Goal: Task Accomplishment & Management: Complete application form

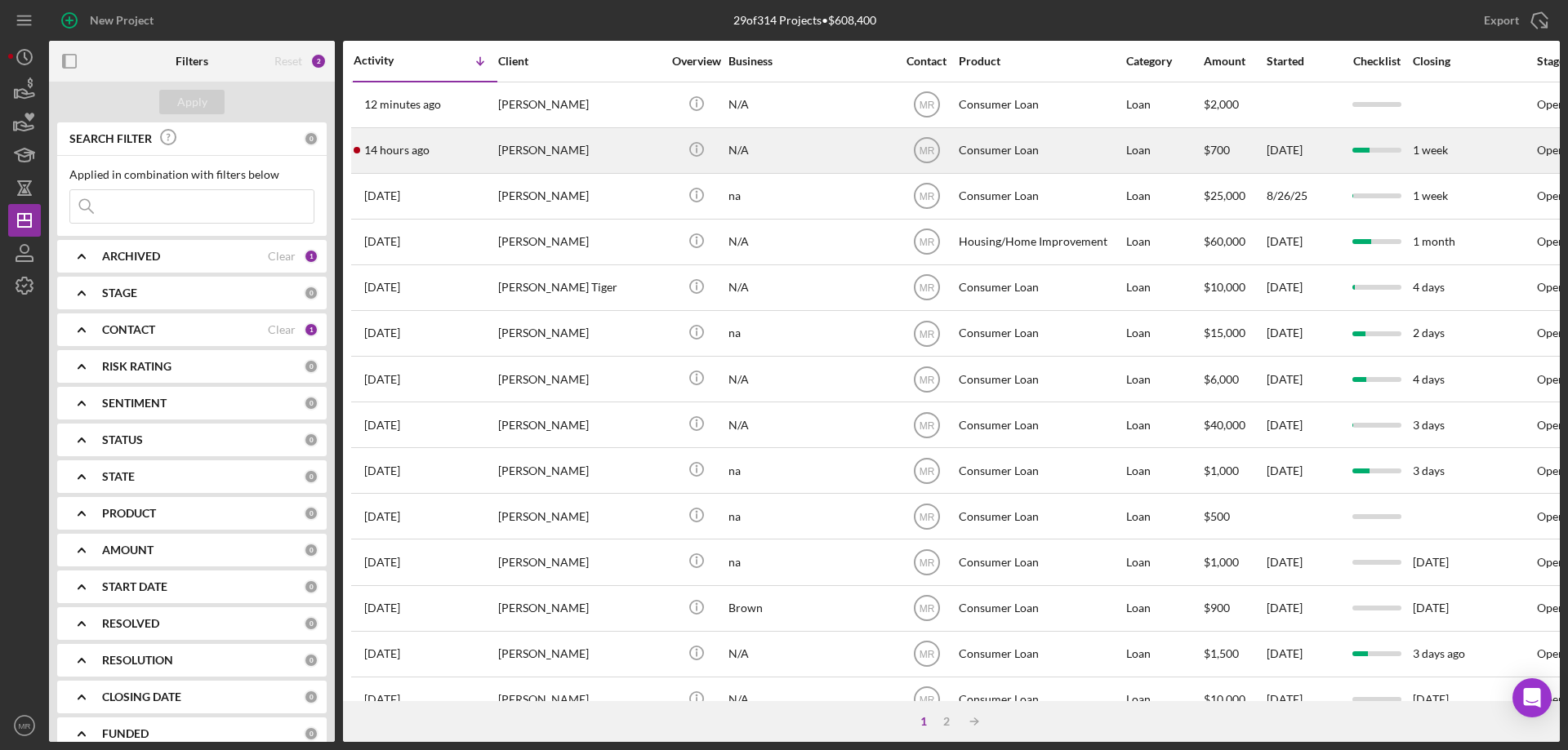
click at [626, 148] on div "[PERSON_NAME]" at bounding box center [580, 150] width 164 height 44
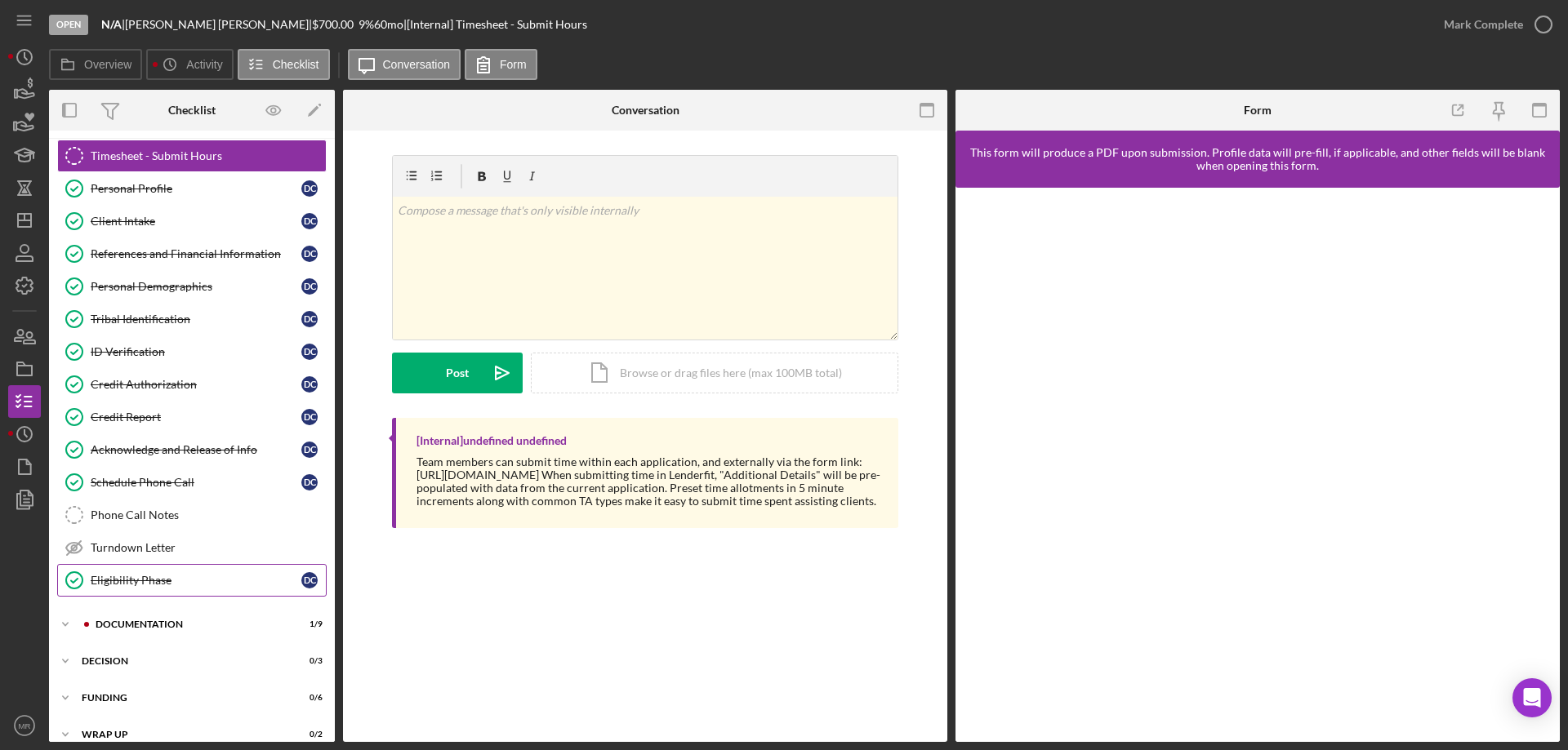
scroll to position [50, 0]
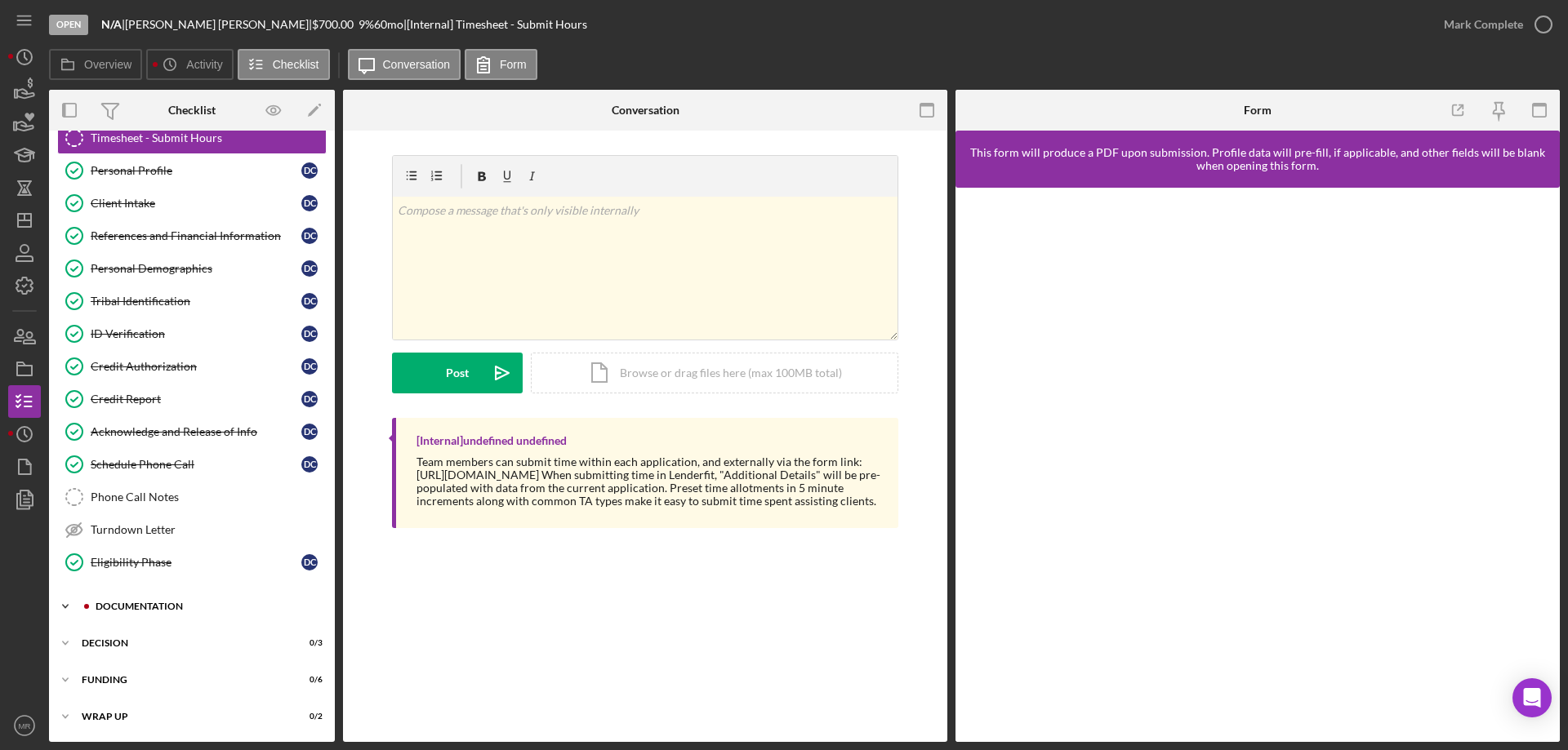
click at [162, 602] on div "Documentation" at bounding box center [205, 607] width 219 height 10
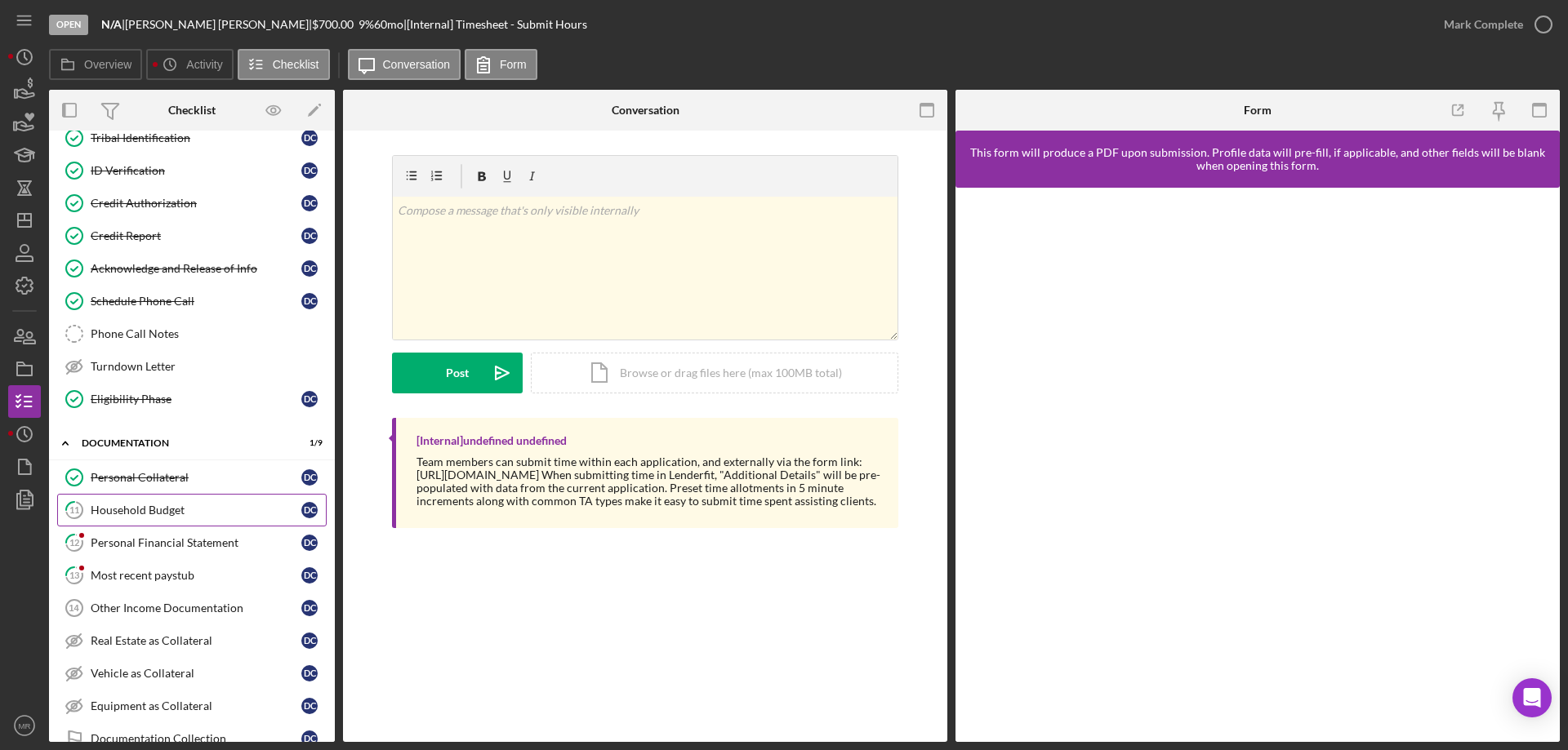
click at [144, 509] on div "Household Budget" at bounding box center [196, 510] width 210 height 13
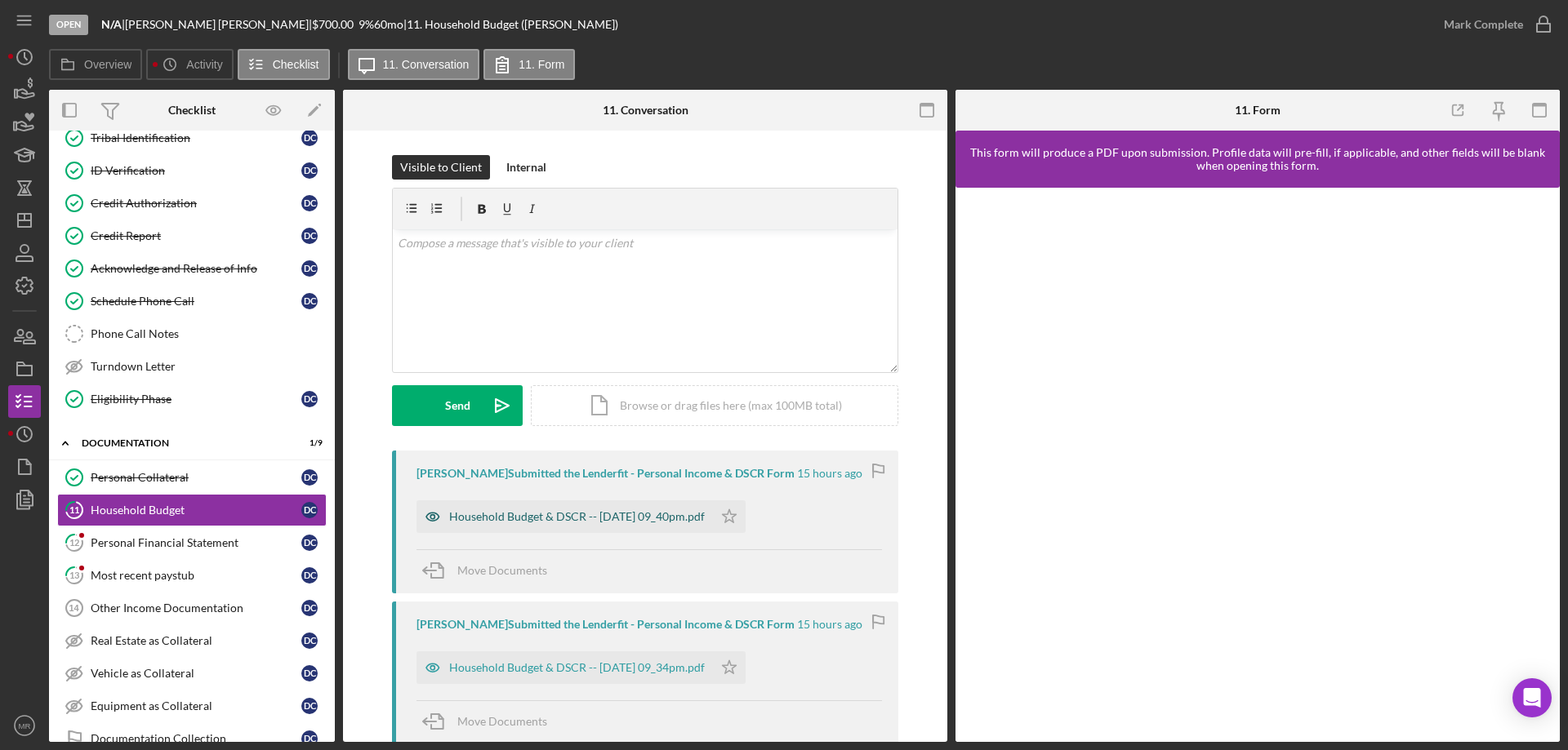
click at [586, 515] on div "Household Budget & DSCR -- [DATE] 09_40pm.pdf" at bounding box center [577, 516] width 256 height 13
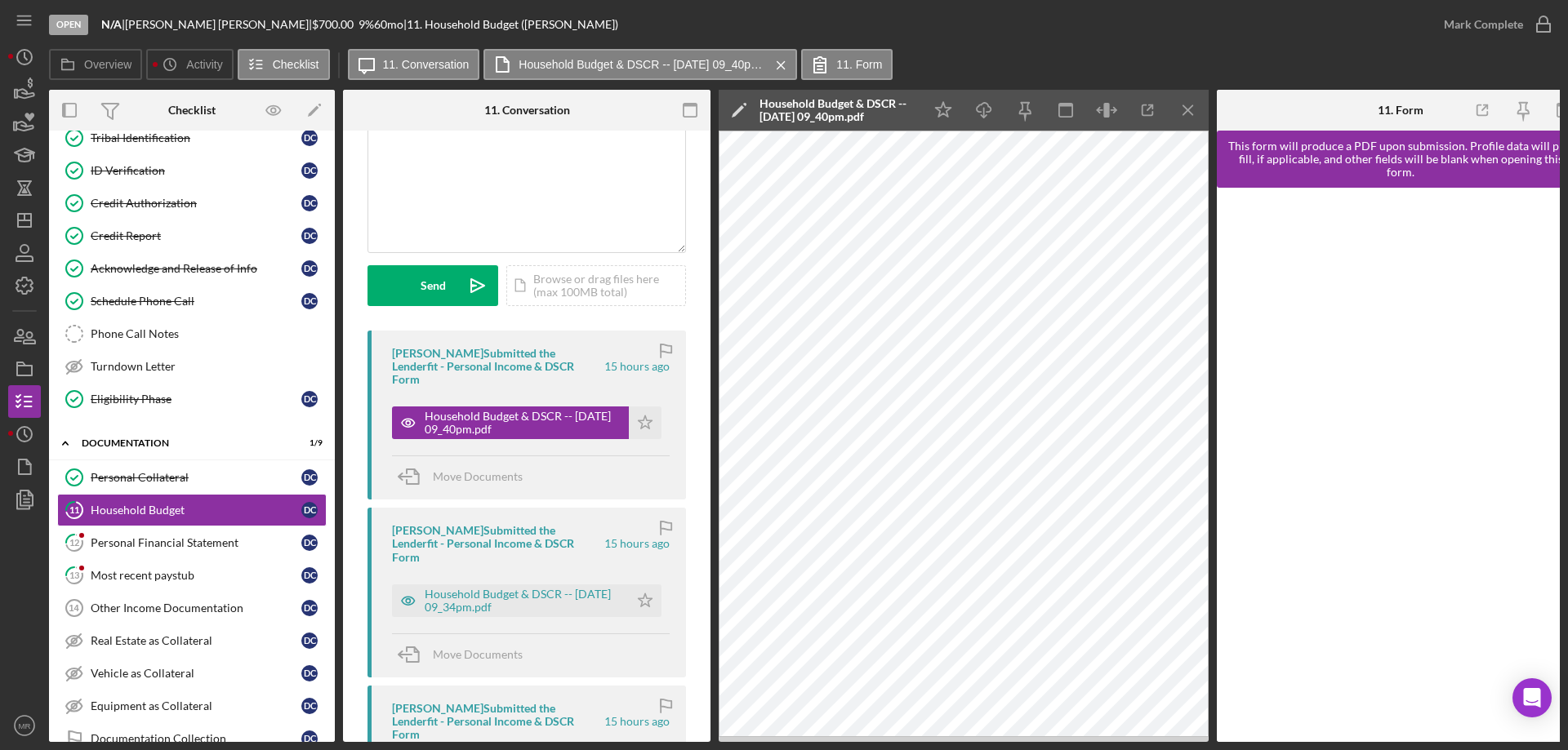
scroll to position [164, 0]
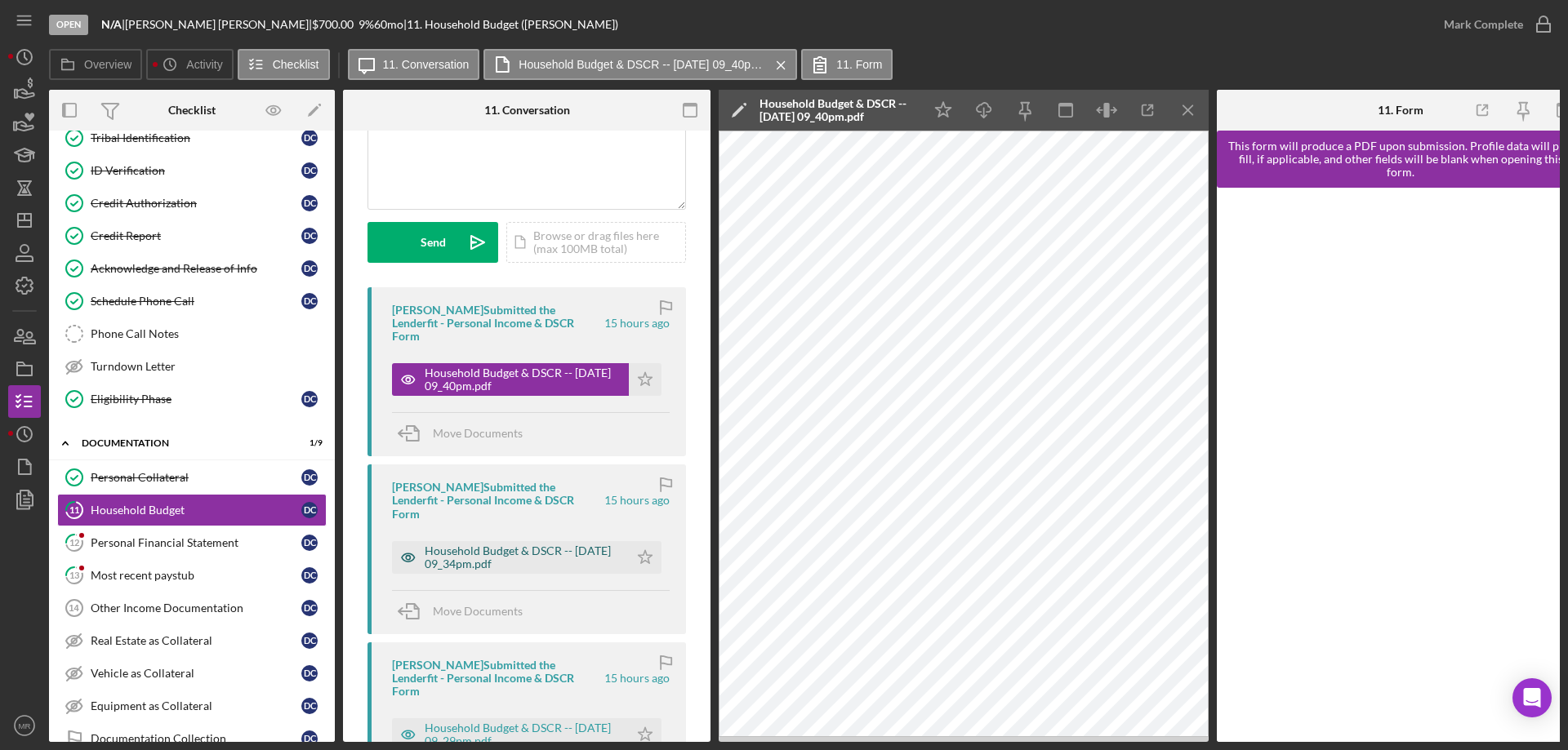
click at [487, 545] on div "Household Budget & DSCR -- [DATE] 09_34pm.pdf" at bounding box center [522, 557] width 196 height 26
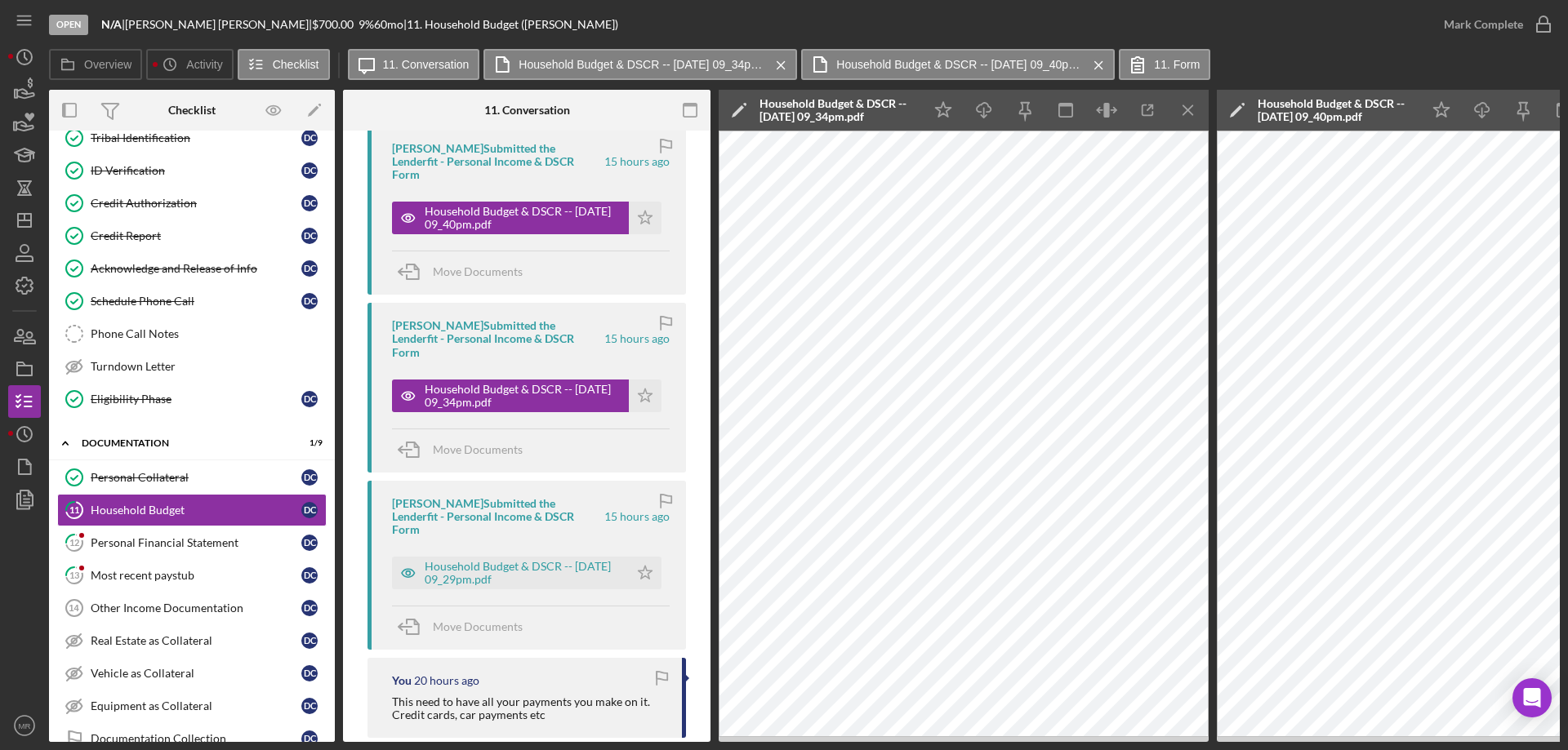
scroll to position [327, 0]
click at [483, 558] on div "Household Budget & DSCR -- [DATE] 09_29pm.pdf" at bounding box center [522, 571] width 196 height 26
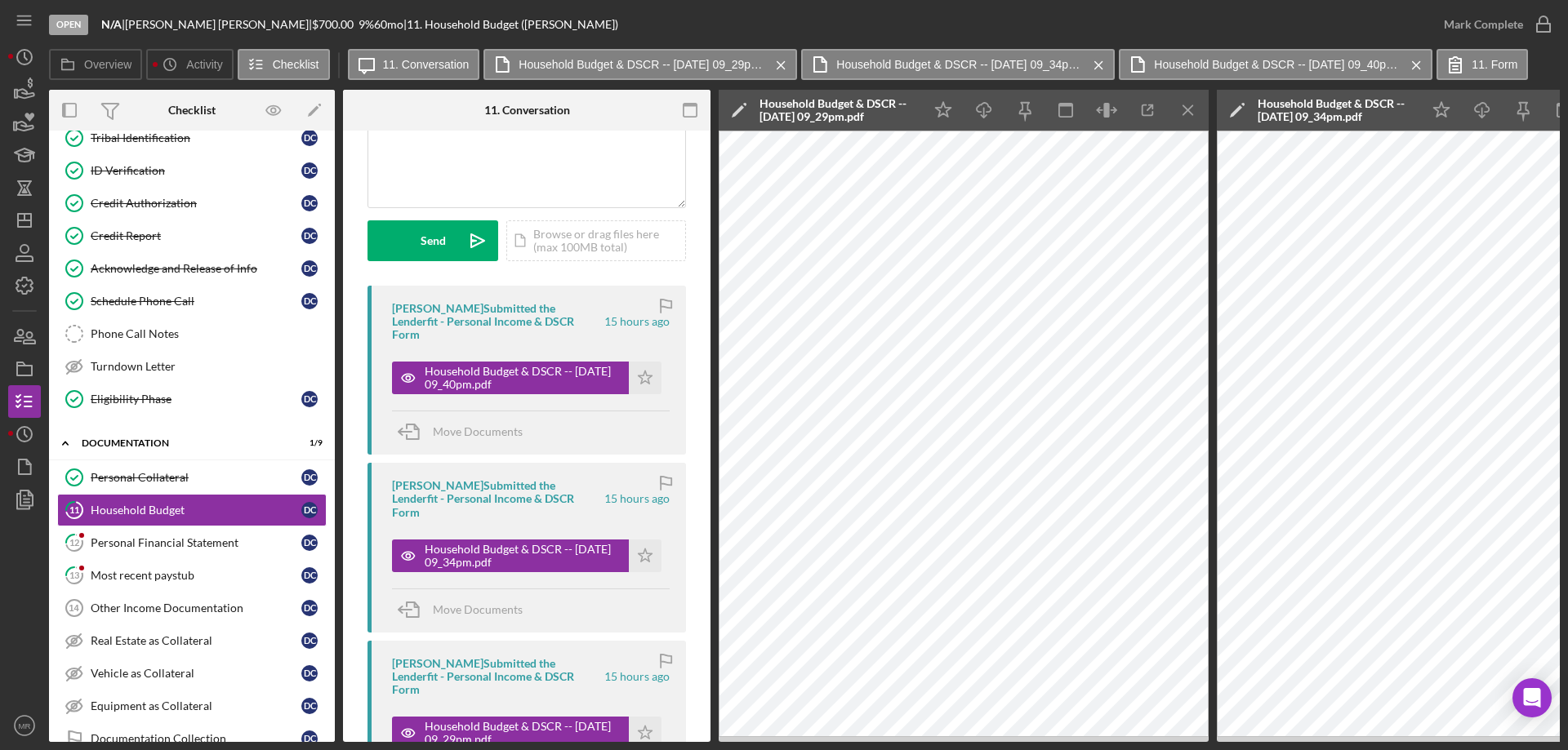
scroll to position [164, 0]
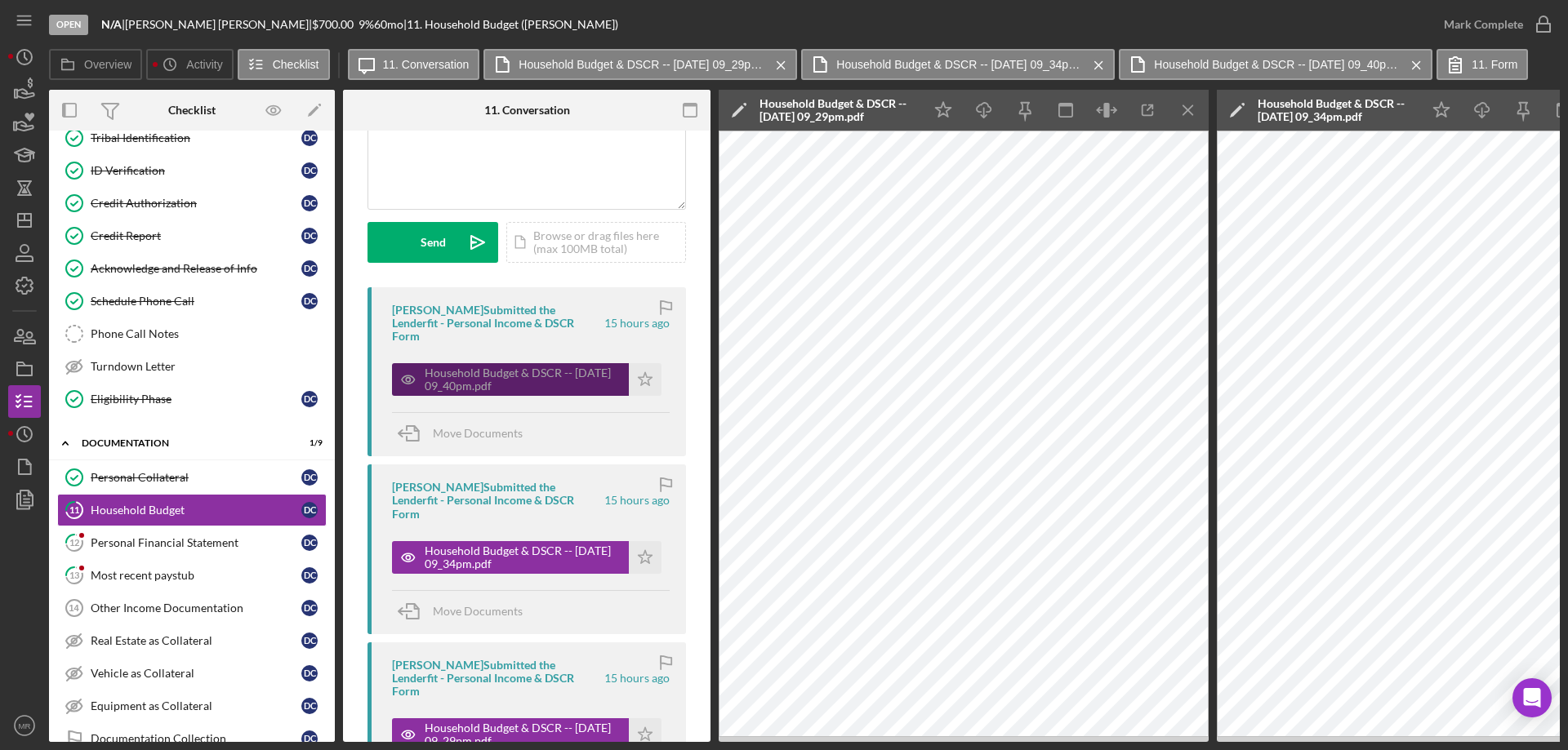
click at [486, 366] on div "Household Budget & DSCR -- [DATE] 09_40pm.pdf" at bounding box center [522, 379] width 196 height 26
click at [1191, 116] on icon "Icon/Menu Close" at bounding box center [1188, 110] width 37 height 37
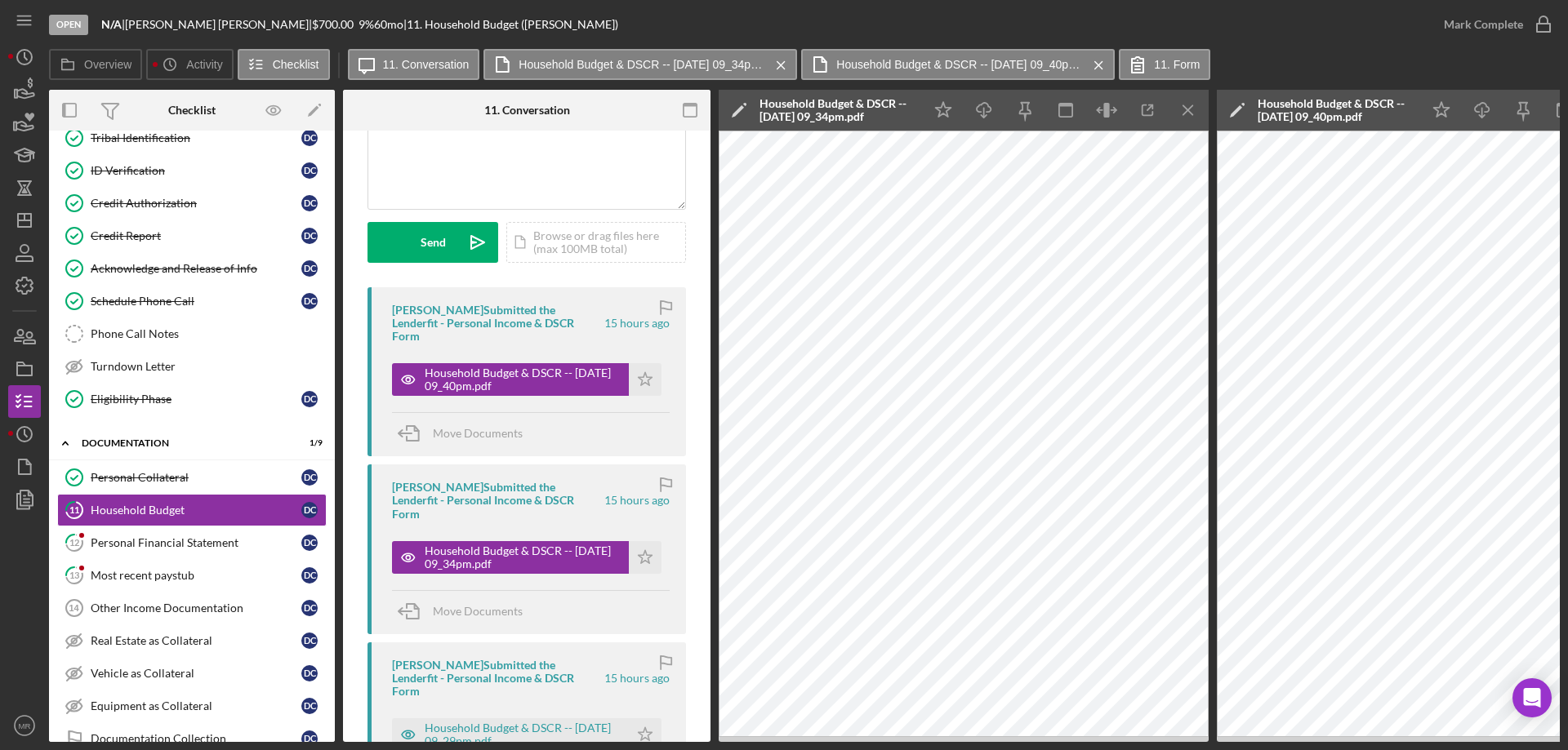
click at [1191, 116] on icon "Icon/Menu Close" at bounding box center [1188, 110] width 37 height 37
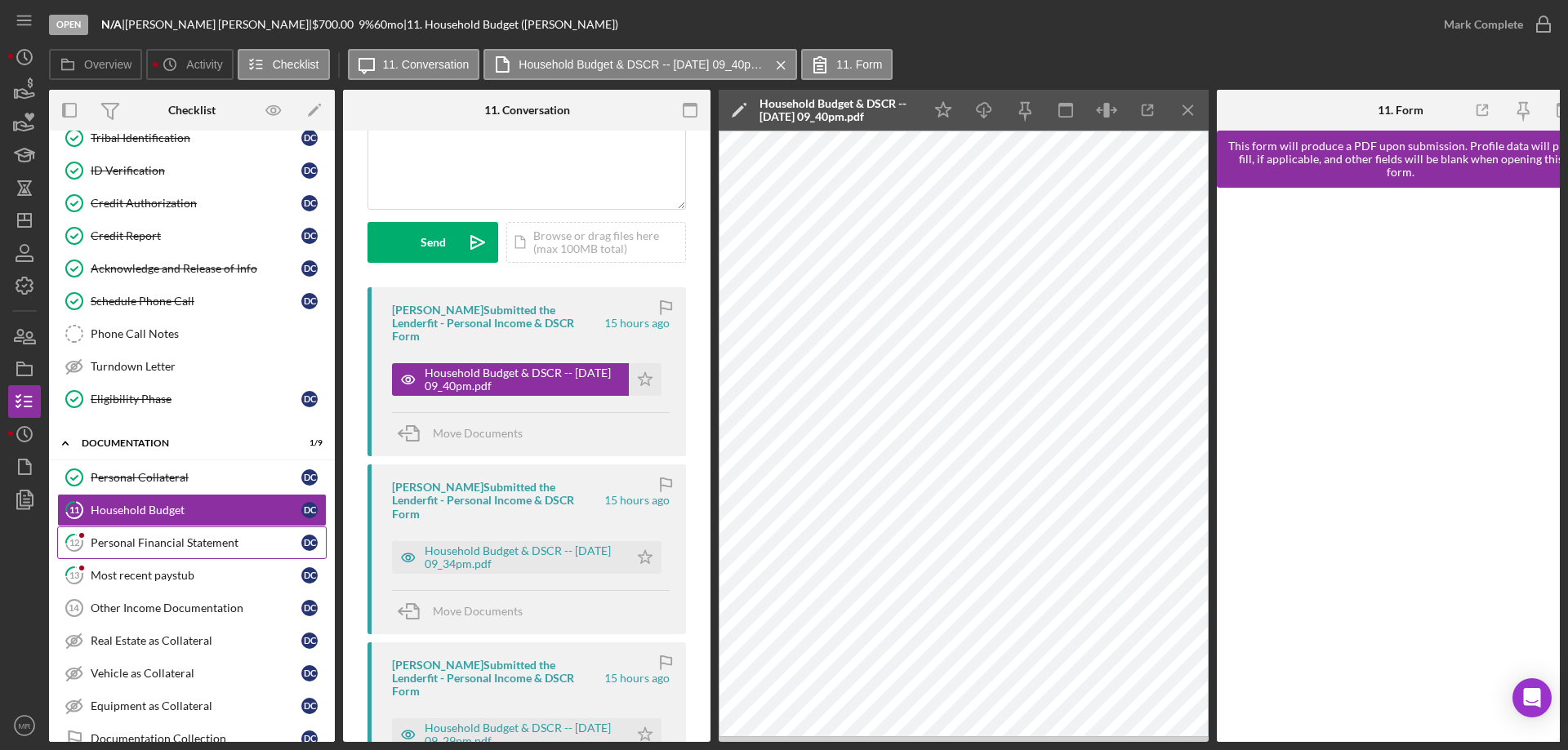
click at [143, 543] on div "Personal Financial Statement" at bounding box center [196, 543] width 210 height 13
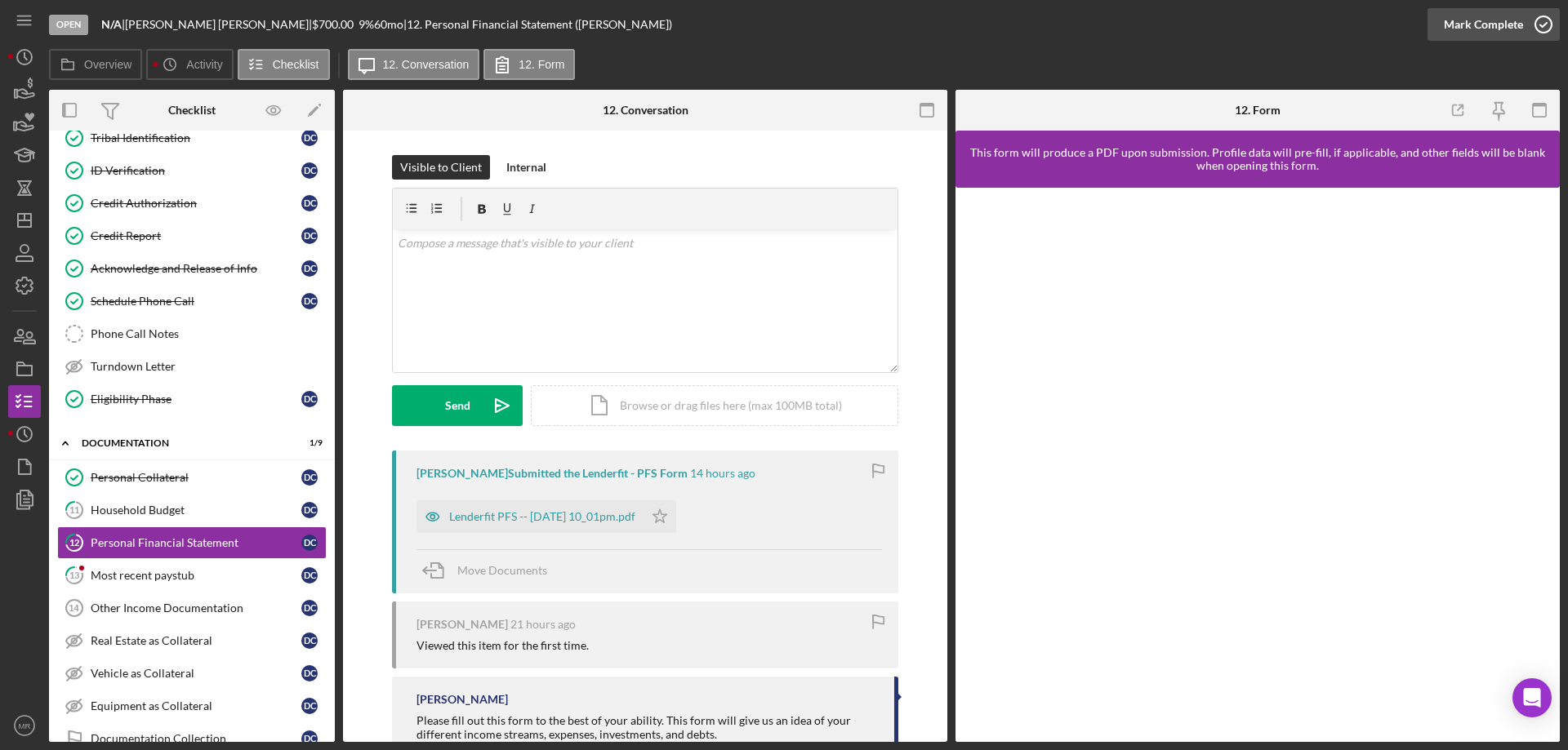
click at [1541, 17] on circle "button" at bounding box center [1543, 24] width 16 height 16
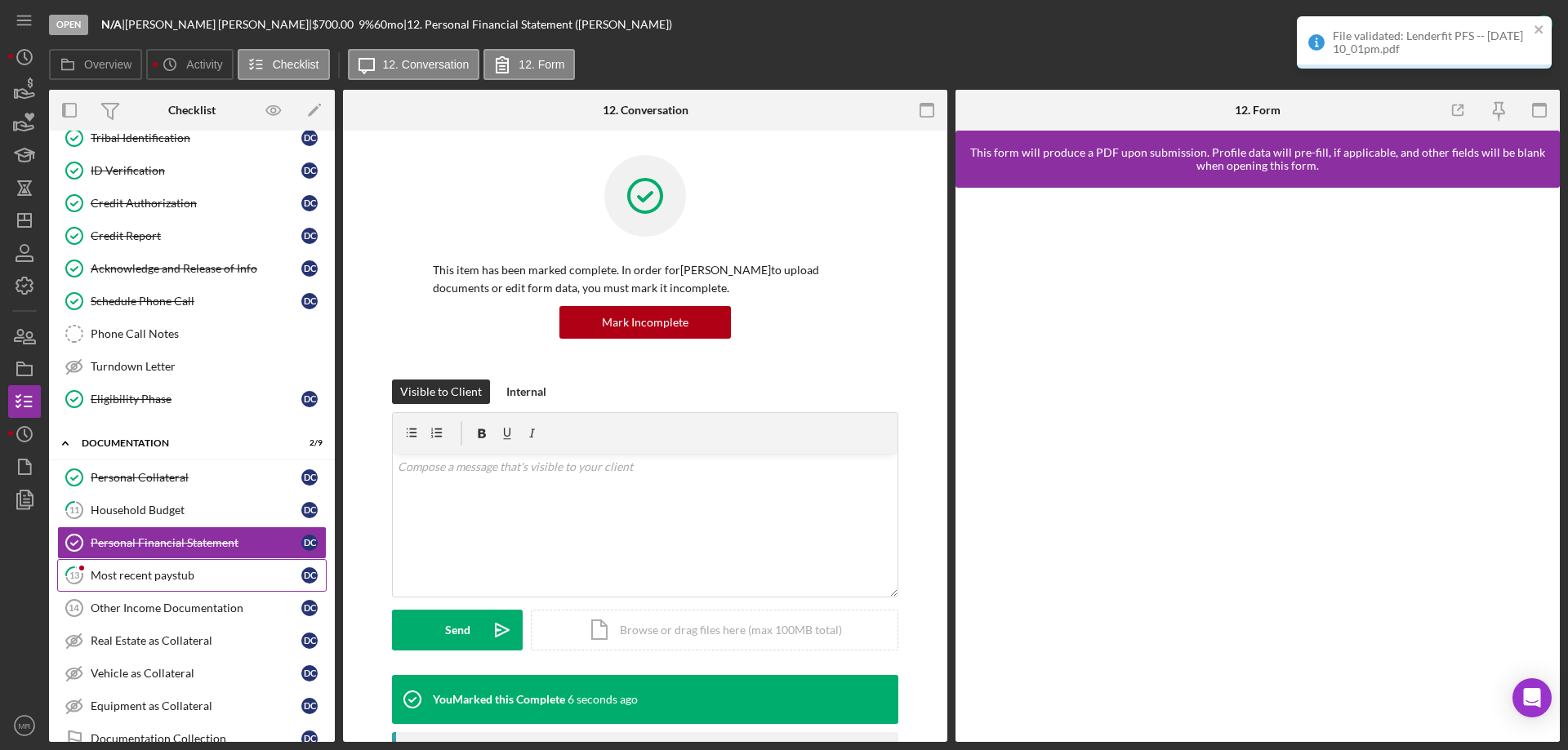
click at [136, 570] on div "Most recent paystub" at bounding box center [196, 575] width 210 height 13
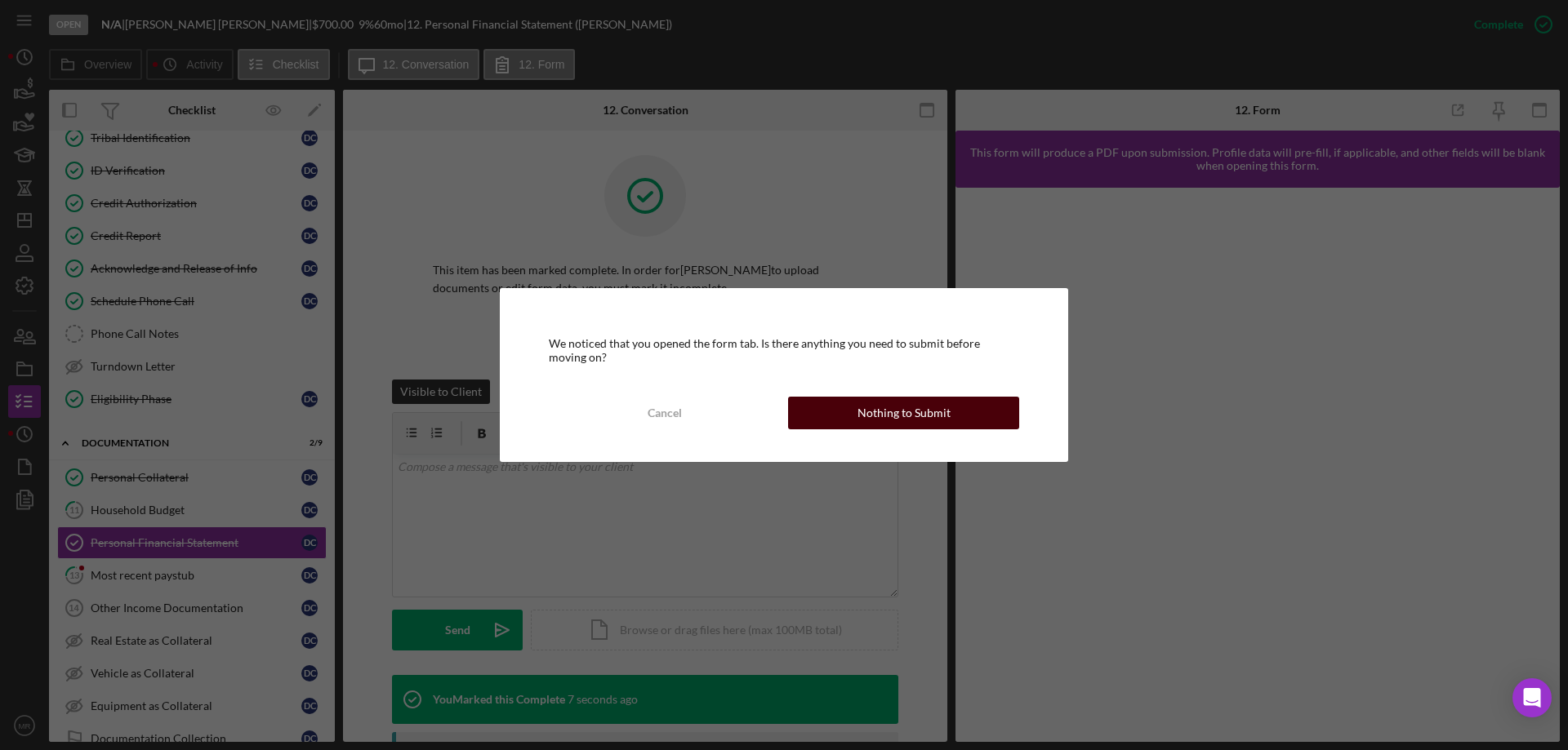
click at [879, 418] on div "Nothing to Submit" at bounding box center [904, 414] width 93 height 33
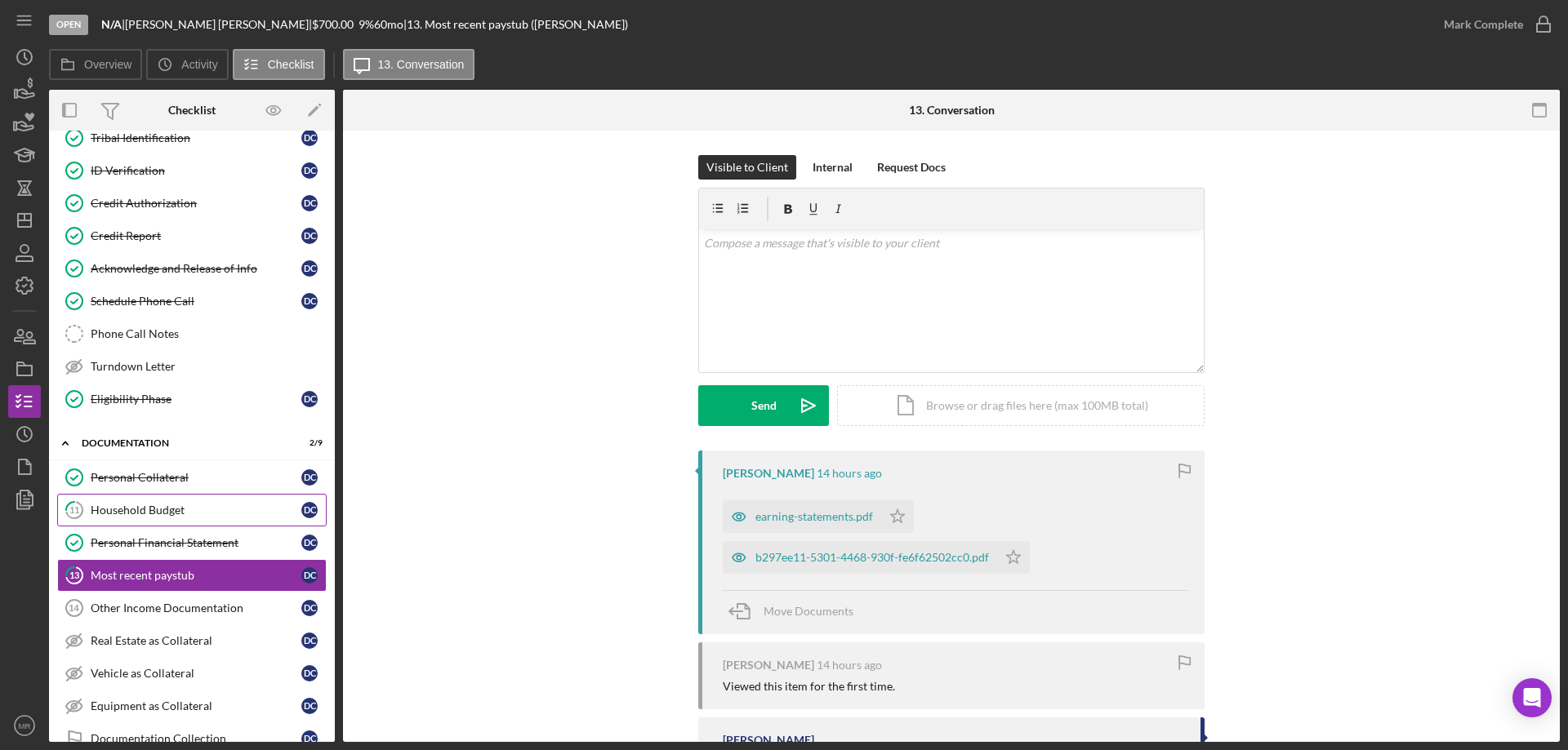
click at [214, 506] on div "Household Budget" at bounding box center [196, 510] width 210 height 13
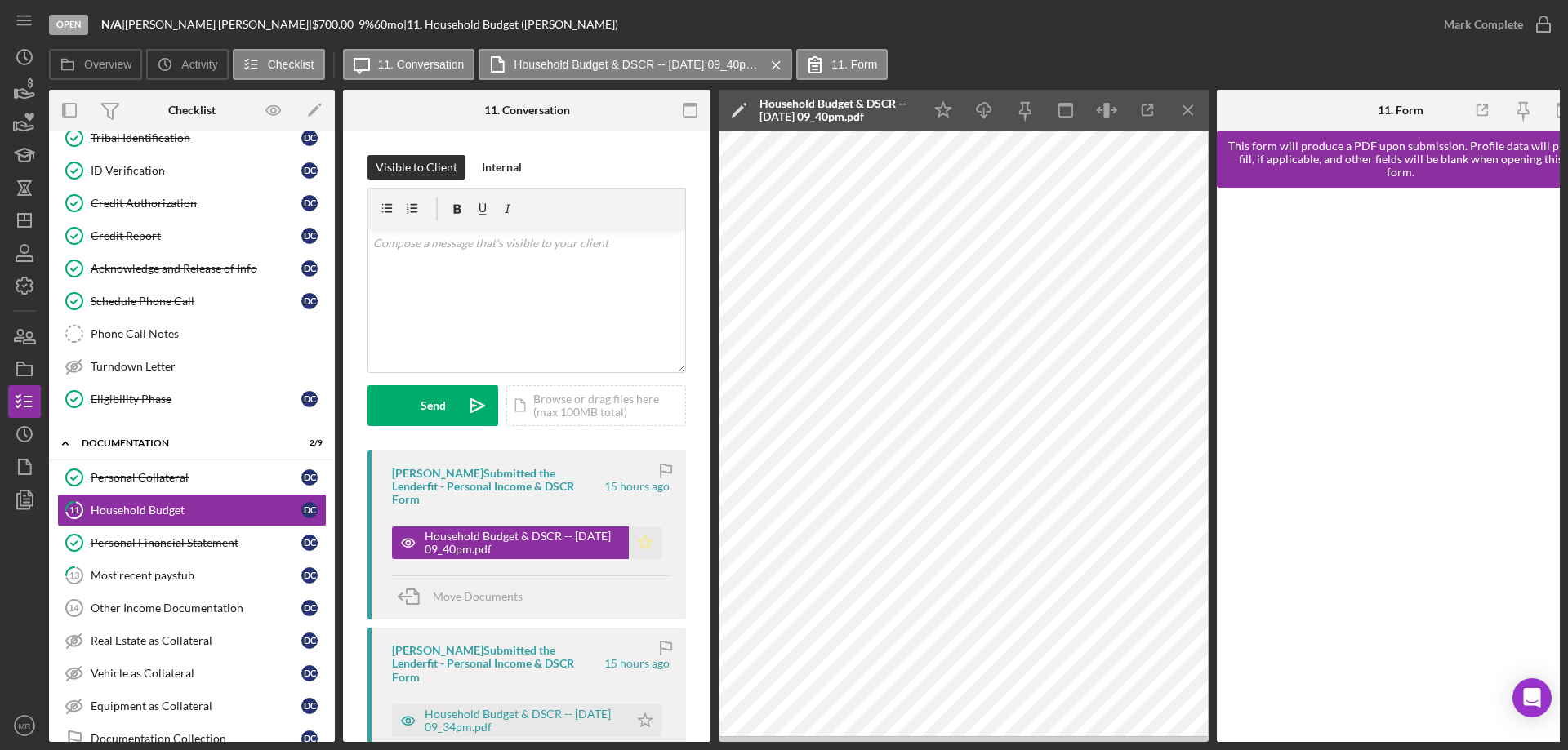
click at [635, 526] on icon "Icon/Star" at bounding box center [645, 543] width 33 height 33
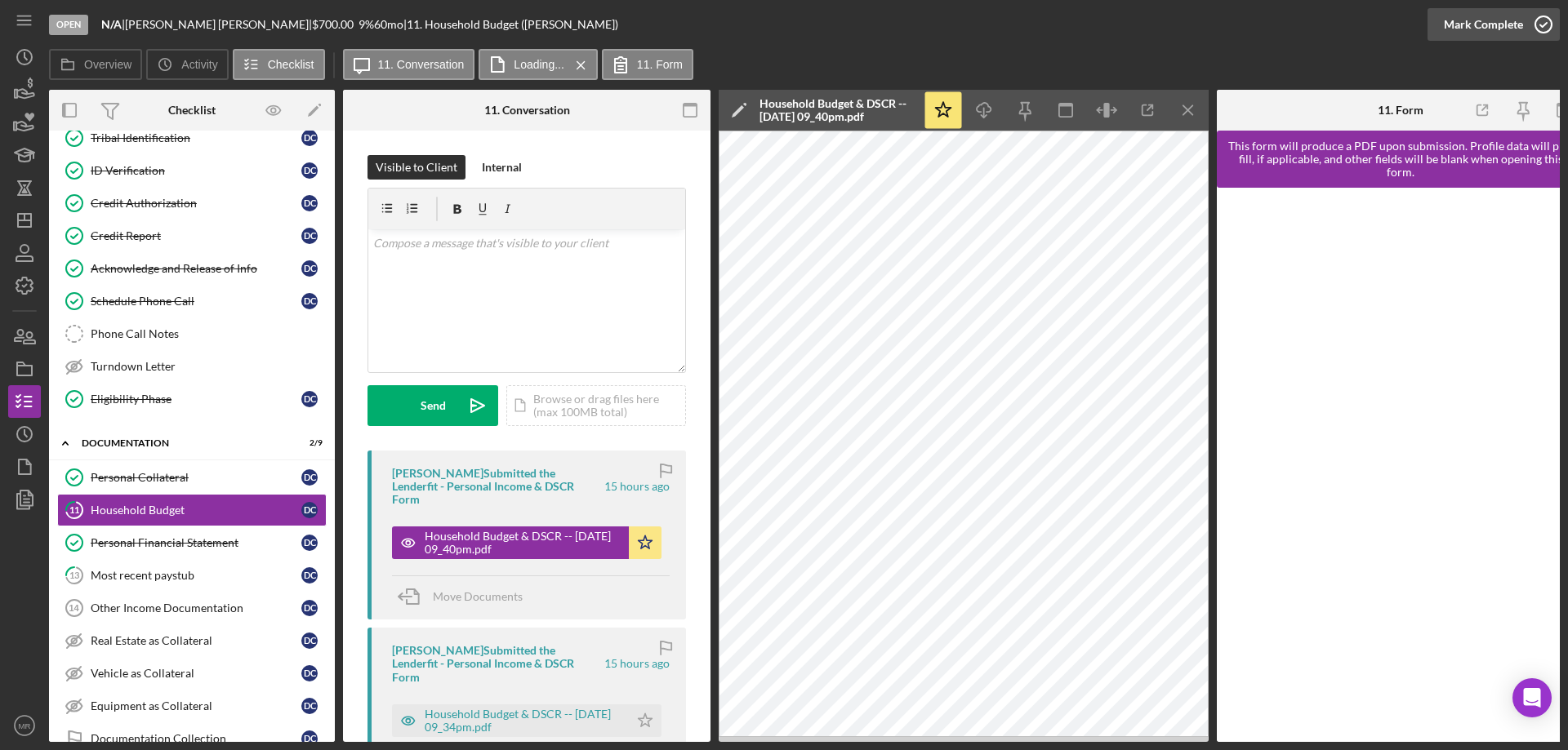
click at [1549, 26] on icon "button" at bounding box center [1543, 24] width 41 height 41
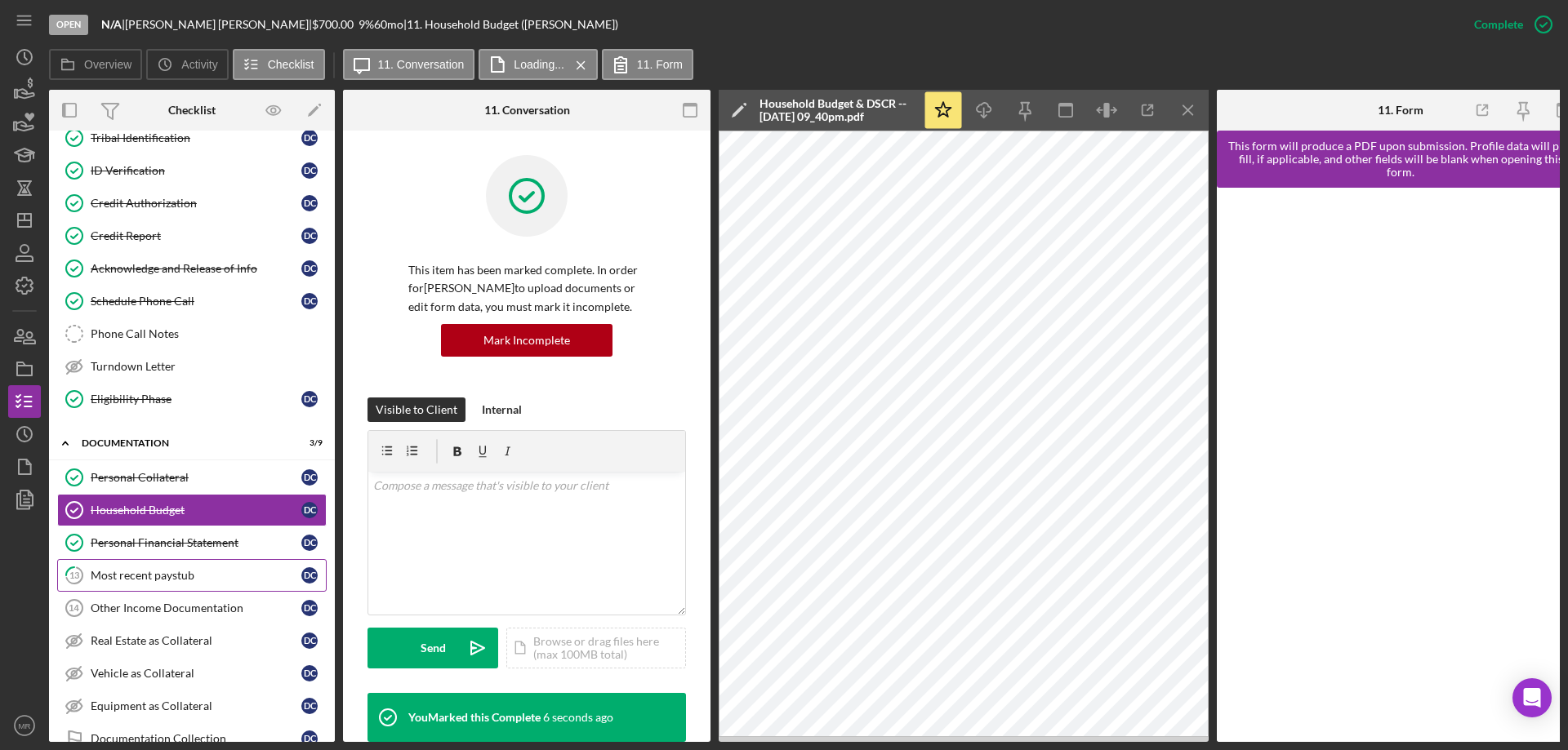
click at [142, 576] on div "Most recent paystub" at bounding box center [196, 575] width 210 height 13
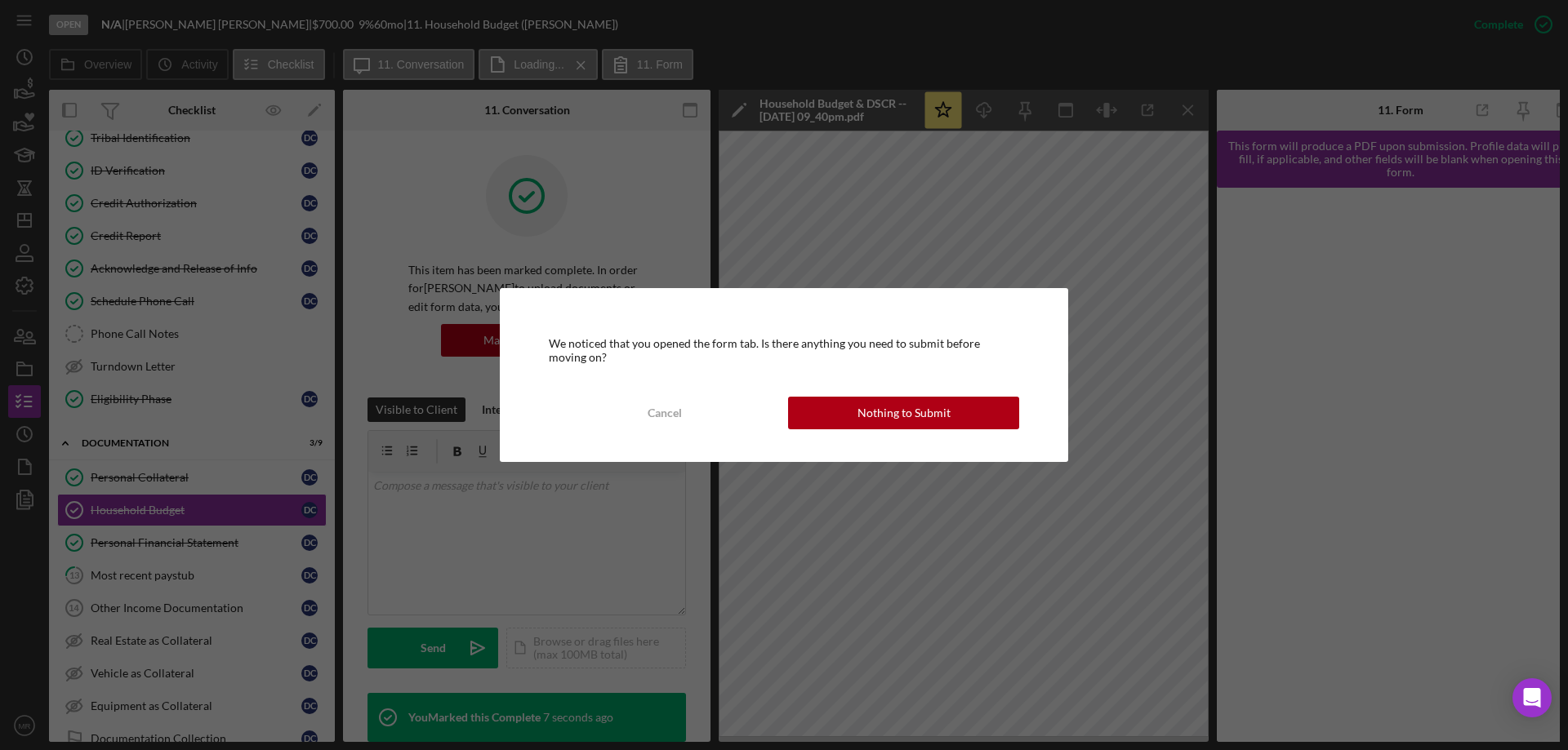
drag, startPoint x: 925, startPoint y: 405, endPoint x: 966, endPoint y: 407, distance: 41.0
click at [925, 405] on div "Nothing to Submit" at bounding box center [904, 414] width 93 height 33
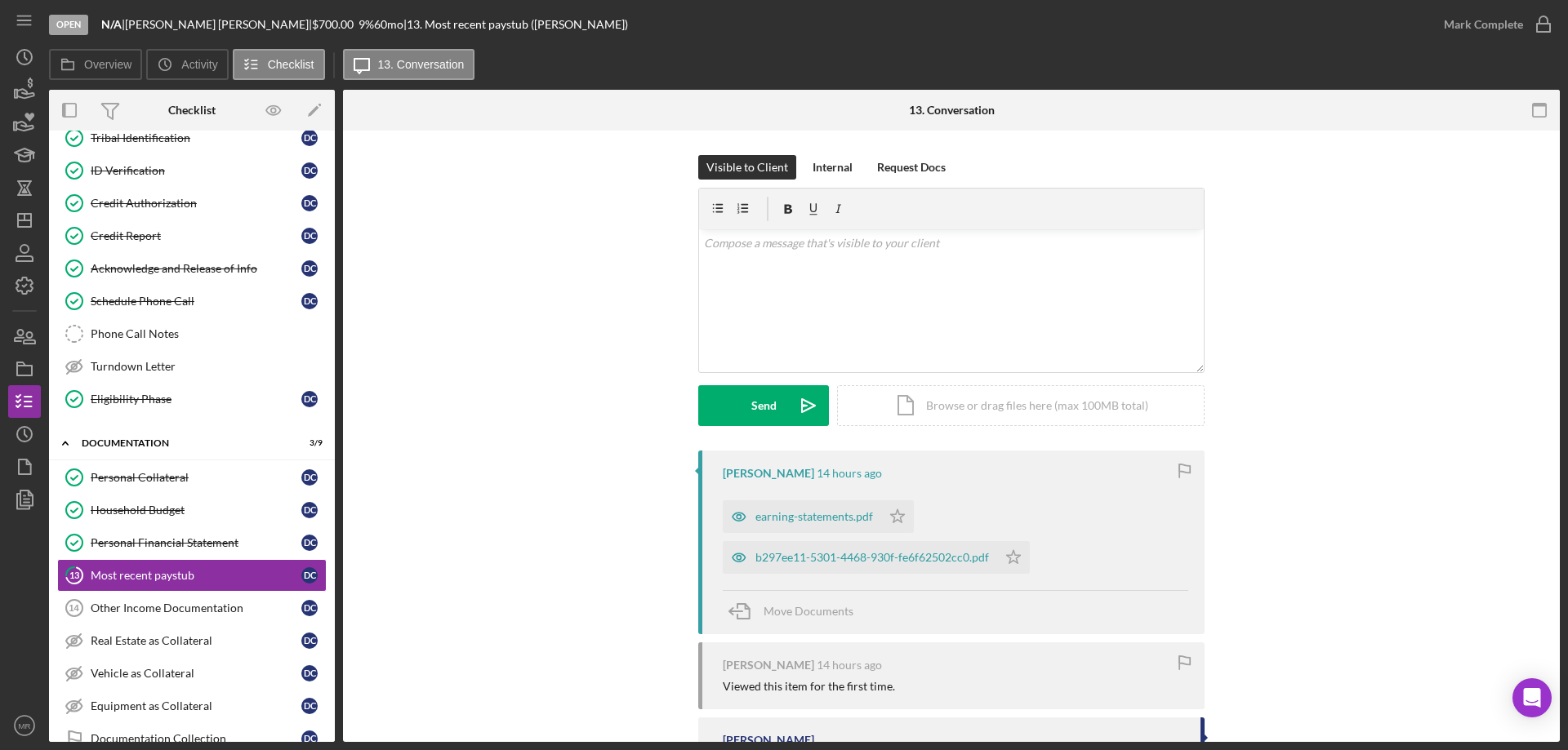
click at [807, 513] on div "earning-statements.pdf" at bounding box center [813, 516] width 117 height 13
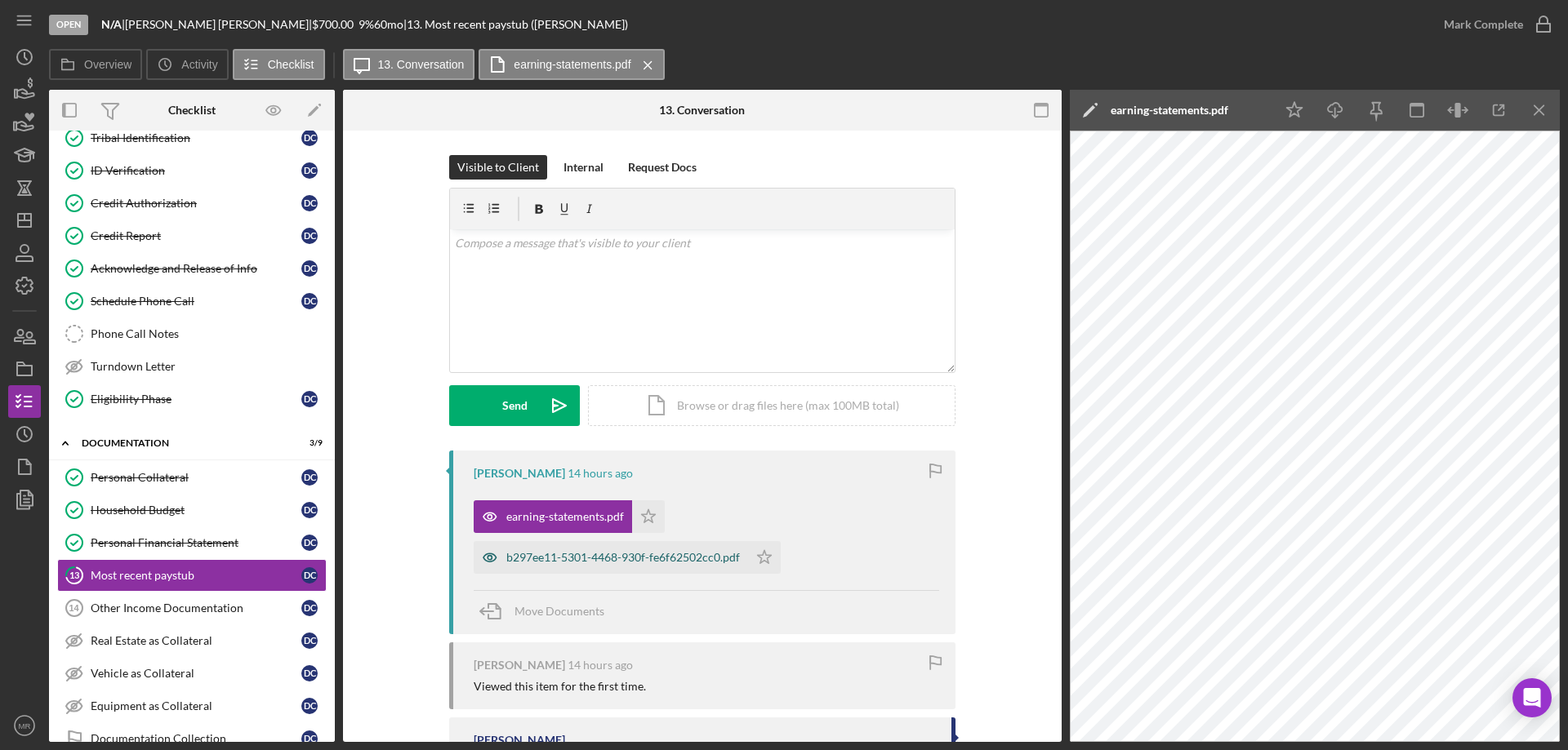
click at [648, 553] on div "b297ee11-5301-4468-930f-fe6f62502cc0.pdf" at bounding box center [622, 557] width 234 height 13
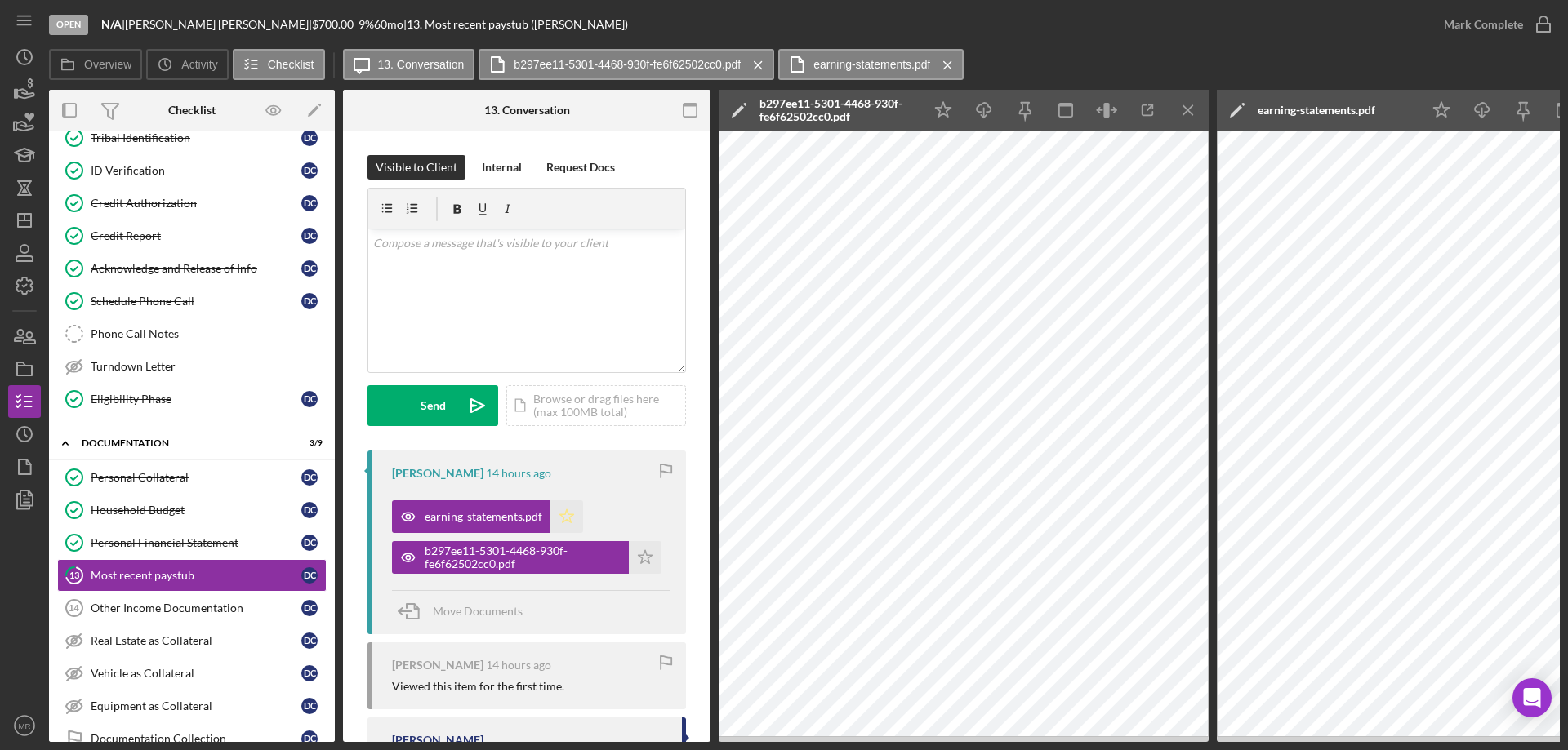
click at [569, 520] on icon "Icon/Star" at bounding box center [567, 517] width 33 height 33
click at [641, 556] on icon "Icon/Star" at bounding box center [645, 558] width 33 height 33
drag, startPoint x: 475, startPoint y: 553, endPoint x: 482, endPoint y: 611, distance: 58.4
click at [482, 611] on span "Move Documents" at bounding box center [478, 611] width 90 height 14
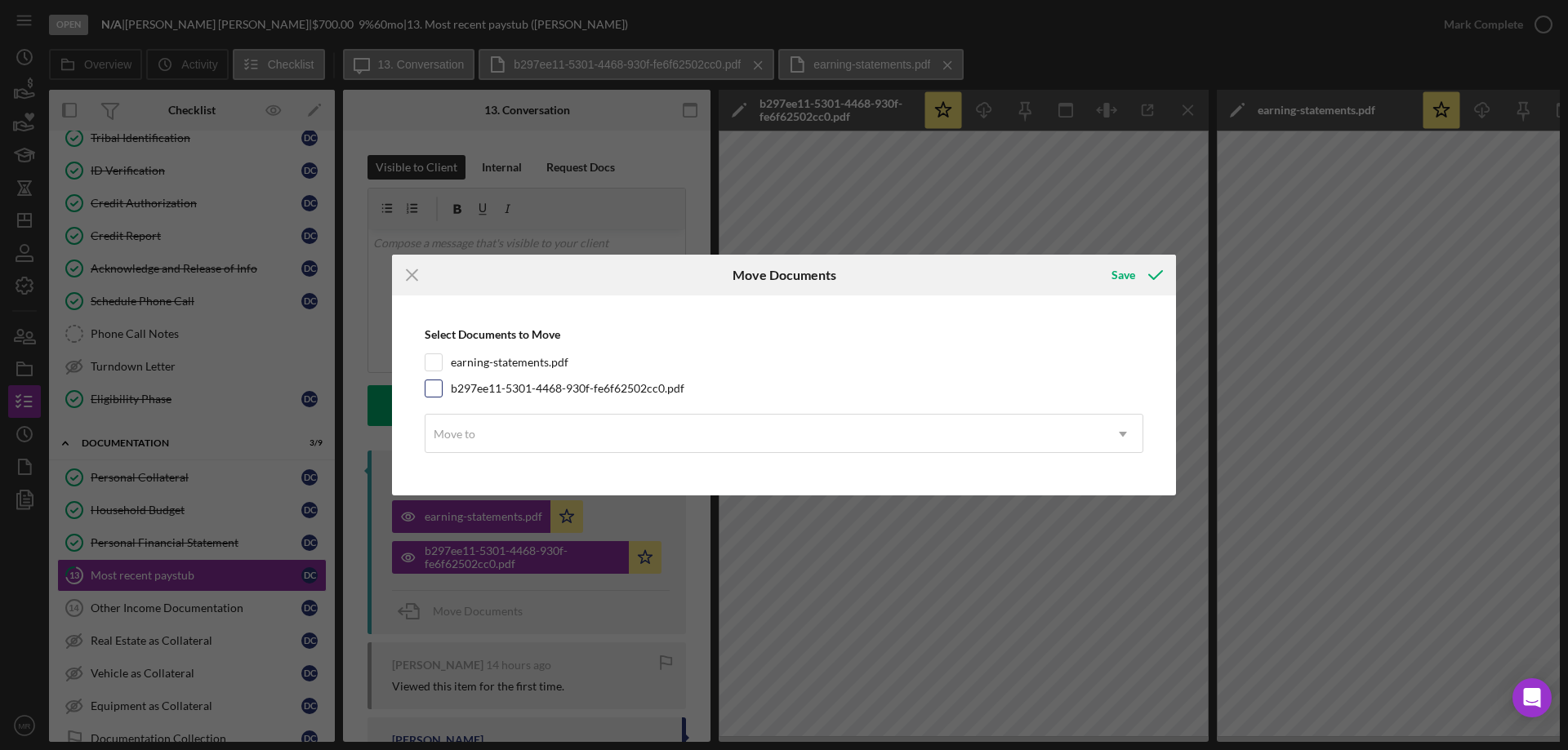
click at [432, 388] on input "b297ee11-5301-4468-930f-fe6f62502cc0.pdf" at bounding box center [433, 389] width 16 height 16
checkbox input "true"
click at [515, 438] on div "Move to" at bounding box center [764, 434] width 677 height 38
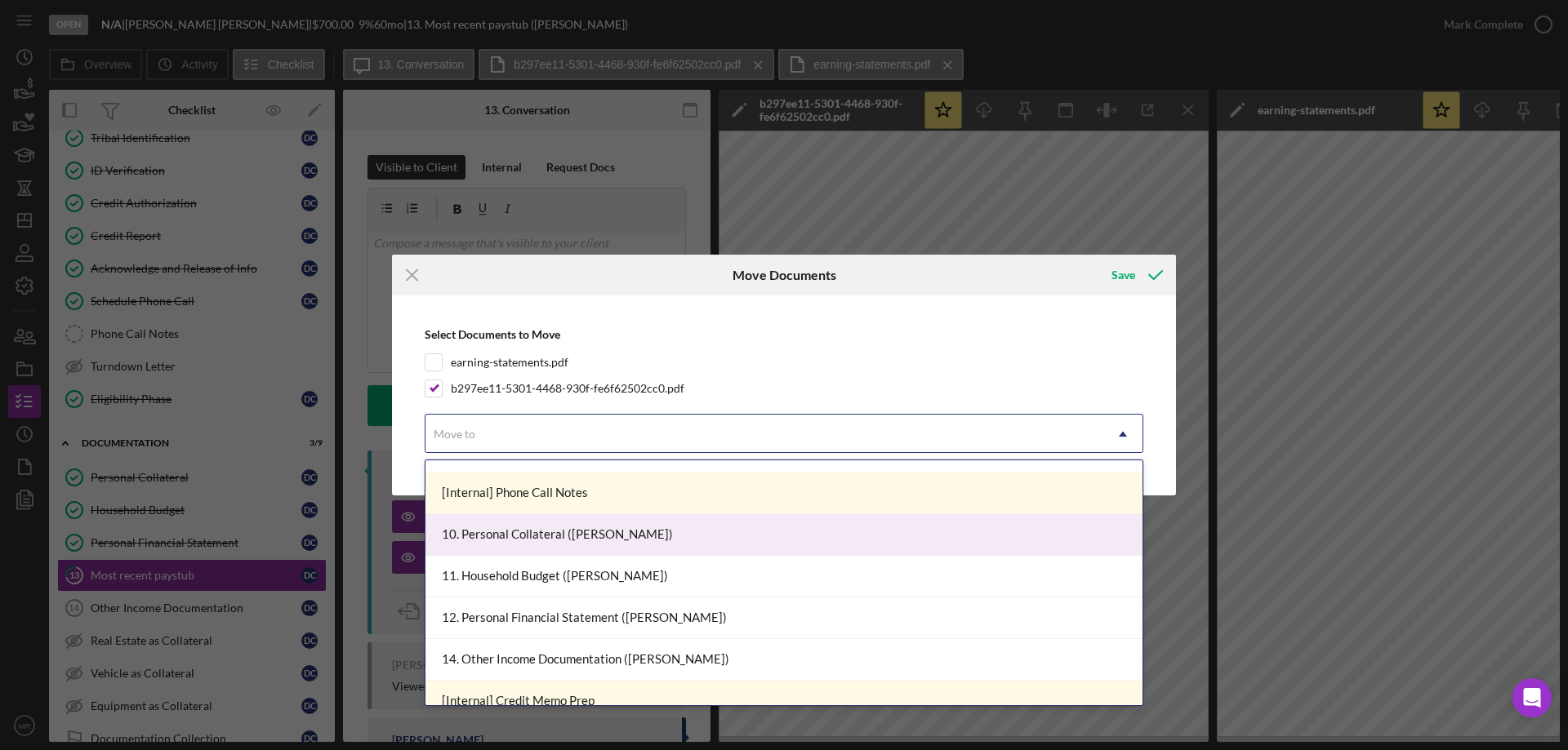
scroll to position [490, 0]
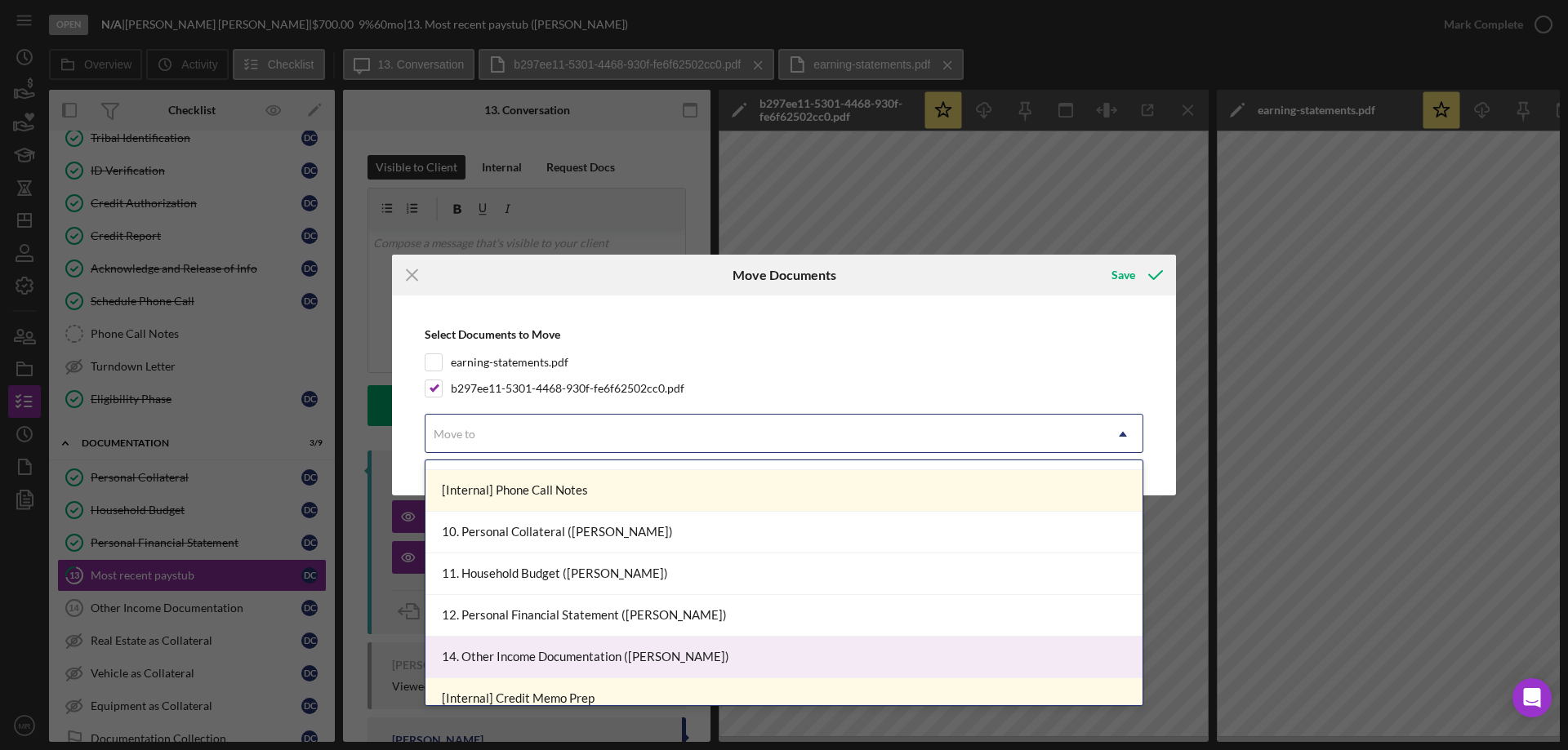
click at [565, 648] on div "14. Other Income Documentation ([PERSON_NAME])" at bounding box center [784, 657] width 717 height 42
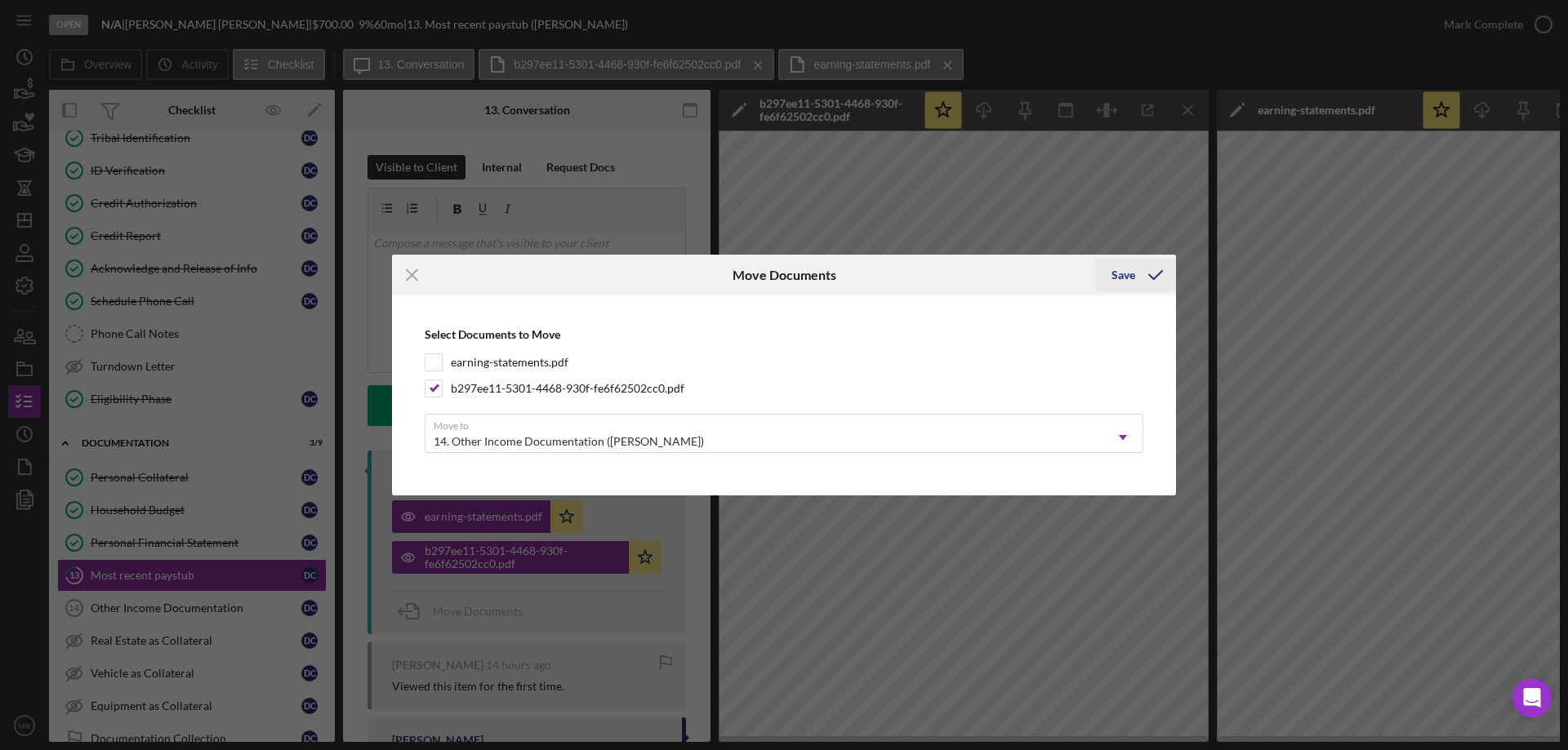
click at [1128, 270] on div "Save" at bounding box center [1123, 275] width 23 height 33
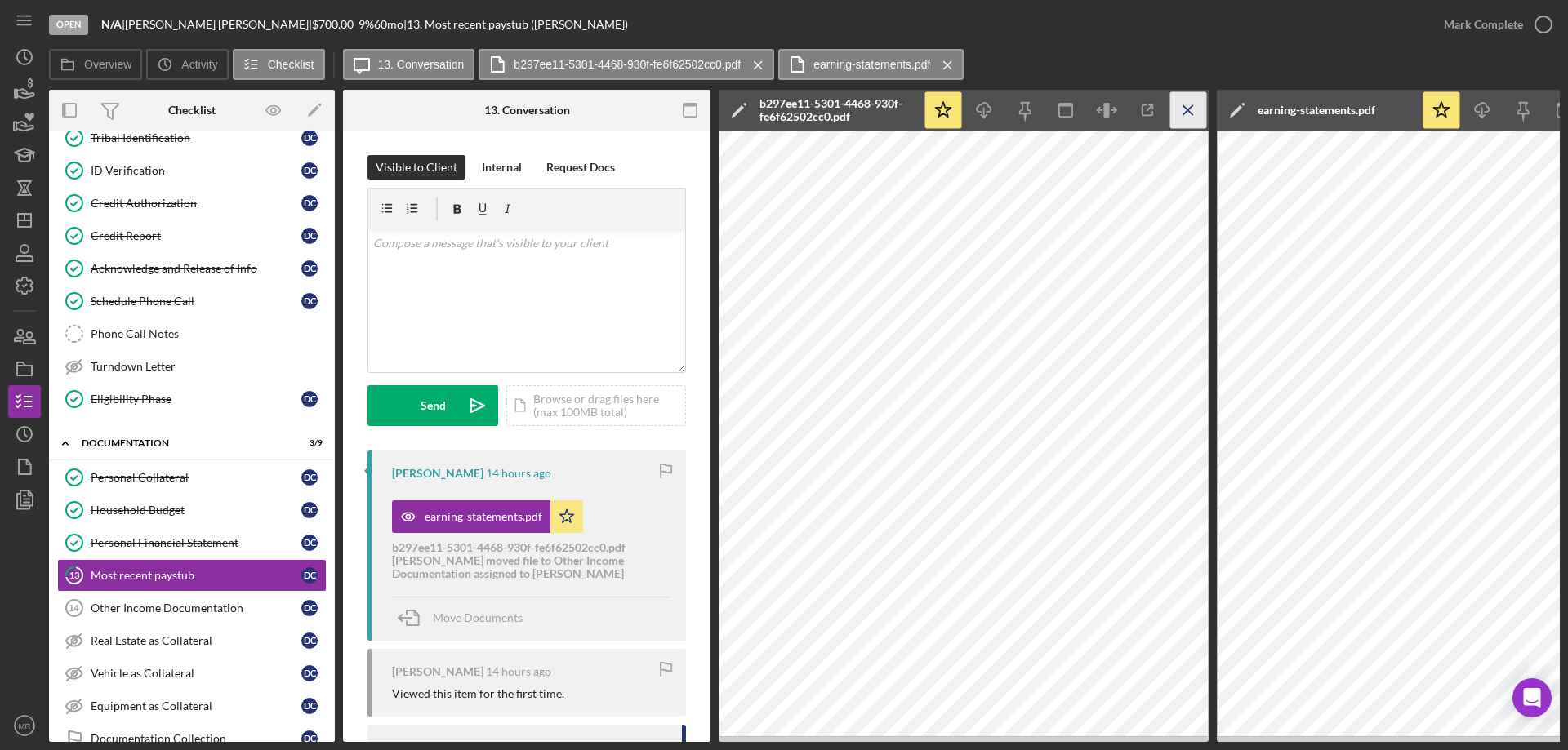
click at [1184, 115] on icon "Icon/Menu Close" at bounding box center [1188, 110] width 37 height 37
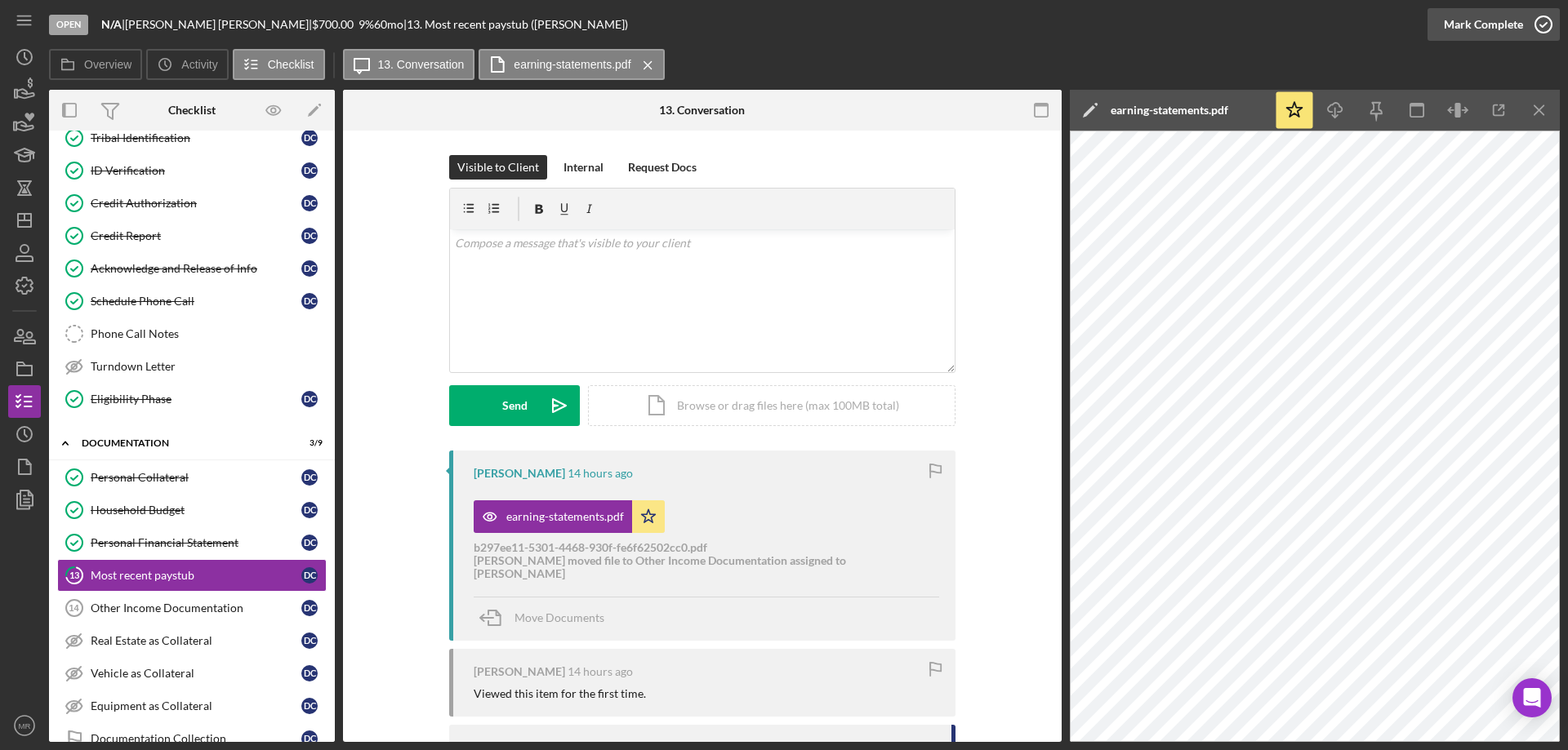
drag, startPoint x: 1544, startPoint y: 22, endPoint x: 1555, endPoint y: 25, distance: 11.4
click at [1545, 22] on icon "button" at bounding box center [1543, 24] width 41 height 41
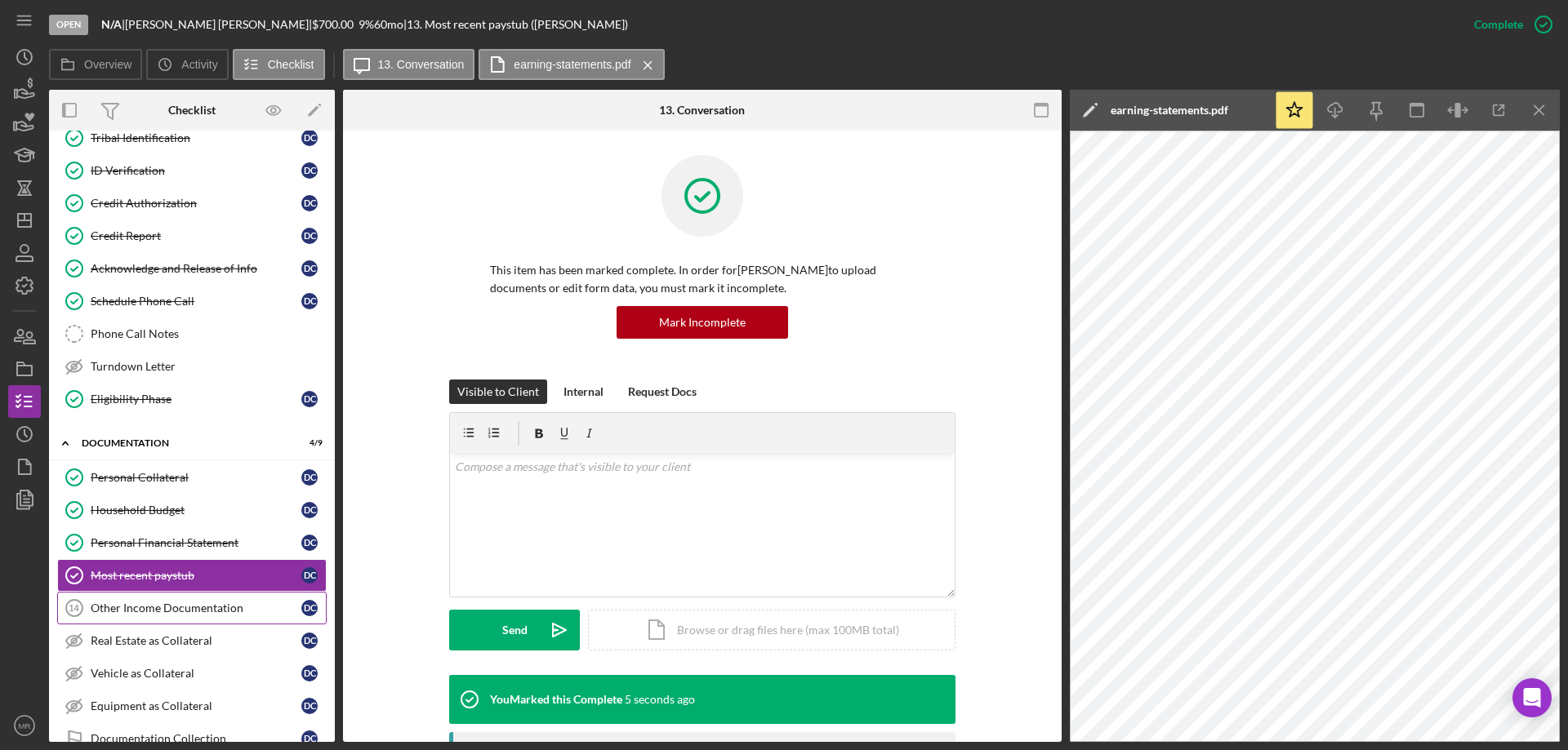
click at [129, 610] on div "Other Income Documentation" at bounding box center [196, 608] width 210 height 13
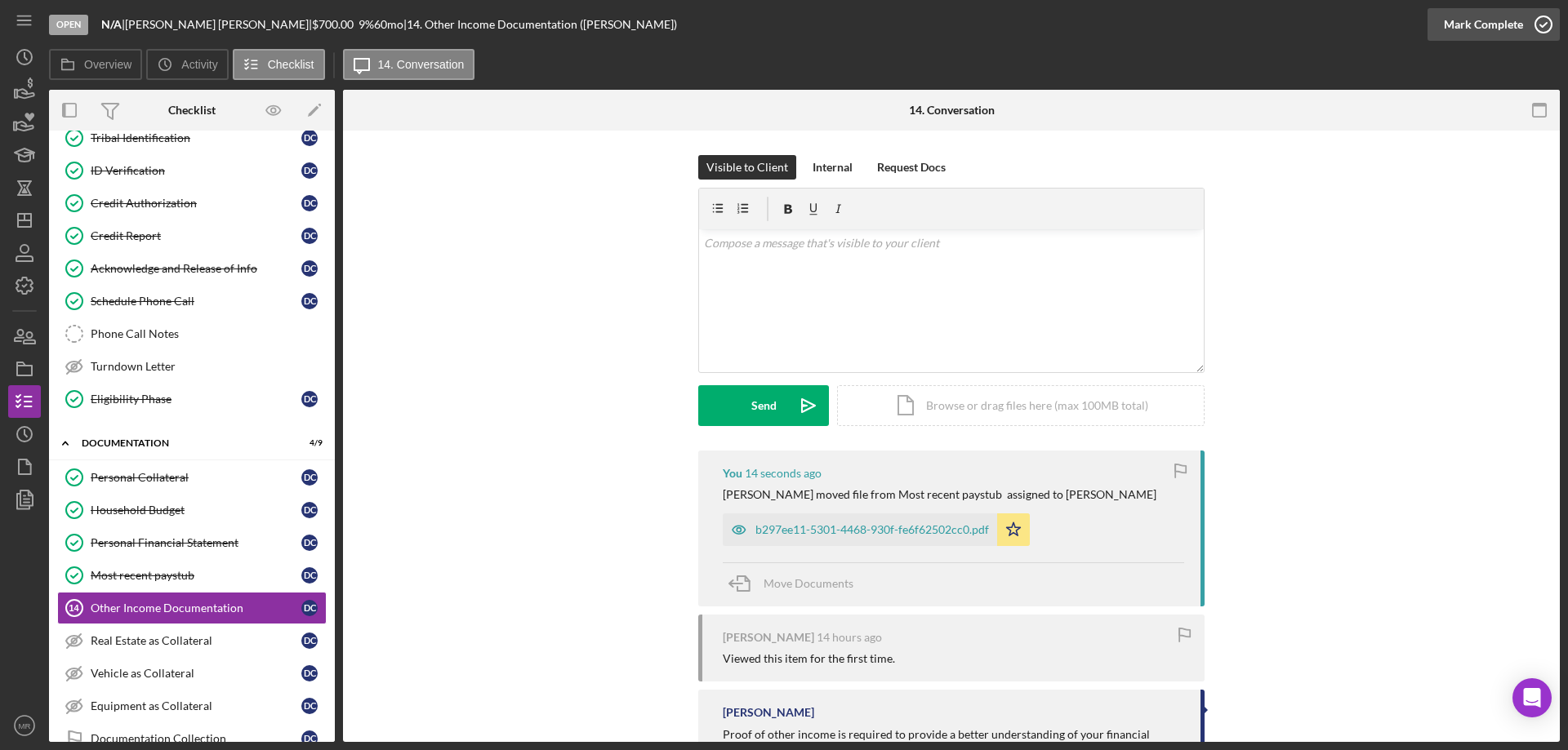
click at [1542, 23] on icon "button" at bounding box center [1543, 24] width 41 height 41
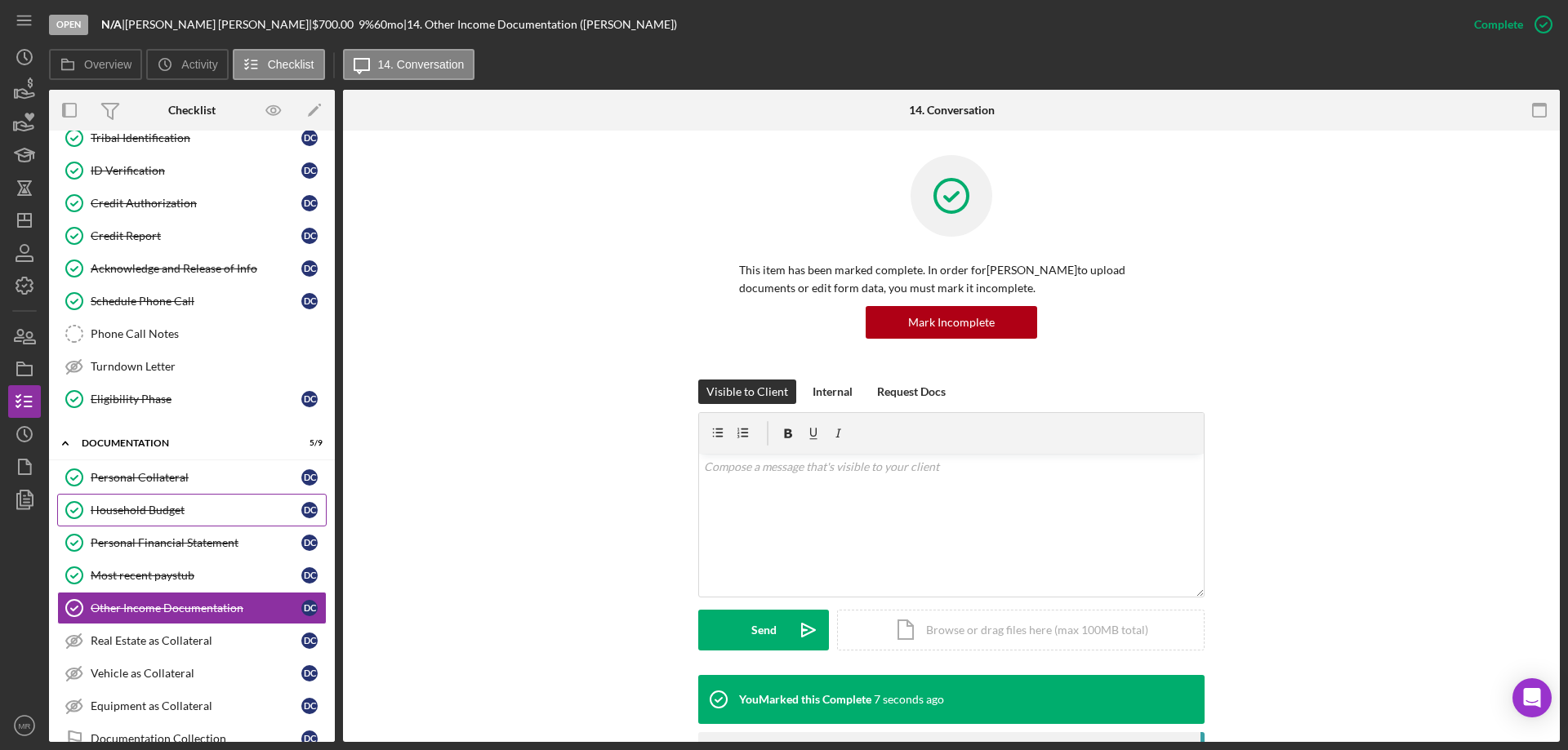
click at [129, 508] on div "Household Budget" at bounding box center [196, 510] width 210 height 13
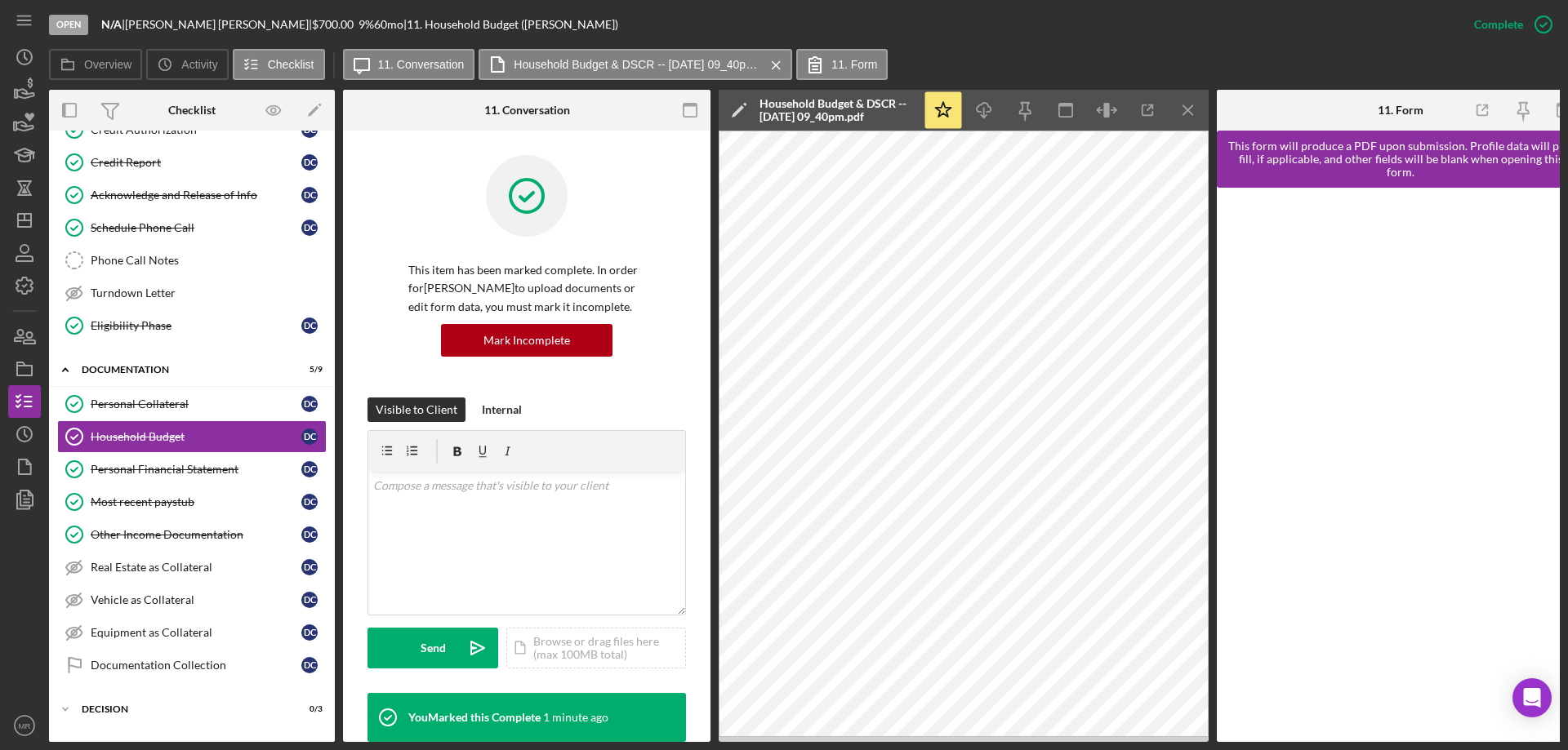
scroll to position [359, 0]
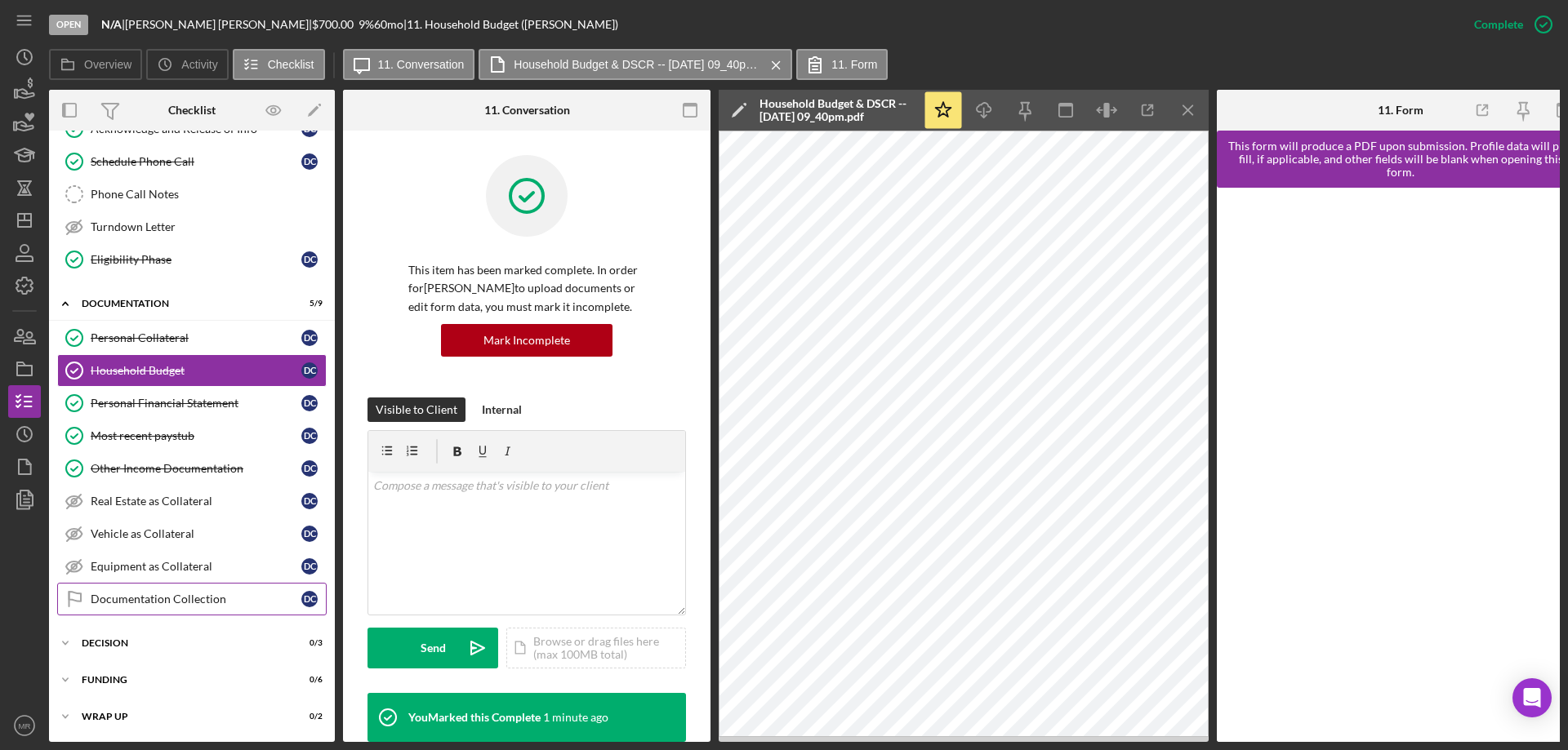
click at [127, 596] on div "Documentation Collection" at bounding box center [196, 599] width 210 height 13
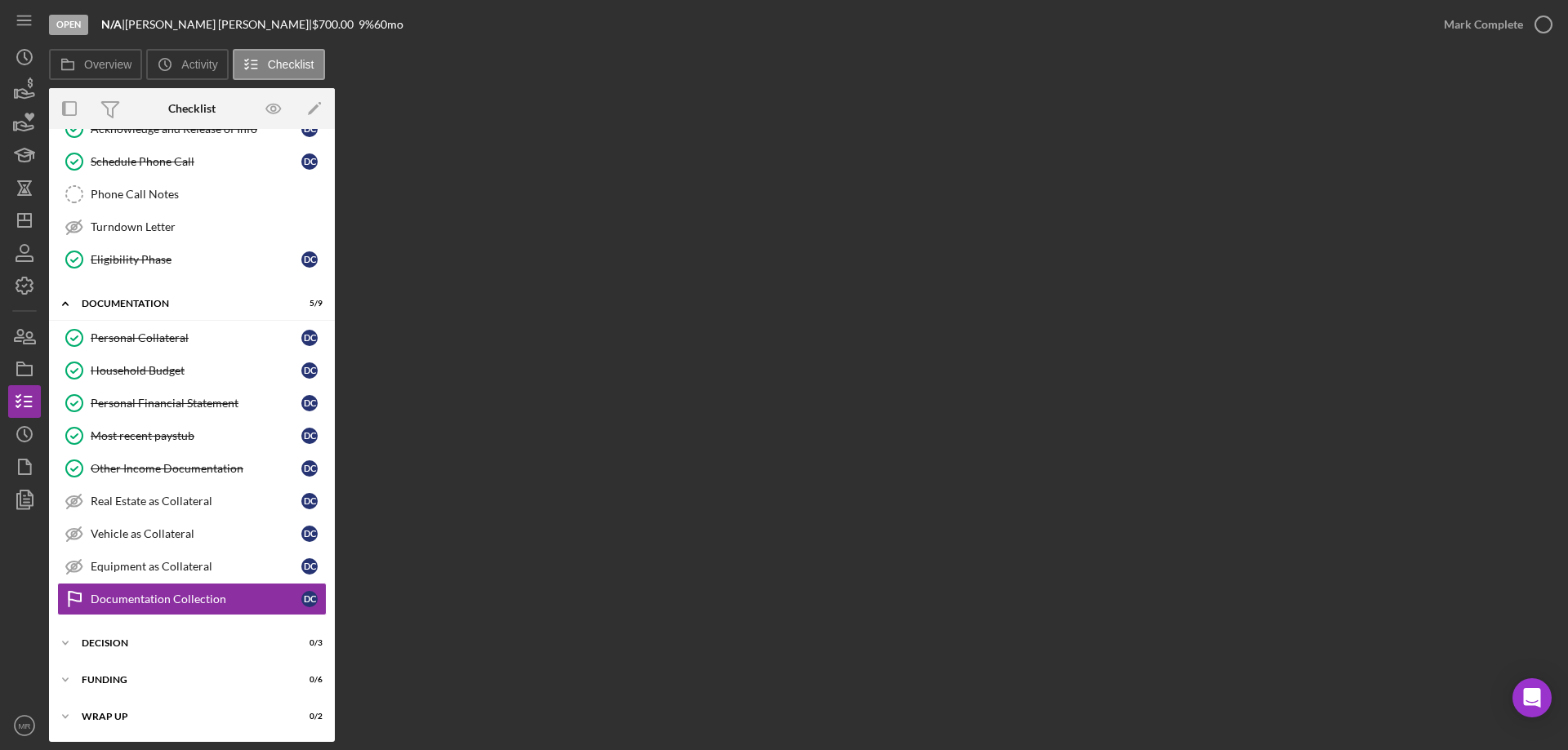
scroll to position [354, 0]
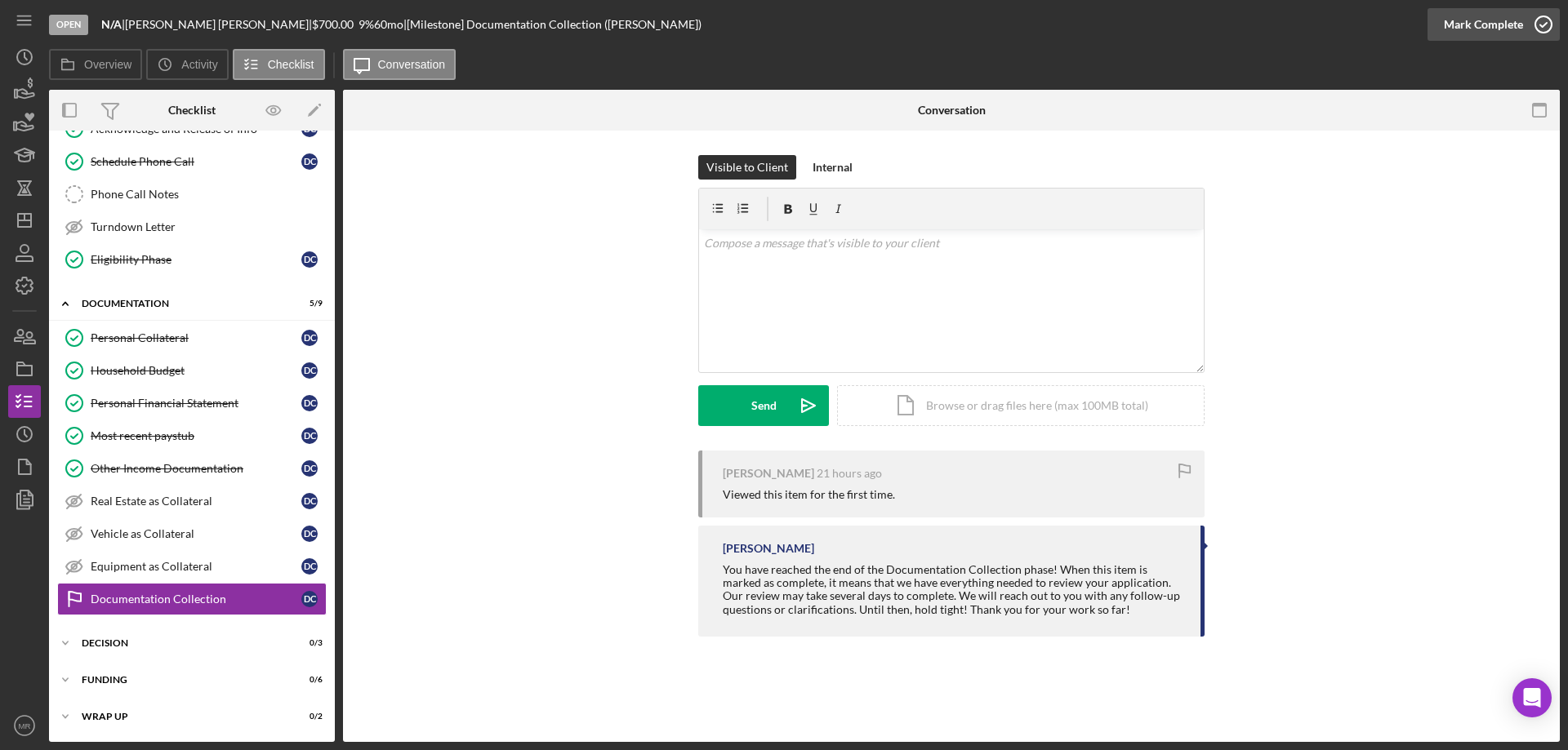
click at [1544, 18] on icon "button" at bounding box center [1543, 24] width 41 height 41
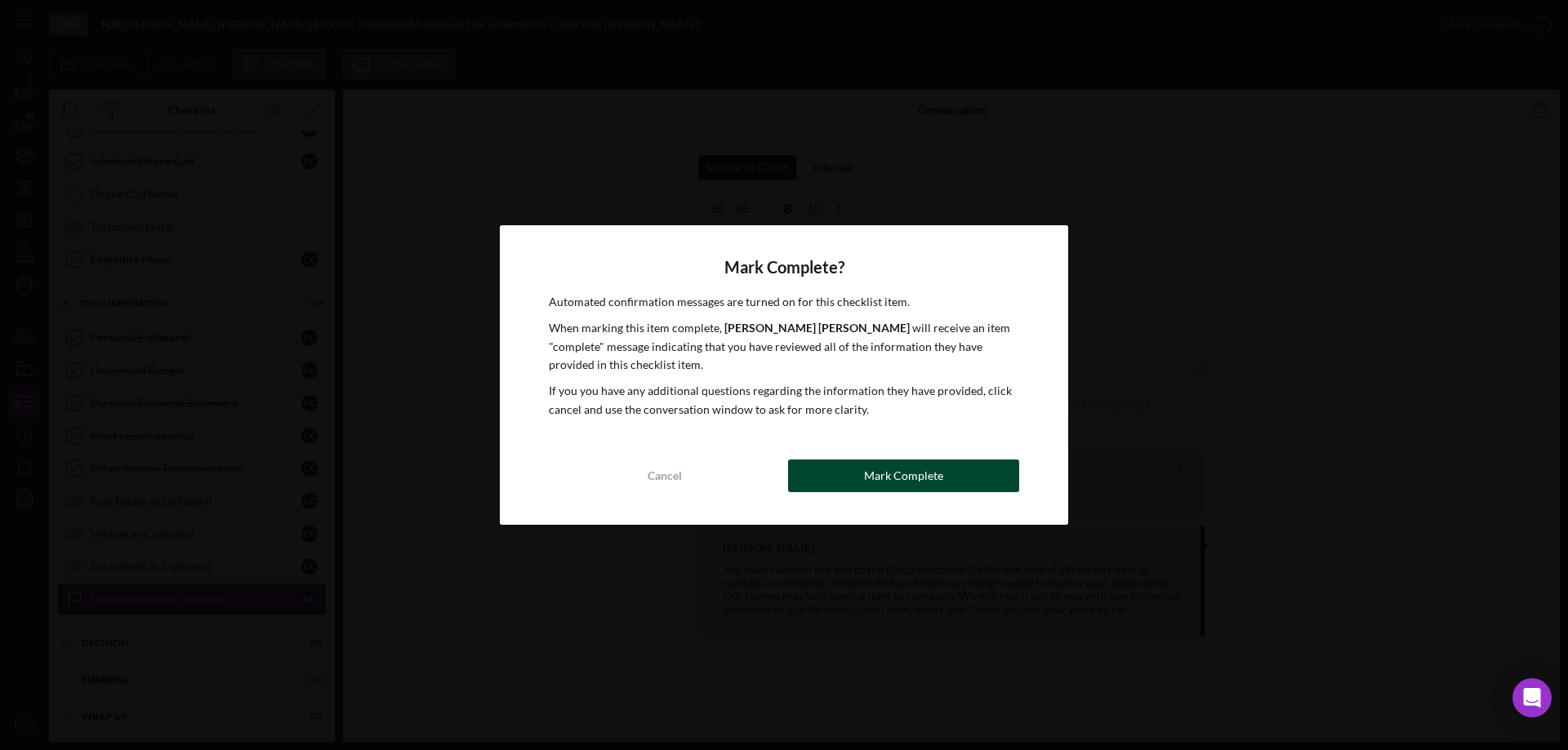
click at [887, 485] on div "Mark Complete" at bounding box center [903, 476] width 79 height 33
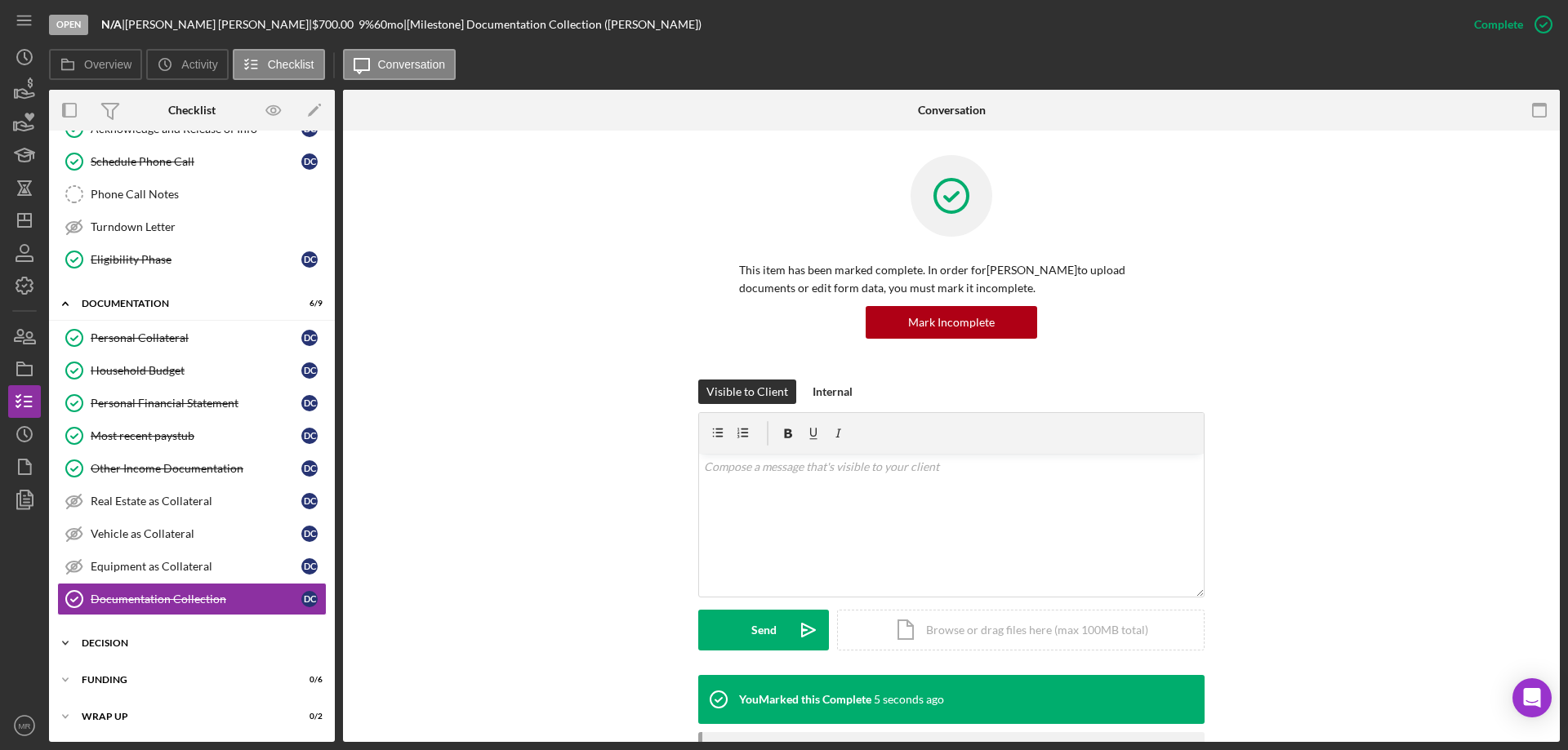
click at [101, 641] on div "Decision" at bounding box center [198, 643] width 233 height 10
click at [122, 667] on link "Credit Memo Prep Credit Memo Prep" at bounding box center [192, 678] width 269 height 33
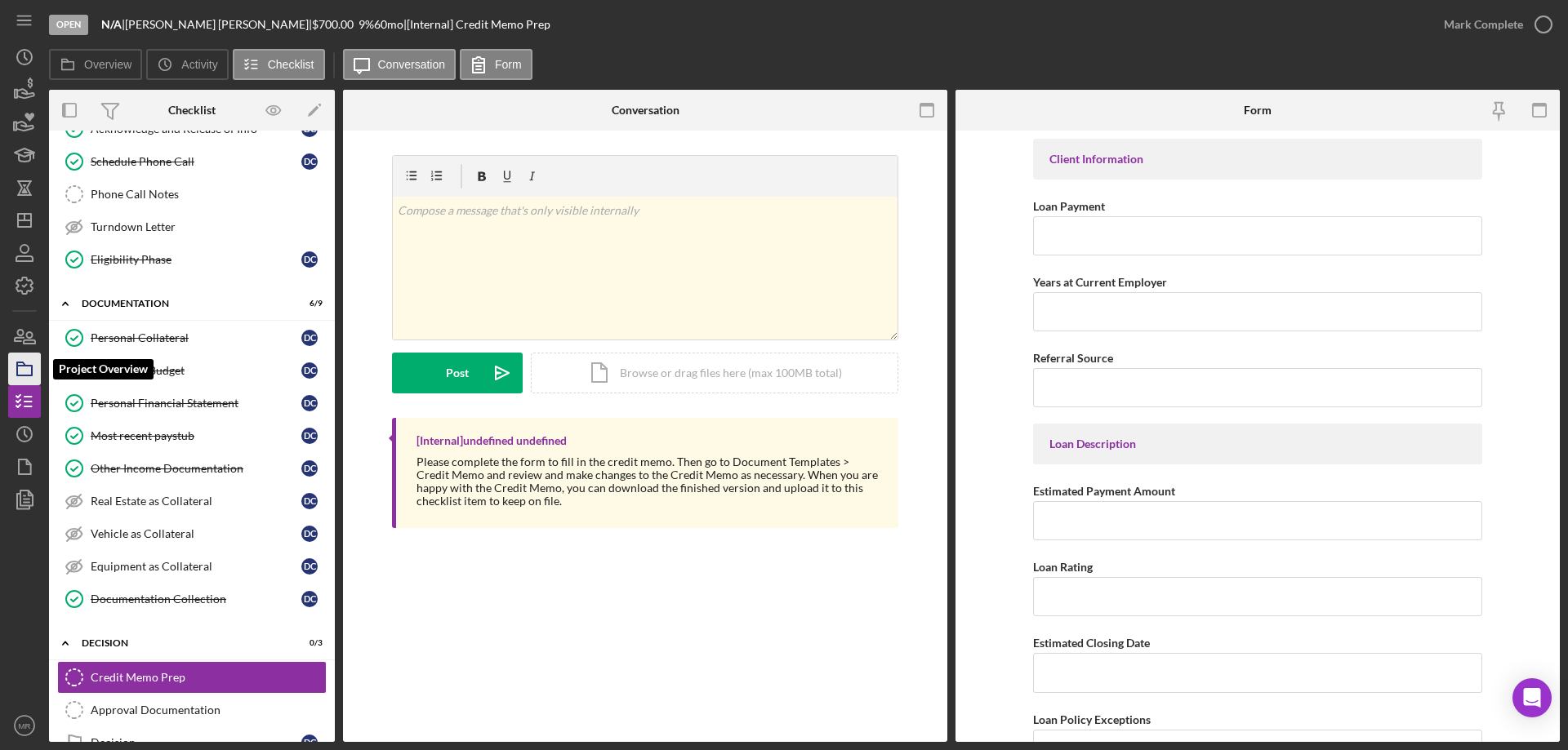
click at [21, 364] on icon "button" at bounding box center [24, 369] width 41 height 41
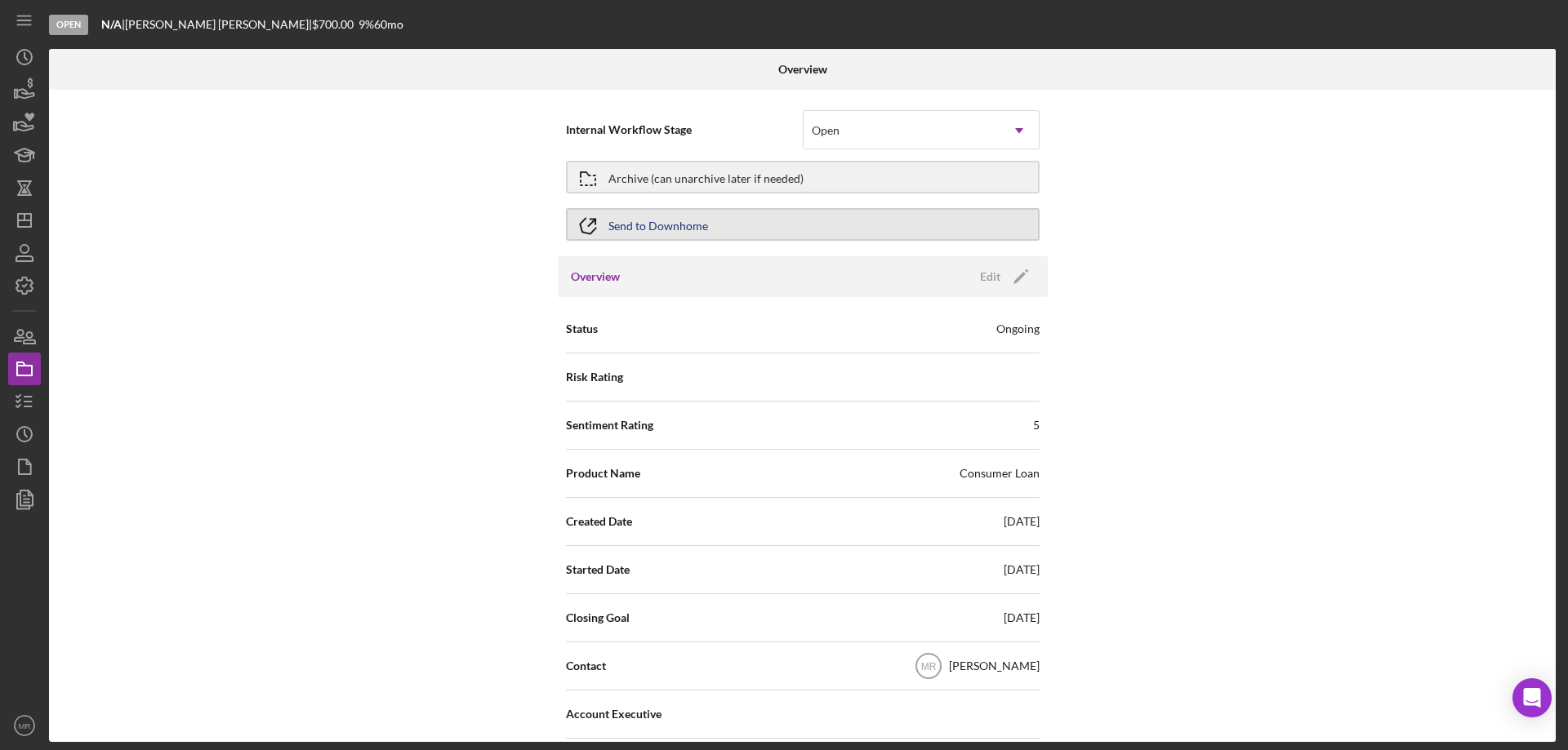
click at [666, 221] on div "Send to Downhome" at bounding box center [658, 225] width 100 height 29
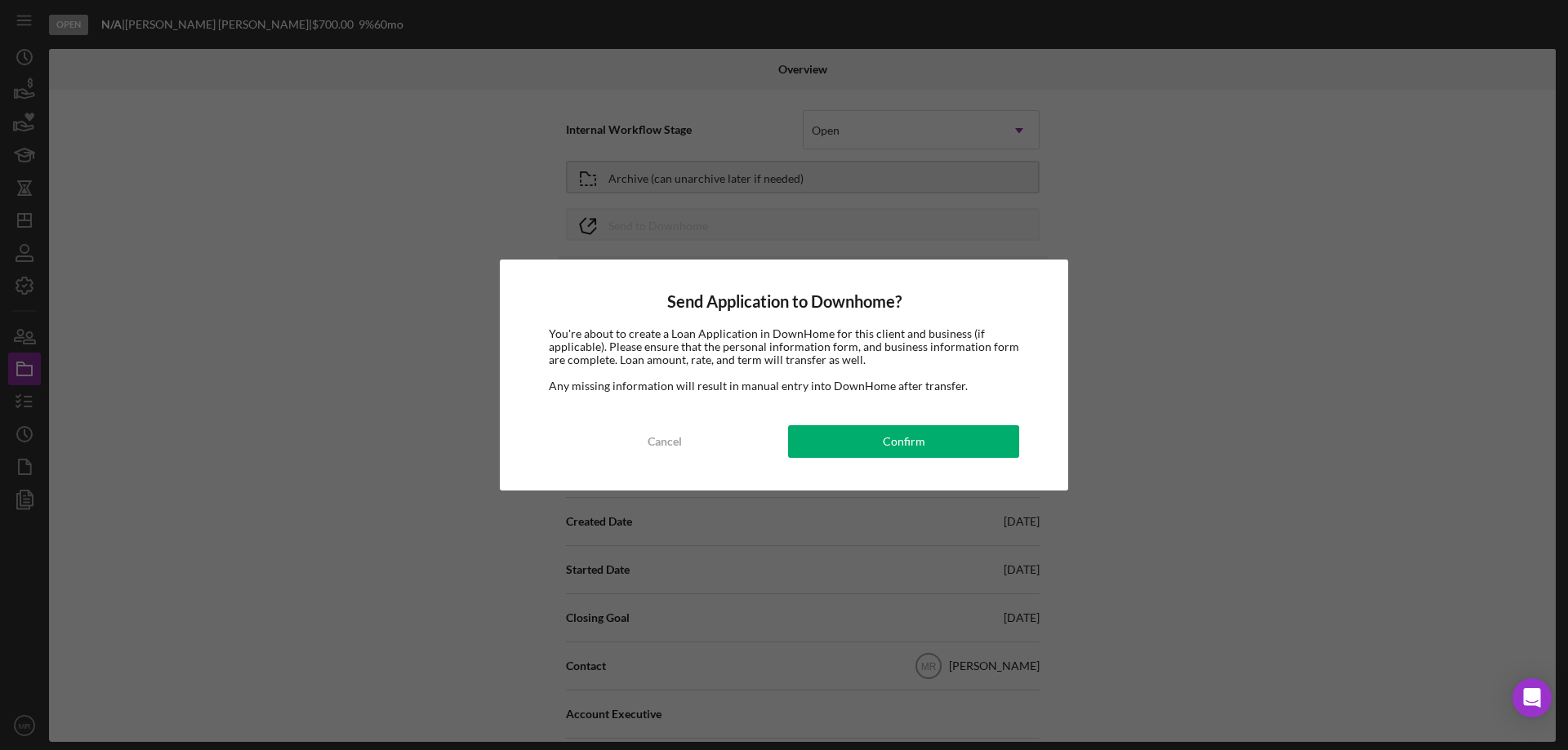
drag, startPoint x: 916, startPoint y: 432, endPoint x: 1132, endPoint y: 441, distance: 216.2
click at [916, 433] on div "Confirm" at bounding box center [904, 442] width 43 height 33
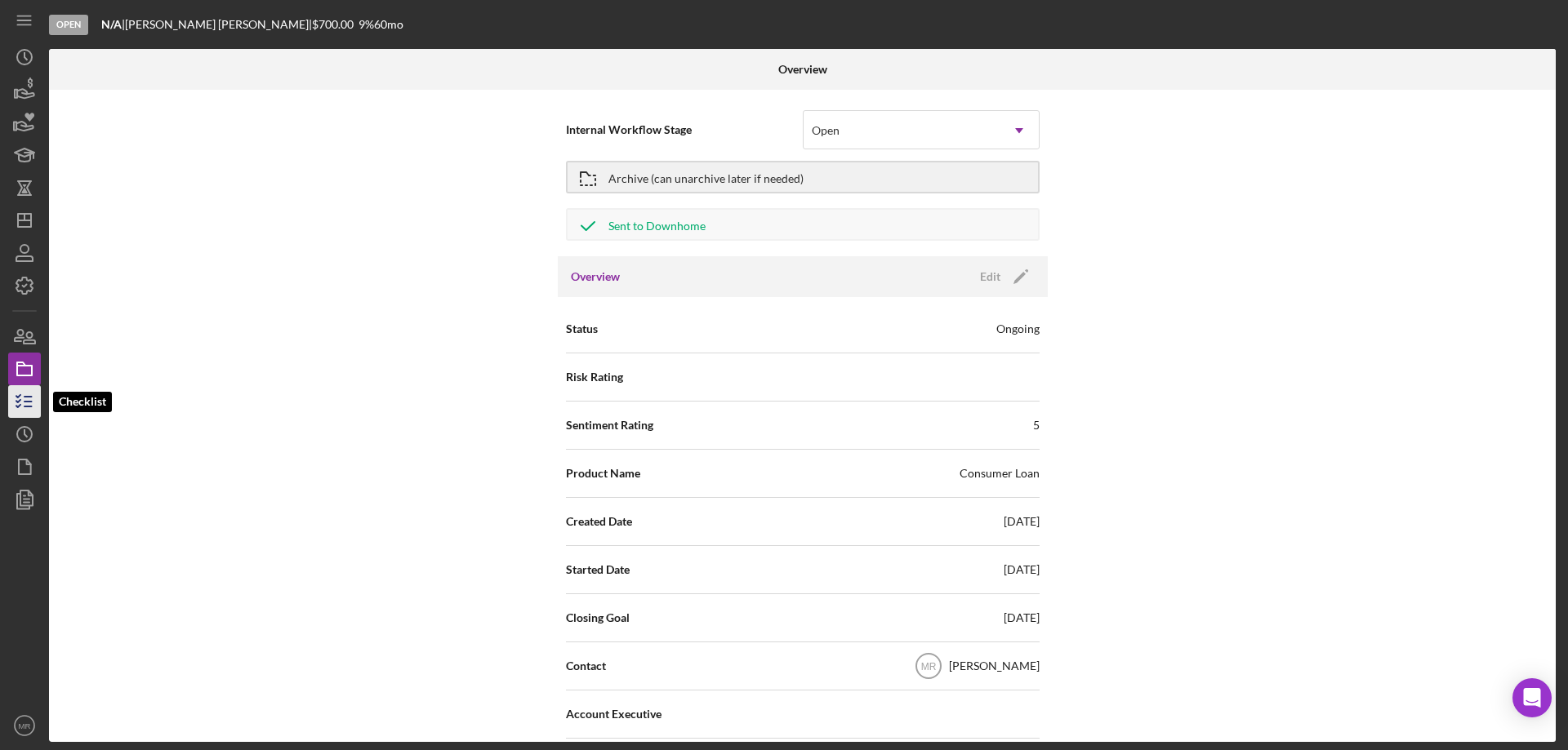
click at [26, 400] on icon "button" at bounding box center [24, 402] width 41 height 41
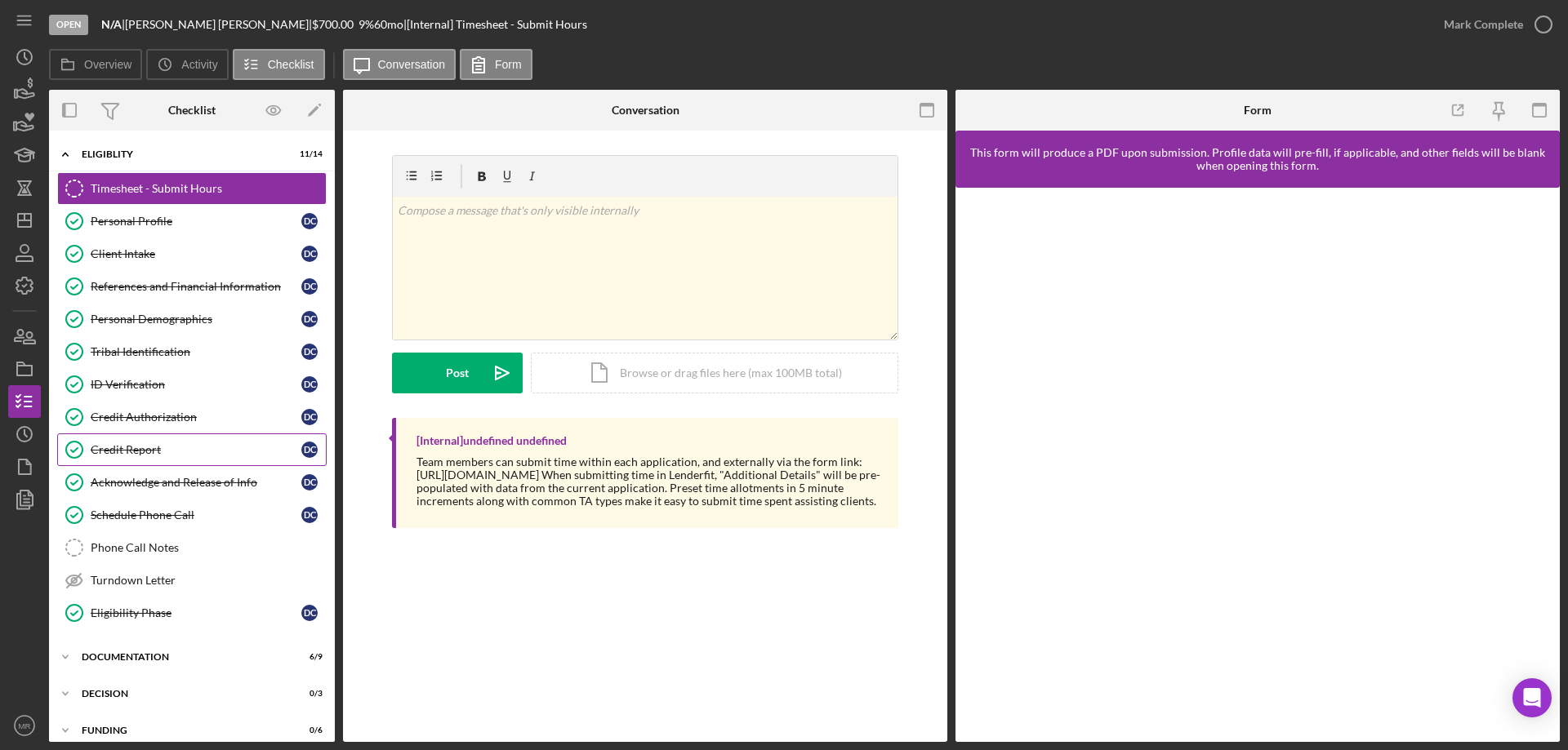
click at [130, 448] on div "Credit Report" at bounding box center [196, 450] width 210 height 13
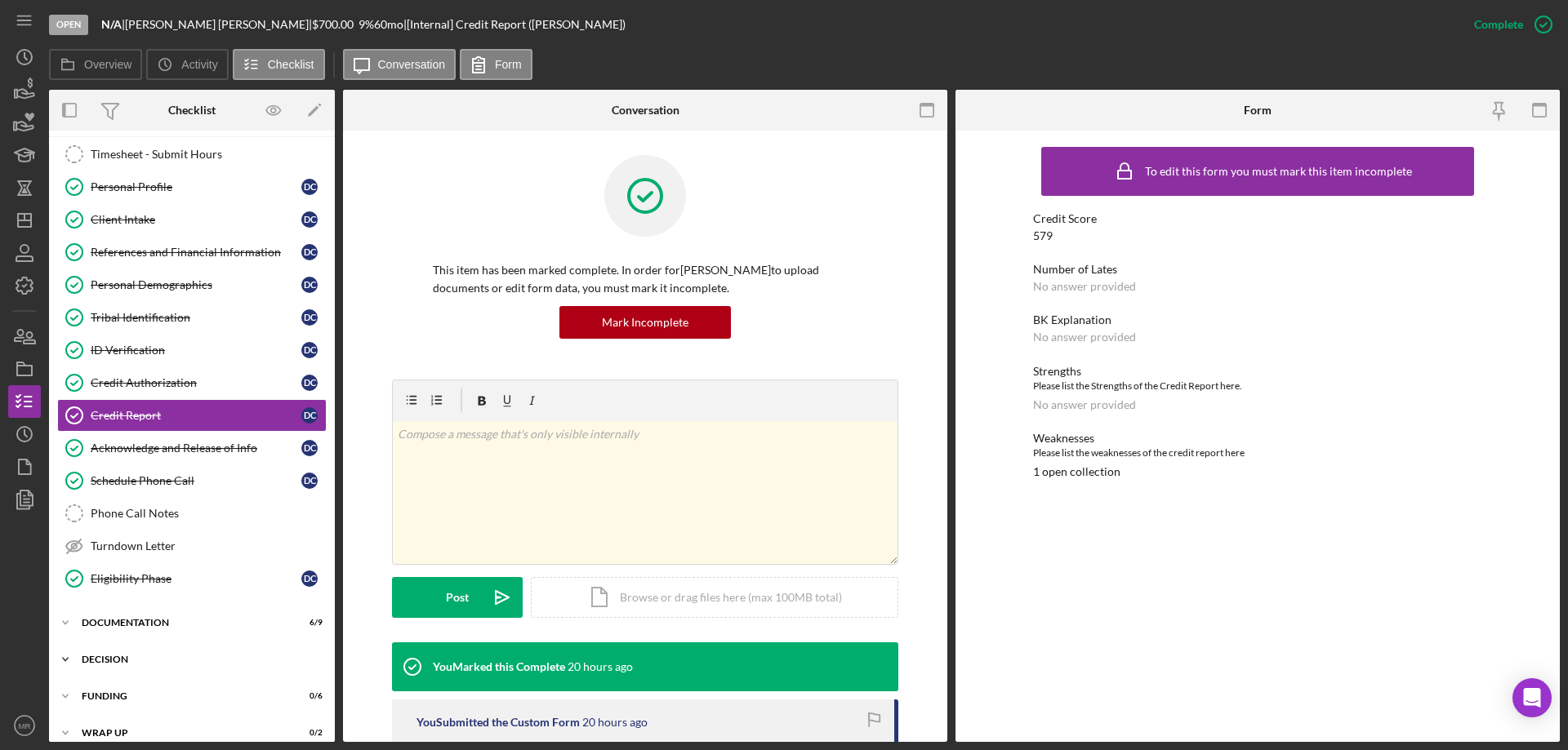
scroll to position [50, 0]
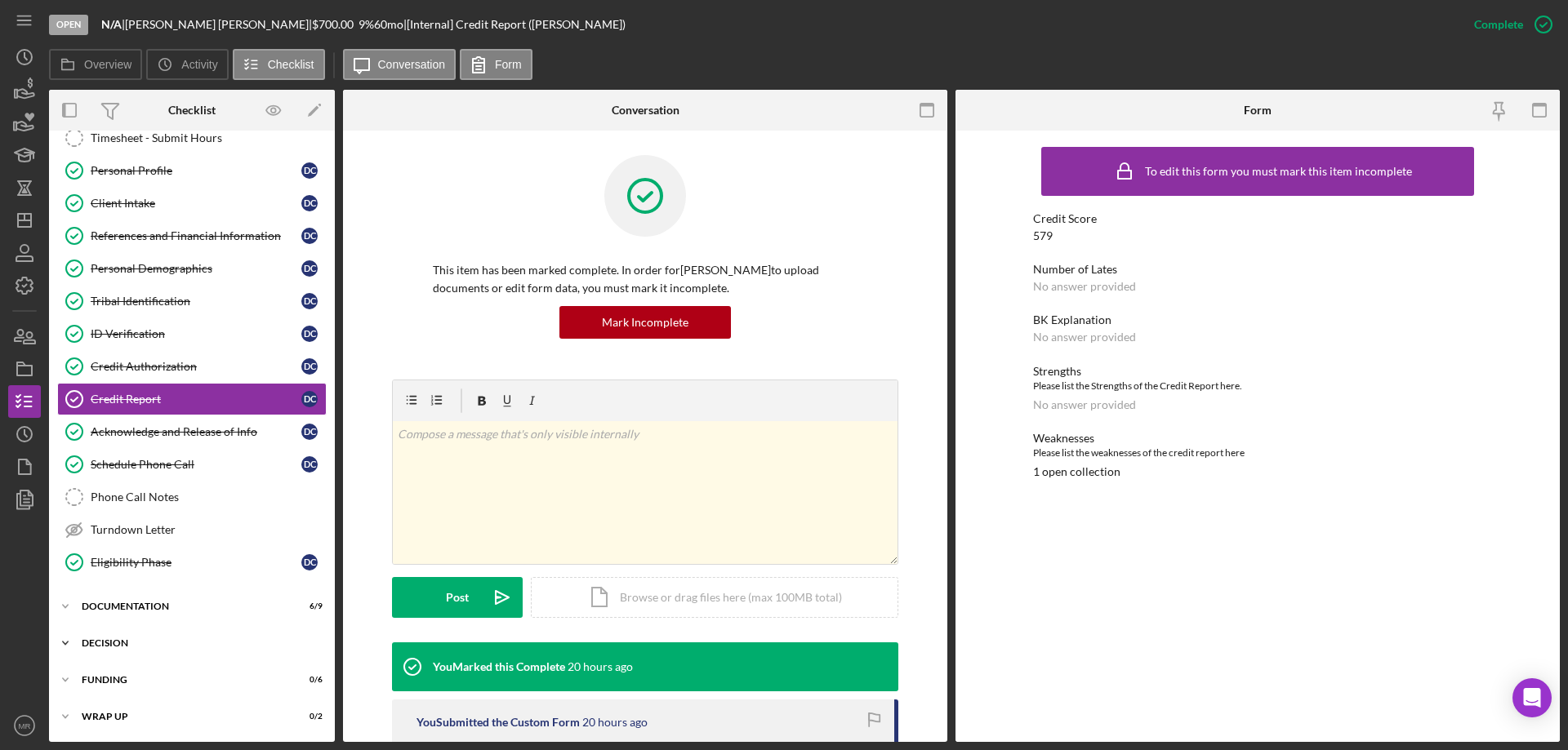
click at [118, 637] on div "Icon/Expander Decision 0 / 3" at bounding box center [192, 643] width 286 height 33
click at [129, 674] on div "Credit Memo Prep" at bounding box center [208, 677] width 235 height 13
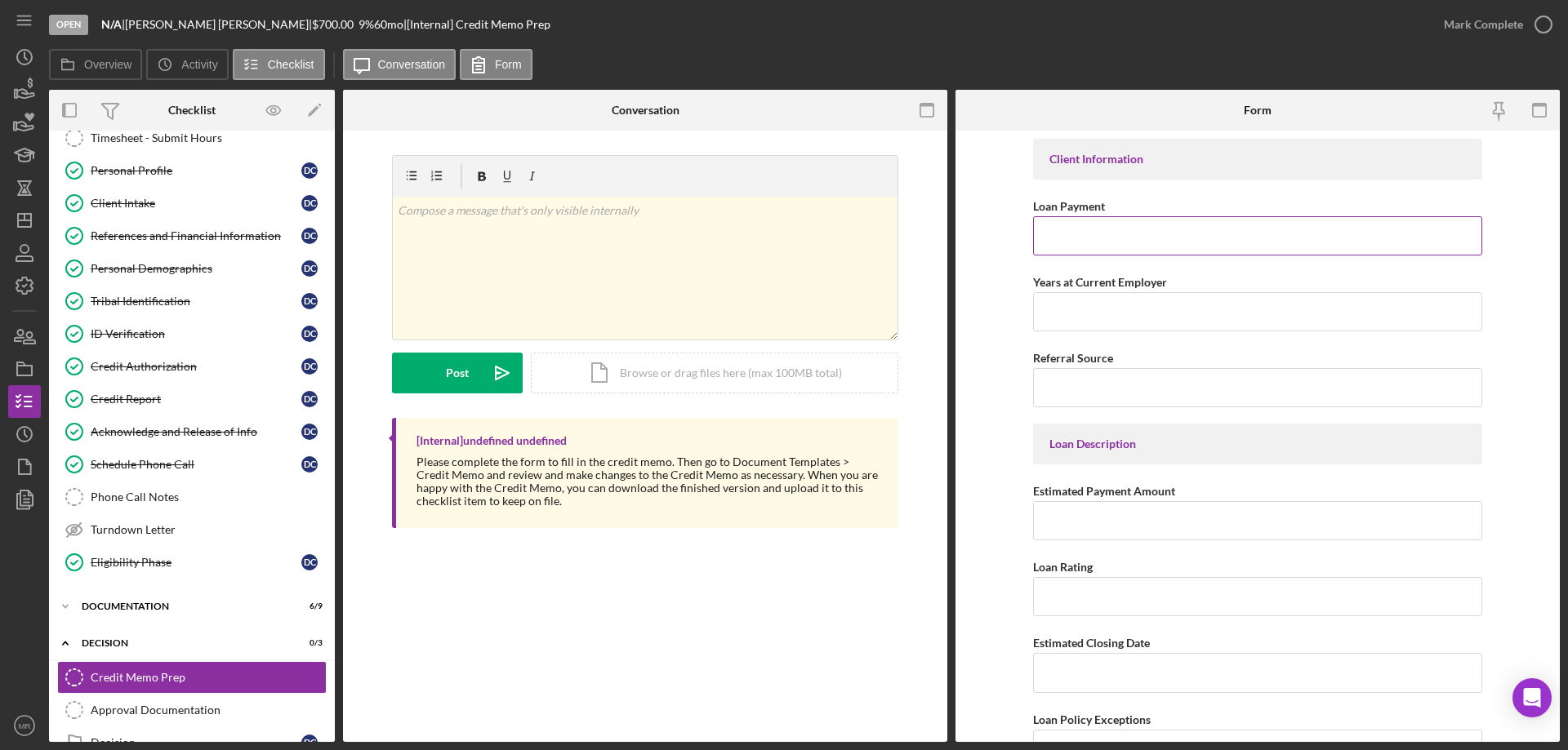
click at [1104, 236] on input "Loan Payment" at bounding box center [1257, 235] width 449 height 39
type input "$62.36"
click at [13, 361] on icon "button" at bounding box center [24, 369] width 41 height 41
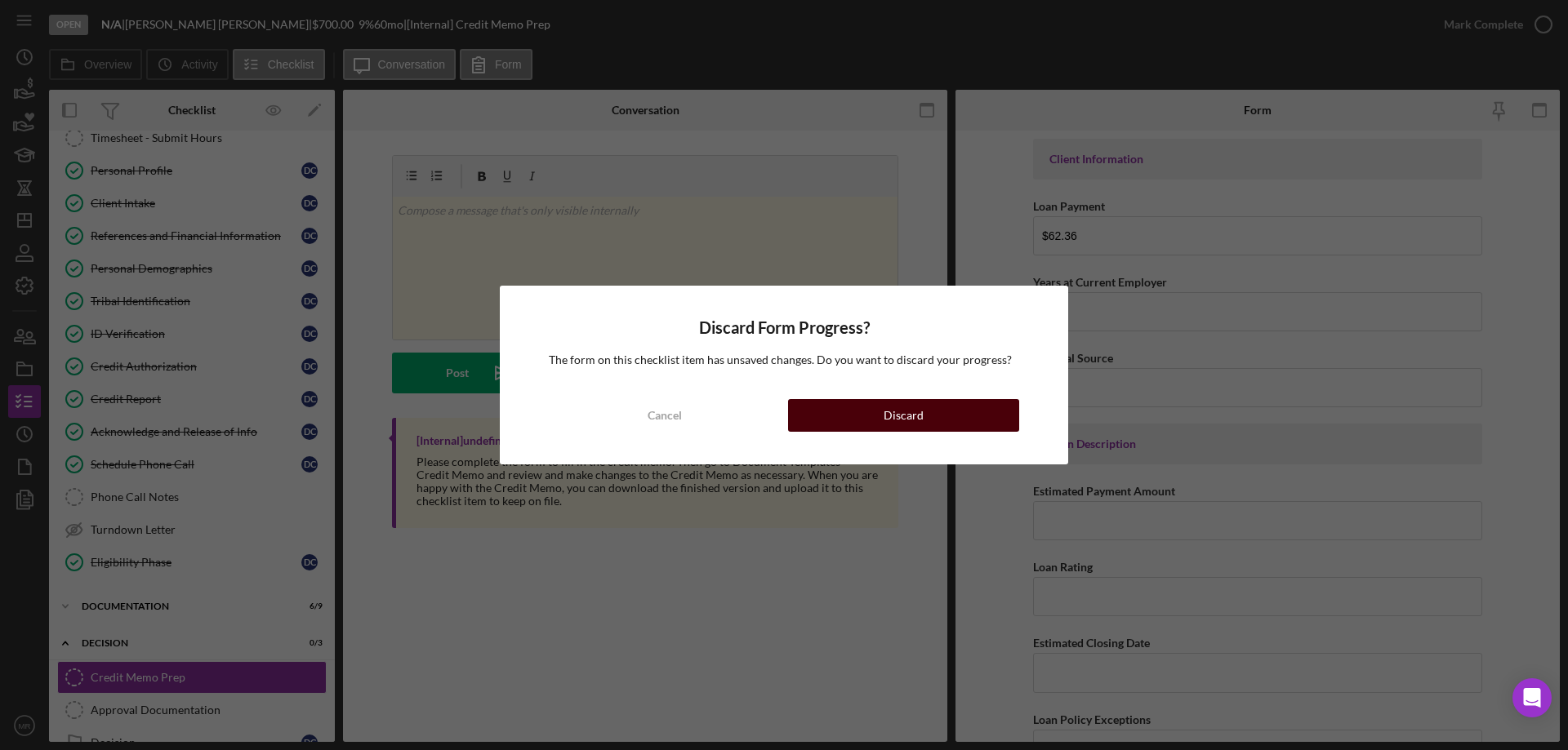
click at [929, 408] on button "Discard" at bounding box center [903, 416] width 231 height 33
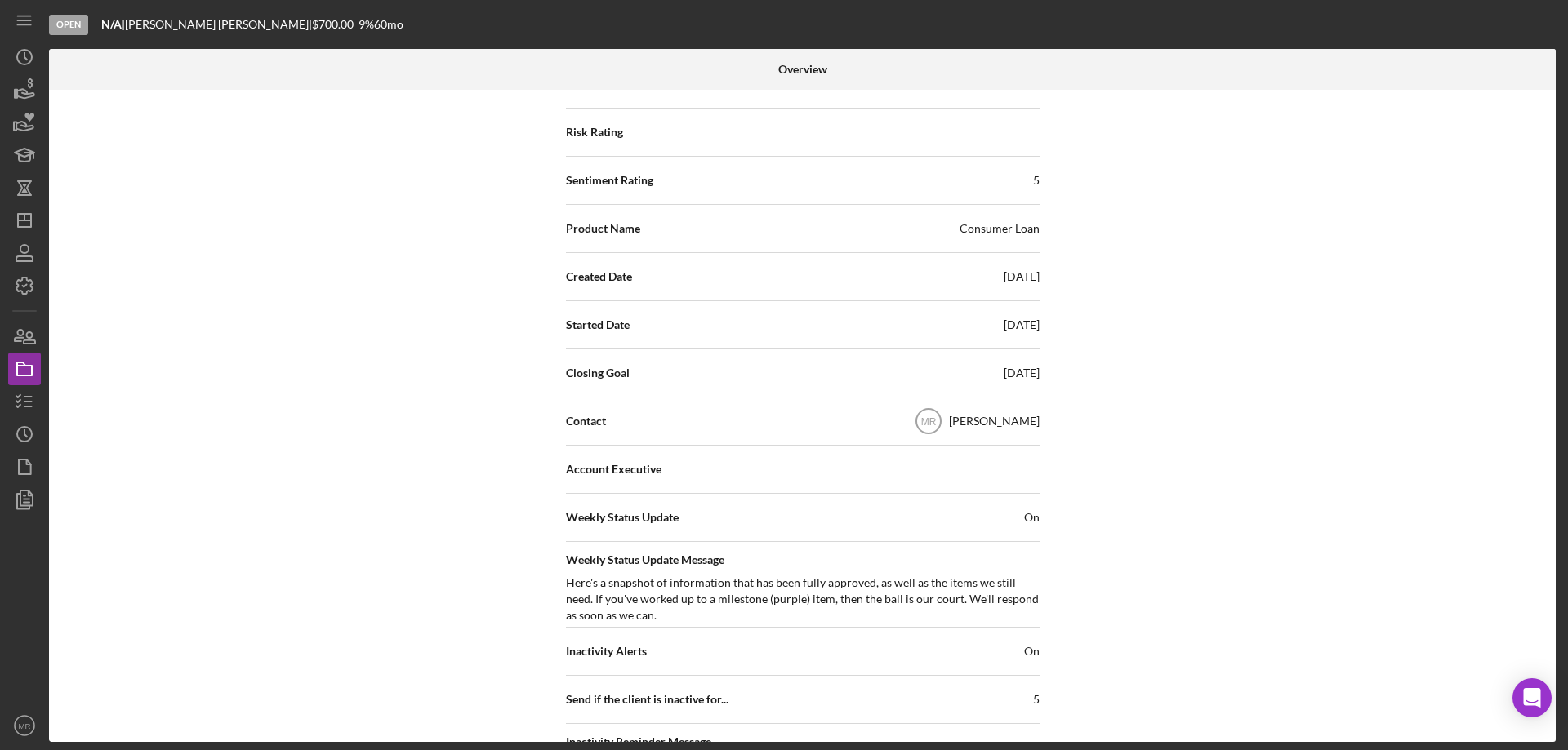
scroll to position [734, 0]
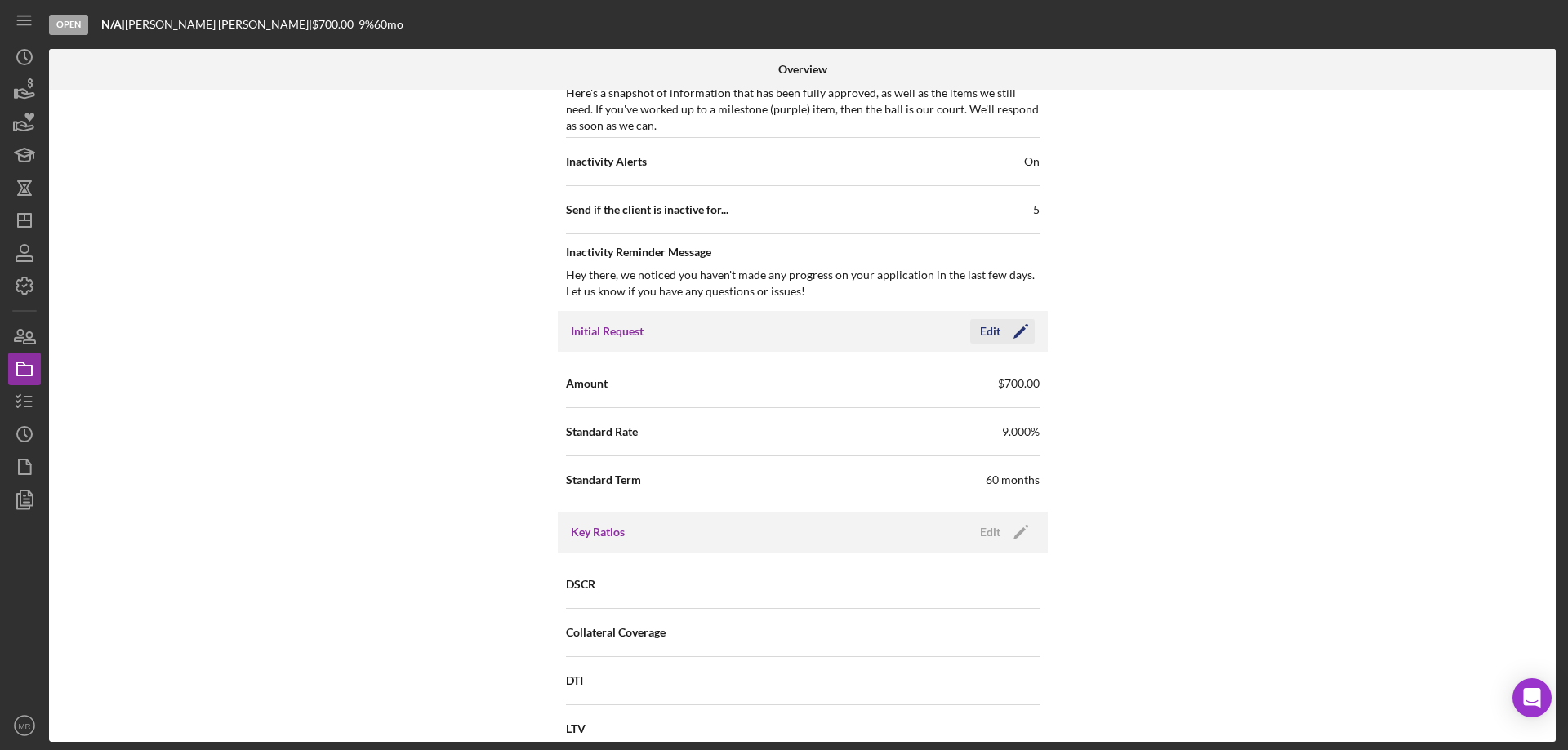
click at [988, 331] on div "Edit" at bounding box center [989, 330] width 20 height 24
drag, startPoint x: 890, startPoint y: 432, endPoint x: 766, endPoint y: 436, distance: 124.1
click at [766, 436] on div "Standard Rate 9.000%" at bounding box center [802, 432] width 474 height 41
type input "12.500%"
type input "12"
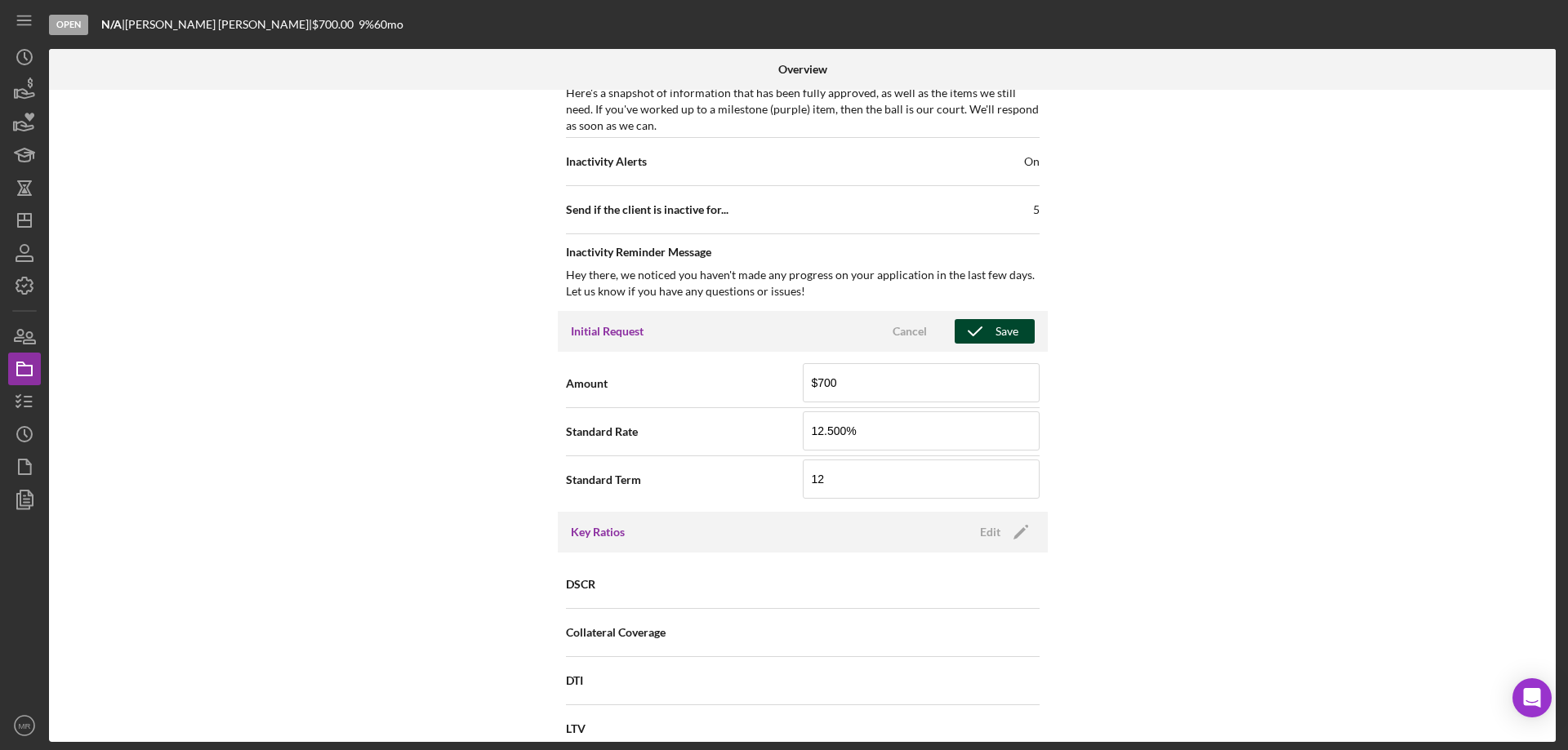
click at [998, 331] on div "Save" at bounding box center [1007, 330] width 23 height 24
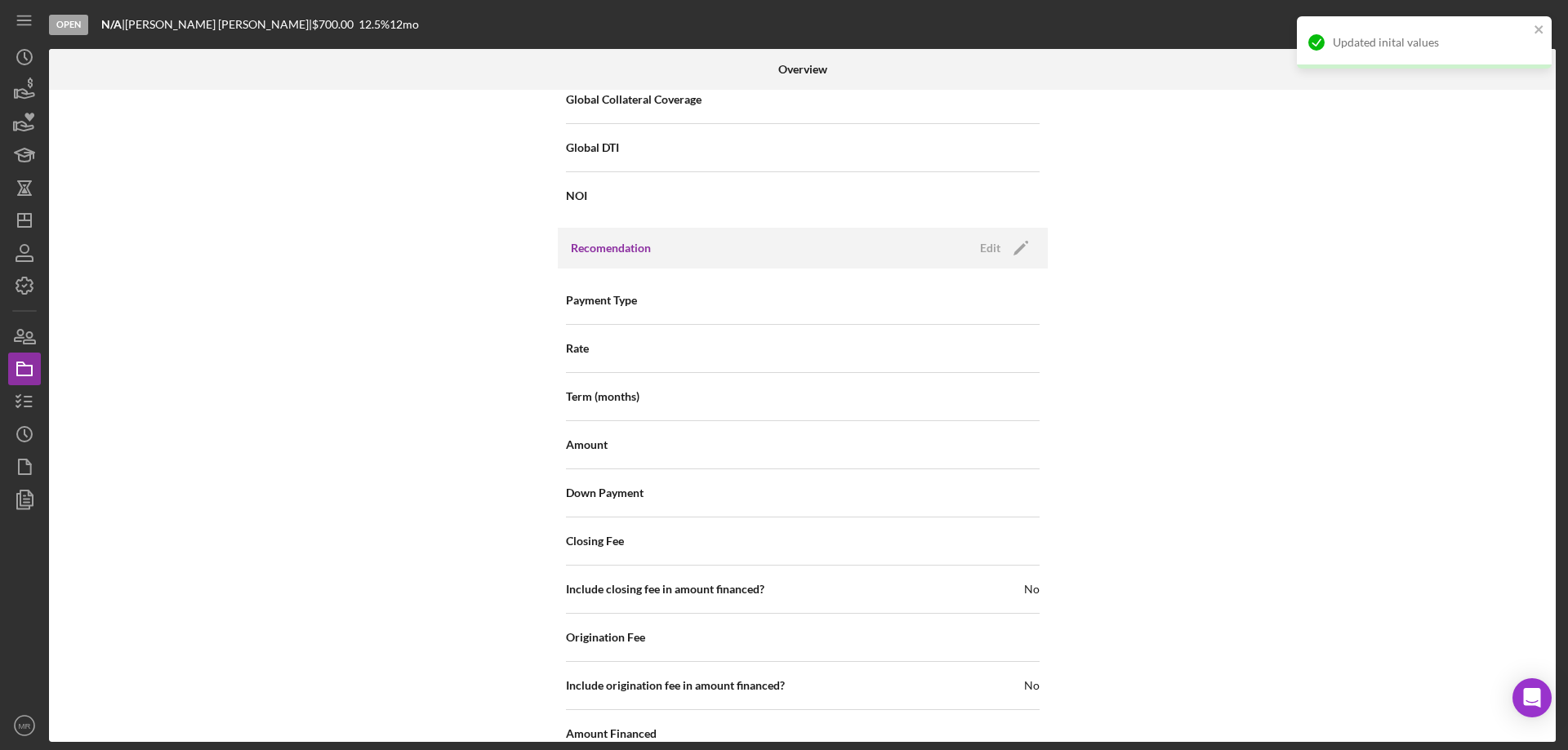
scroll to position [1470, 0]
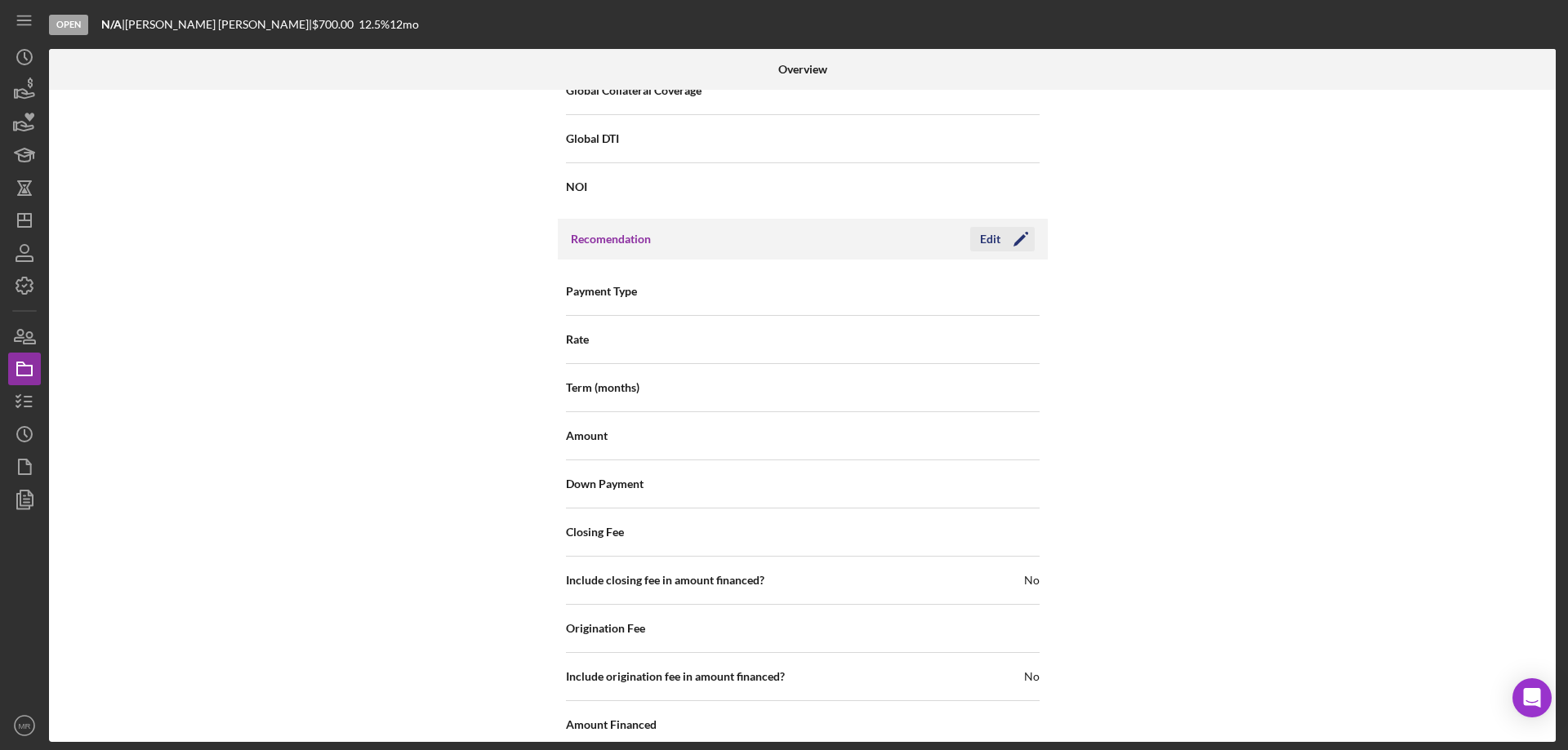
click at [993, 244] on div "Edit" at bounding box center [989, 238] width 20 height 24
click at [962, 292] on div "Select..." at bounding box center [901, 292] width 196 height 38
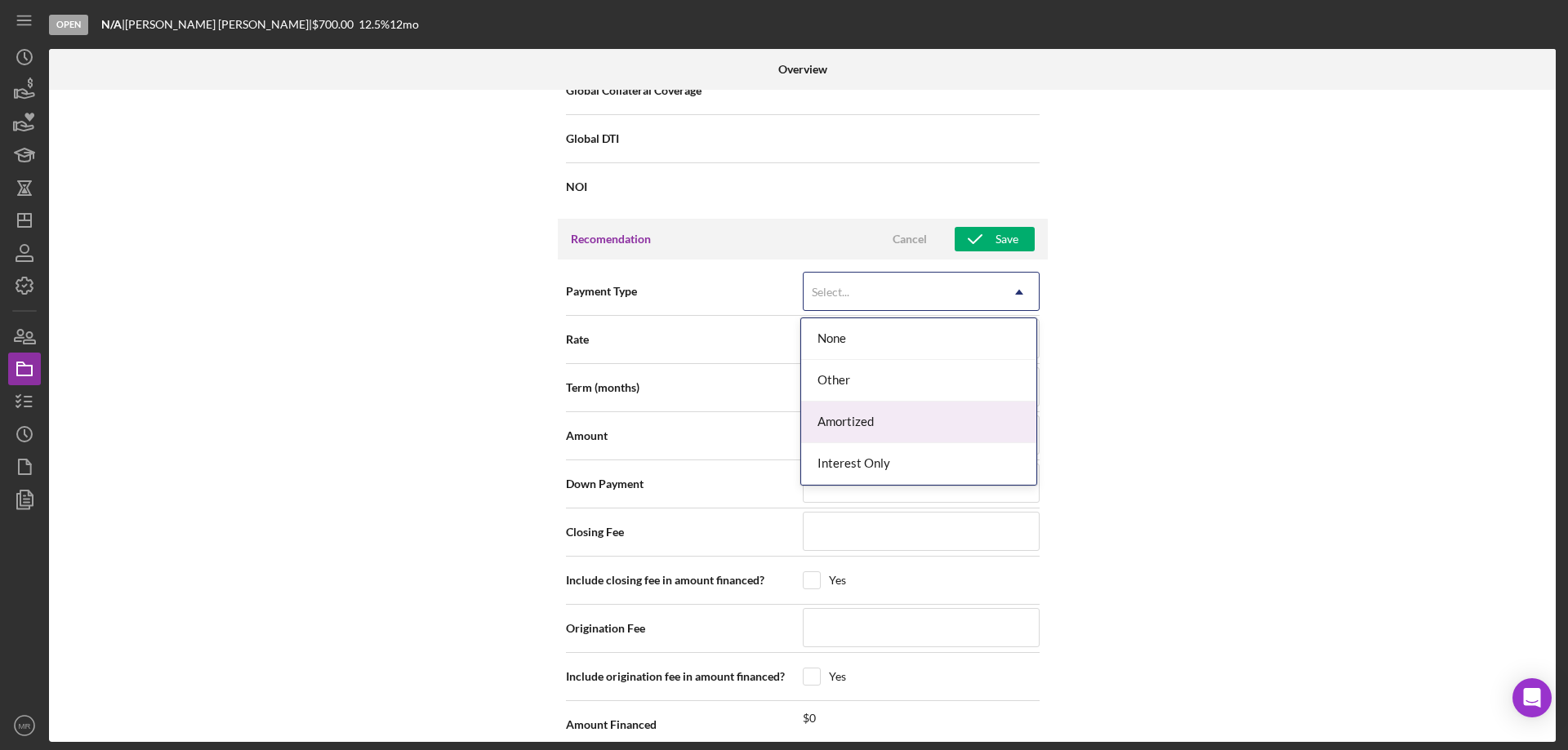
click at [925, 421] on div "Amortized" at bounding box center [919, 422] width 235 height 42
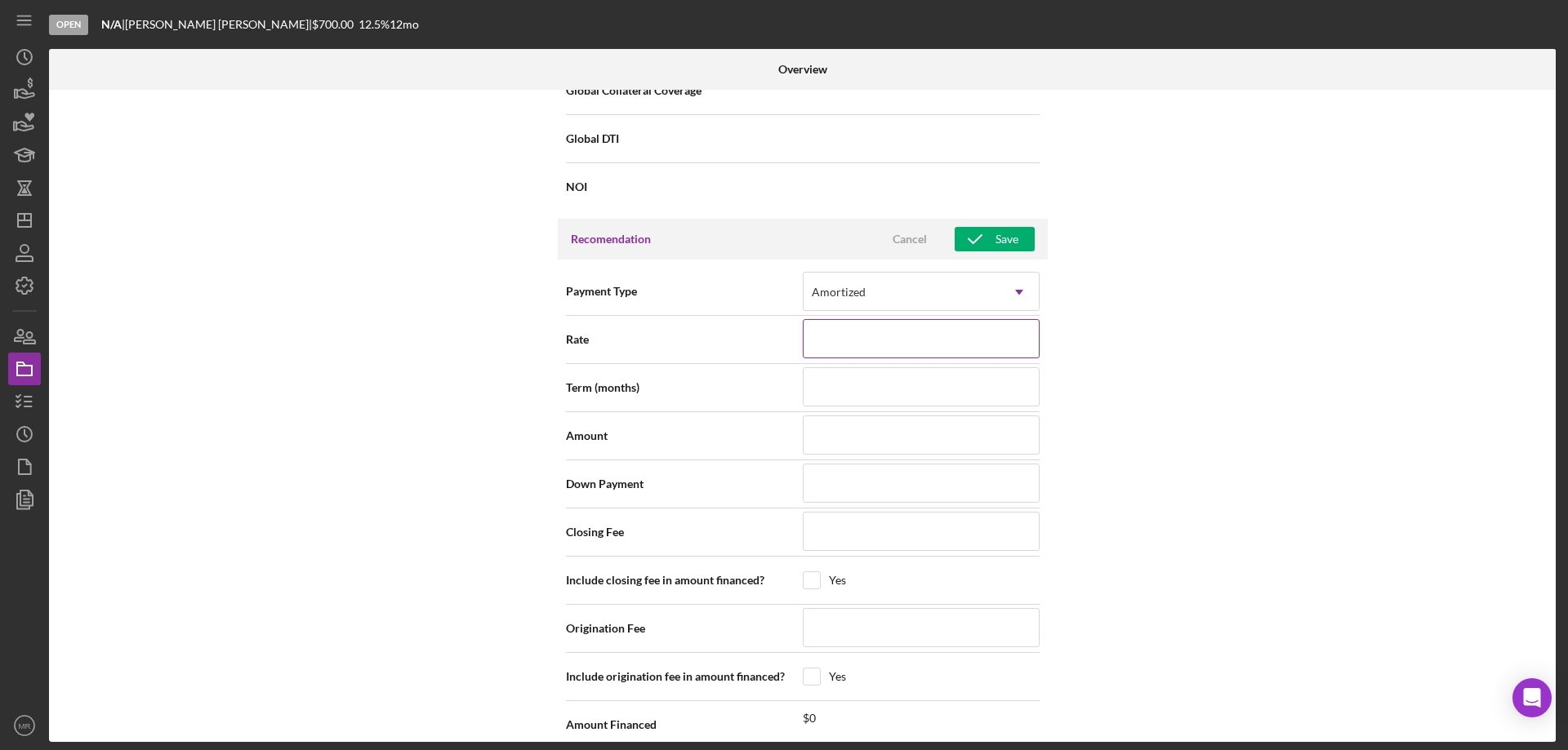
type input "1%"
type input "12%"
type input "12.%"
type input "12.5%"
type input "12.500%"
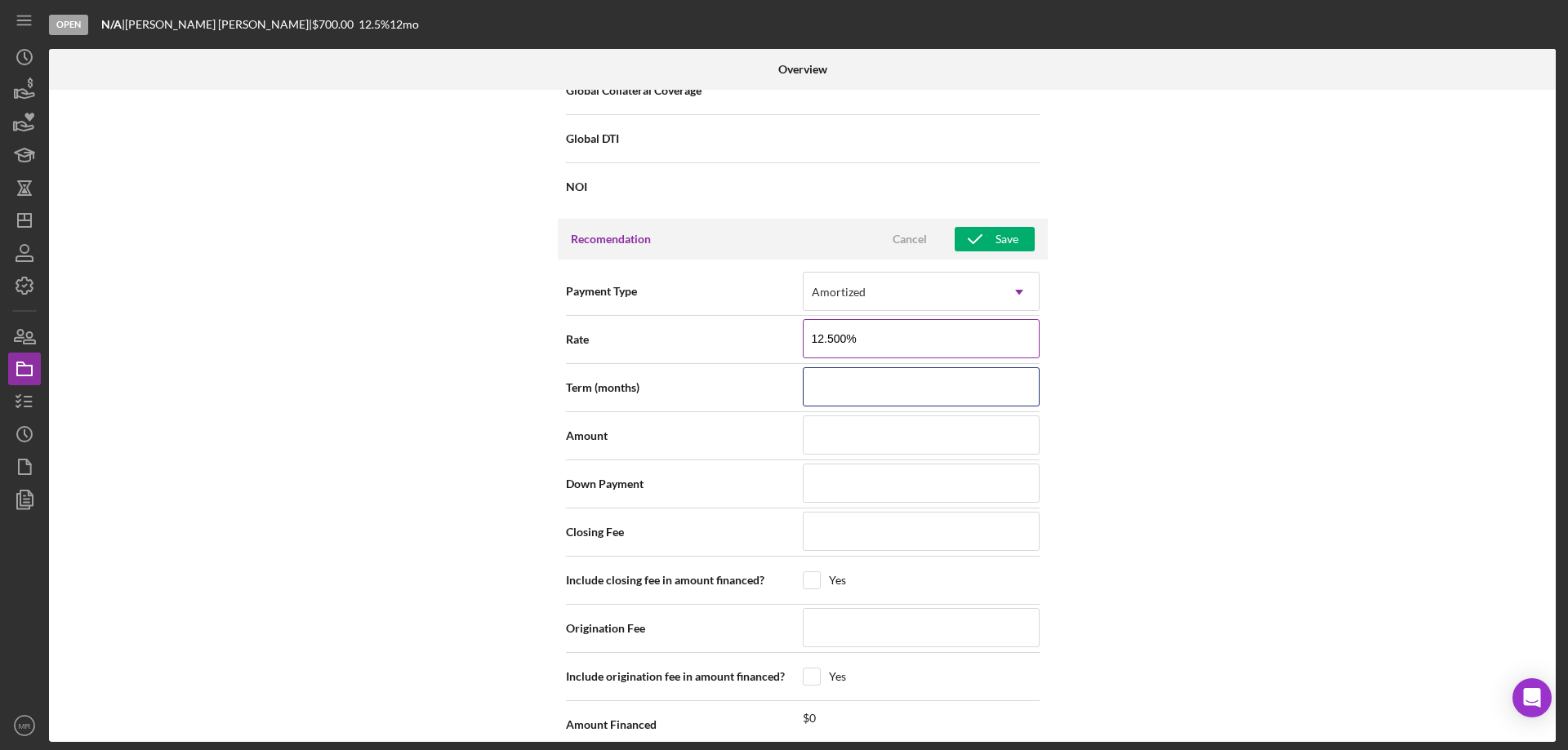
type input "1"
type input "12"
type input "$6"
type input "$7"
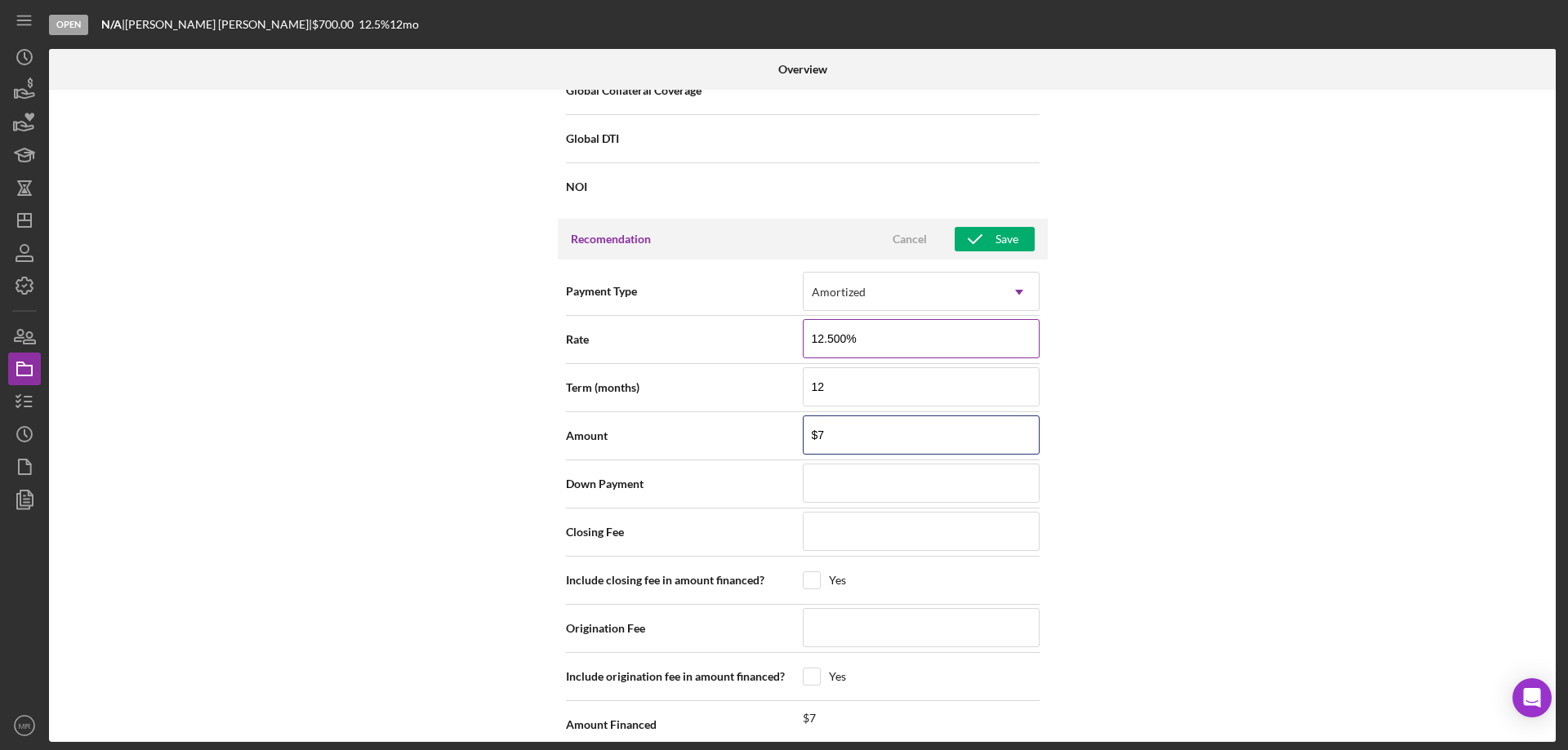
type input "$70"
type input "$700"
type input "$0"
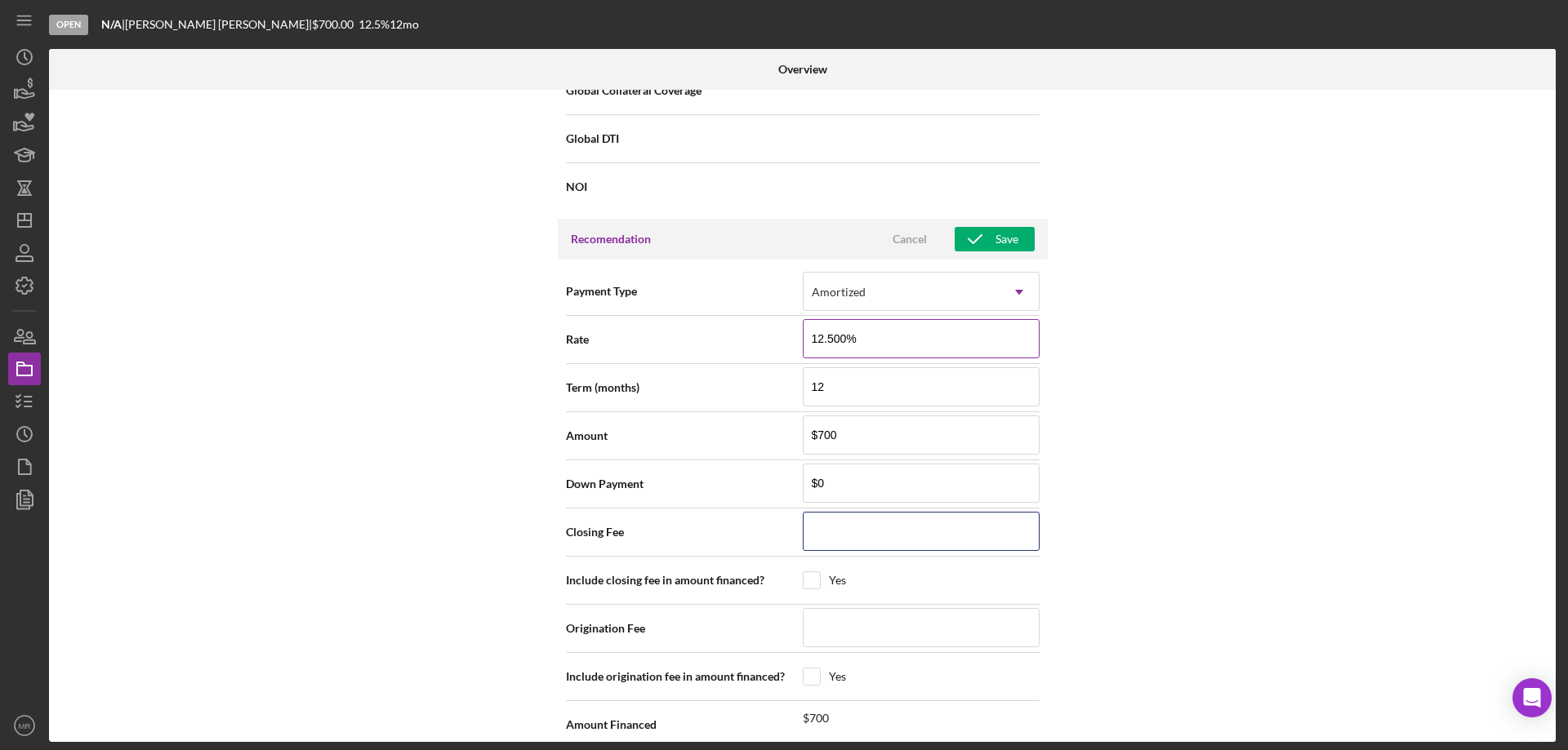
type input "$0"
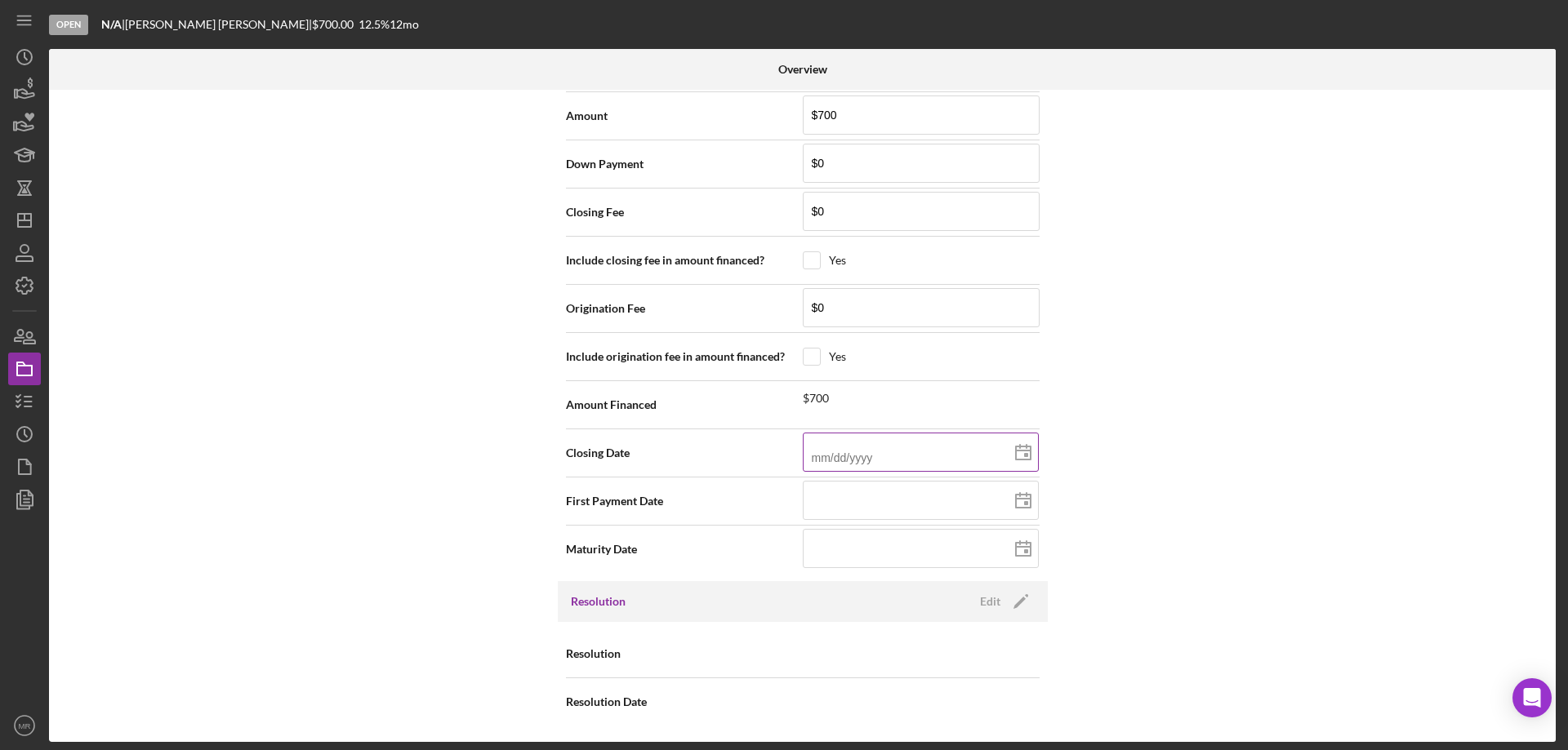
click at [1025, 453] on icon at bounding box center [1023, 453] width 41 height 41
type input "[DATE]"
click at [1024, 503] on rect at bounding box center [1026, 503] width 4 height 4
type input "[DATE]"
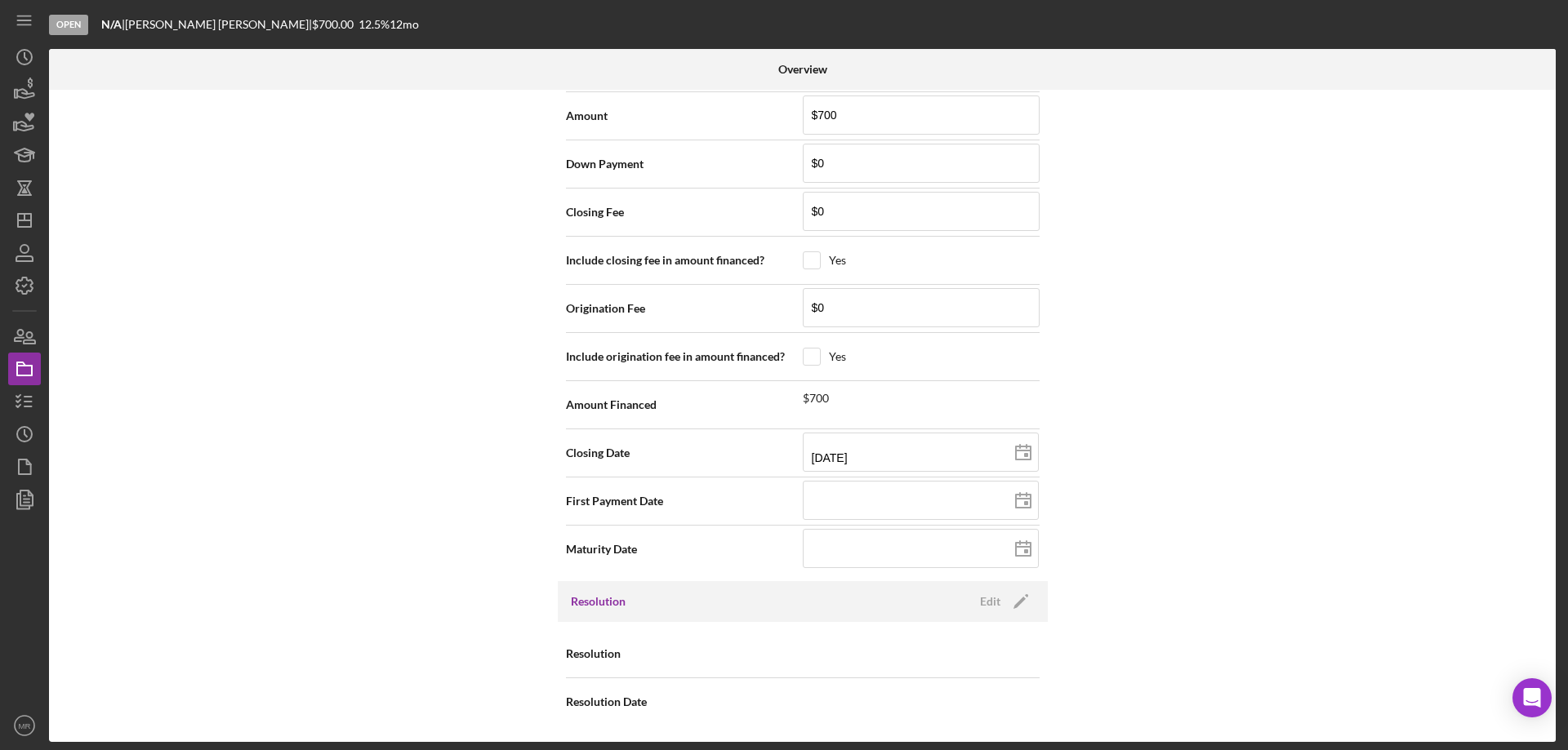
type input "[DATE]"
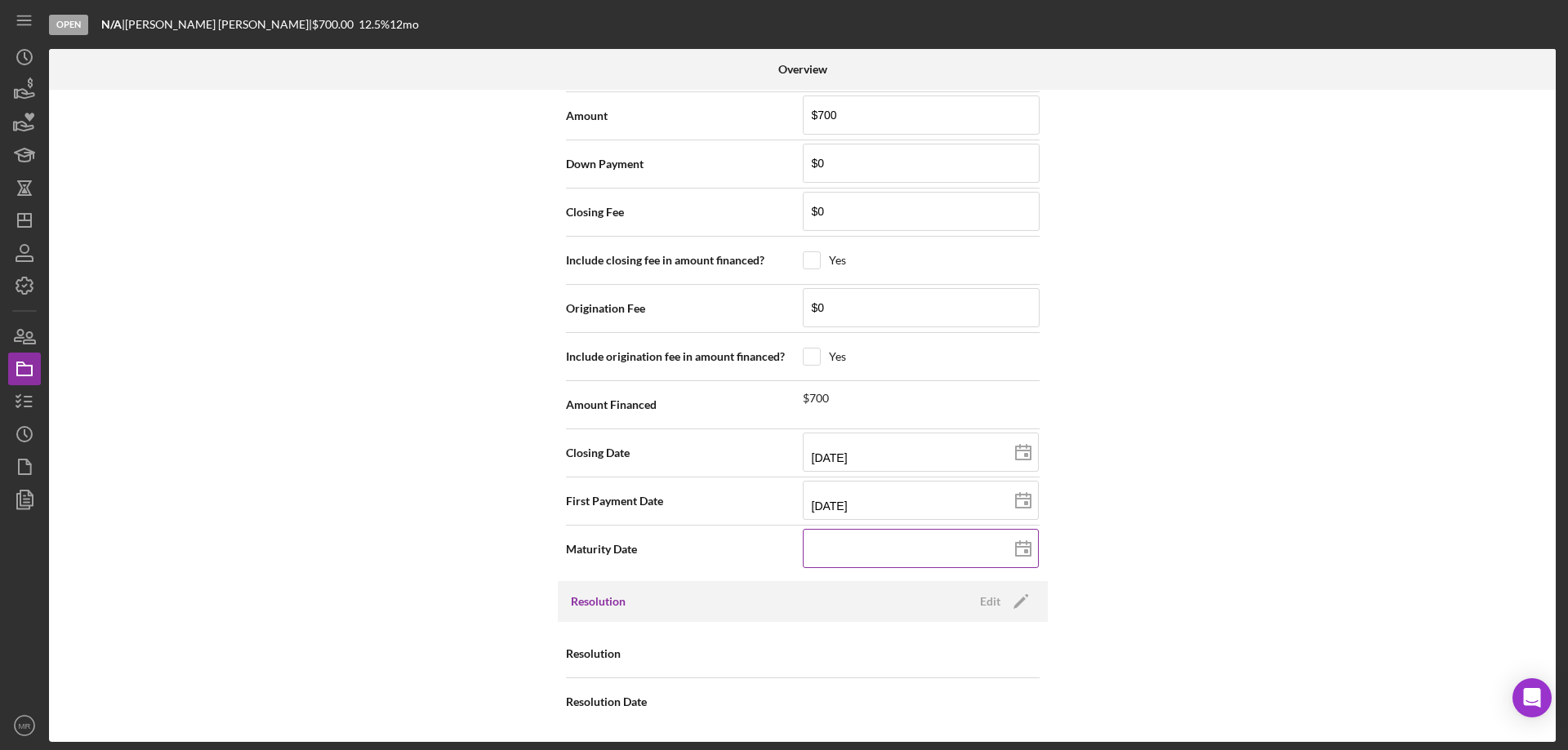
click at [1024, 549] on rect at bounding box center [1026, 551] width 4 height 4
click at [1018, 547] on line at bounding box center [1022, 547] width 15 height 0
type input "[DATE]"
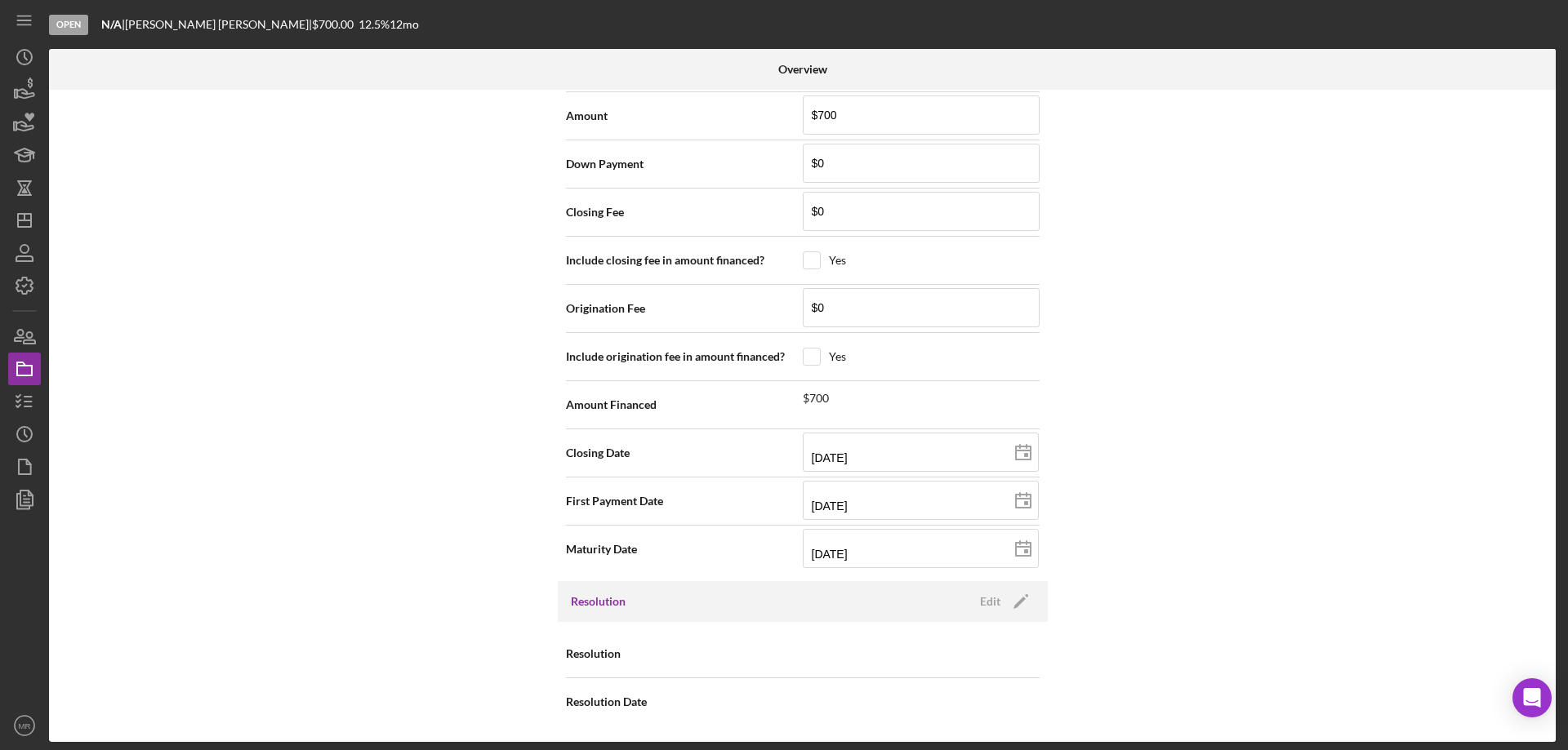
click at [1157, 327] on div "Internal Workflow Stage Open Icon/Dropdown Arrow Archive (can unarchive later i…" at bounding box center [802, 416] width 1507 height 652
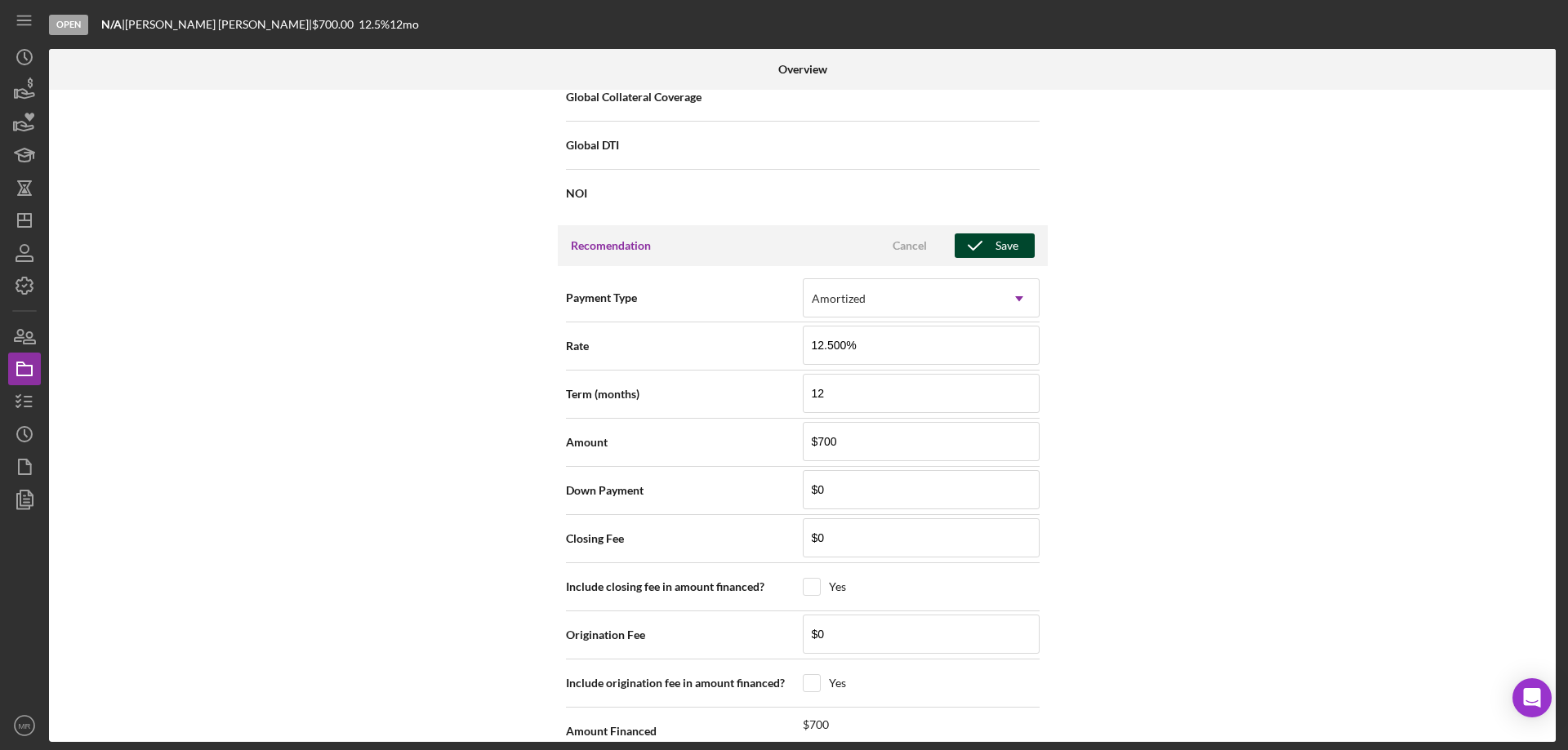
click at [998, 244] on div "Save" at bounding box center [1007, 245] width 23 height 24
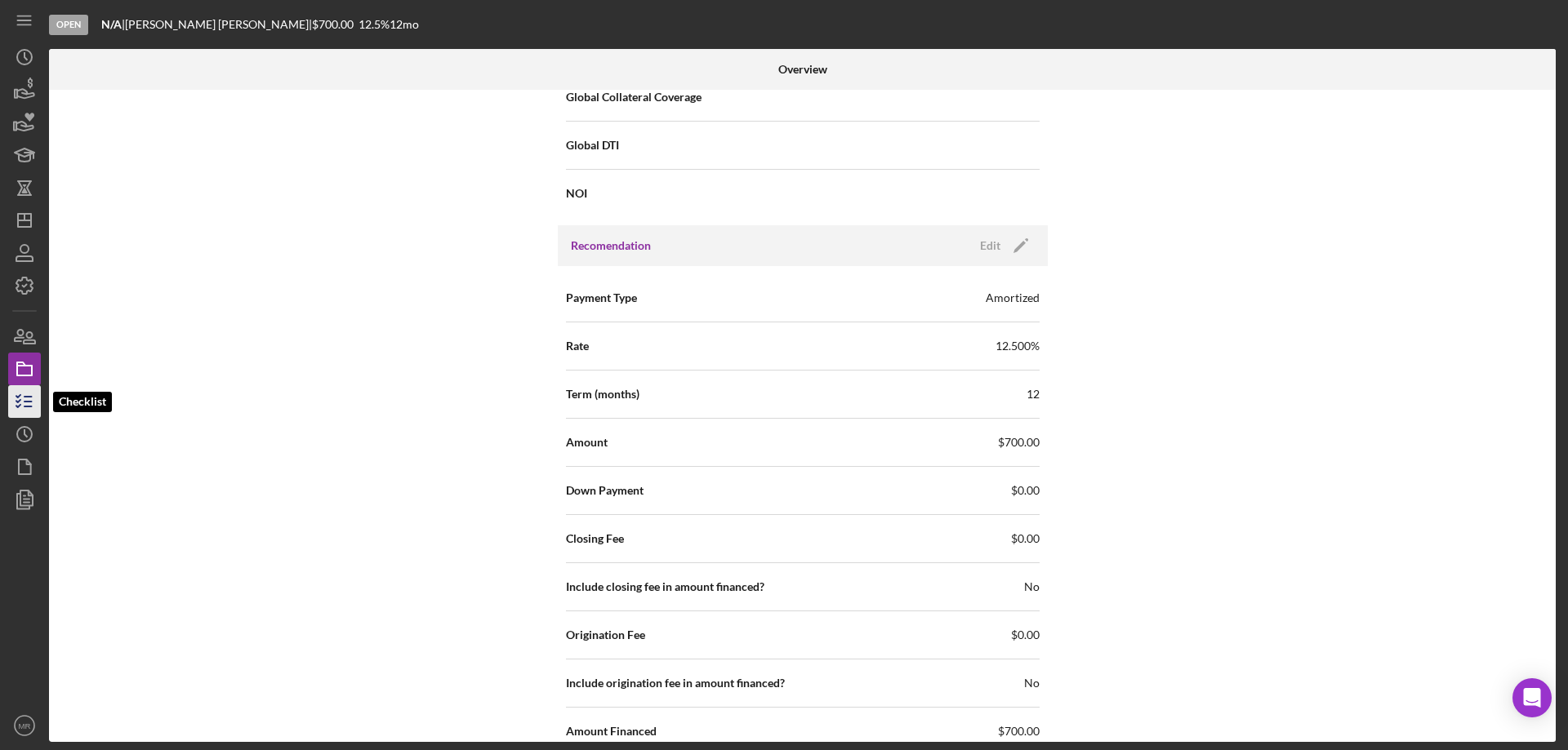
click at [16, 404] on icon "button" at bounding box center [24, 402] width 41 height 41
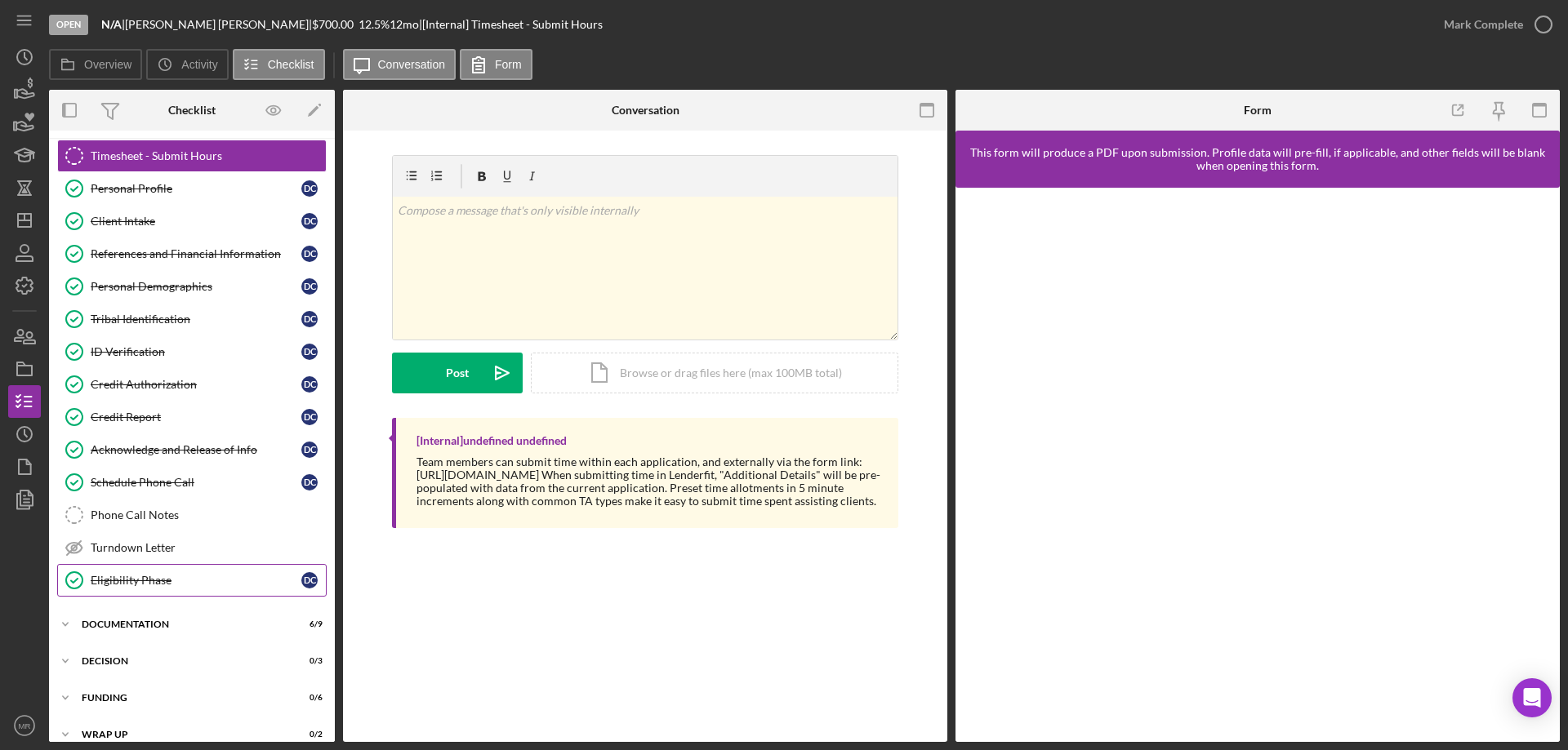
scroll to position [50, 0]
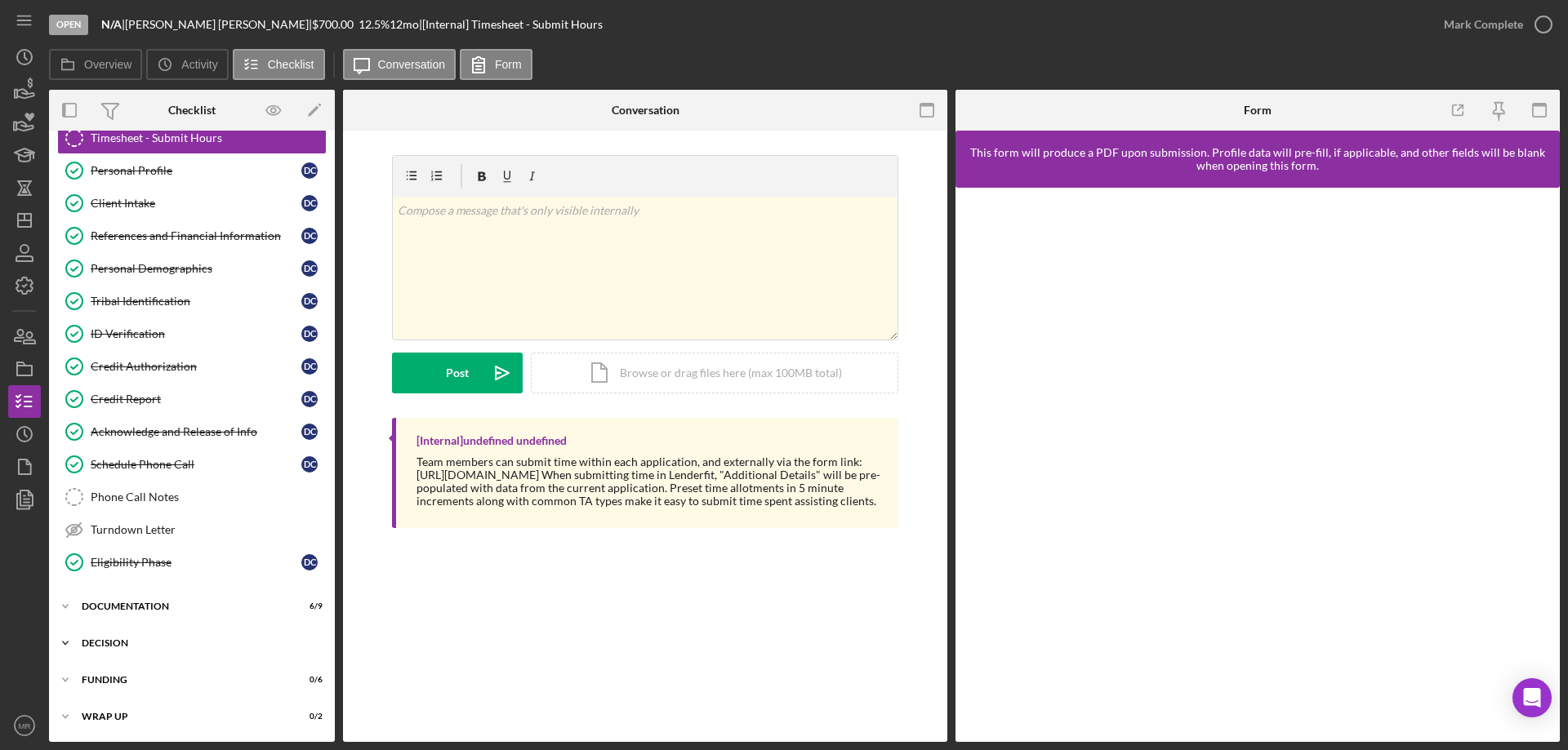
click at [109, 644] on div "Decision" at bounding box center [198, 643] width 233 height 10
click at [127, 677] on div "Credit Memo Prep" at bounding box center [208, 677] width 235 height 13
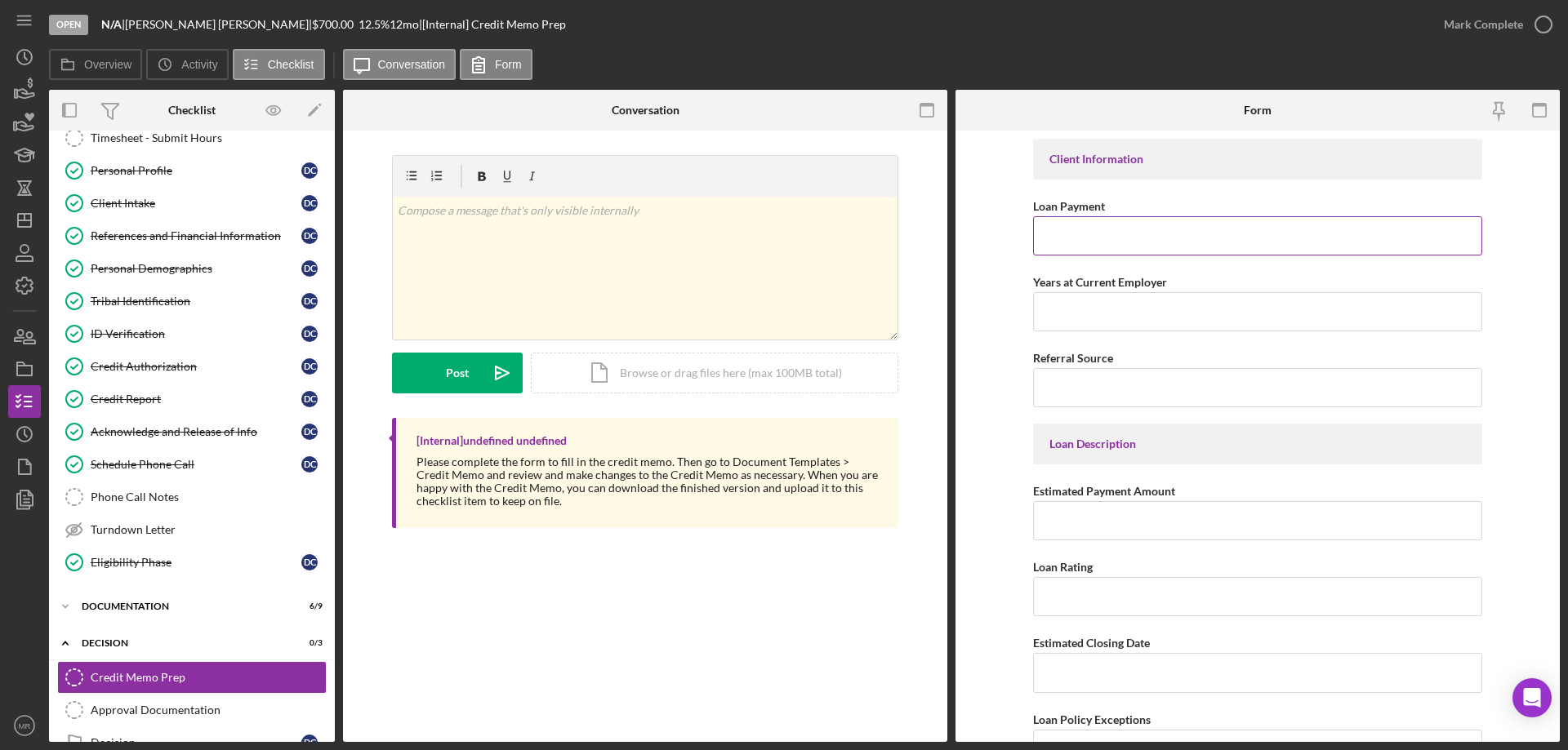
click at [1083, 234] on input "Loan Payment" at bounding box center [1257, 235] width 449 height 39
click at [1078, 239] on input "Loan Payment" at bounding box center [1257, 235] width 449 height 39
type input "$62.36"
type input "B"
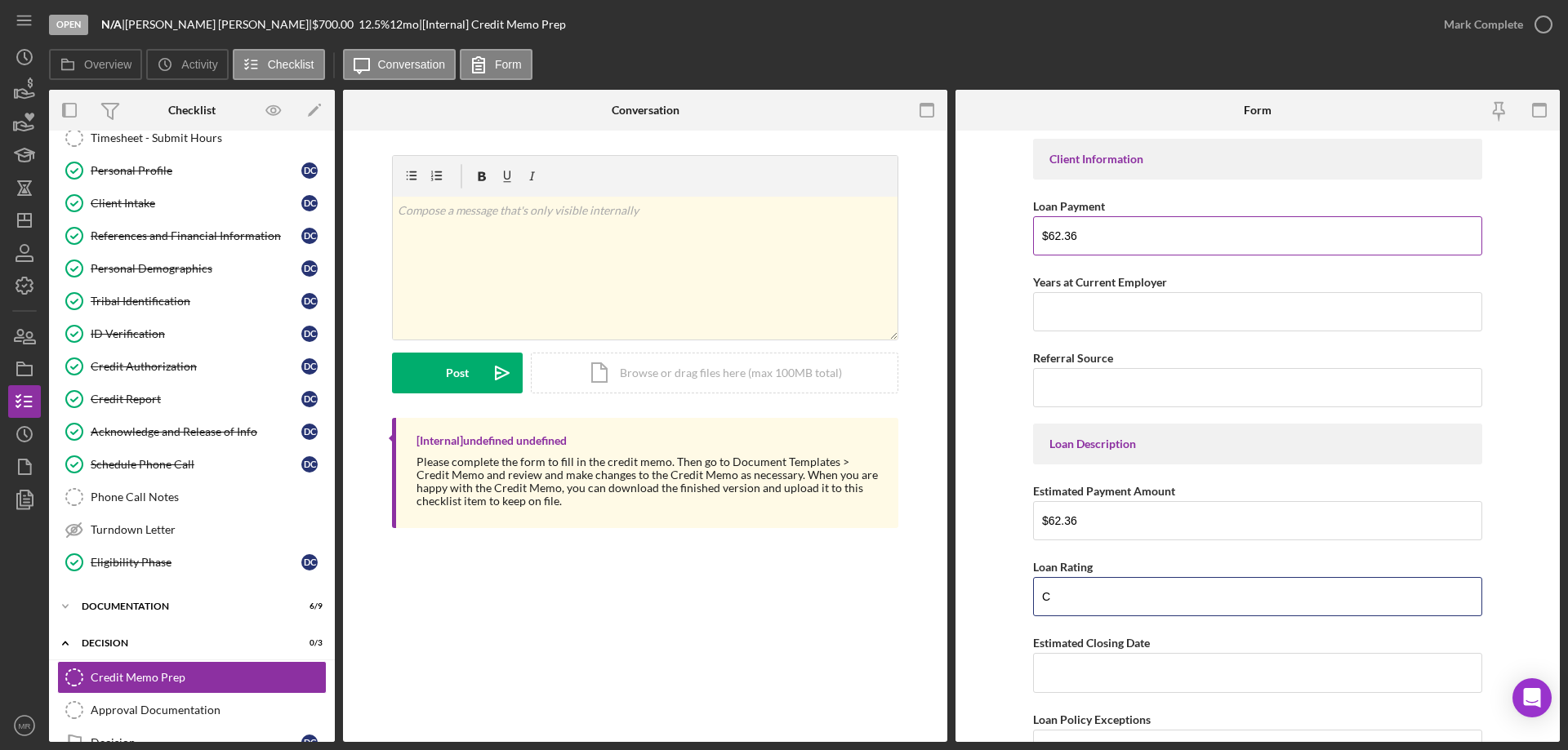
type input "C"
type input "[DATE]"
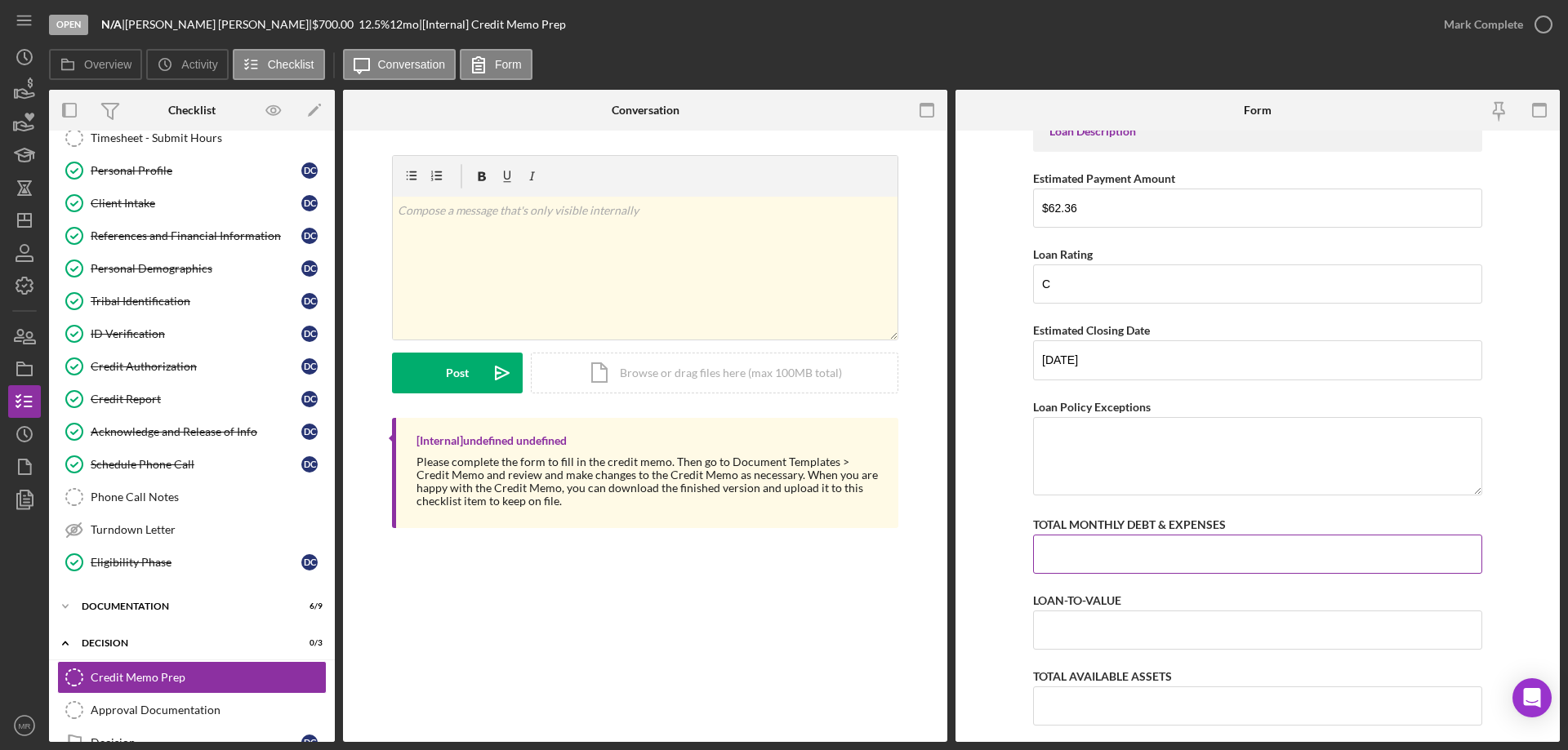
click at [1092, 546] on input "TOTAL MONTHLY DEBT & EXPENSES" at bounding box center [1257, 554] width 449 height 39
click at [1075, 554] on input "TOTAL MONTHLY DEBT & EXPENSES" at bounding box center [1257, 554] width 449 height 39
type input "$3,735"
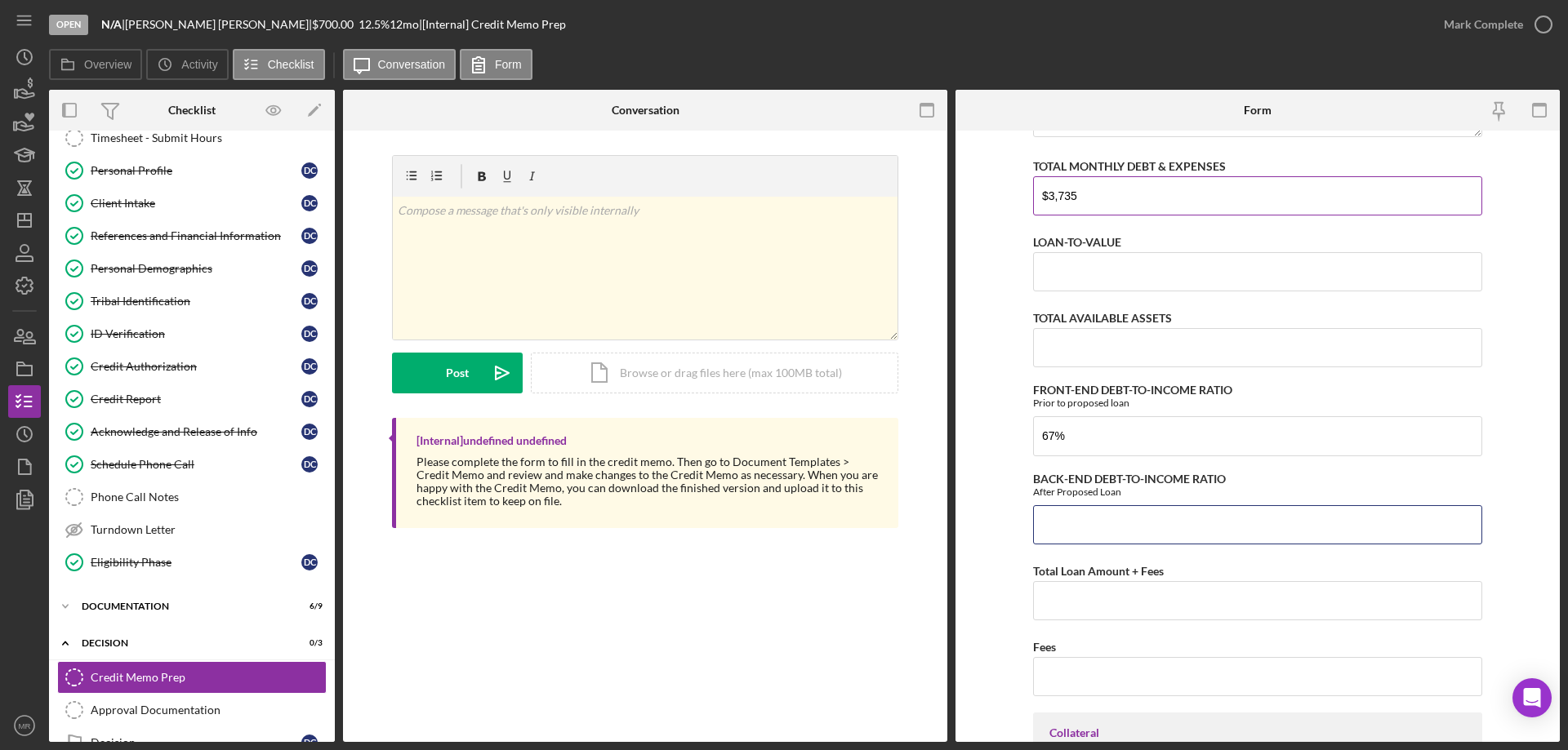
type input "67.00000%"
type input "68.00000%"
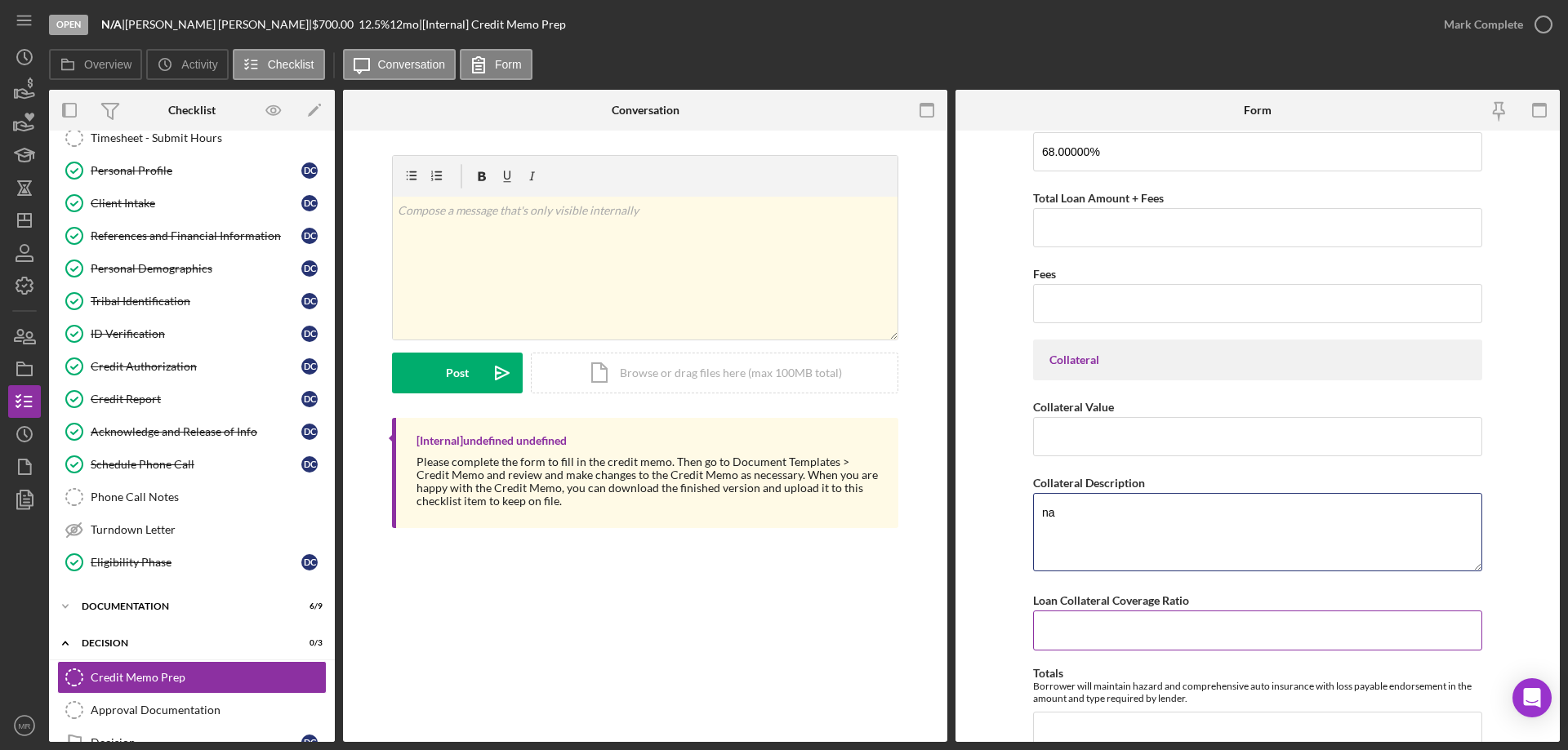
type textarea "na"
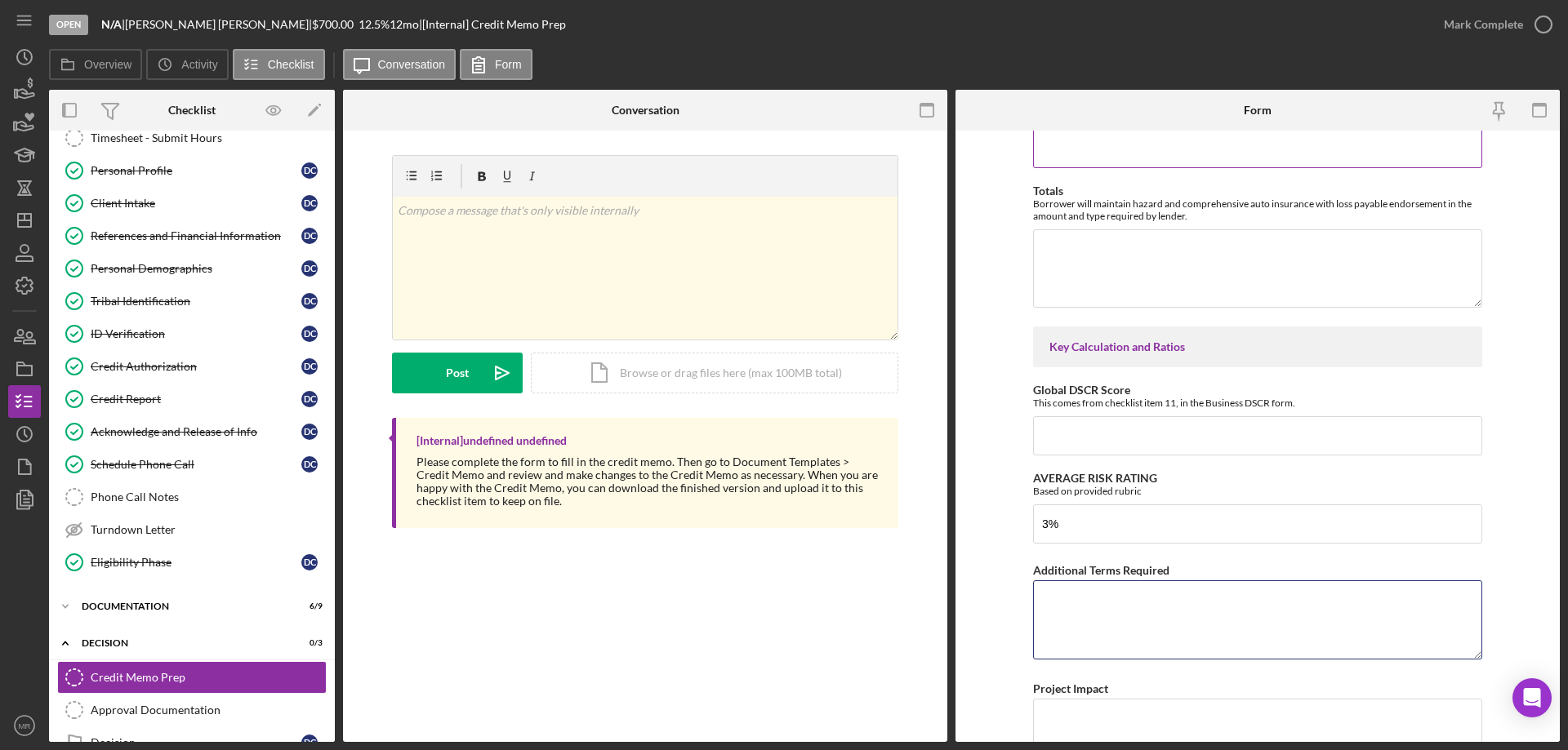
type input "3.00000%"
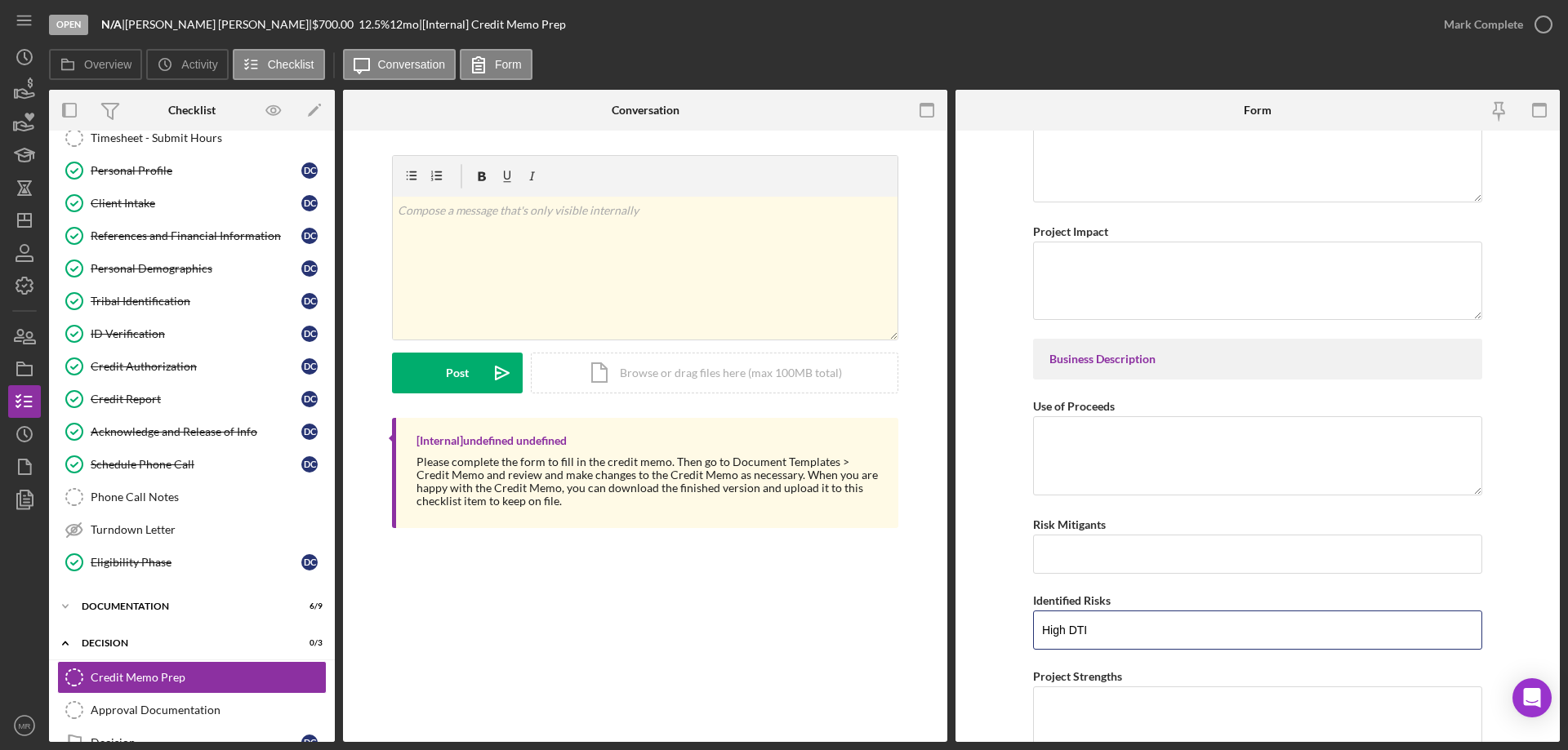
type input "High DTI"
type input "P"
drag, startPoint x: 1342, startPoint y: 558, endPoint x: 1211, endPoint y: 562, distance: 131.1
click at [1211, 562] on input "Great payment history with PBM. Working on credit score." at bounding box center [1257, 554] width 449 height 39
type input "Great payment history with PBM."
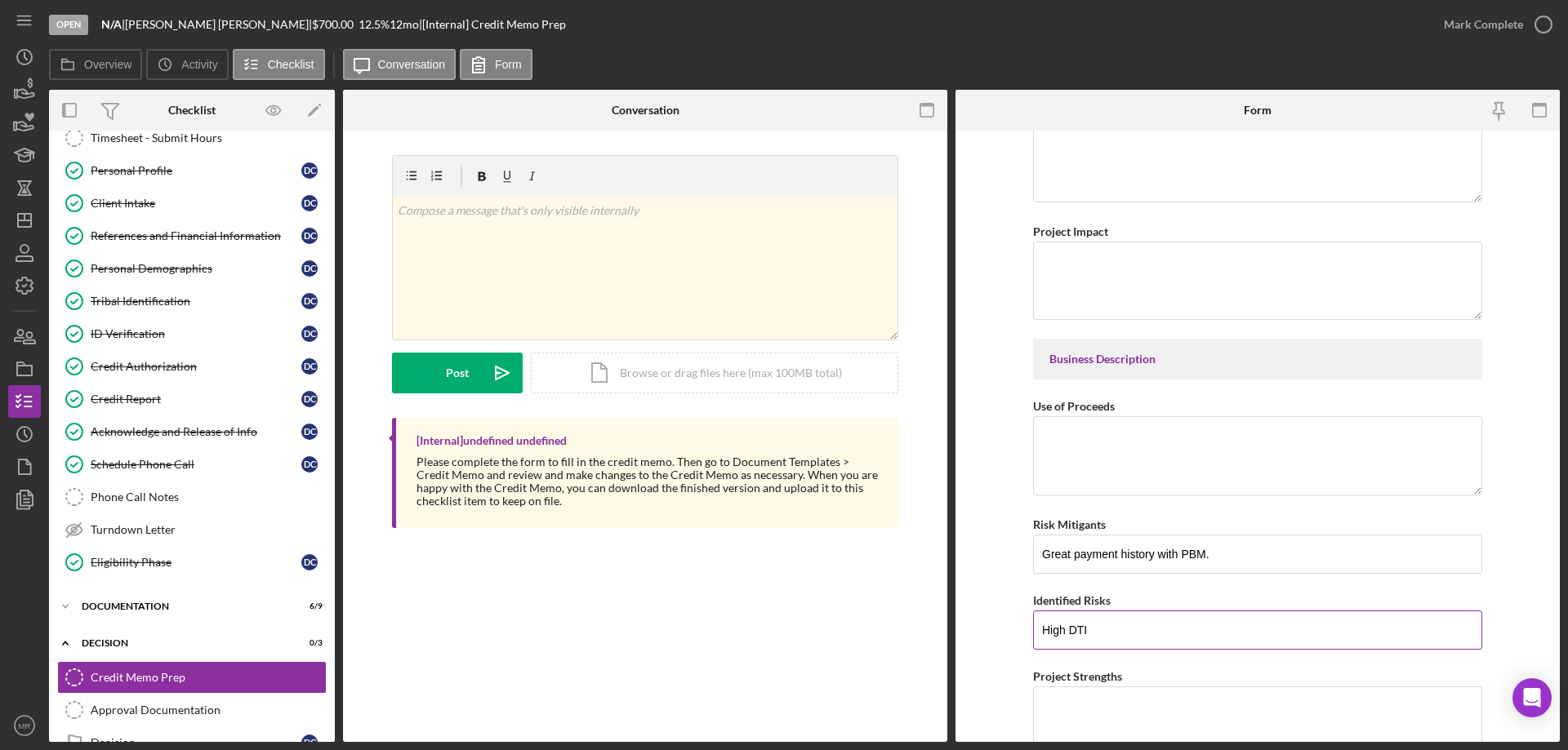
click at [1111, 641] on input "High DTI" at bounding box center [1257, 630] width 449 height 39
type input "High DTI."
click at [1223, 555] on input "Great payment history with PBM." at bounding box center [1257, 554] width 449 height 39
paste input "Working on credit score."
type input "Great payment history with PBM. Working on credit score."
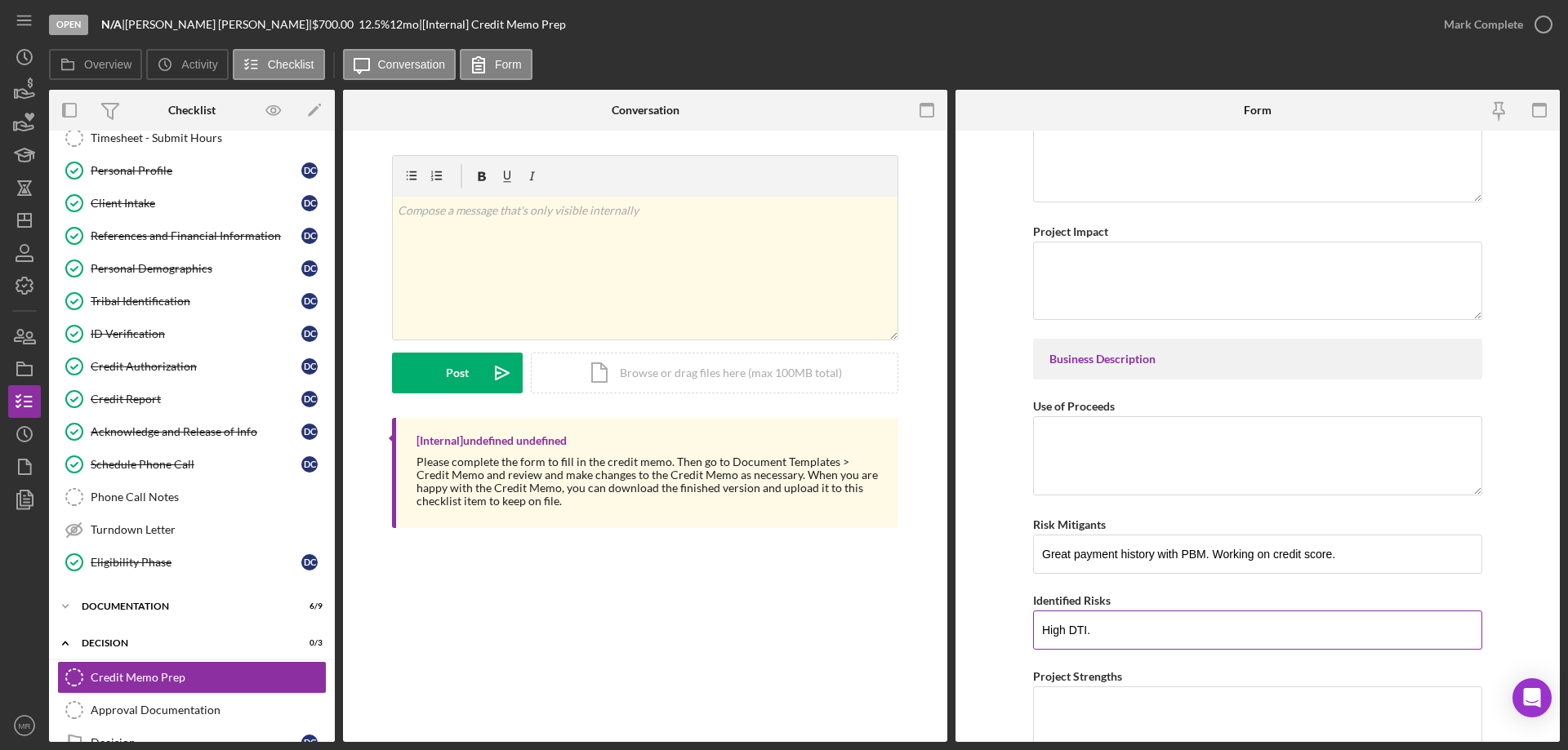
click at [1207, 625] on input "High DTI." at bounding box center [1257, 630] width 449 height 39
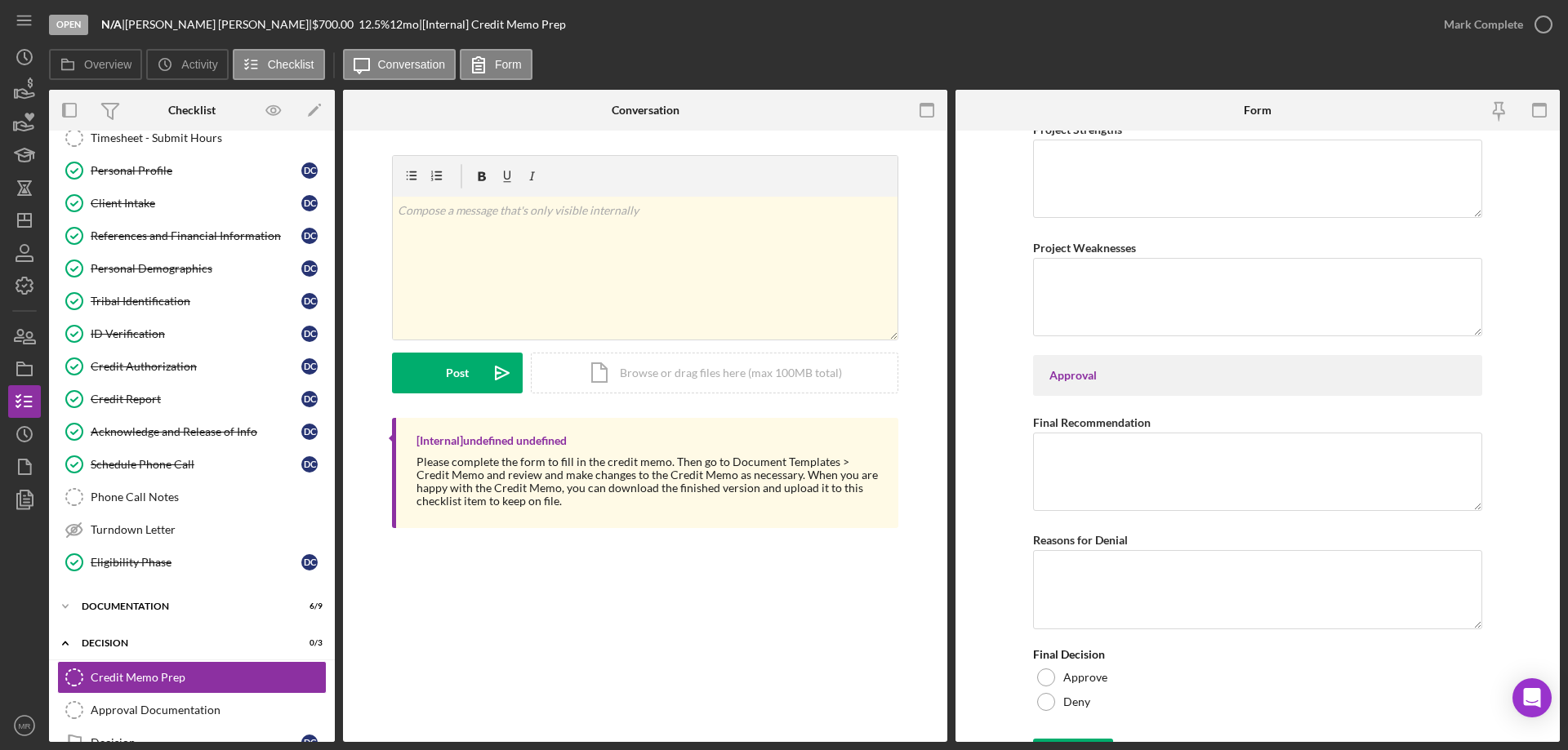
scroll to position [2563, 0]
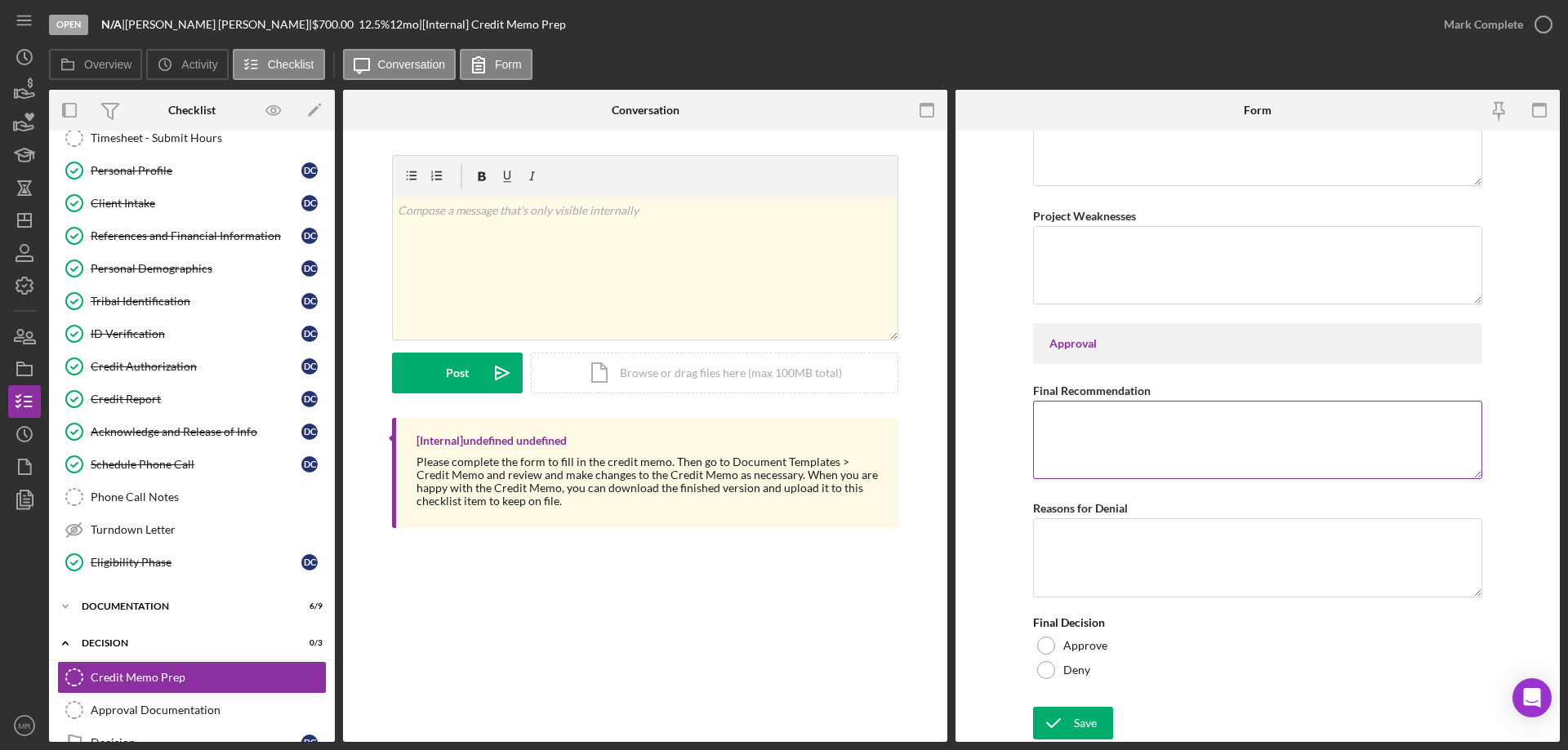
click at [1073, 426] on textarea "Final Recommendation" at bounding box center [1257, 440] width 449 height 78
type textarea "Approve"
click at [1077, 728] on div "Save" at bounding box center [1085, 724] width 23 height 33
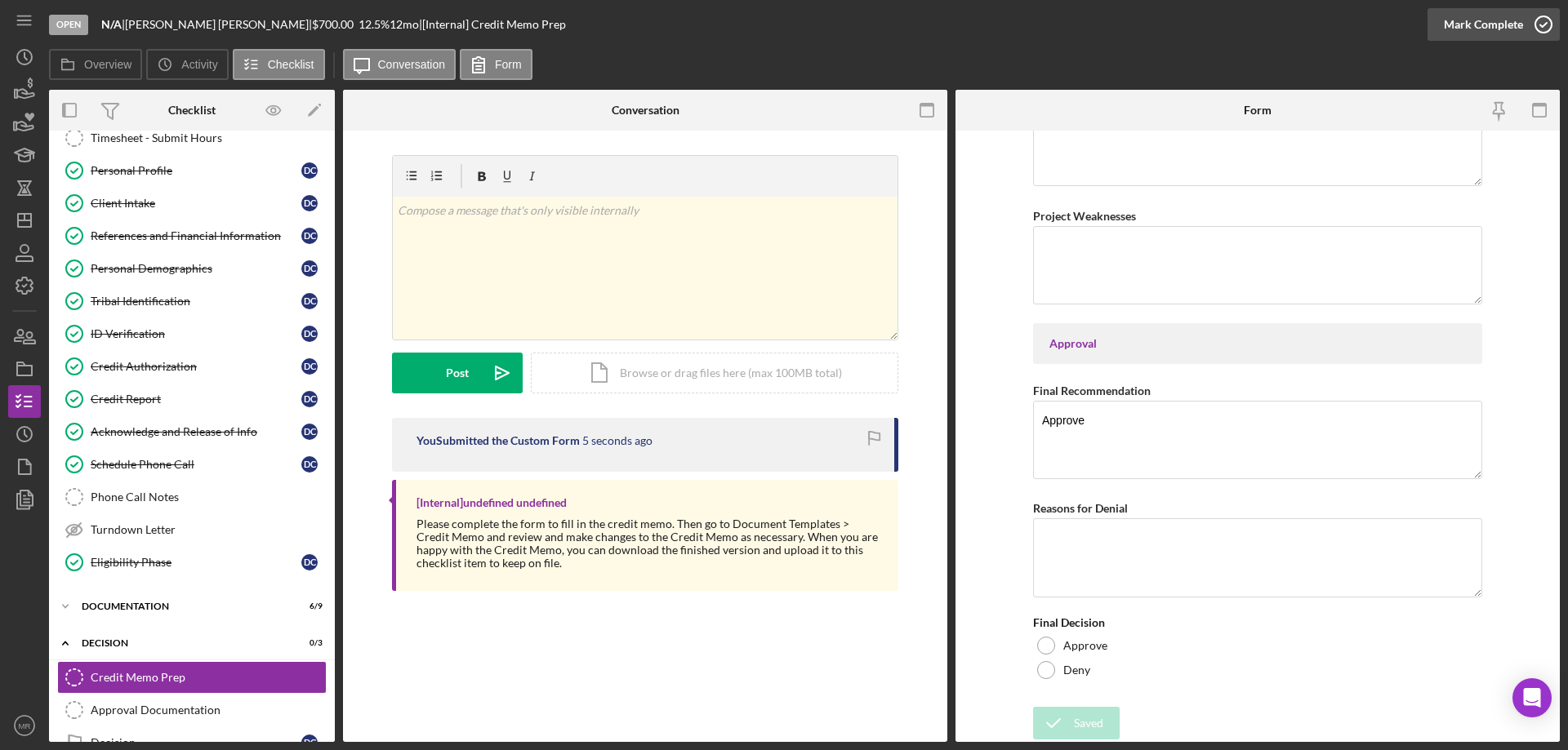
click at [1546, 30] on icon "button" at bounding box center [1543, 24] width 41 height 41
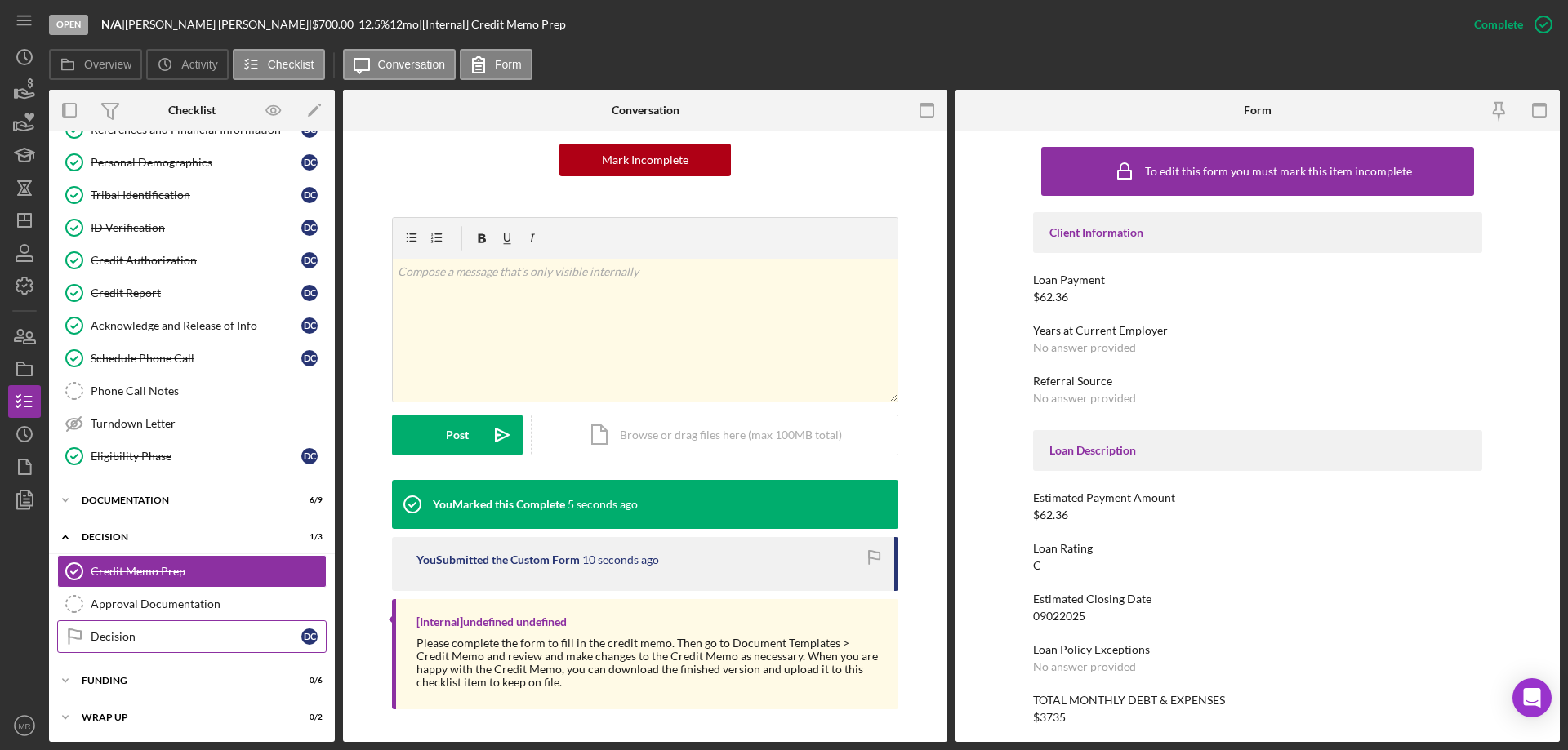
scroll to position [158, 0]
click at [22, 501] on icon "button" at bounding box center [24, 500] width 41 height 41
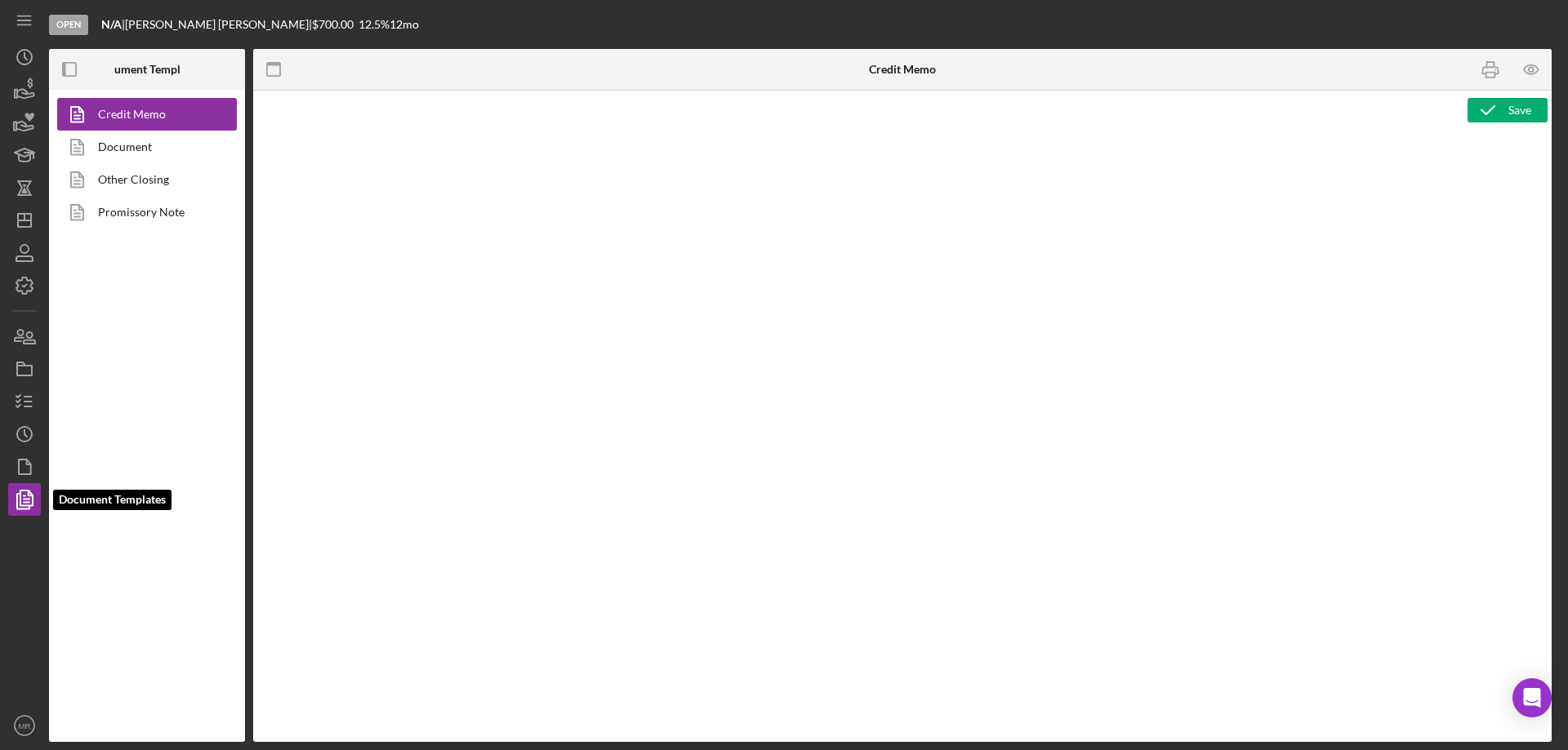
type textarea "<p style="margin: 0 0 10pt; line-height: 115%; font-size: 11pt; font-family: Ca…"
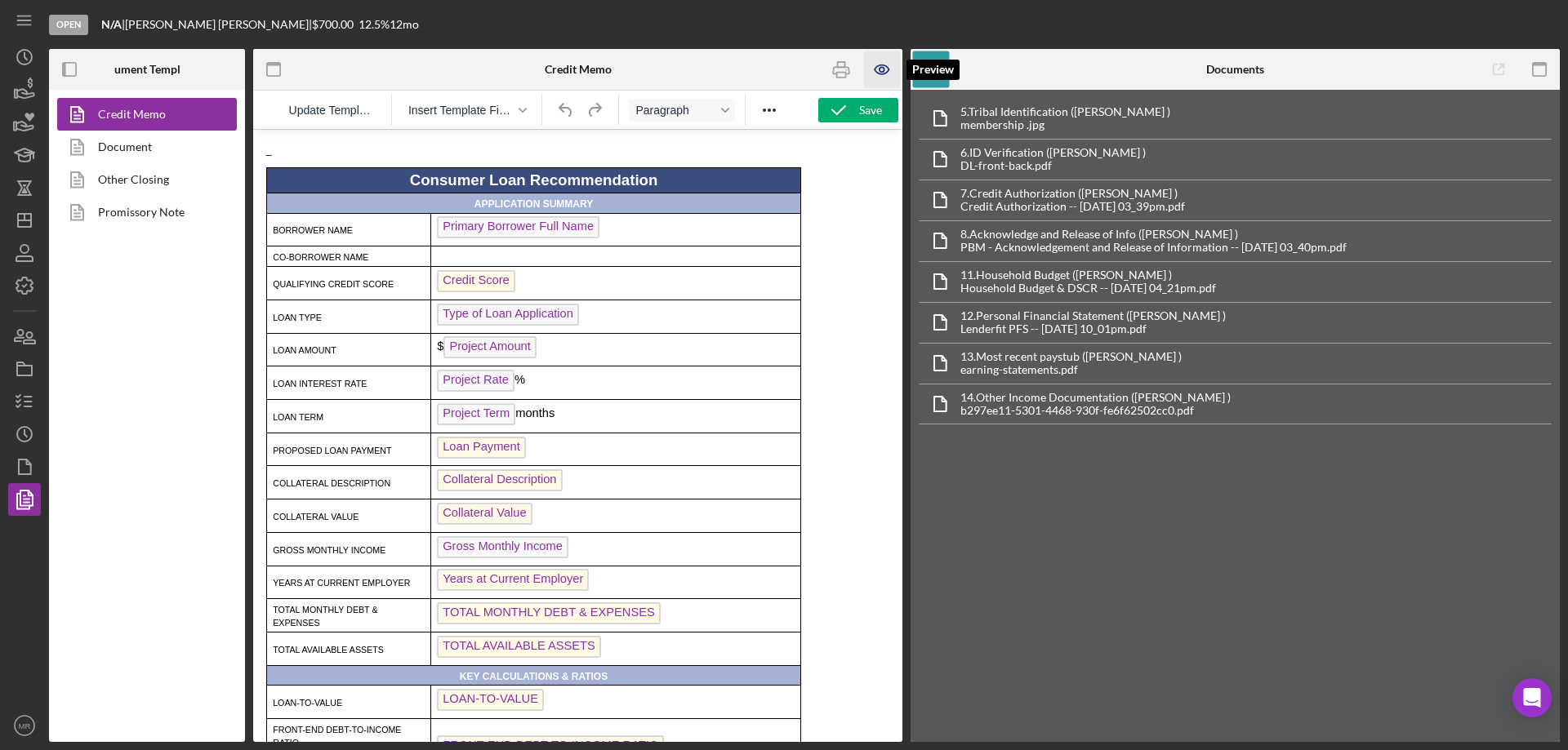
click at [884, 70] on icon "button" at bounding box center [881, 69] width 5 height 5
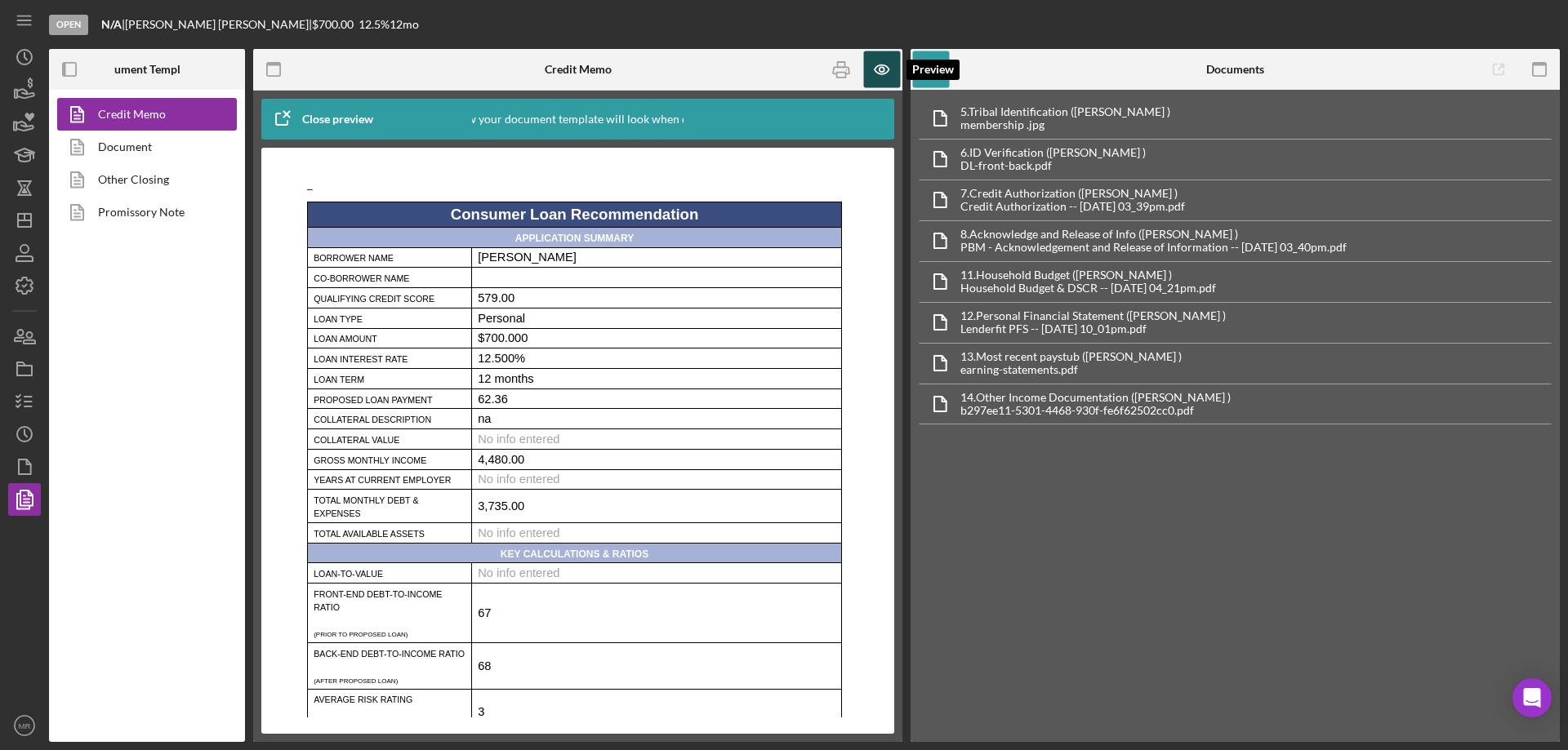
click at [880, 65] on icon "button" at bounding box center [881, 69] width 14 height 9
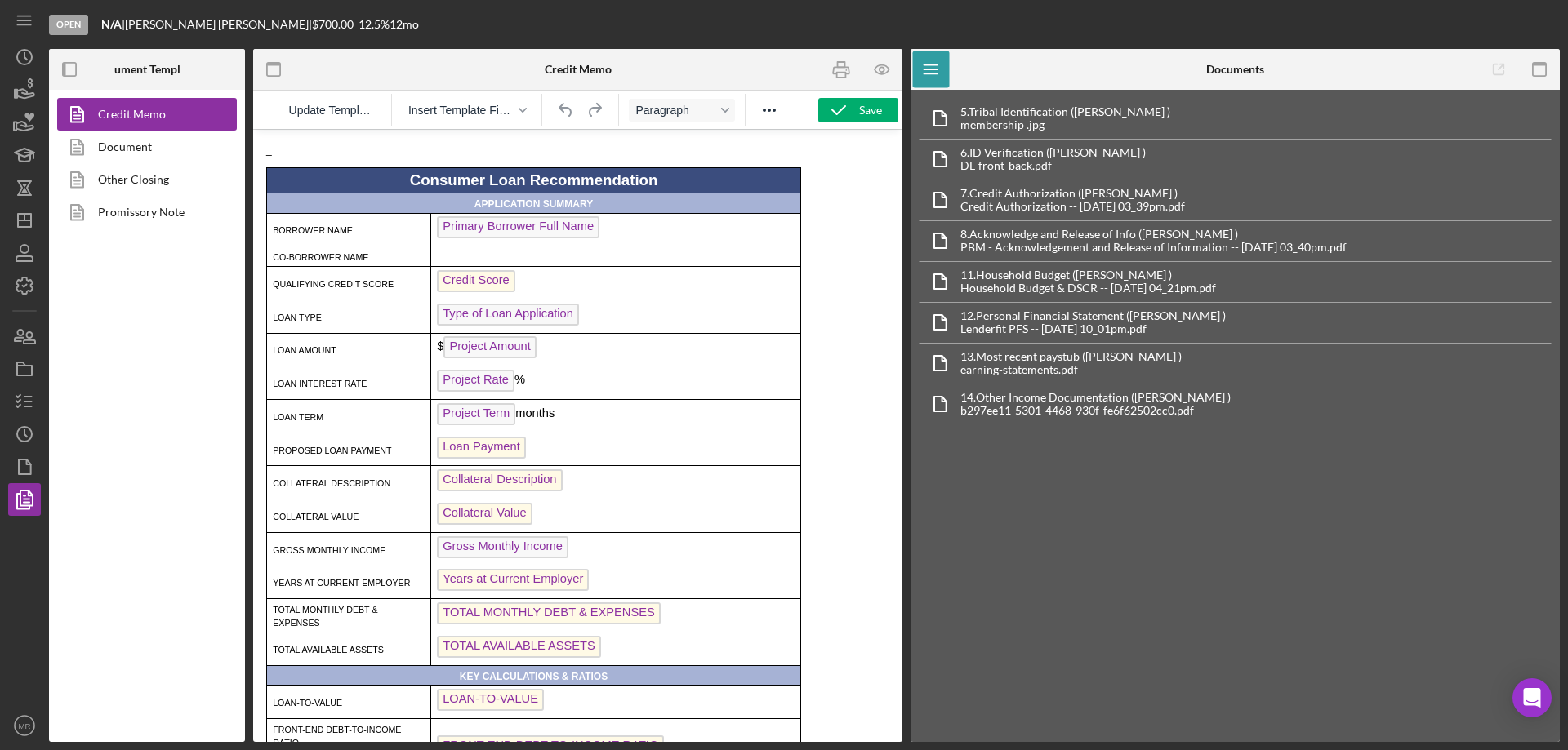
click at [495, 550] on span "Gross Monthly Income" at bounding box center [503, 547] width 132 height 22
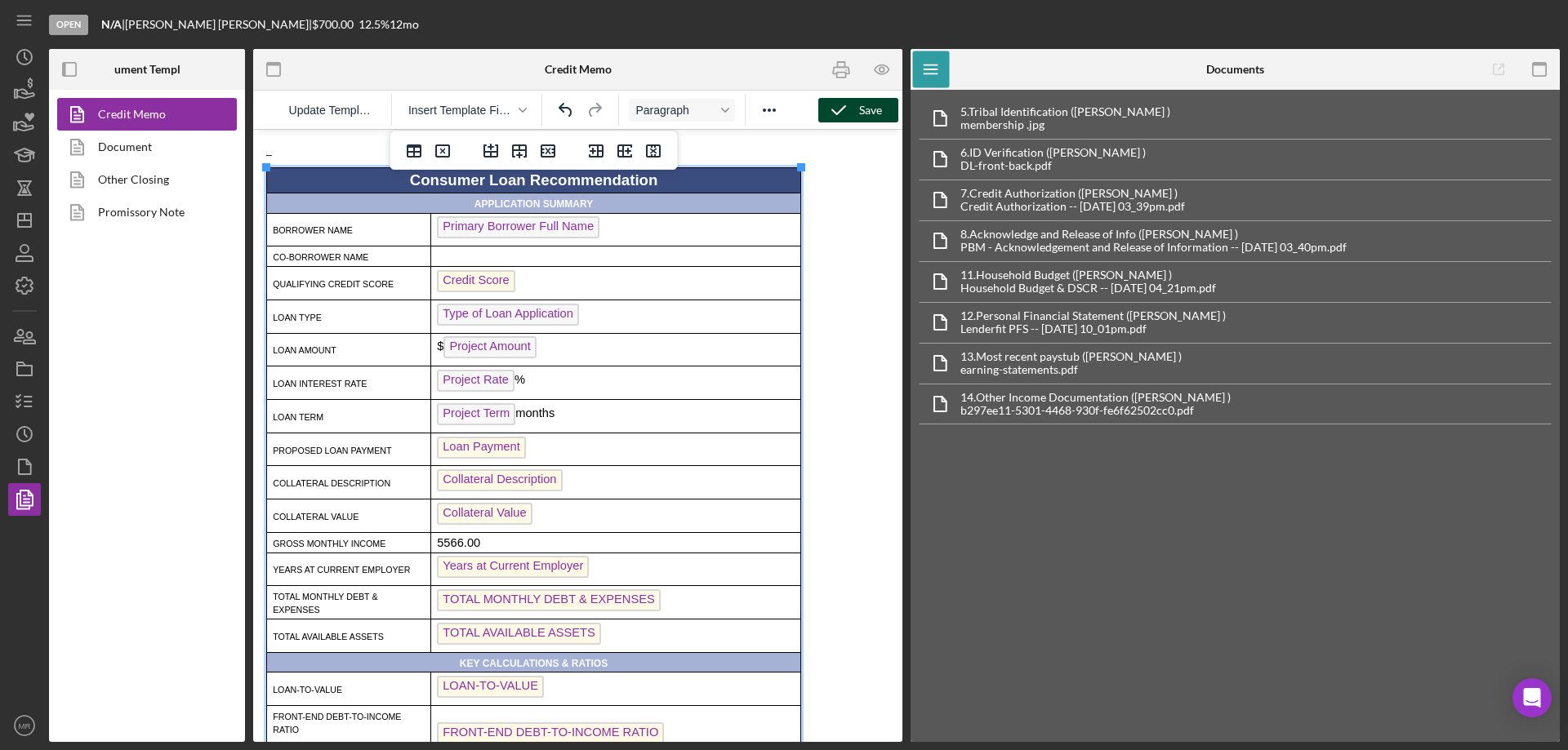
click at [862, 121] on div "Save" at bounding box center [870, 109] width 23 height 24
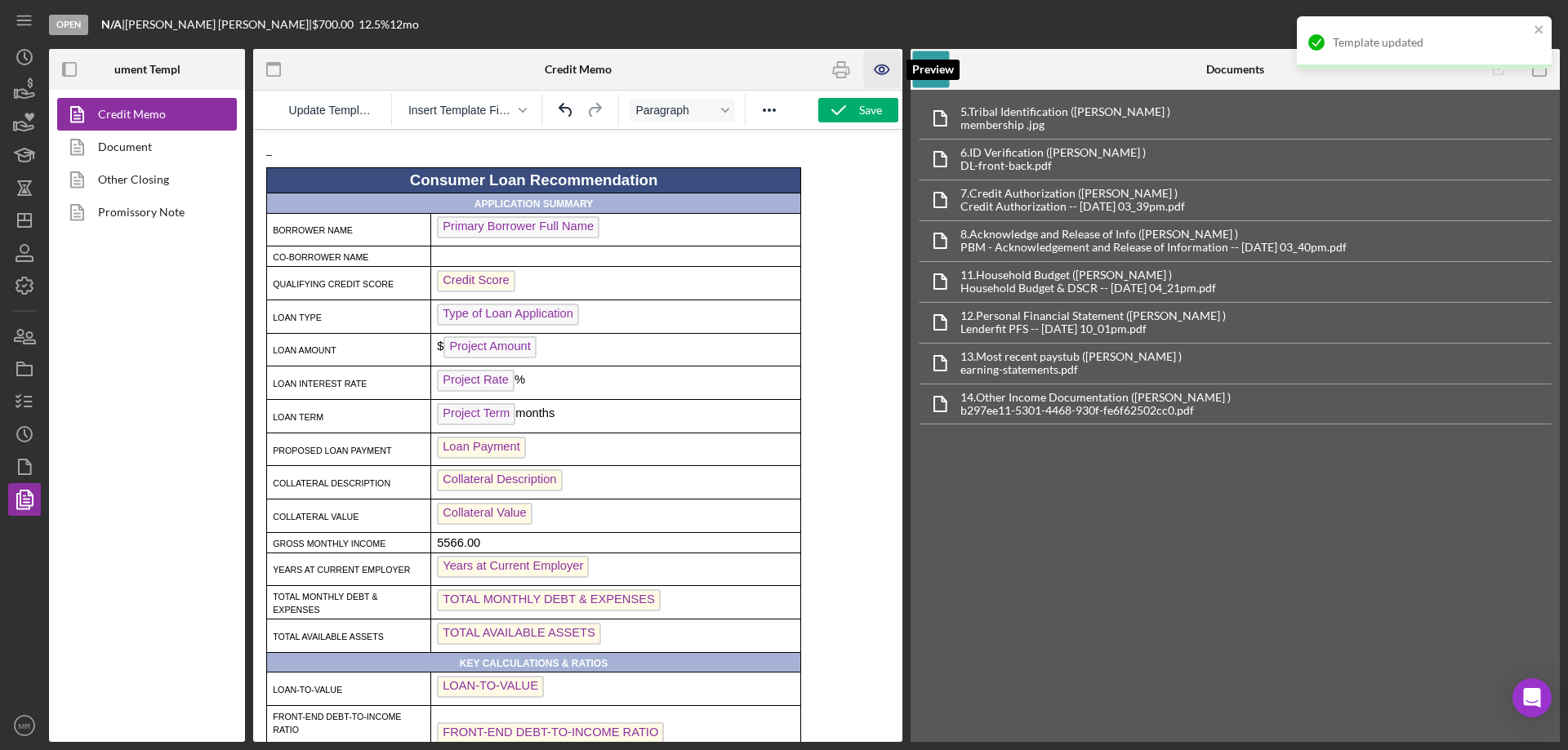
click at [886, 71] on icon "button" at bounding box center [882, 70] width 37 height 37
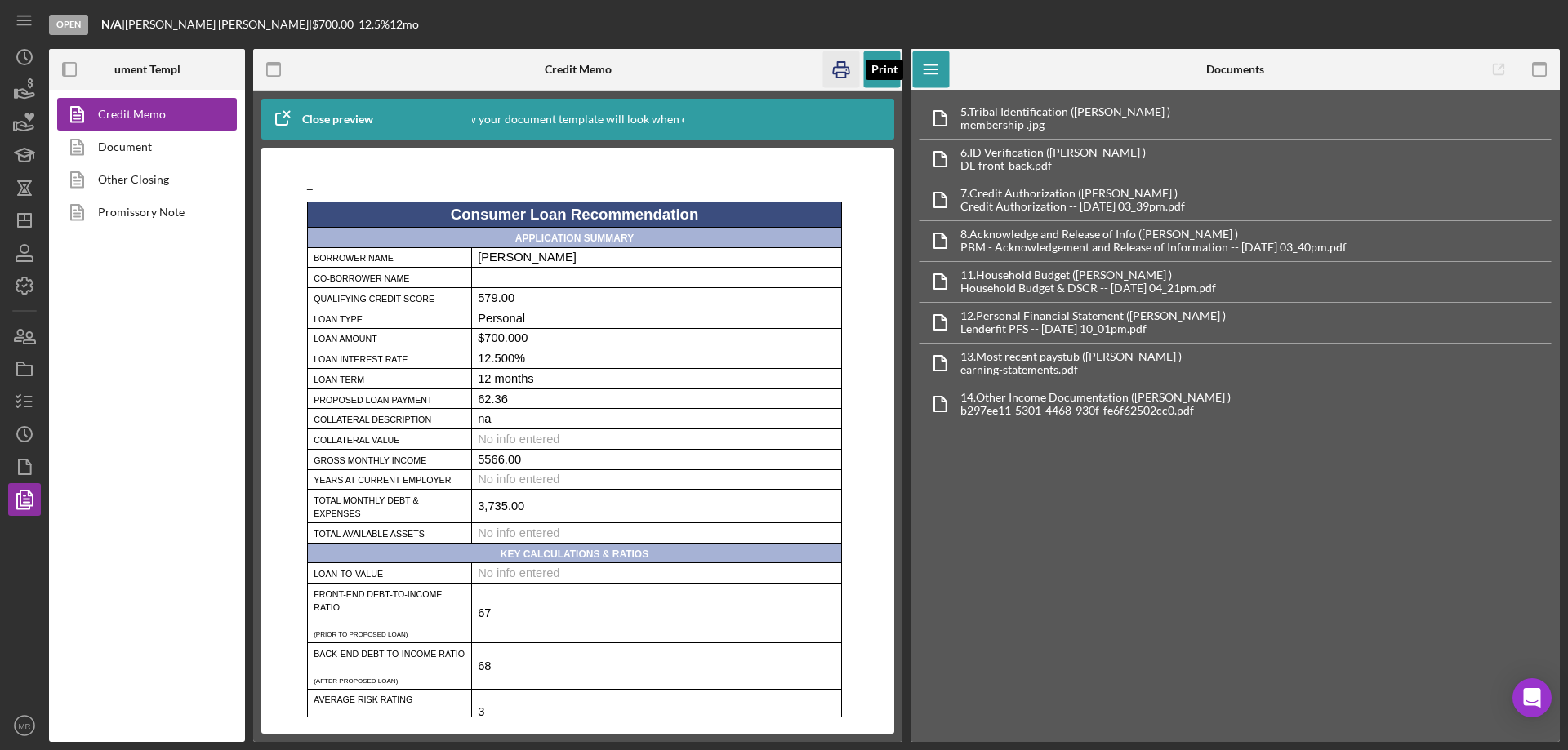
click at [841, 75] on icon "button" at bounding box center [841, 70] width 37 height 37
click at [20, 231] on icon "Icon/Dashboard" at bounding box center [24, 220] width 41 height 41
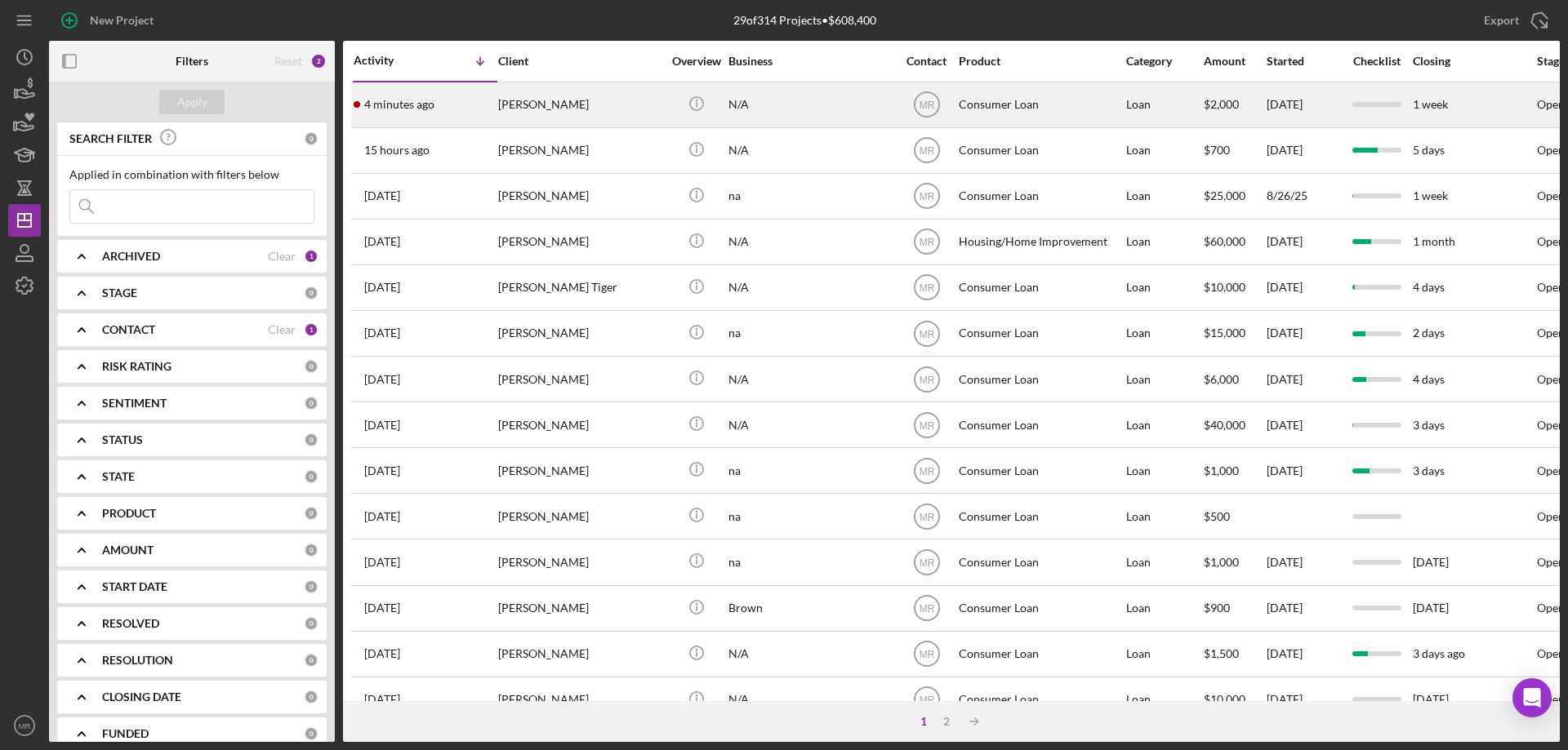
click at [594, 95] on div "[PERSON_NAME]" at bounding box center [580, 105] width 164 height 44
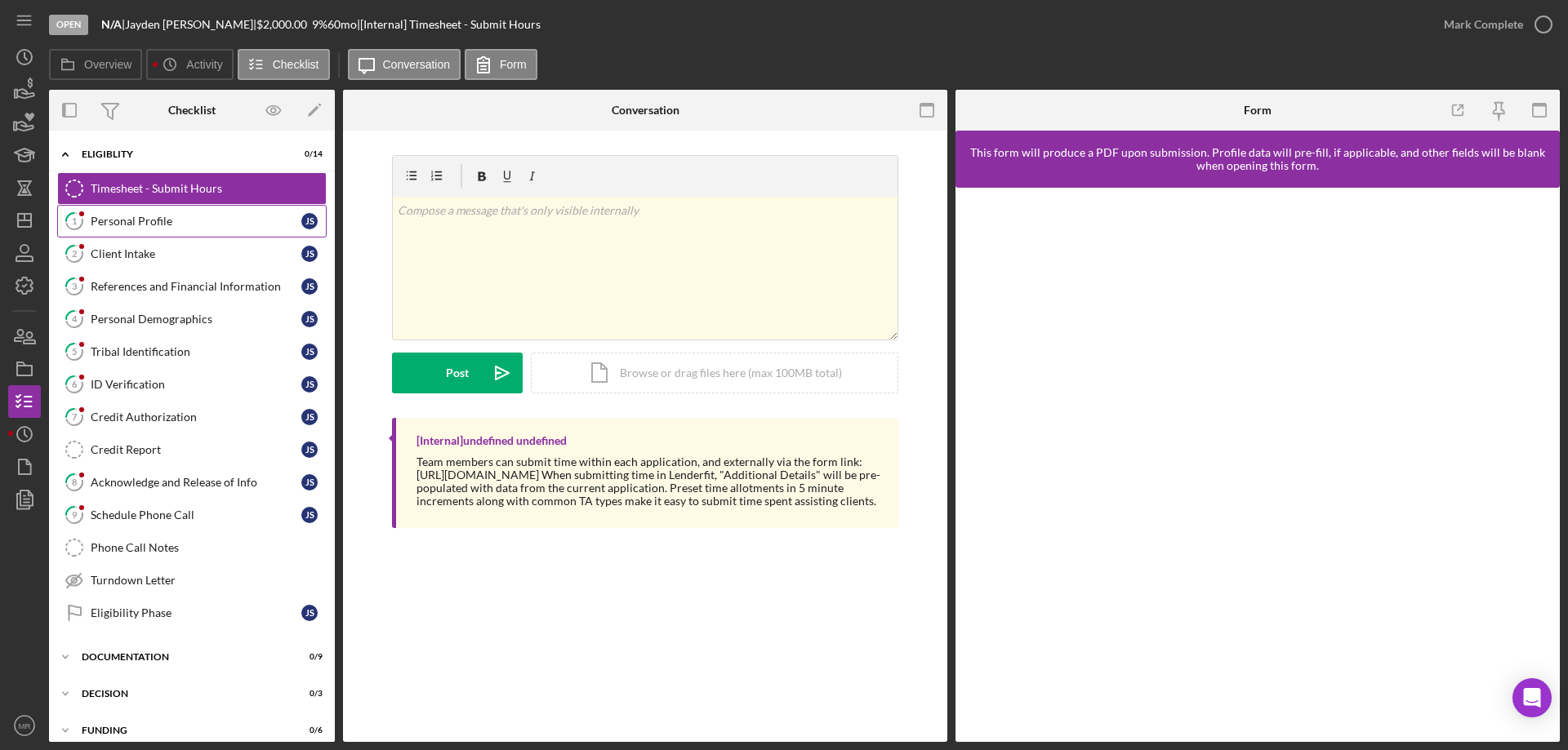
click at [128, 221] on div "Personal Profile" at bounding box center [196, 221] width 210 height 13
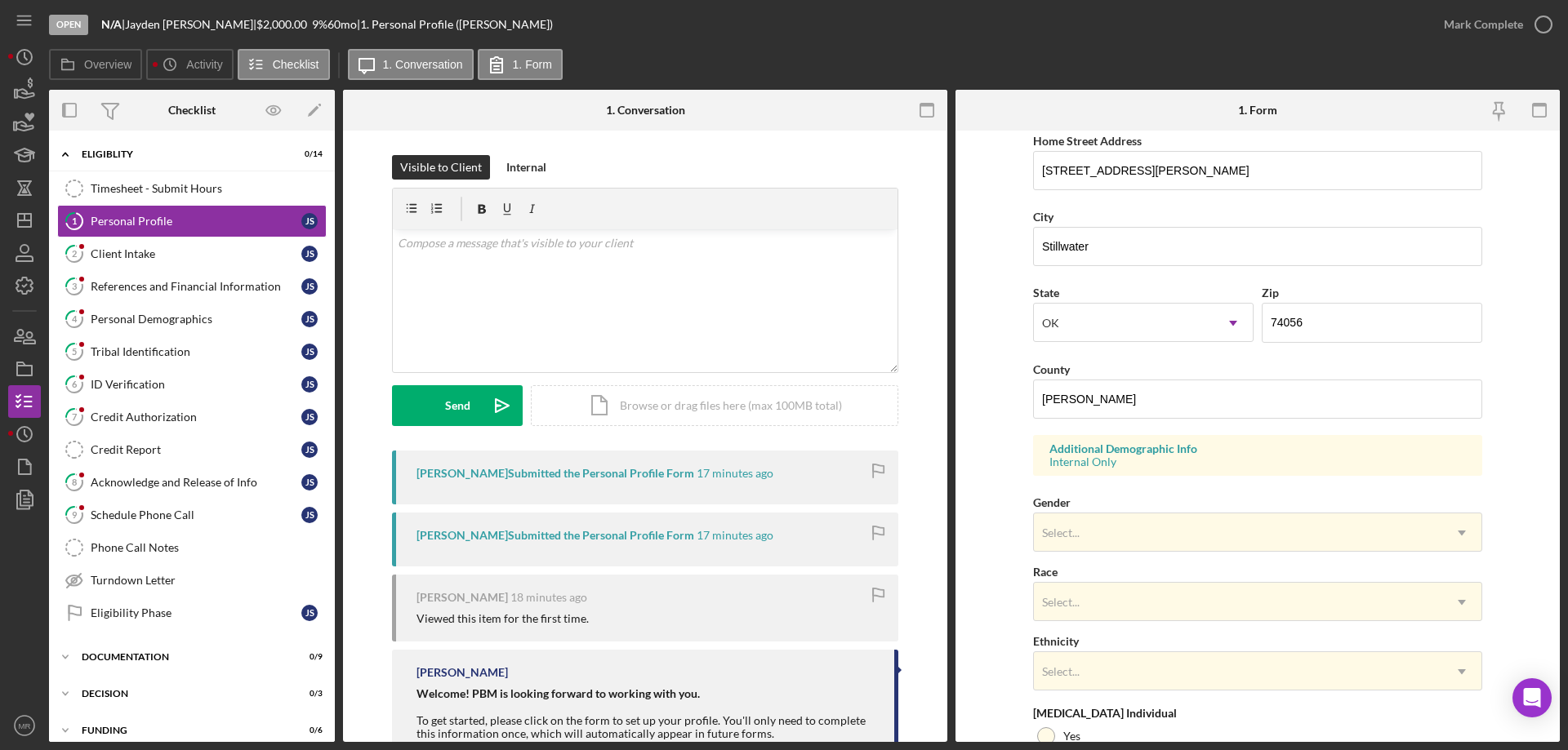
scroll to position [408, 0]
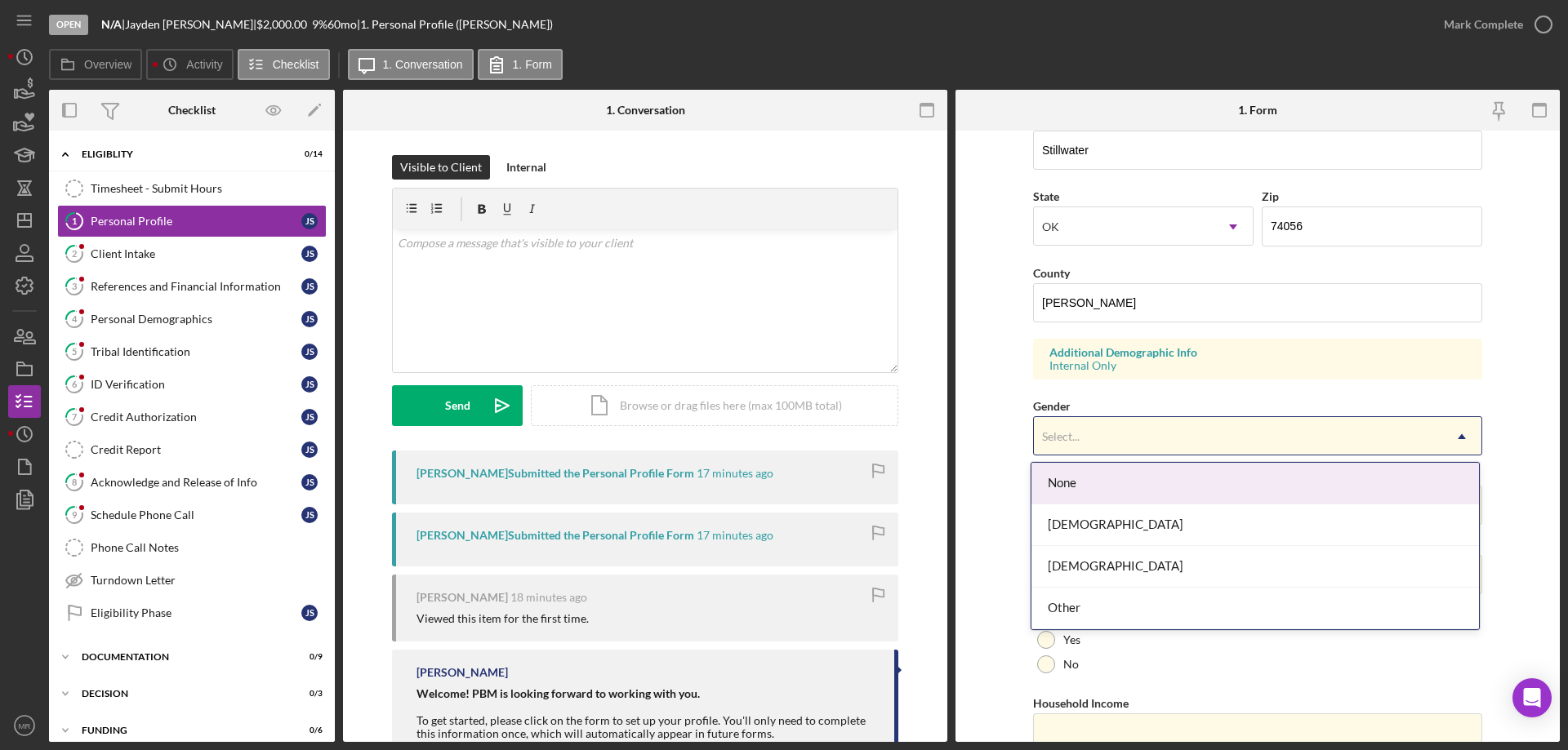
click at [1089, 427] on div "Select..." at bounding box center [1238, 436] width 408 height 38
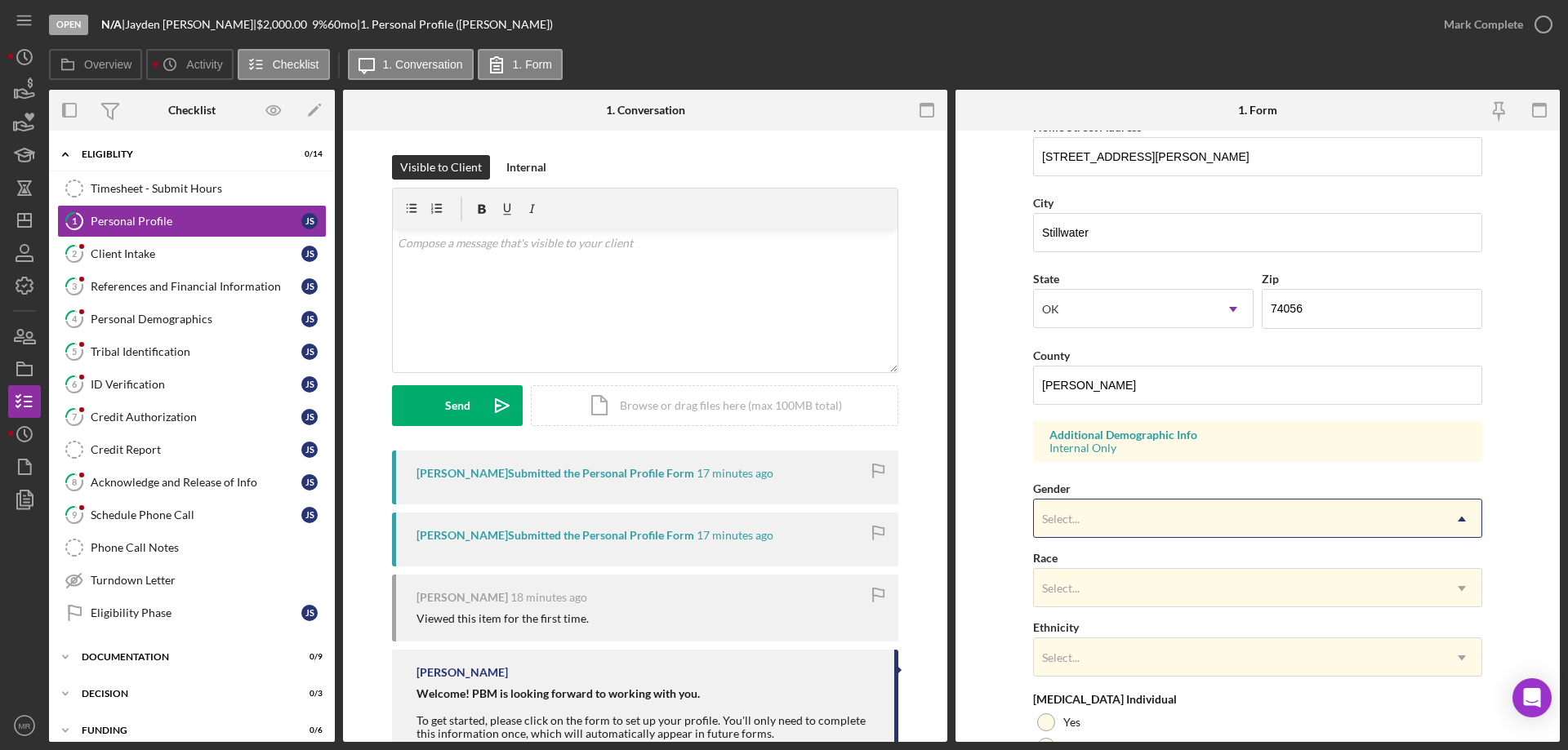
scroll to position [327, 0]
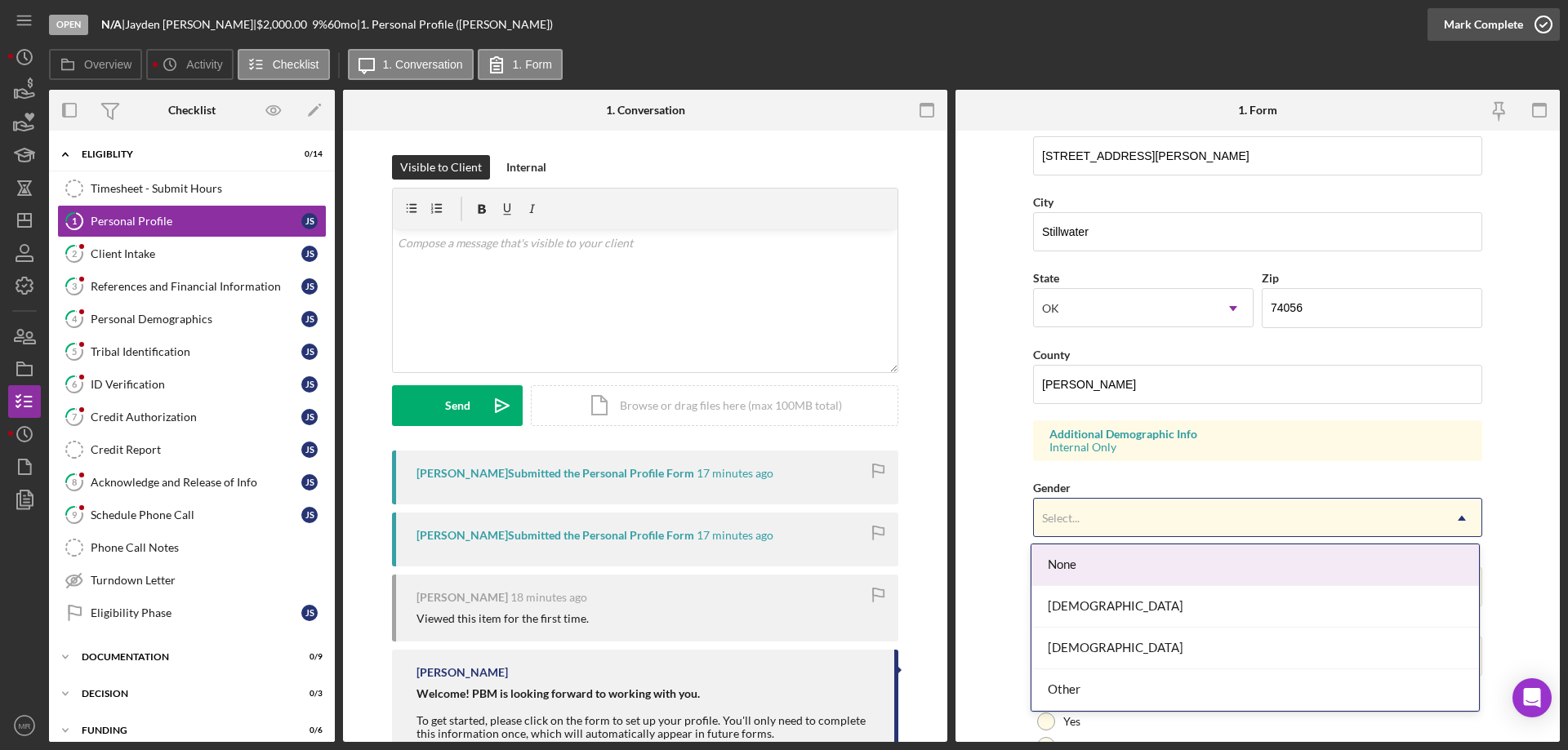
click at [1538, 23] on icon "button" at bounding box center [1543, 24] width 41 height 41
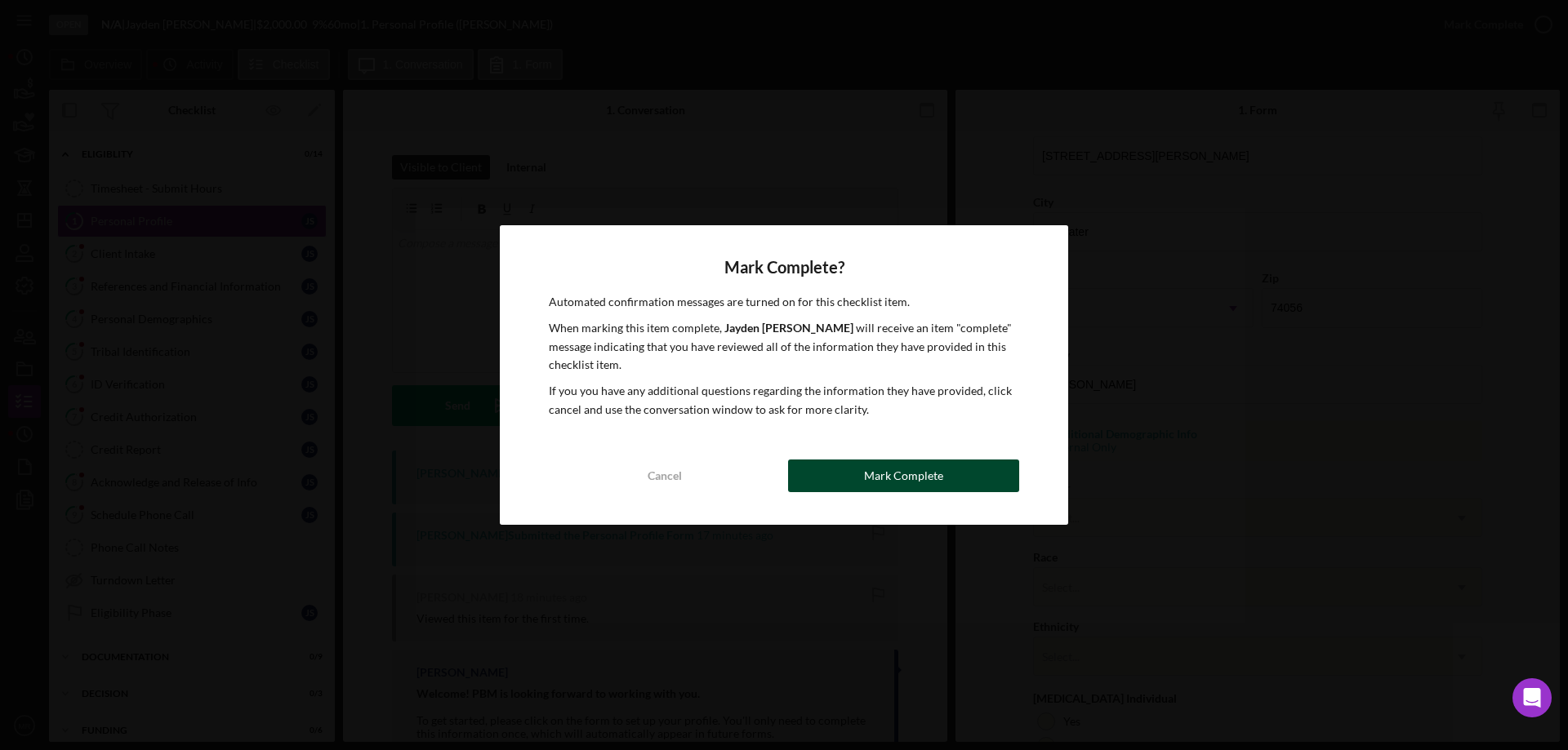
drag, startPoint x: 960, startPoint y: 456, endPoint x: 985, endPoint y: 464, distance: 26.2
click at [968, 458] on div "Mark Complete? Automated confirmation messages are turned on for this checklist…" at bounding box center [784, 375] width 568 height 299
click at [983, 474] on button "Mark Complete" at bounding box center [903, 476] width 231 height 33
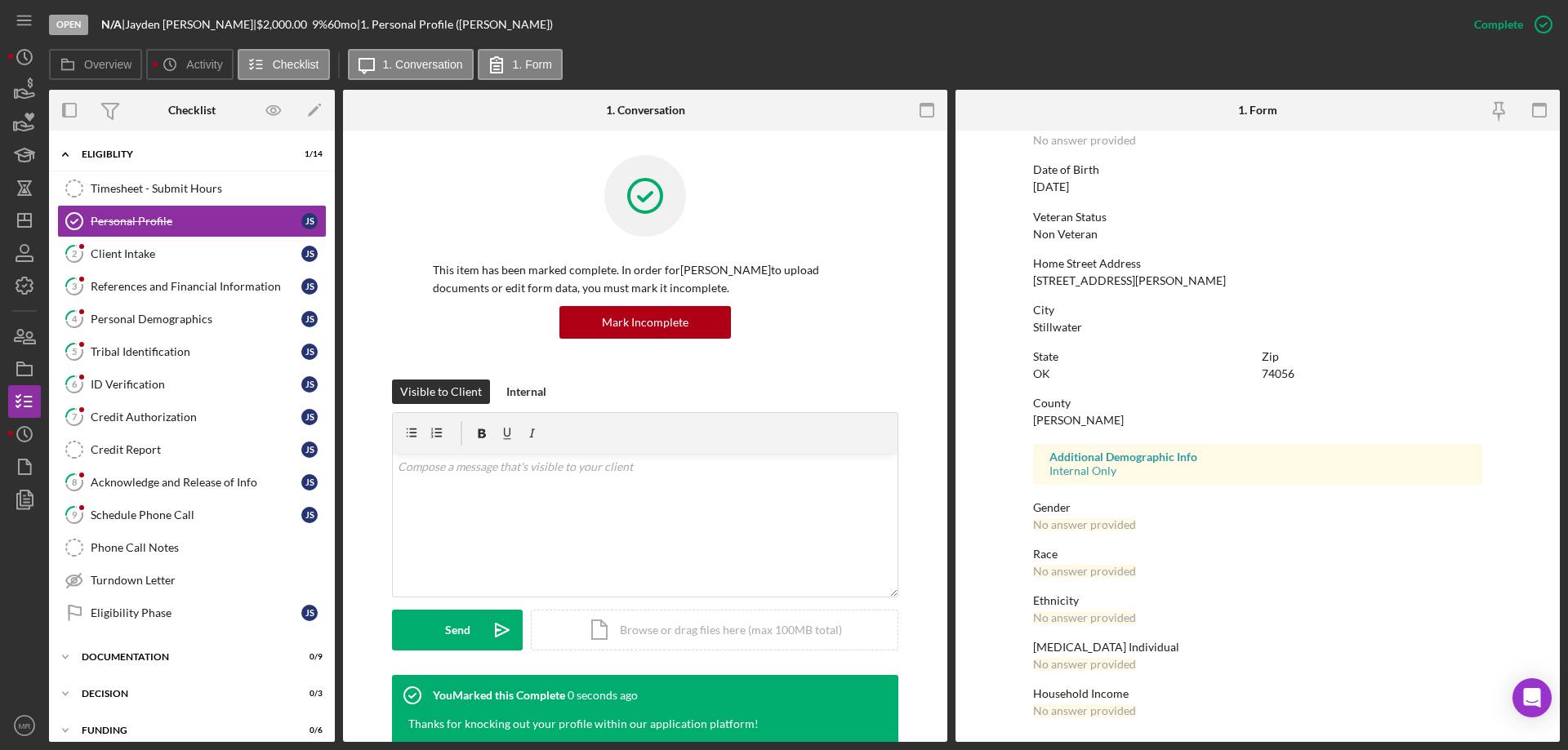
scroll to position [150, 0]
click at [142, 259] on div "Client Intake" at bounding box center [196, 253] width 210 height 13
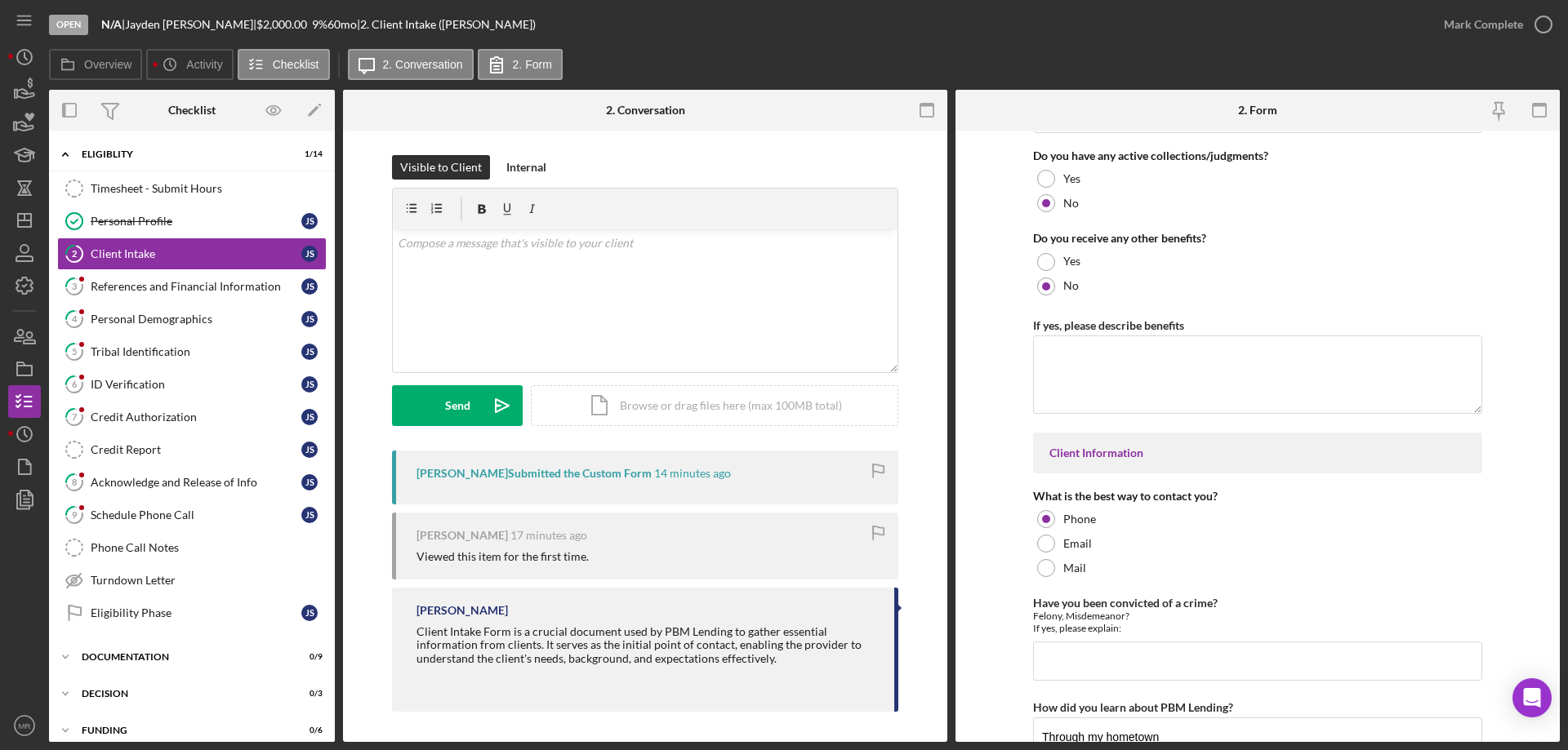
scroll to position [2123, 0]
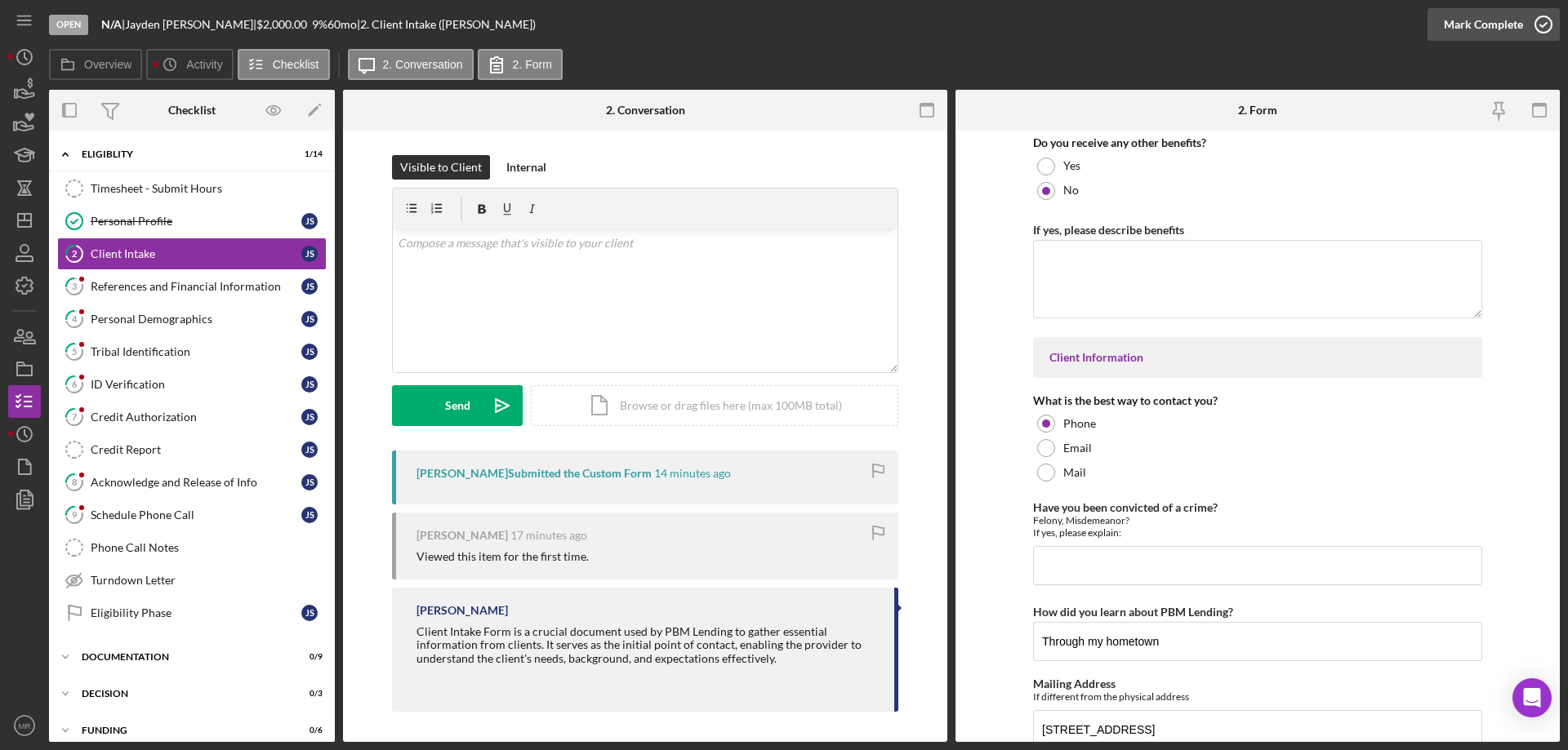
click at [1546, 19] on icon "button" at bounding box center [1543, 24] width 41 height 41
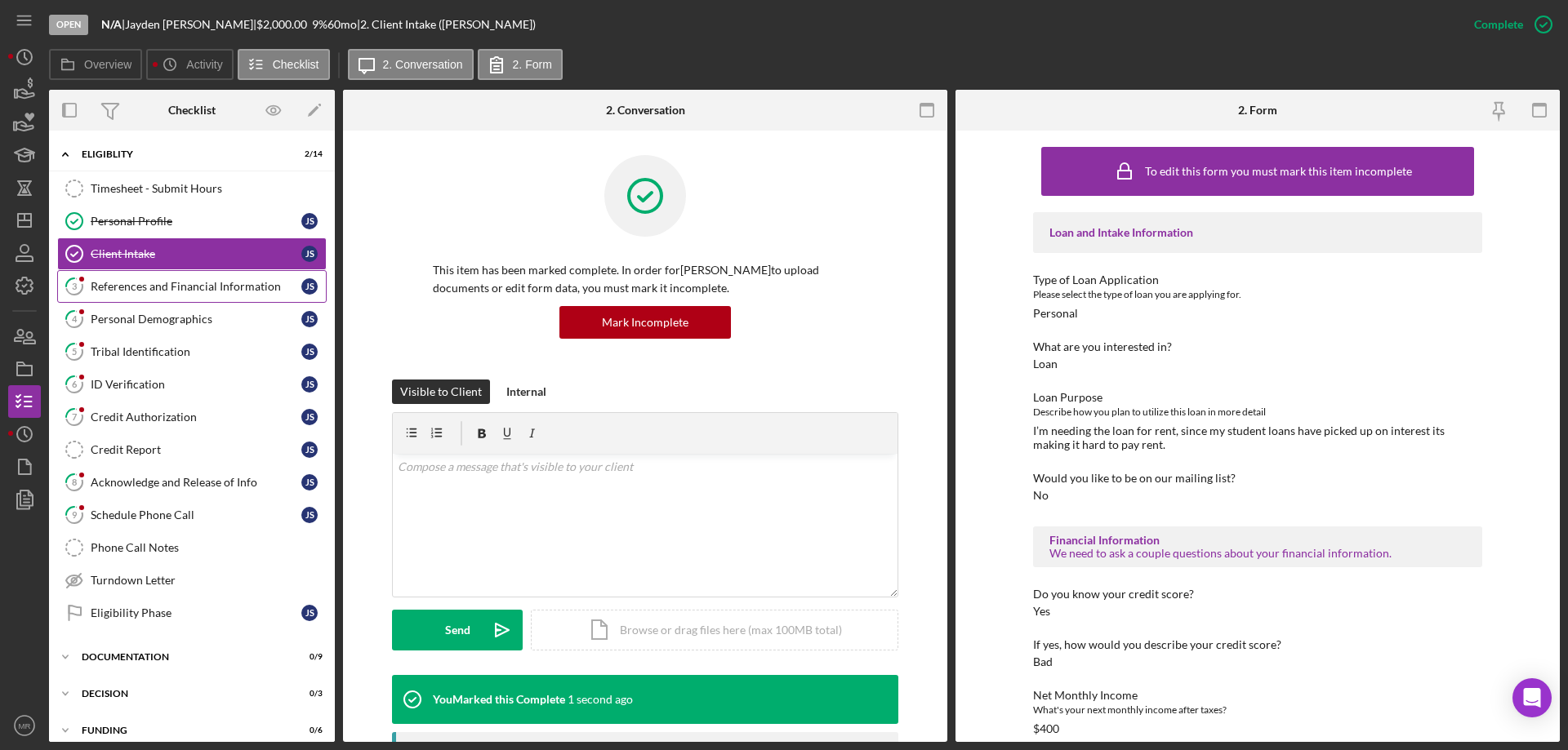
click at [108, 284] on div "References and Financial Information" at bounding box center [196, 286] width 210 height 13
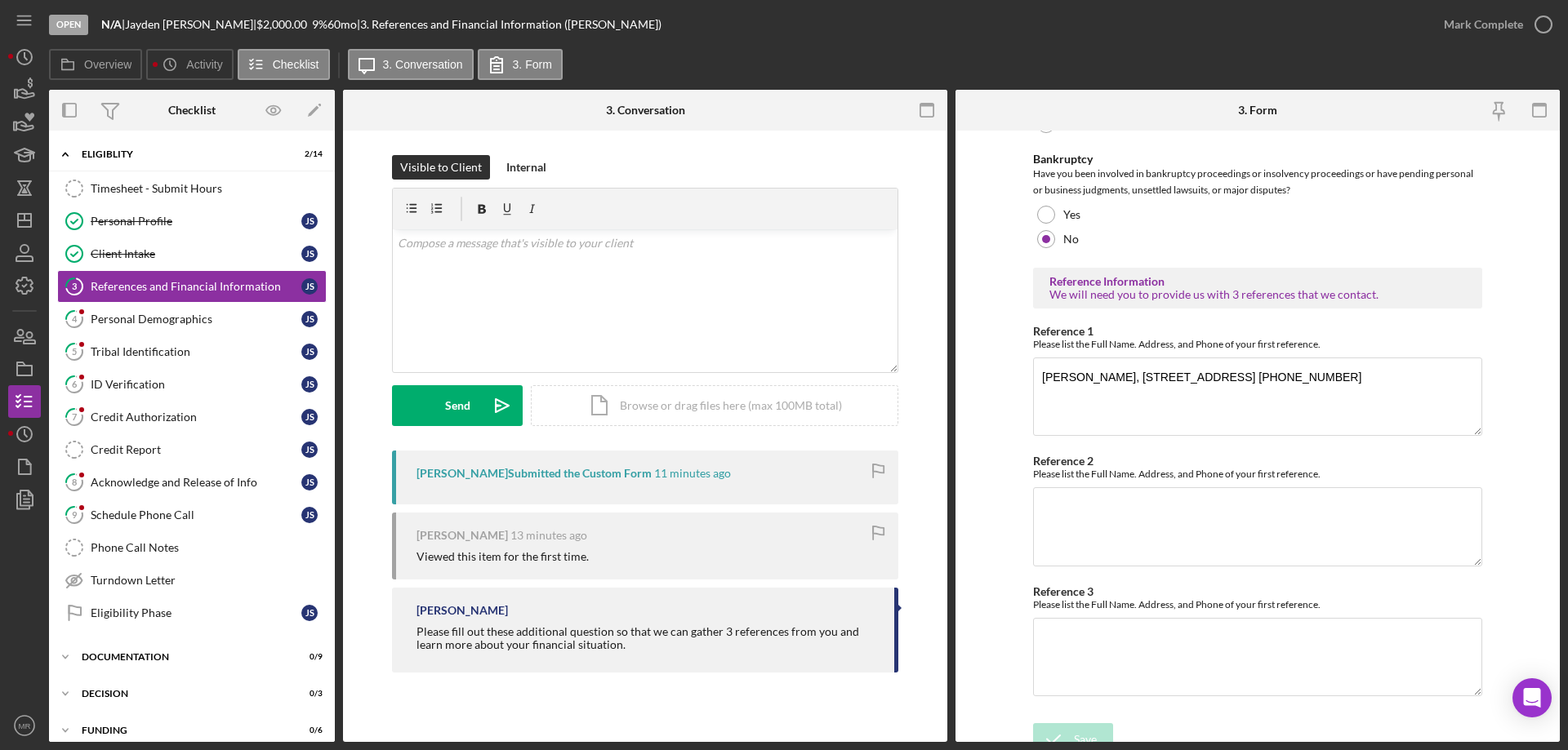
scroll to position [555, 0]
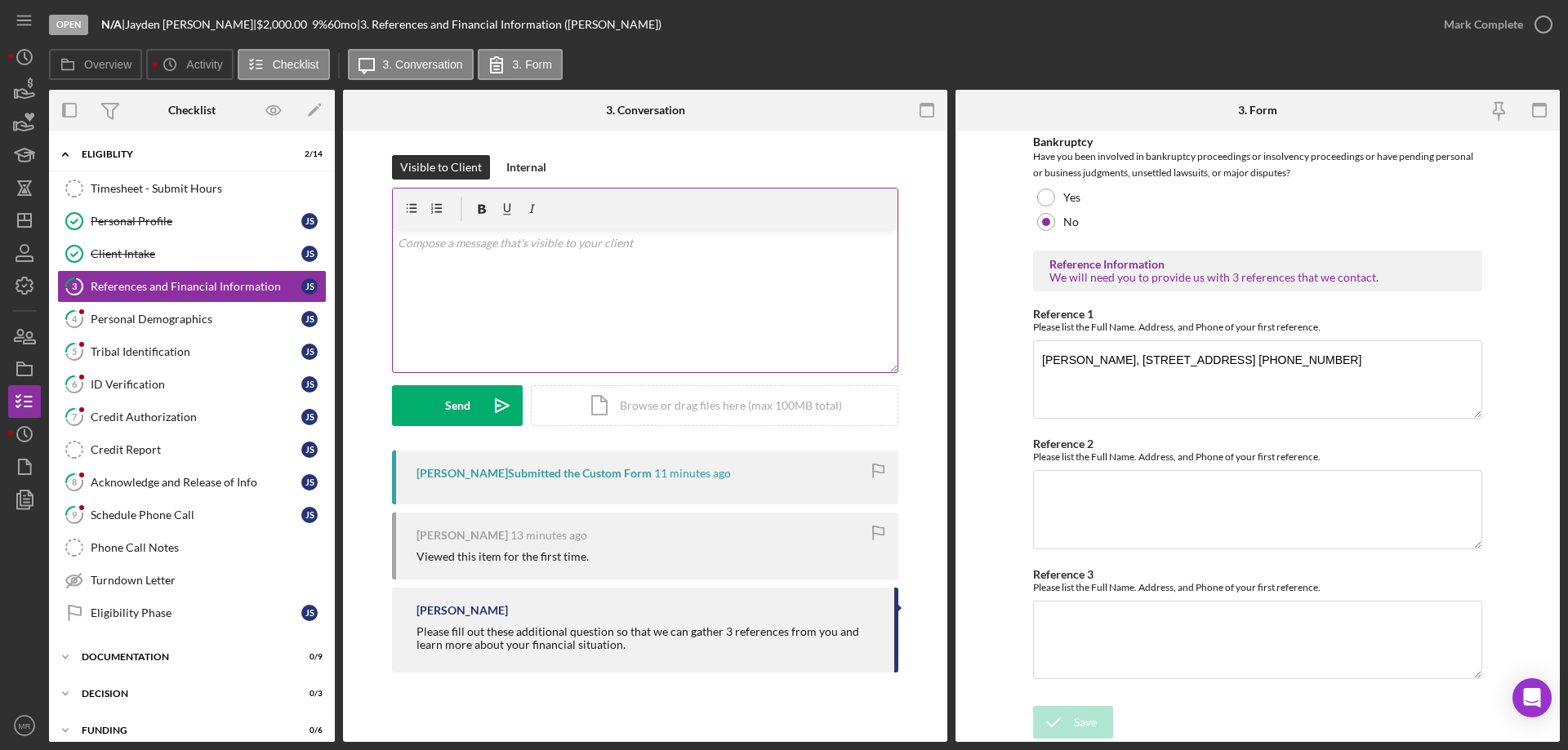
click at [499, 334] on div "v Color teal Color pink Remove color Add row above Add row below Add column bef…" at bounding box center [644, 300] width 505 height 142
click at [445, 407] on button "Send Icon/icon-invite-send" at bounding box center [456, 406] width 131 height 41
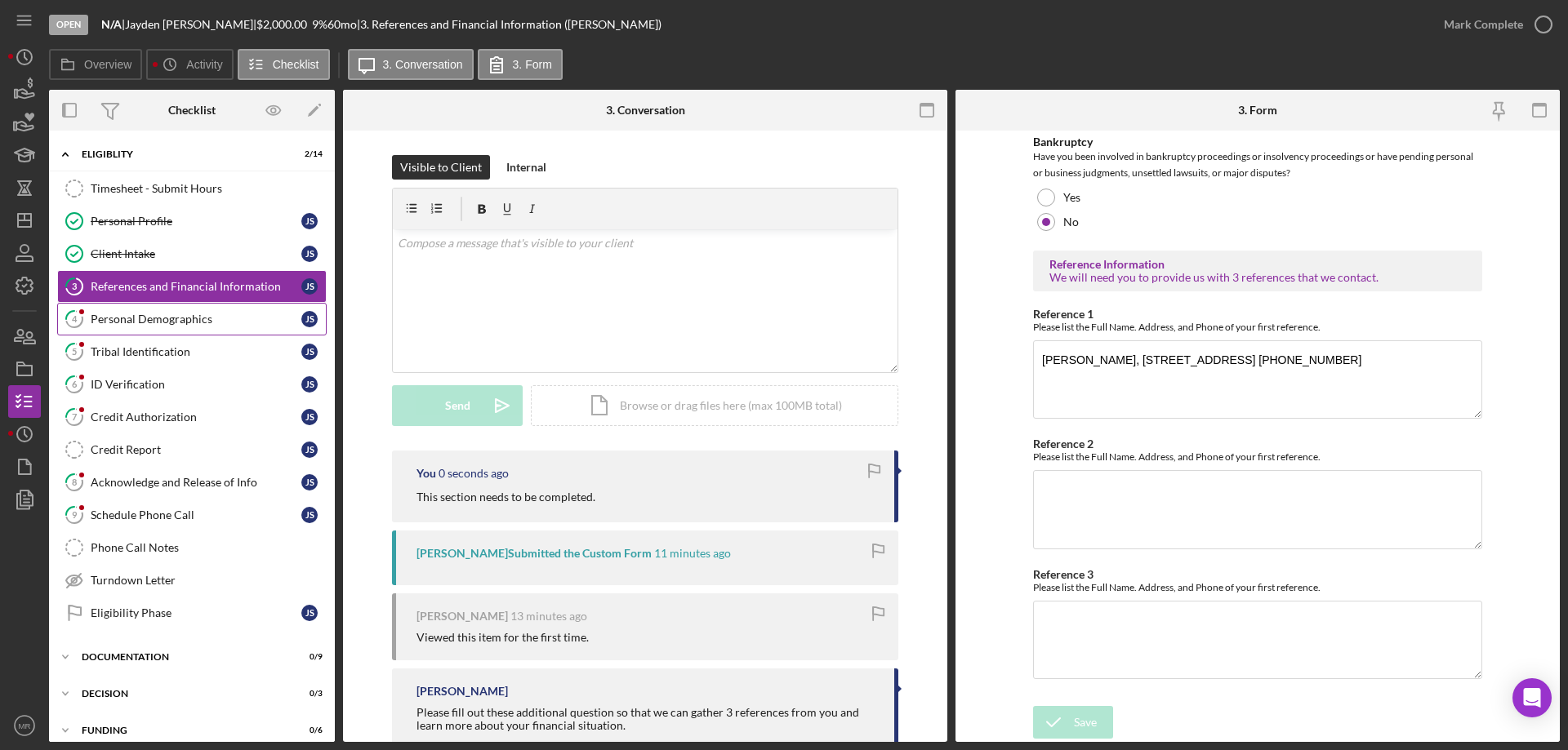
click at [176, 323] on div "Personal Demographics" at bounding box center [196, 319] width 210 height 13
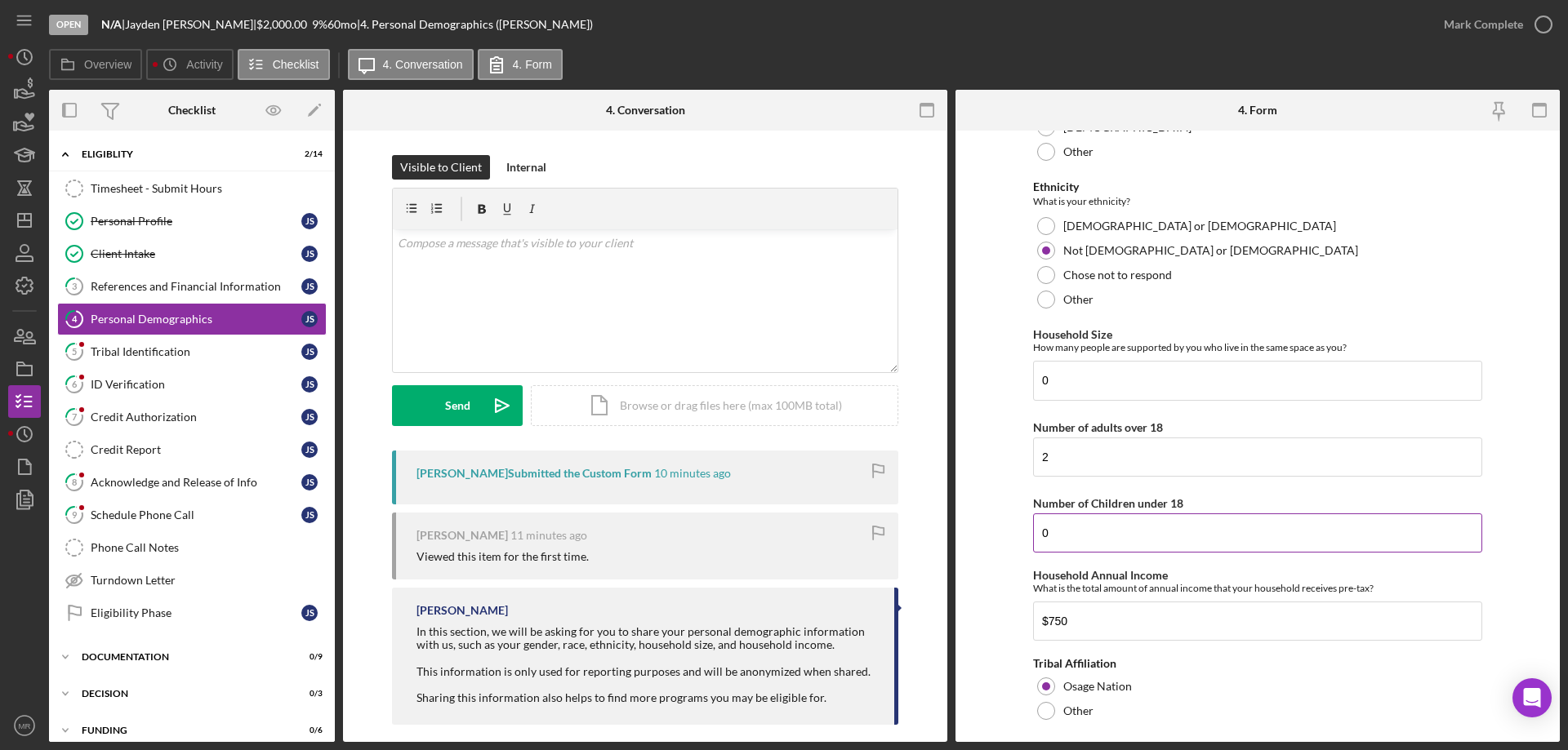
scroll to position [725, 0]
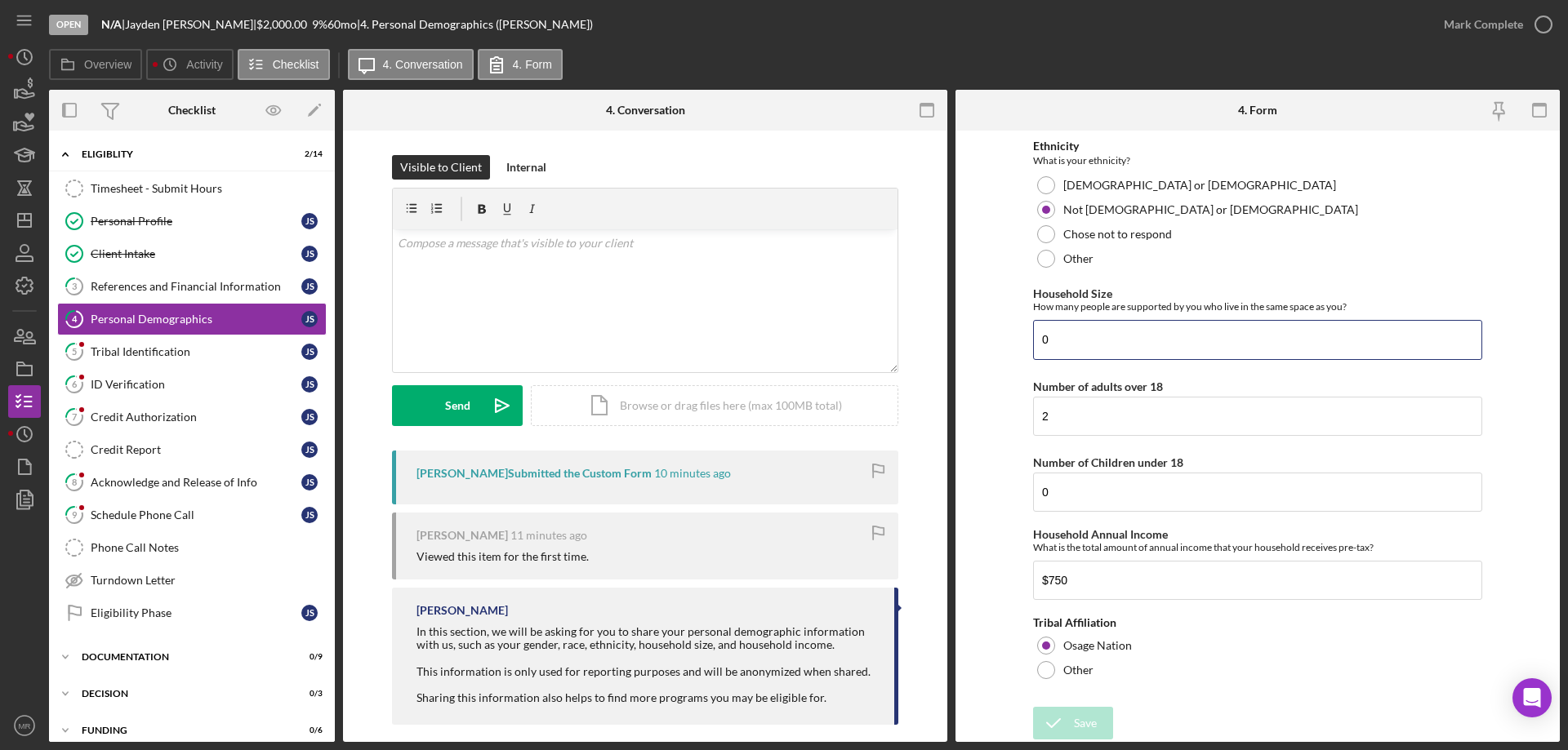
drag, startPoint x: 1077, startPoint y: 333, endPoint x: 993, endPoint y: 338, distance: 84.1
click at [993, 338] on form "Demographic Information Race What is your race? Check all that apply. [DEMOGRAP…" at bounding box center [1258, 436] width 605 height 611
type input "2"
click at [1543, 25] on icon "button" at bounding box center [1543, 24] width 41 height 41
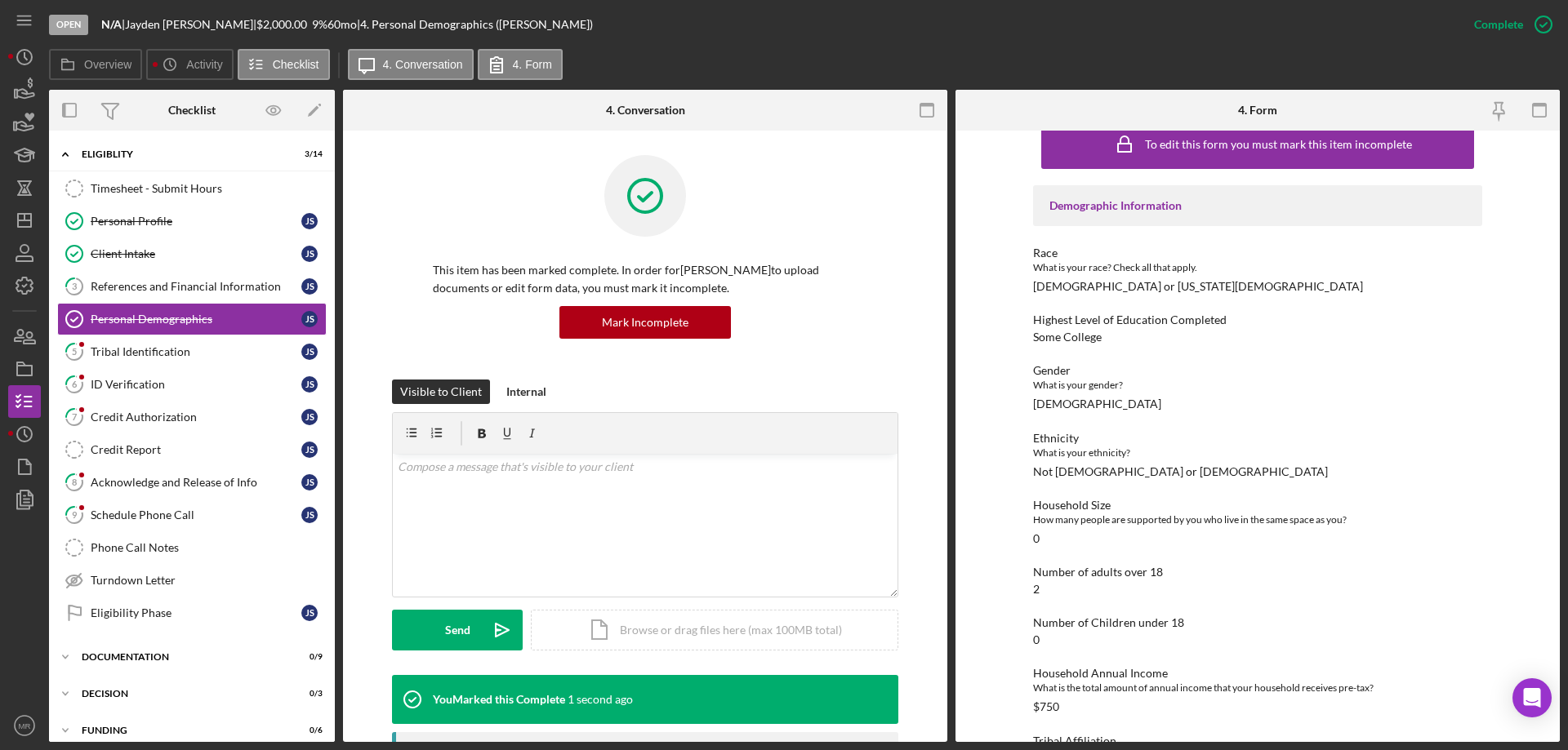
scroll to position [75, 0]
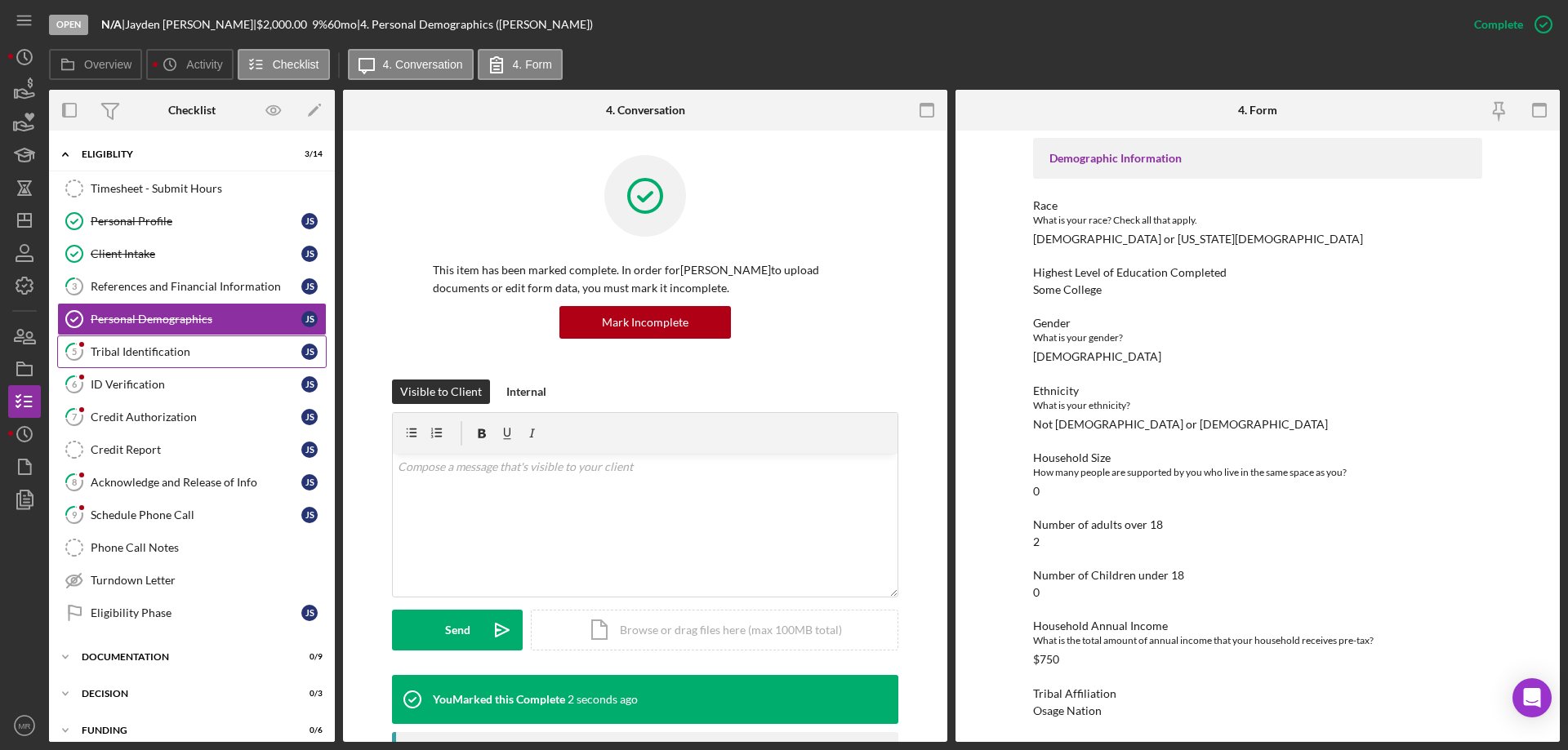
click at [166, 345] on div "Tribal Identification" at bounding box center [196, 351] width 210 height 13
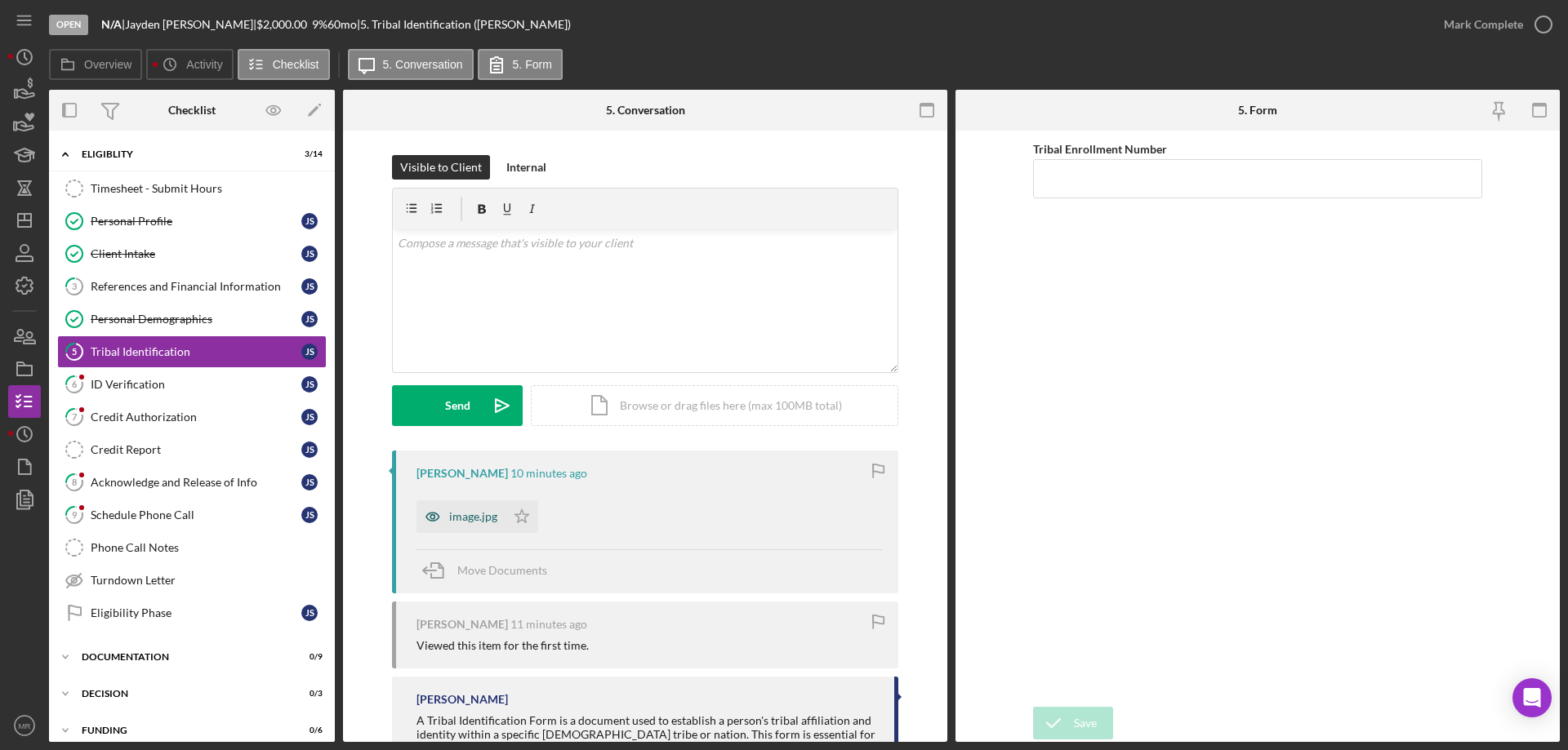
click at [455, 528] on div "image.jpg" at bounding box center [461, 517] width 89 height 33
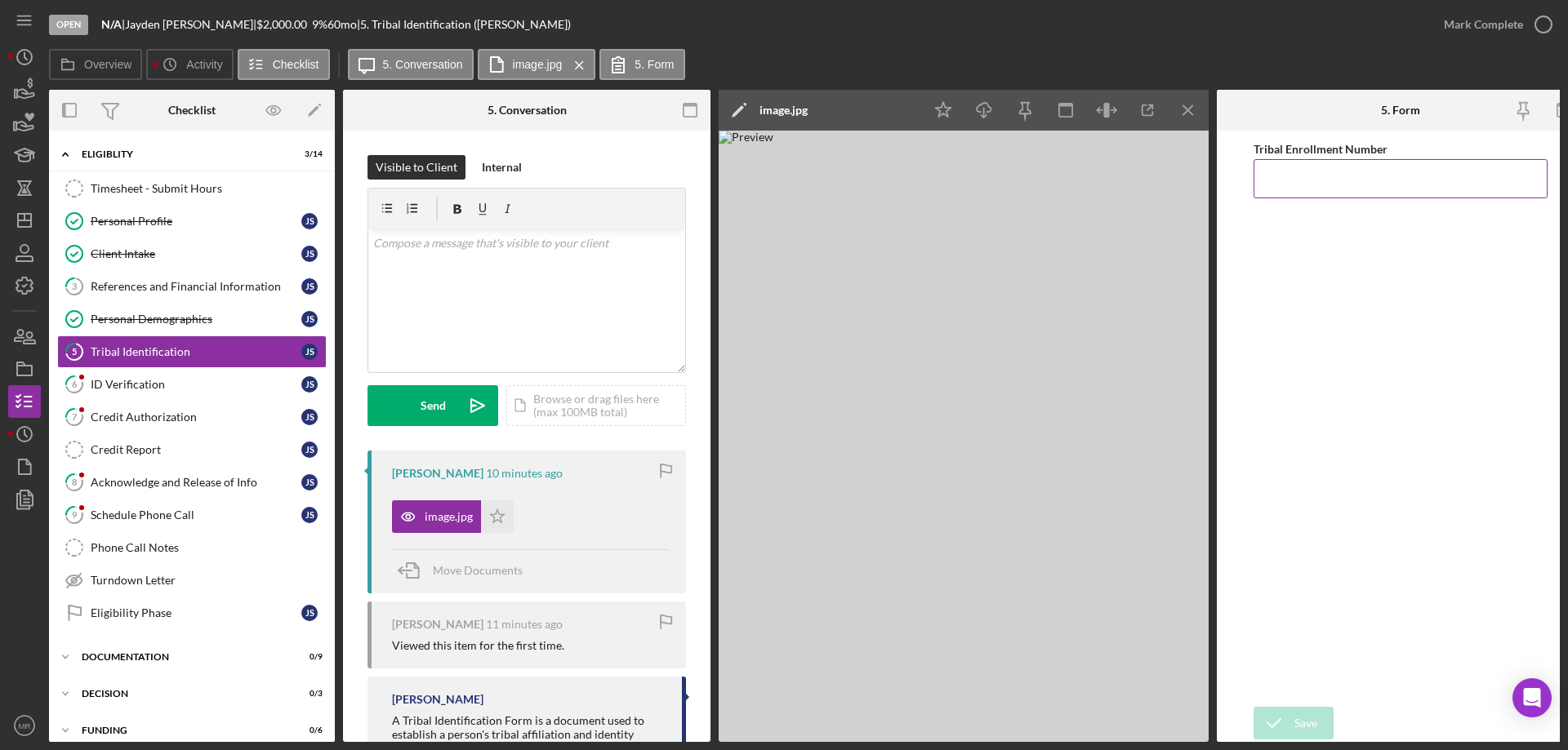
click at [1269, 187] on input "Tribal Enrollment Number" at bounding box center [1399, 178] width 294 height 39
type input "022260"
click at [1293, 713] on icon "submit" at bounding box center [1273, 723] width 41 height 41
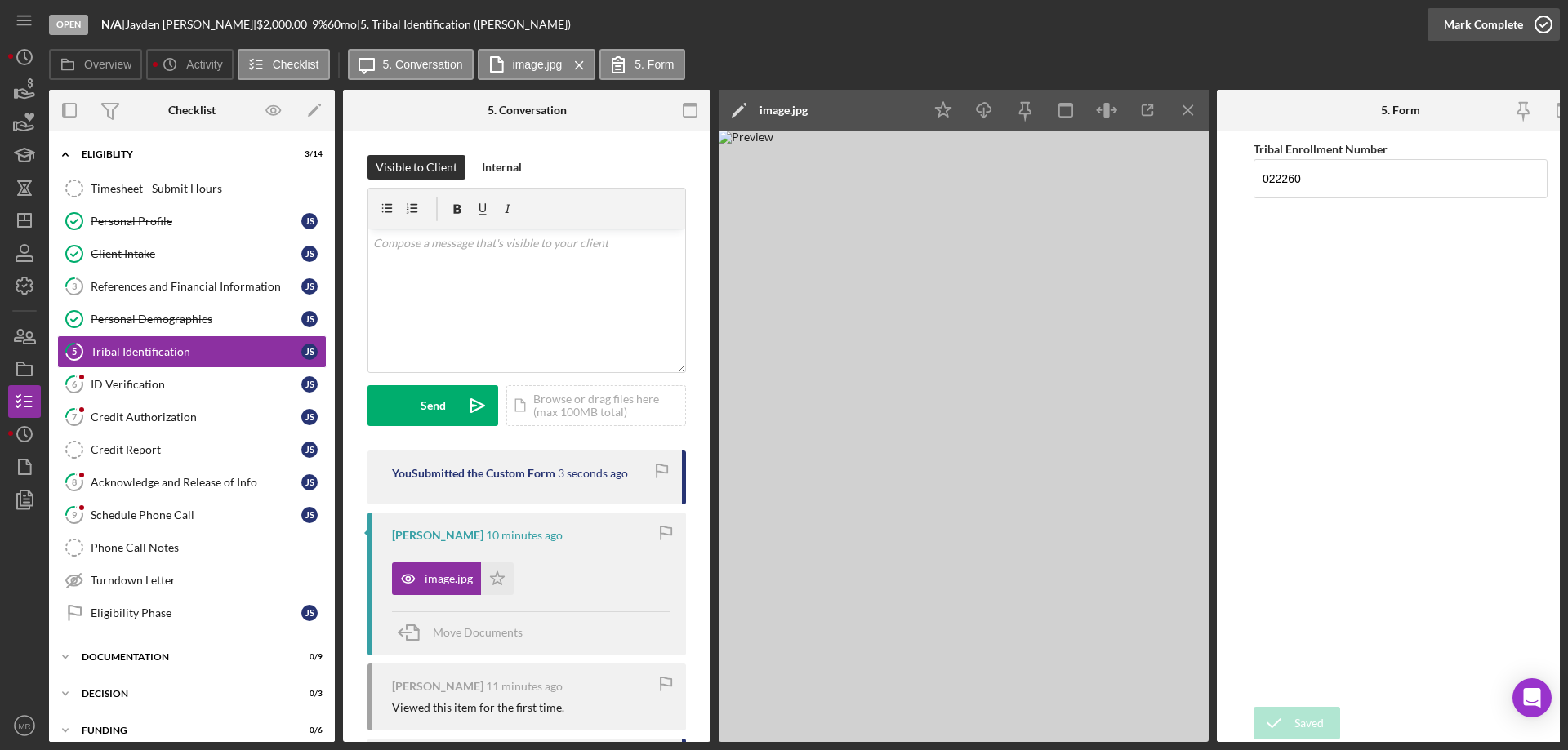
click at [1543, 22] on icon "button" at bounding box center [1543, 24] width 41 height 41
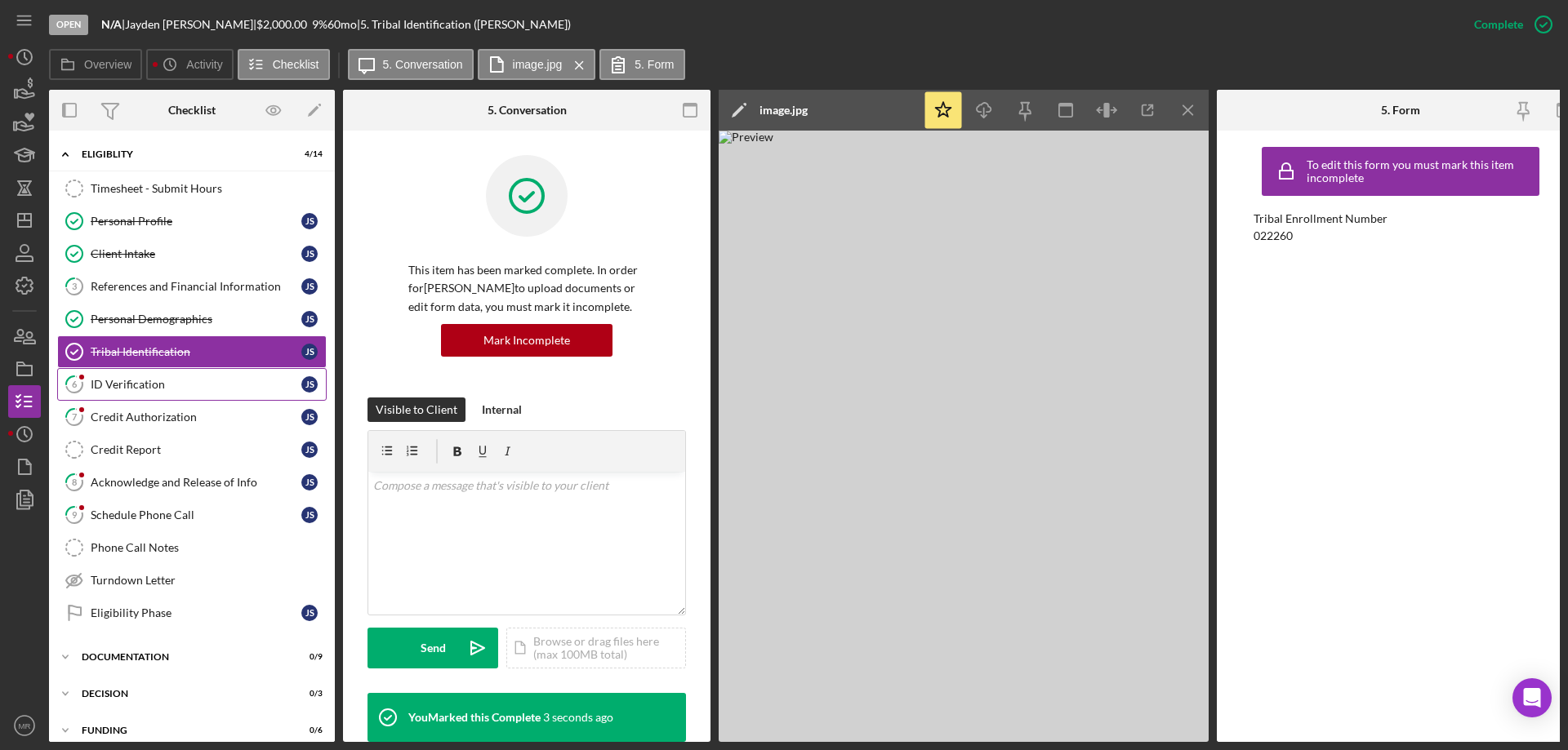
click at [132, 383] on div "ID Verification" at bounding box center [196, 384] width 210 height 13
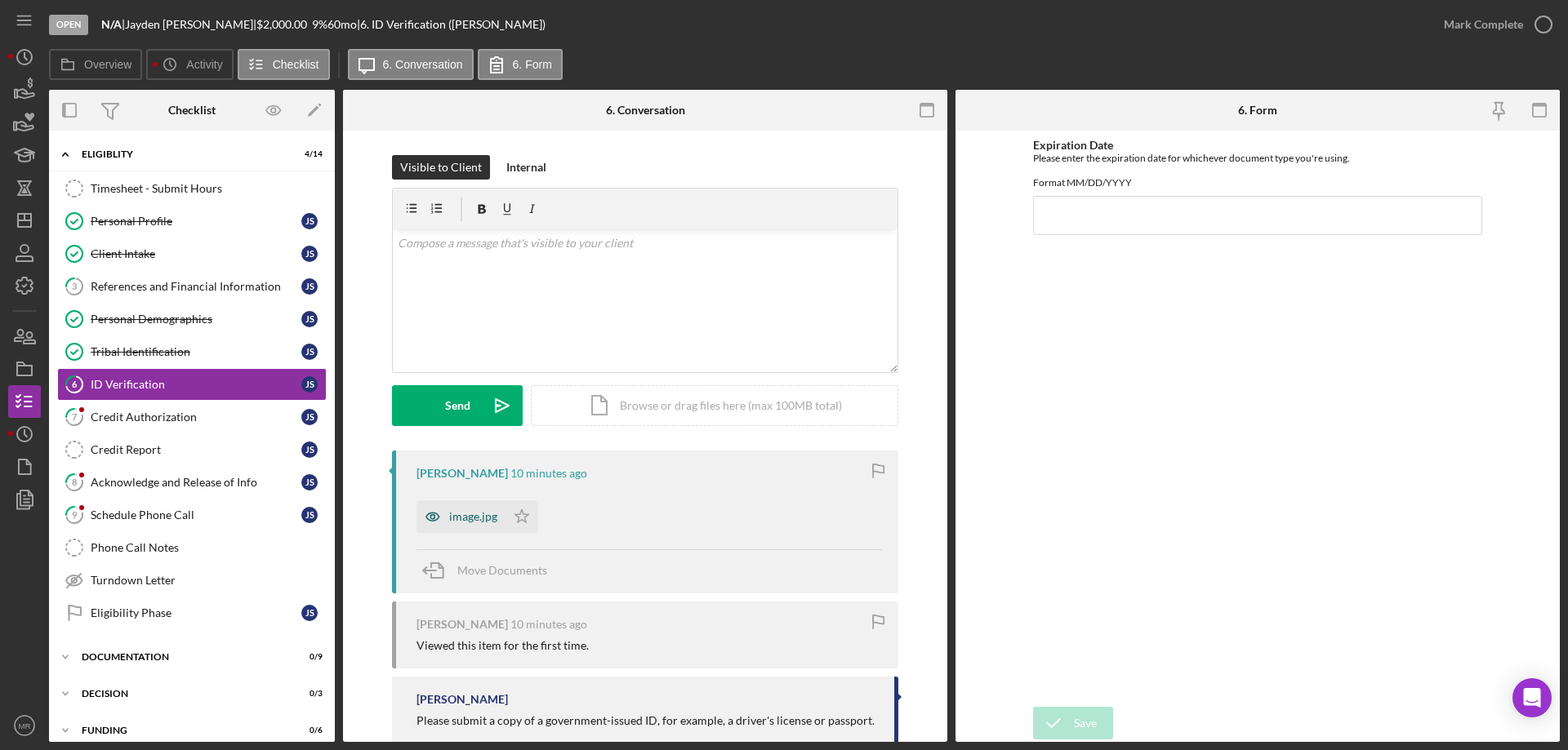
click at [473, 515] on div "image.jpg" at bounding box center [473, 516] width 48 height 13
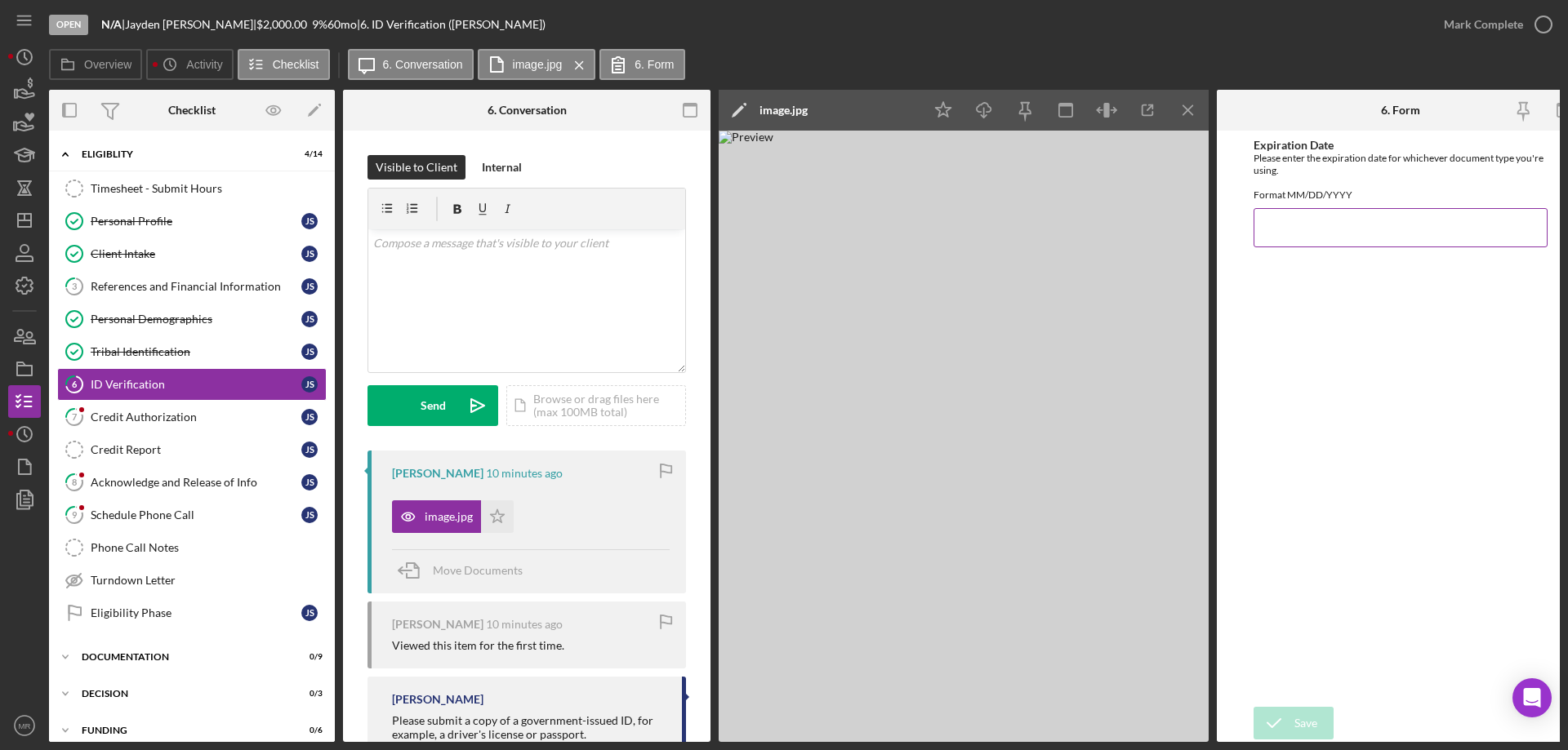
click at [1300, 239] on input "Expiration Date" at bounding box center [1399, 228] width 294 height 39
type input "[DATE]"
click at [1298, 717] on div "Save" at bounding box center [1306, 724] width 23 height 33
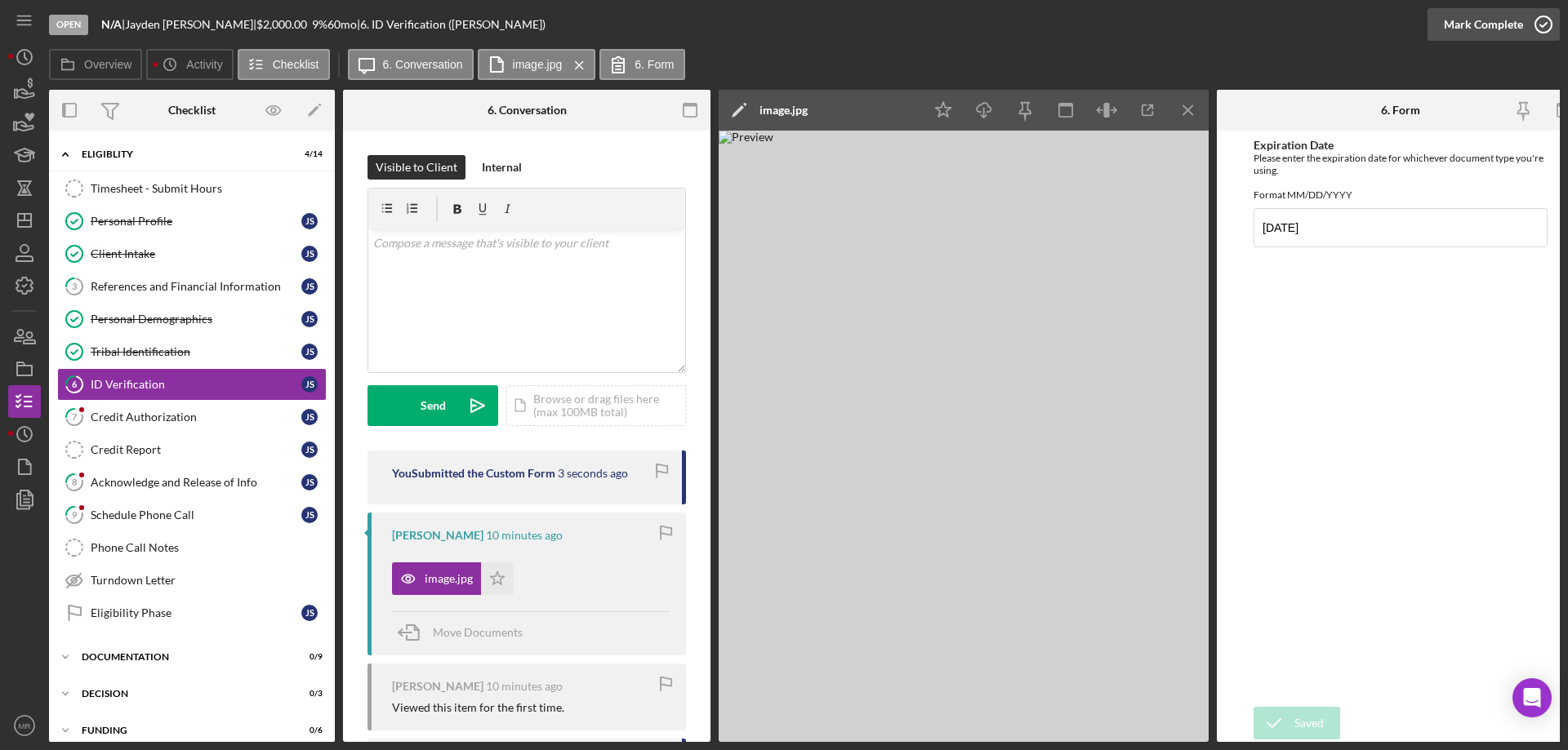
click at [1549, 20] on icon "button" at bounding box center [1543, 24] width 41 height 41
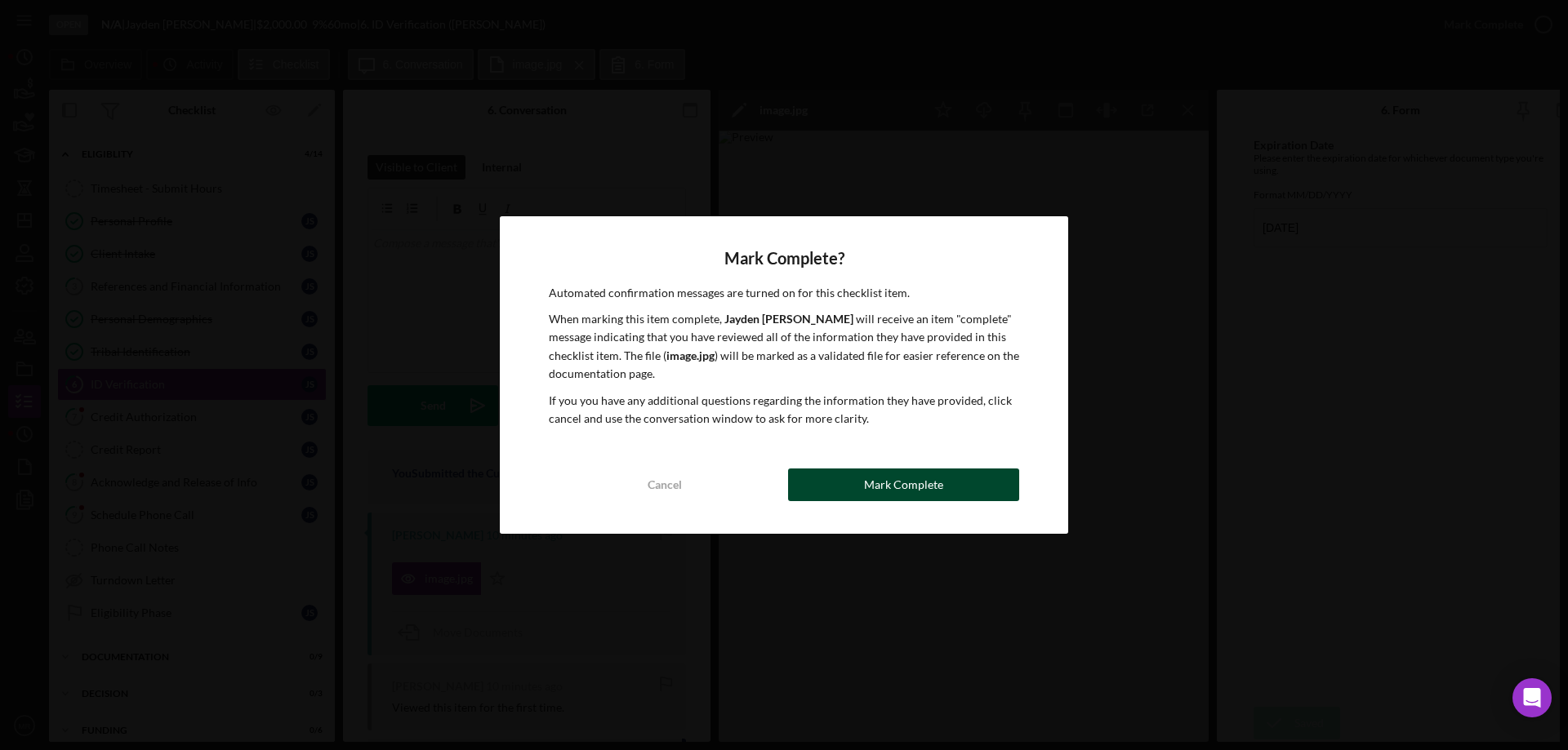
click at [902, 477] on div "Mark Complete" at bounding box center [903, 485] width 79 height 33
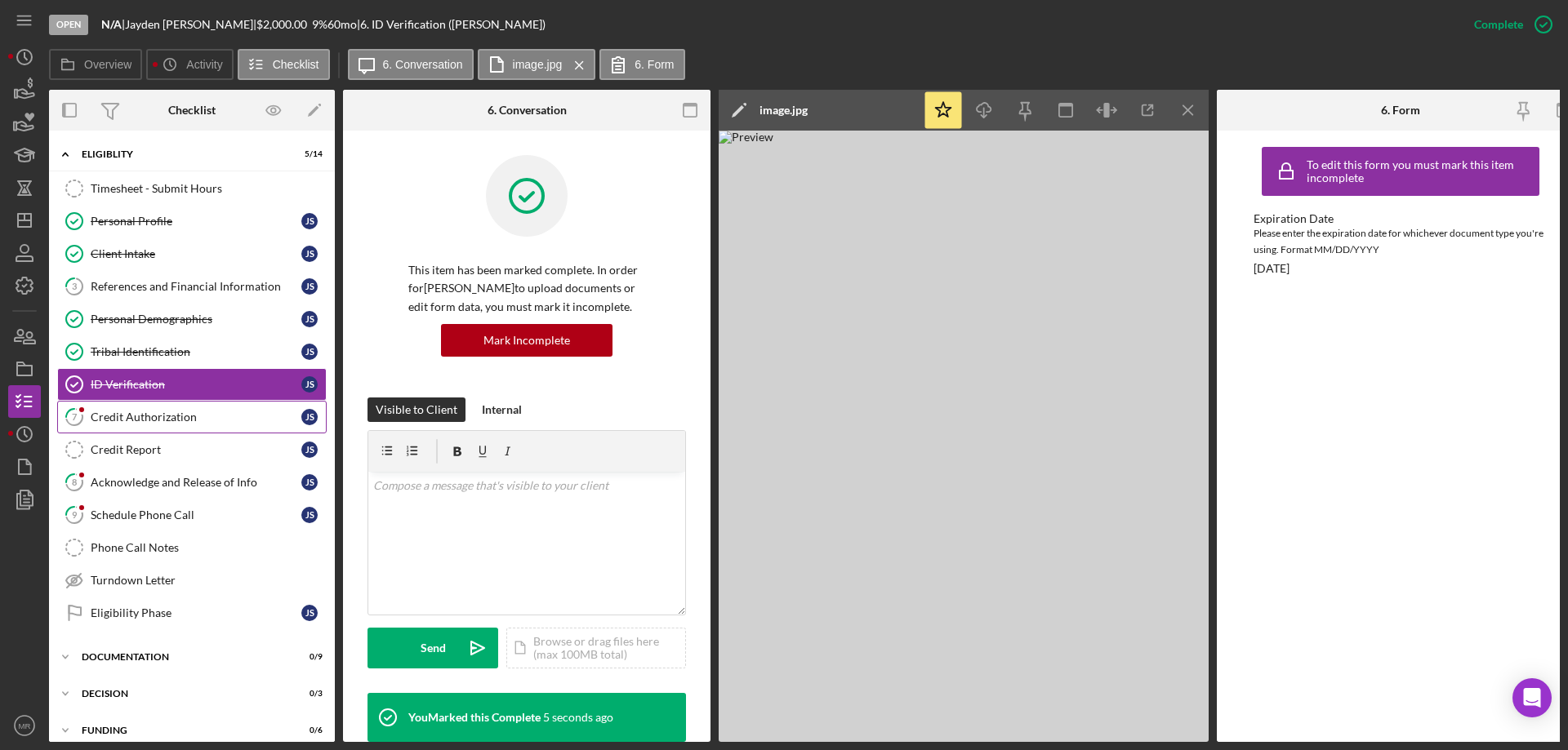
click at [117, 412] on div "Credit Authorization" at bounding box center [196, 417] width 210 height 13
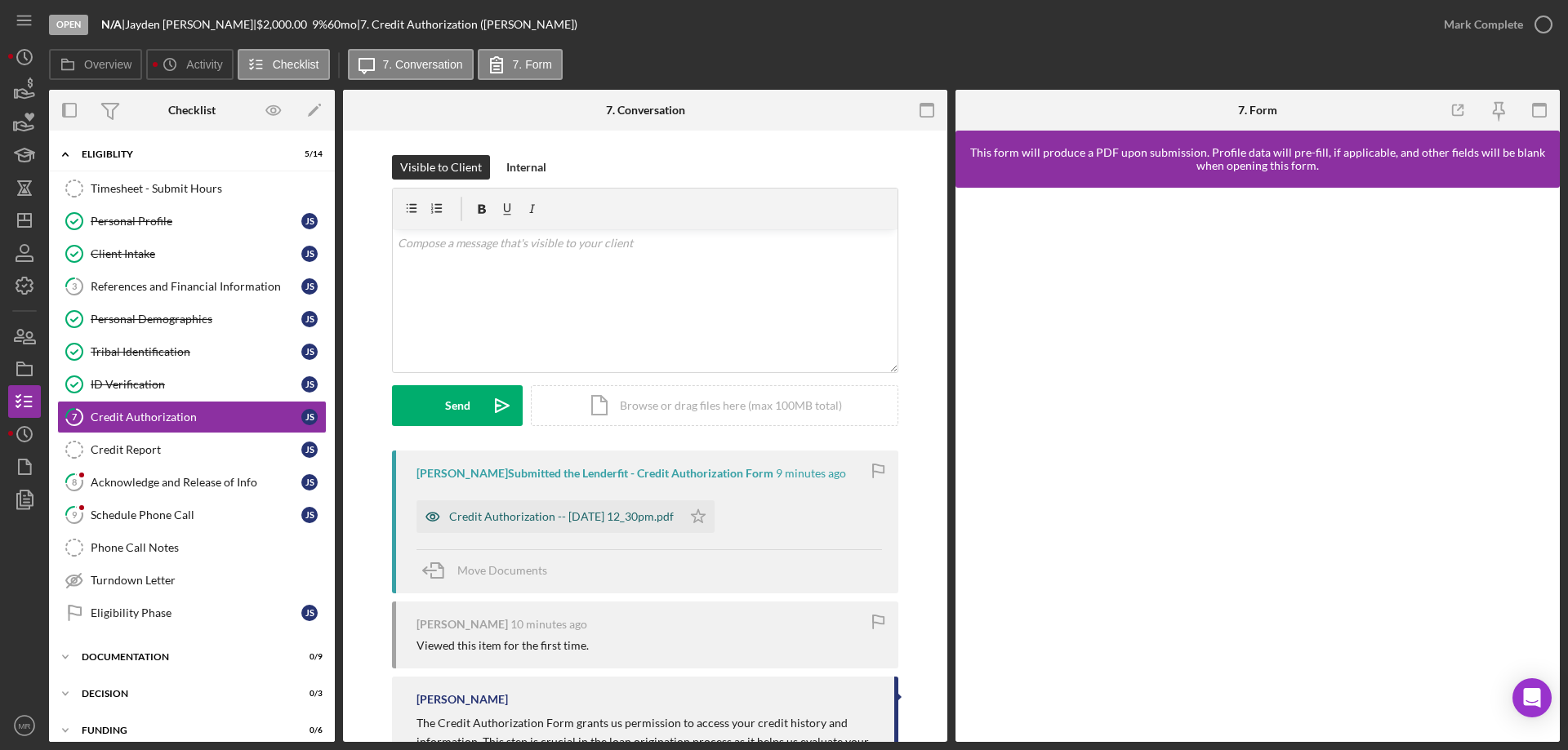
click at [577, 521] on div "Credit Authorization -- [DATE] 12_30pm.pdf" at bounding box center [561, 516] width 225 height 13
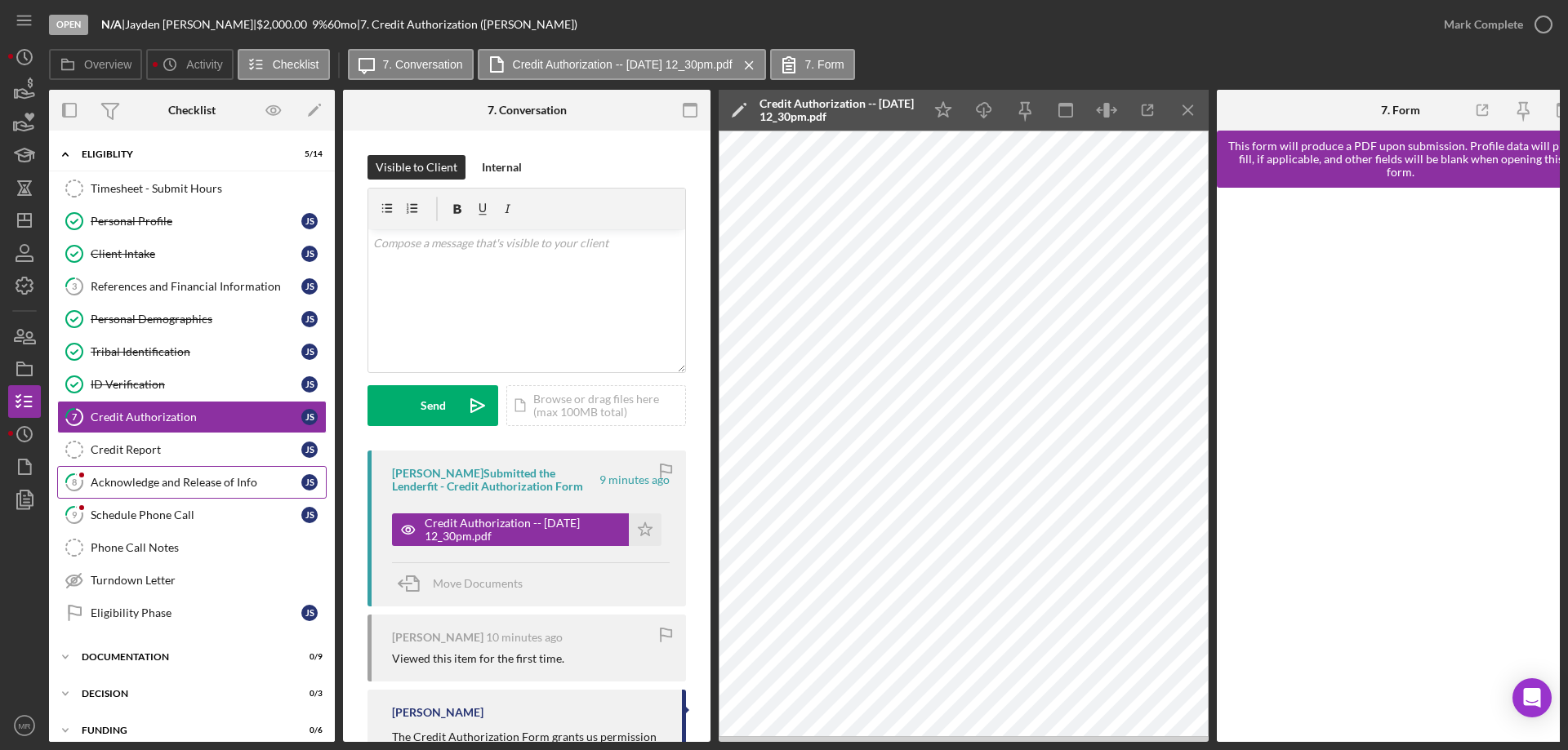
click at [128, 478] on div "Acknowledge and Release of Info" at bounding box center [196, 482] width 210 height 13
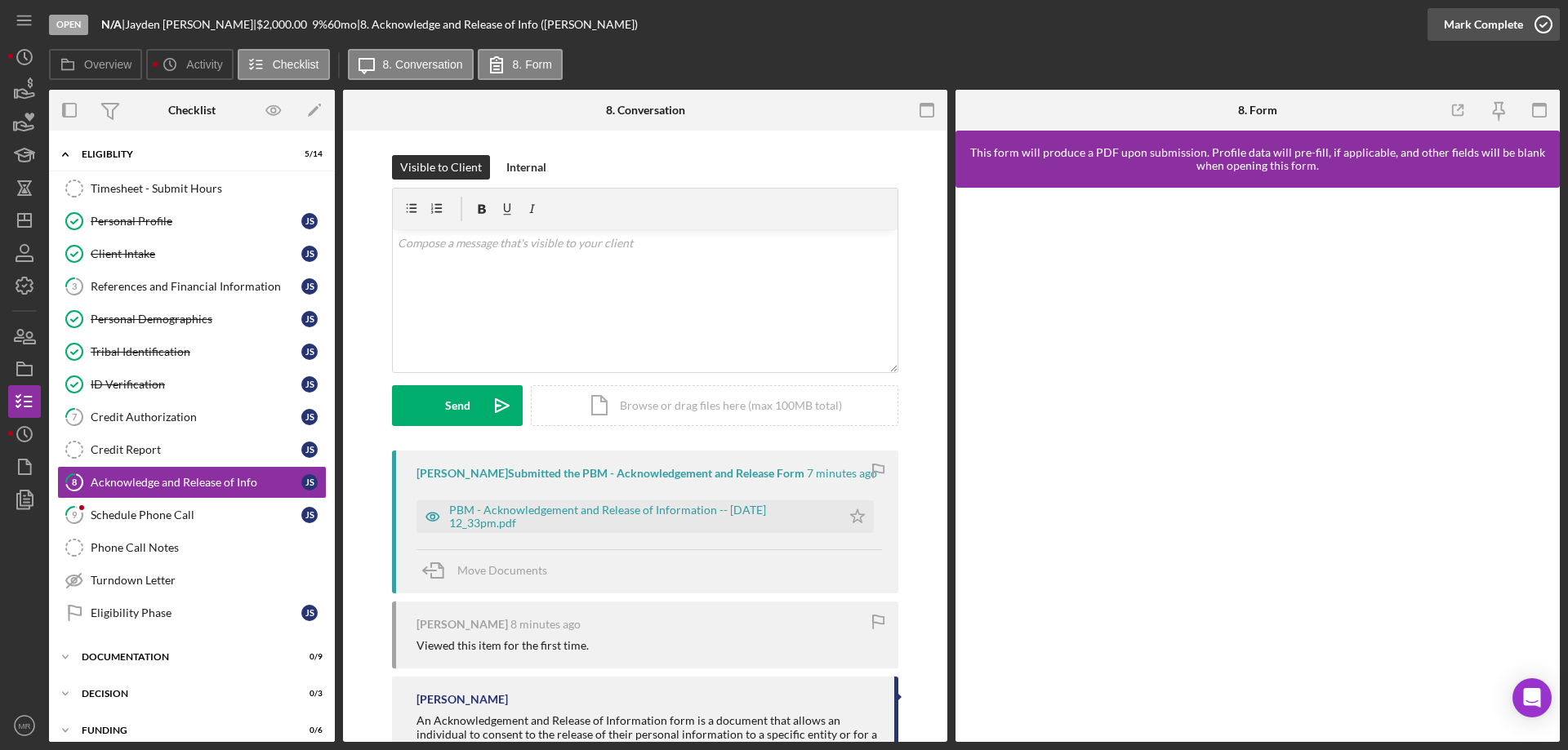
click at [1538, 18] on icon "button" at bounding box center [1543, 24] width 41 height 41
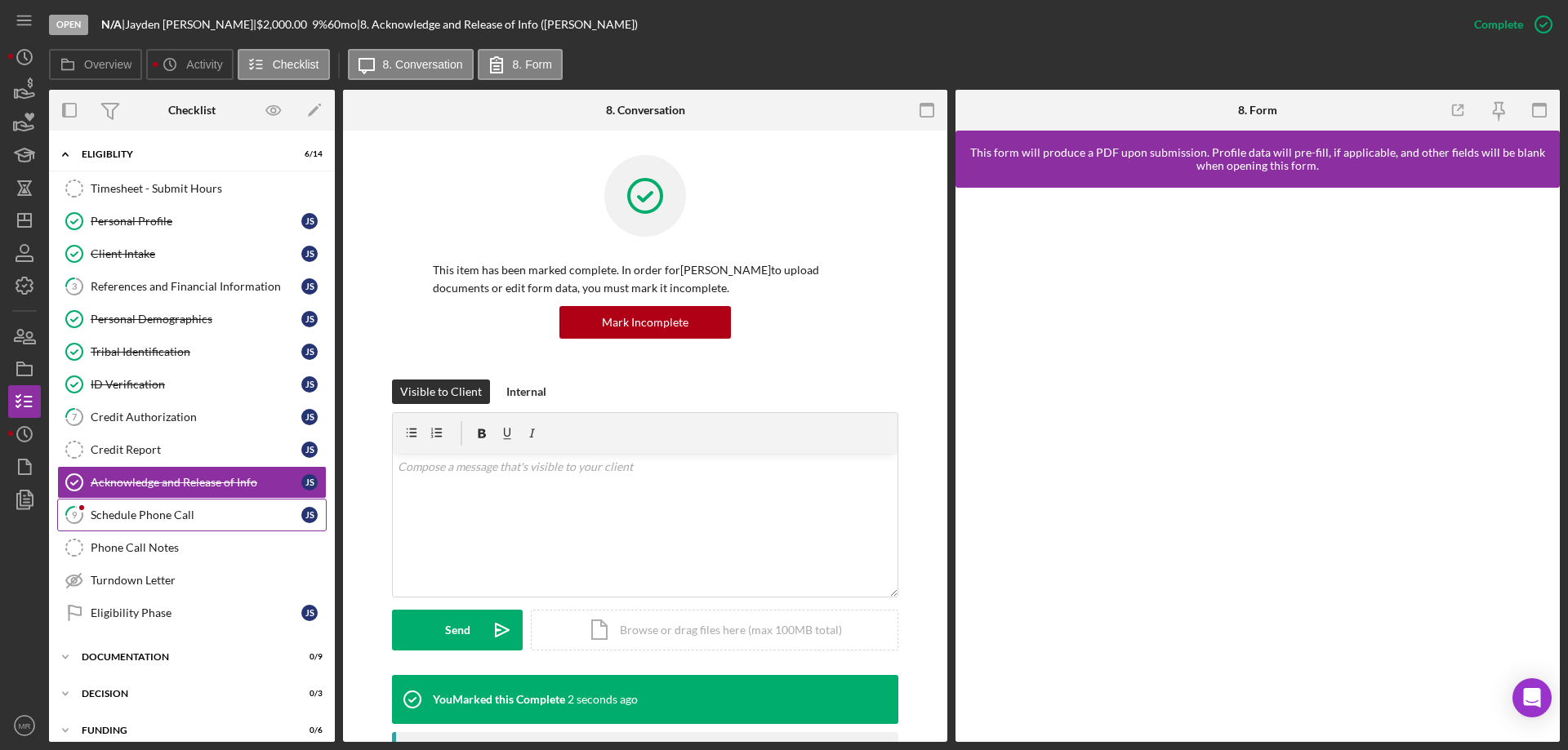
click at [116, 516] on div "Schedule Phone Call" at bounding box center [196, 515] width 210 height 13
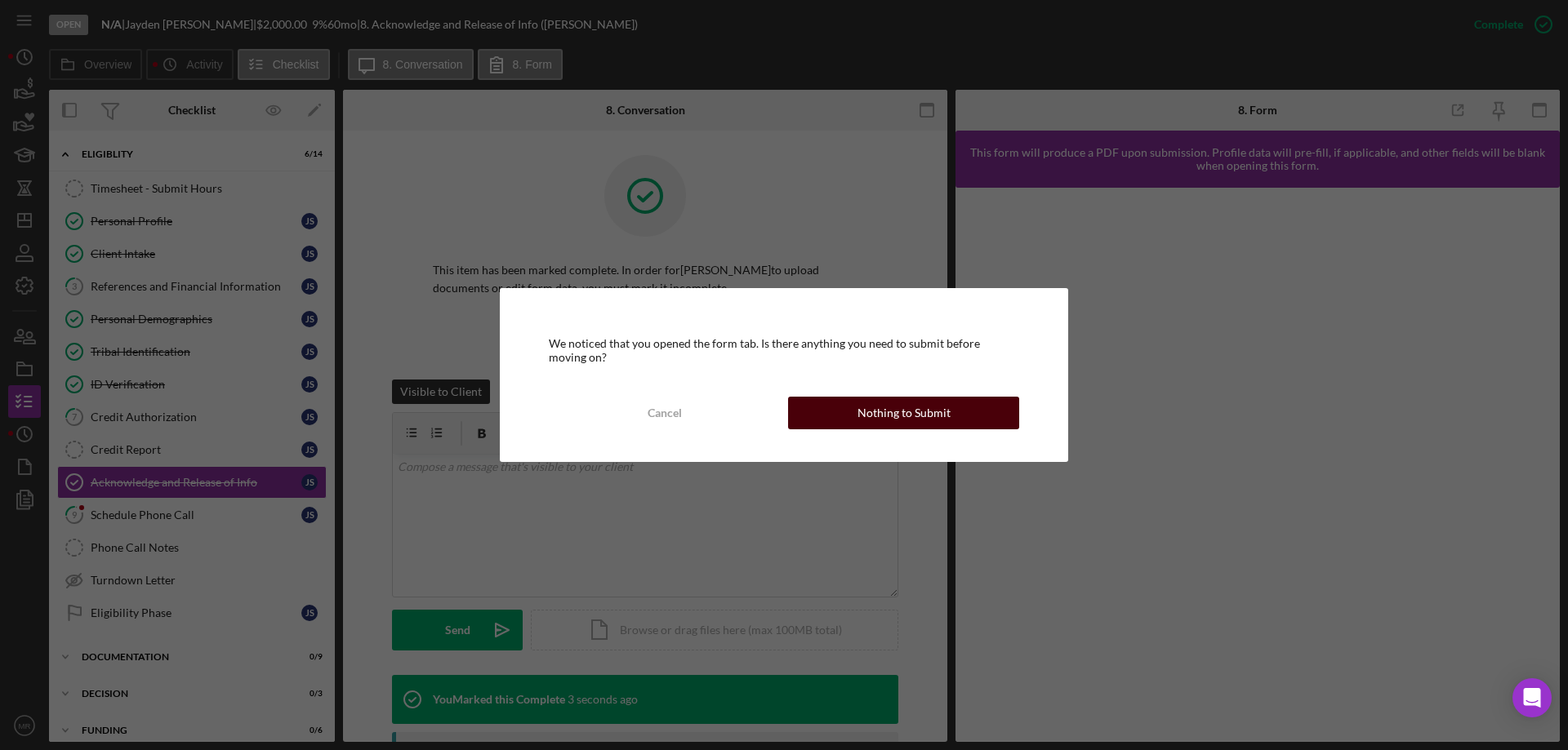
click at [895, 411] on div "Nothing to Submit" at bounding box center [904, 414] width 93 height 33
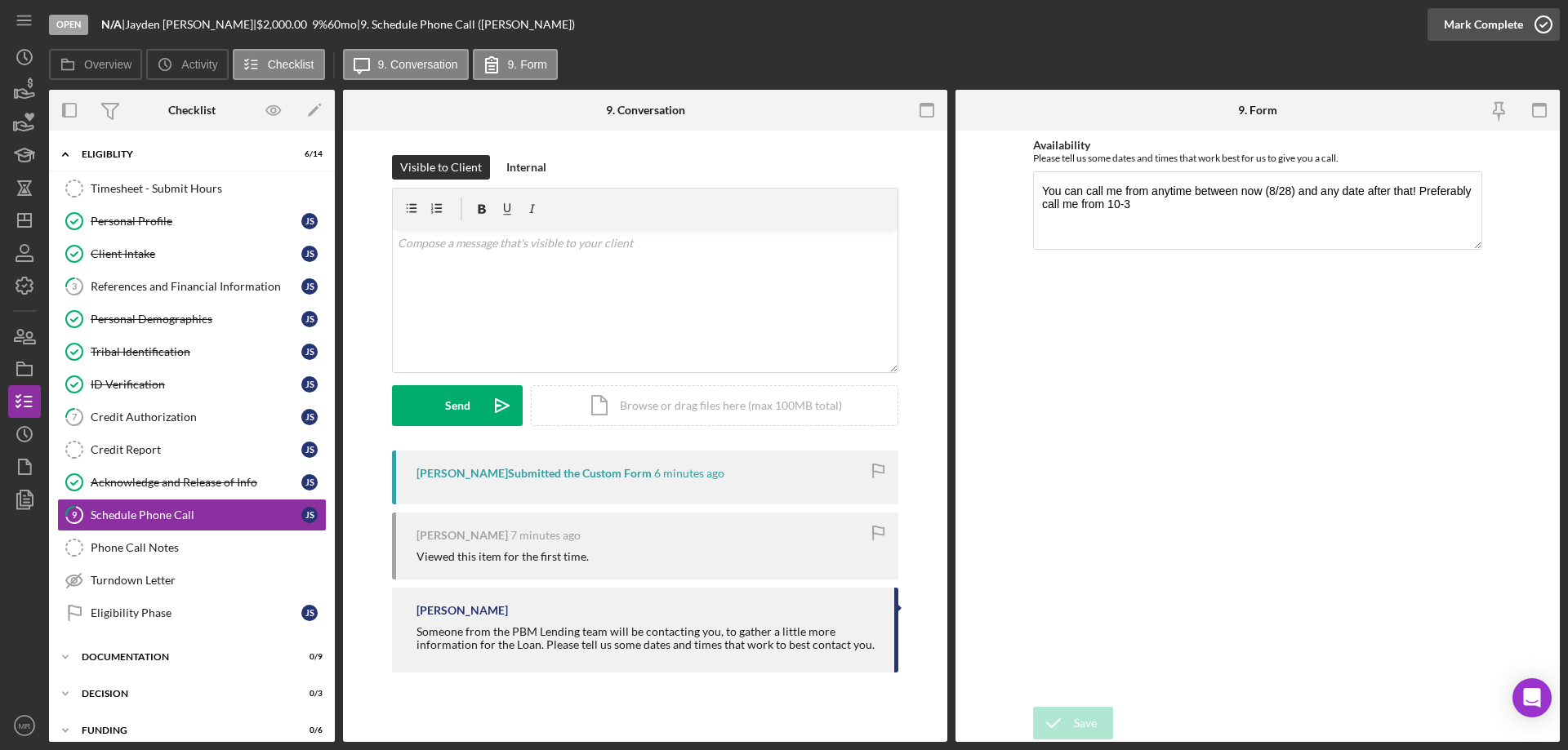
click at [1545, 16] on icon "button" at bounding box center [1543, 24] width 41 height 41
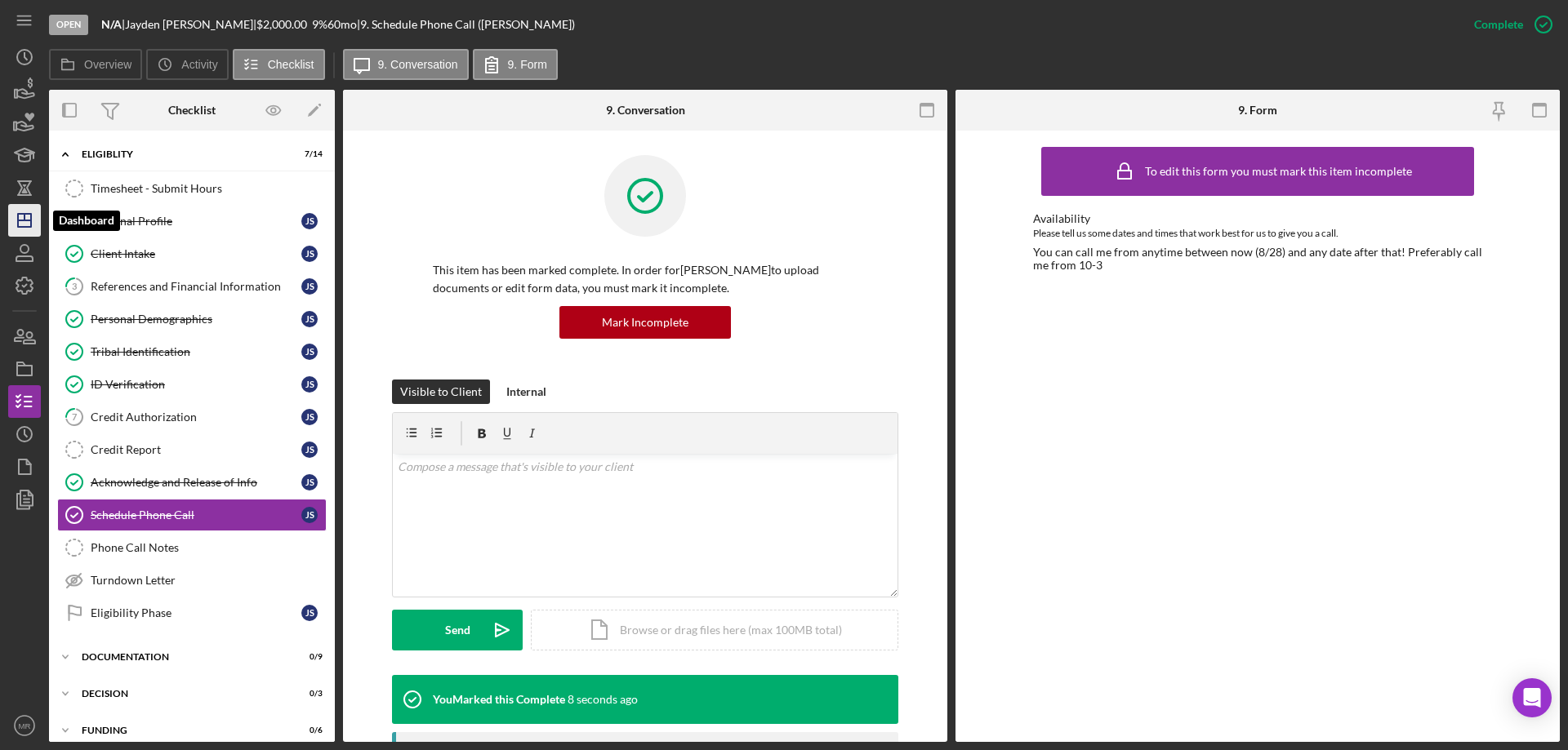
click at [27, 226] on icon "Icon/Dashboard" at bounding box center [24, 220] width 41 height 41
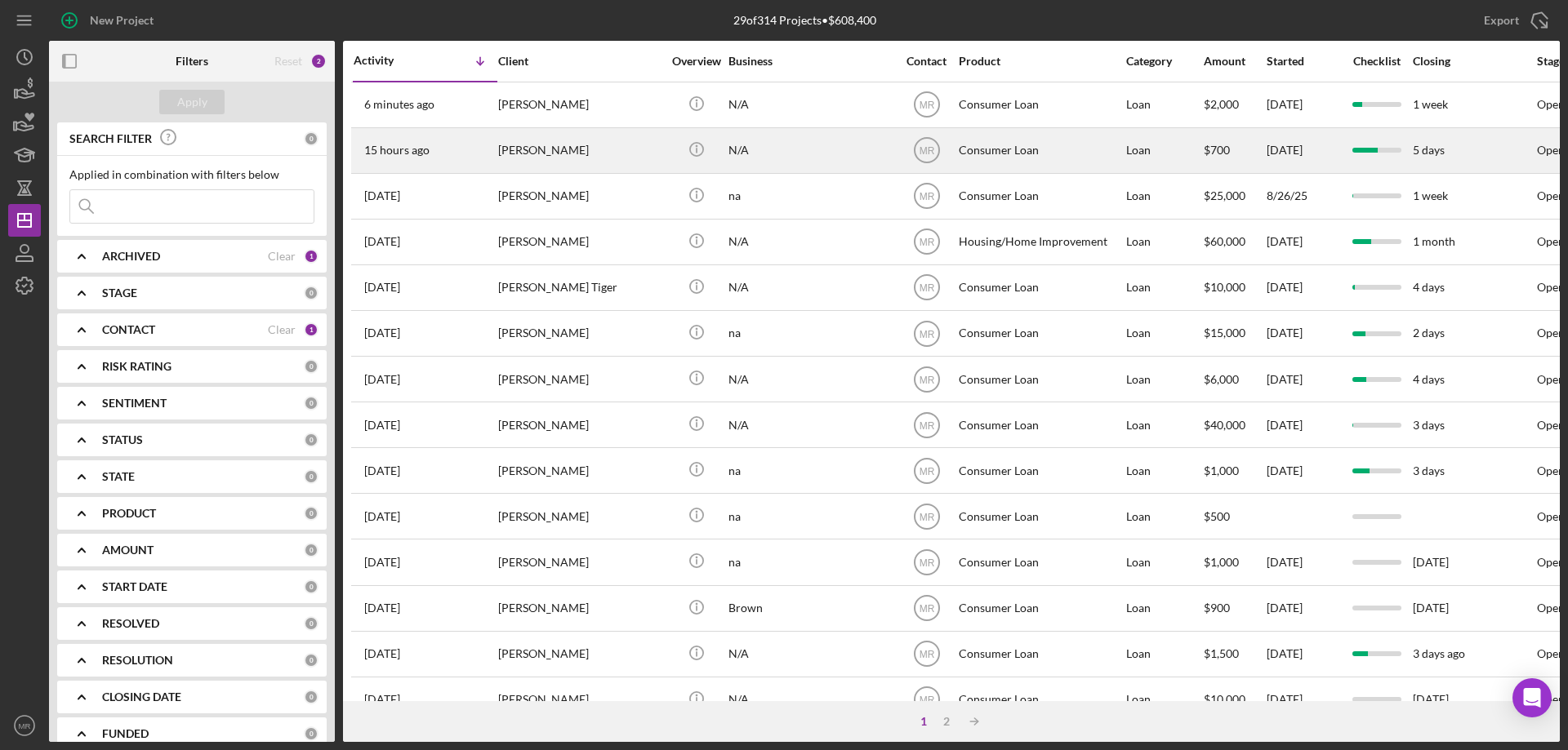
click at [612, 142] on div "[PERSON_NAME]" at bounding box center [580, 150] width 164 height 44
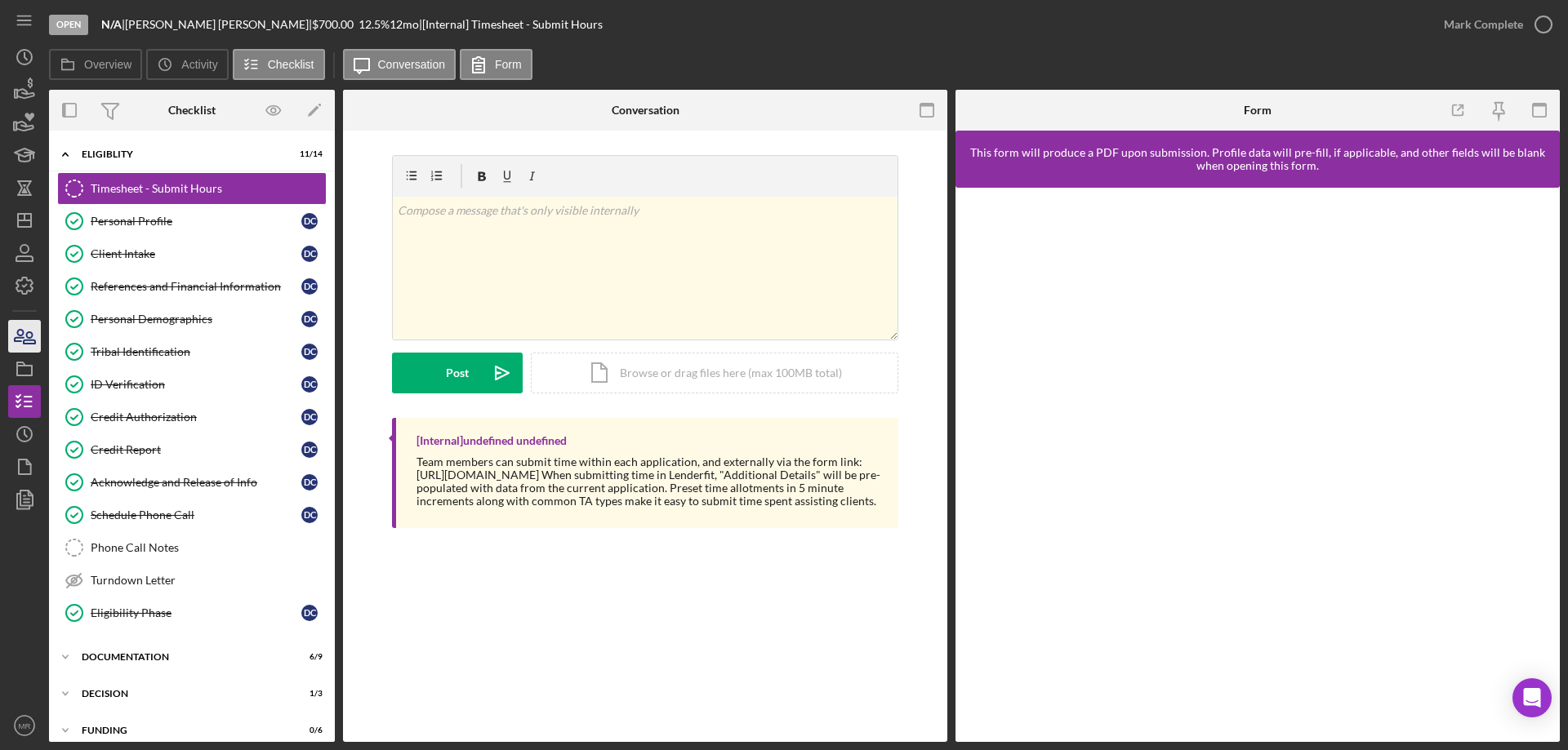
click at [23, 334] on icon "button" at bounding box center [18, 335] width 9 height 12
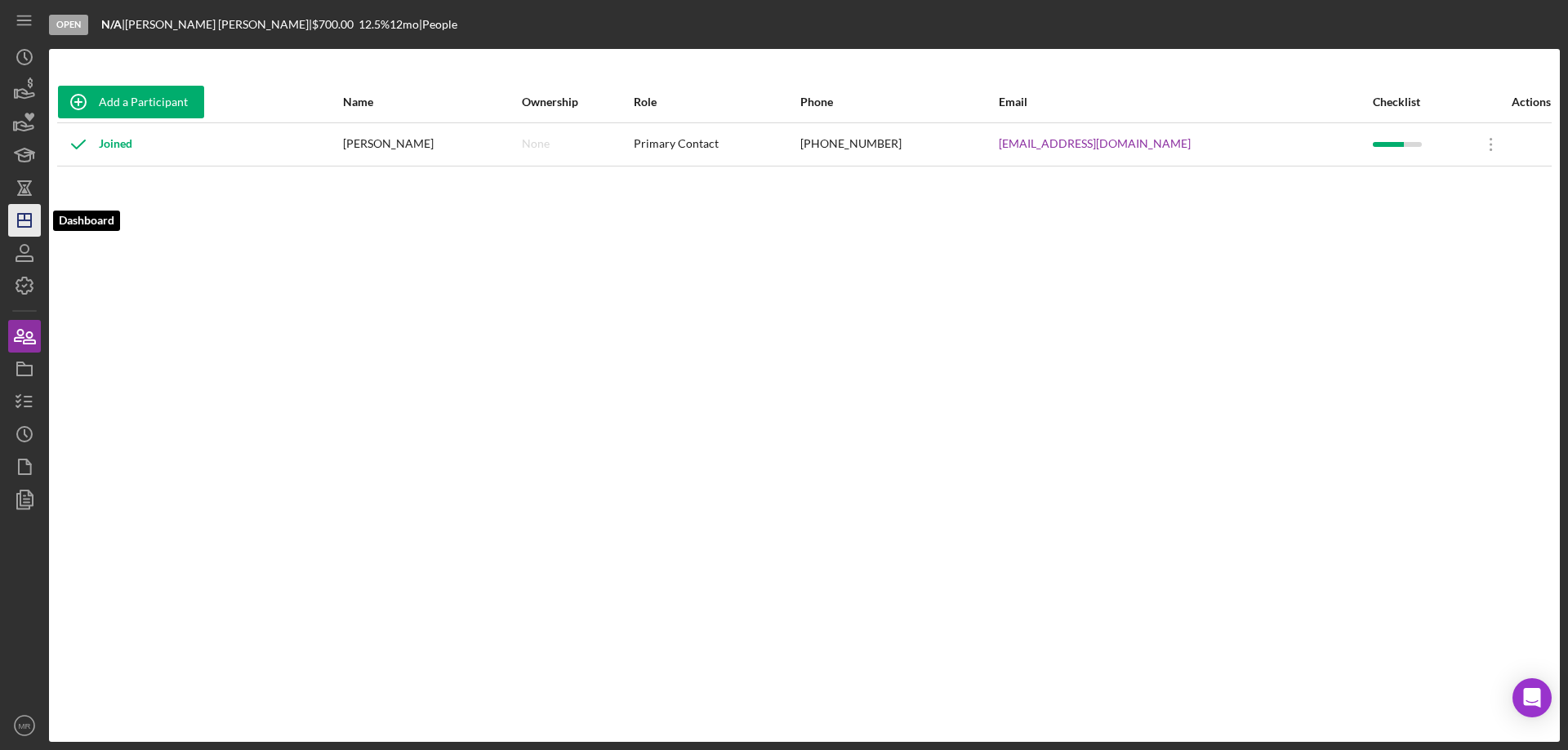
click at [19, 210] on icon "Icon/Dashboard" at bounding box center [24, 220] width 41 height 41
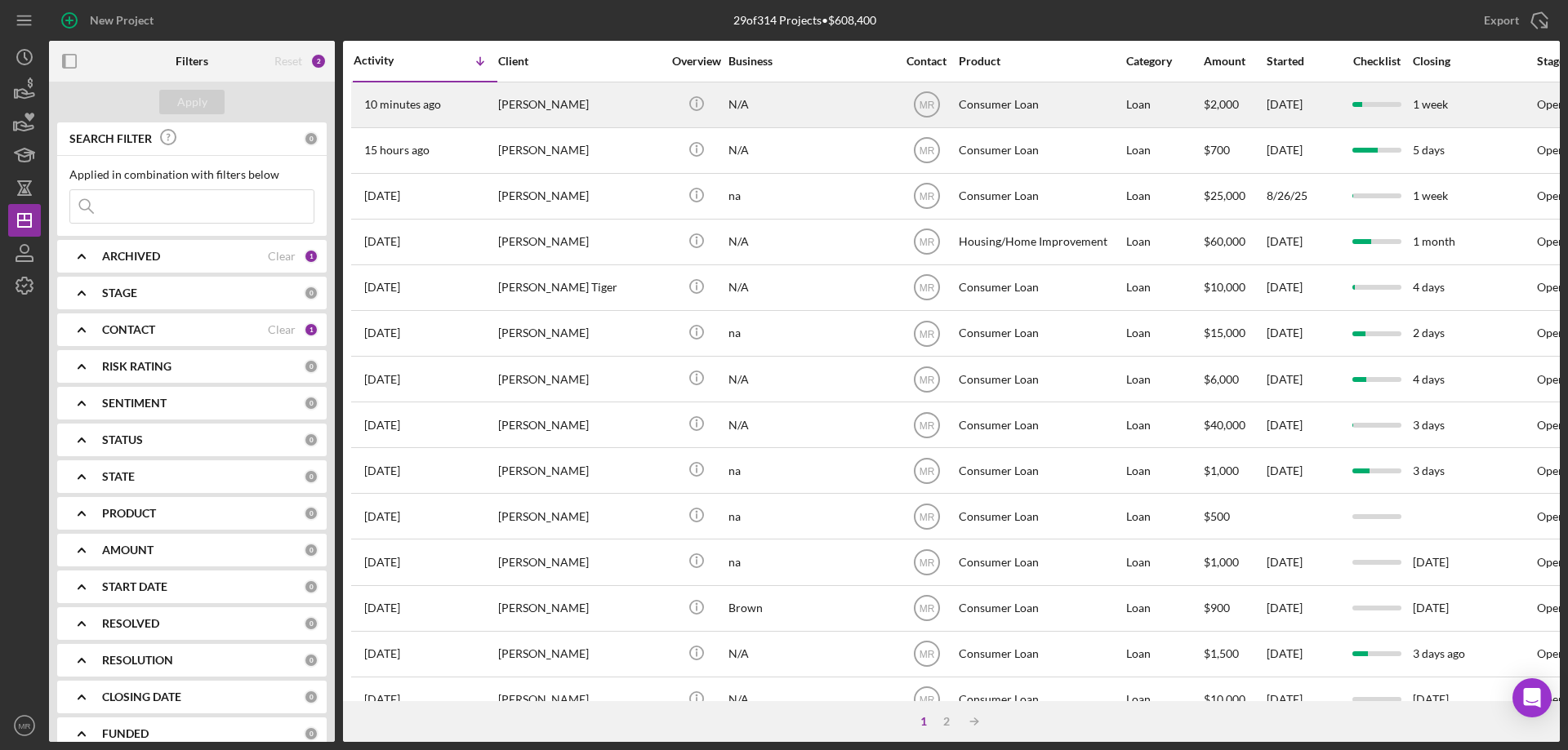
click at [570, 103] on div "[PERSON_NAME]" at bounding box center [580, 105] width 164 height 44
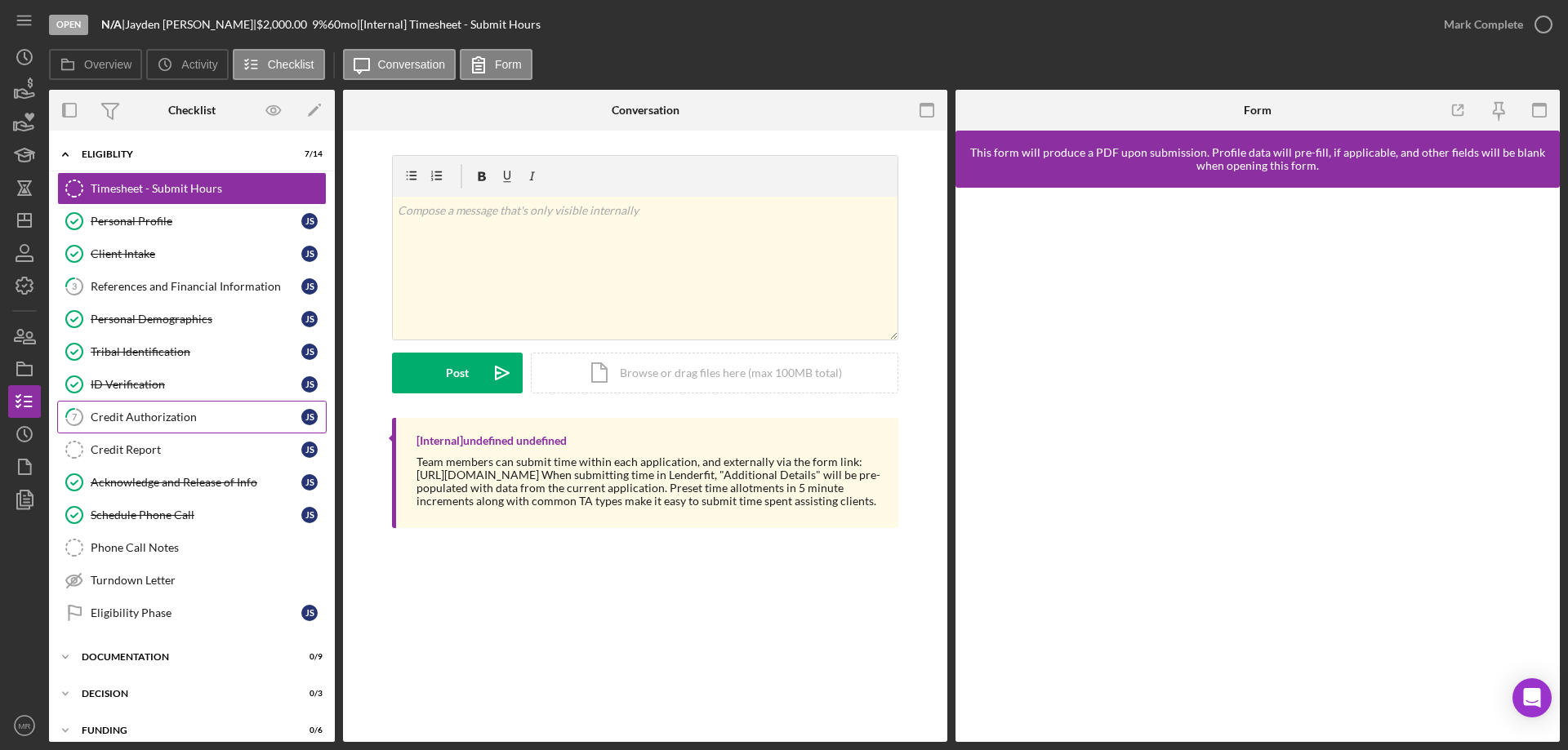
click at [148, 418] on div "Credit Authorization" at bounding box center [196, 417] width 210 height 13
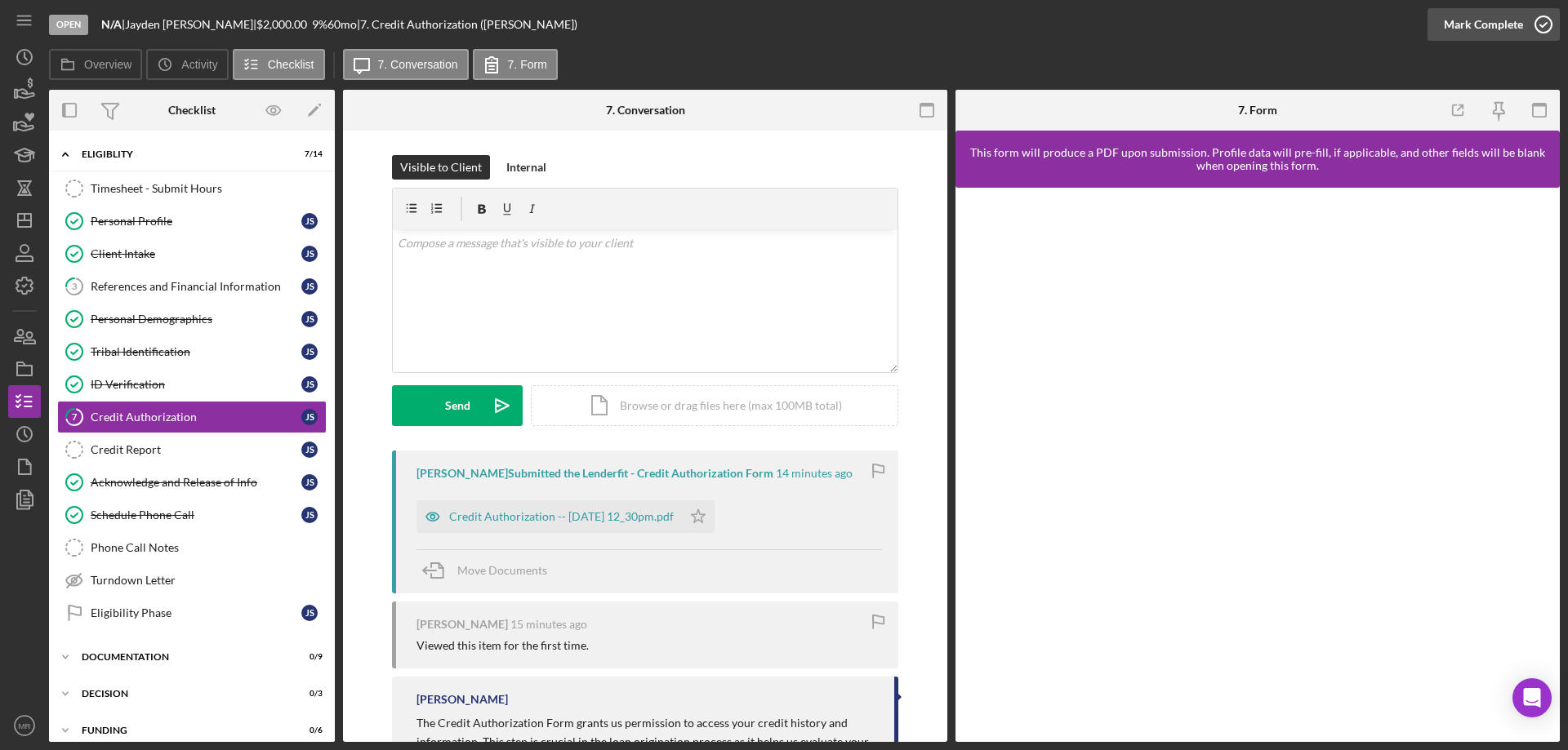
click at [1546, 21] on icon "button" at bounding box center [1543, 24] width 41 height 41
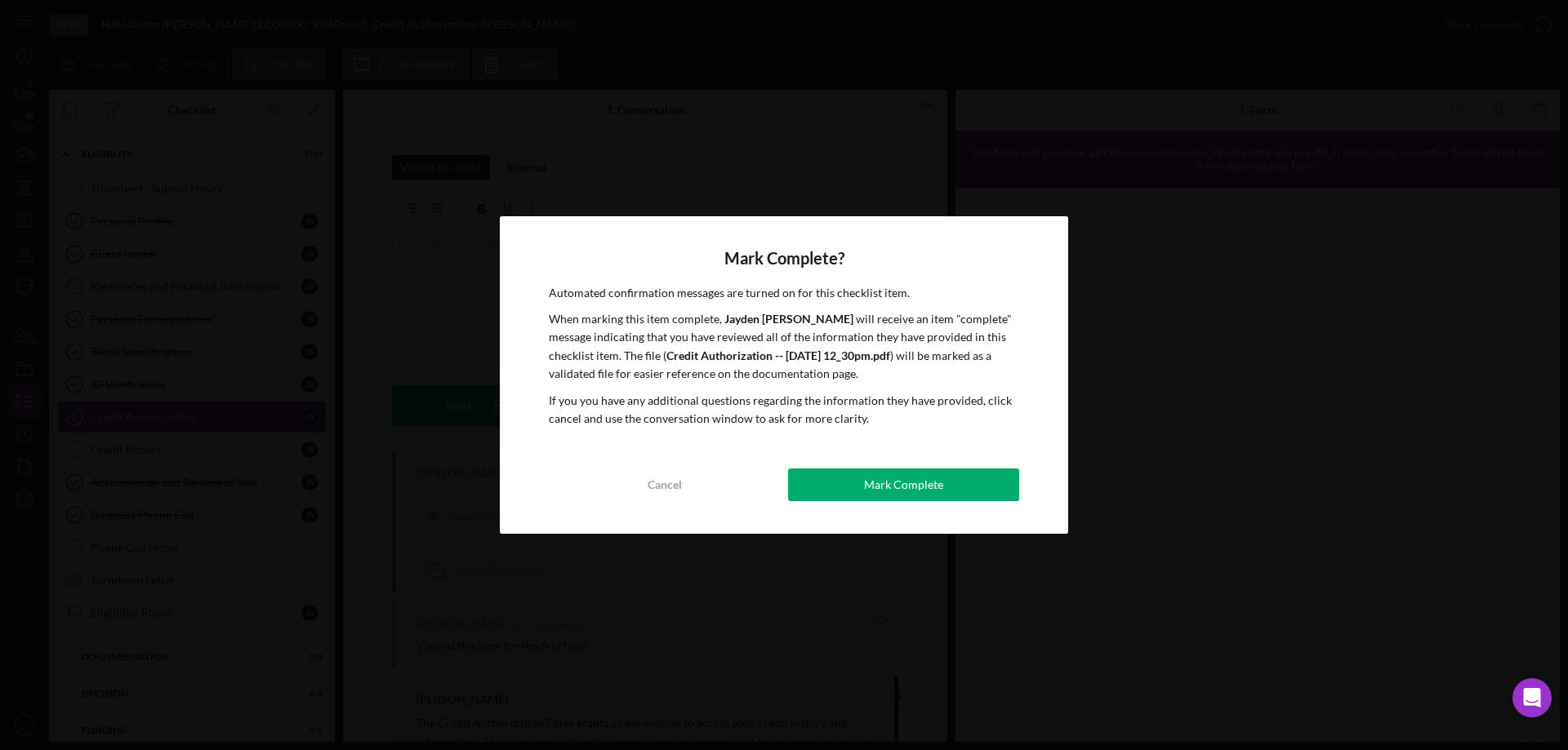
click at [907, 485] on div "Mark Complete" at bounding box center [903, 485] width 79 height 33
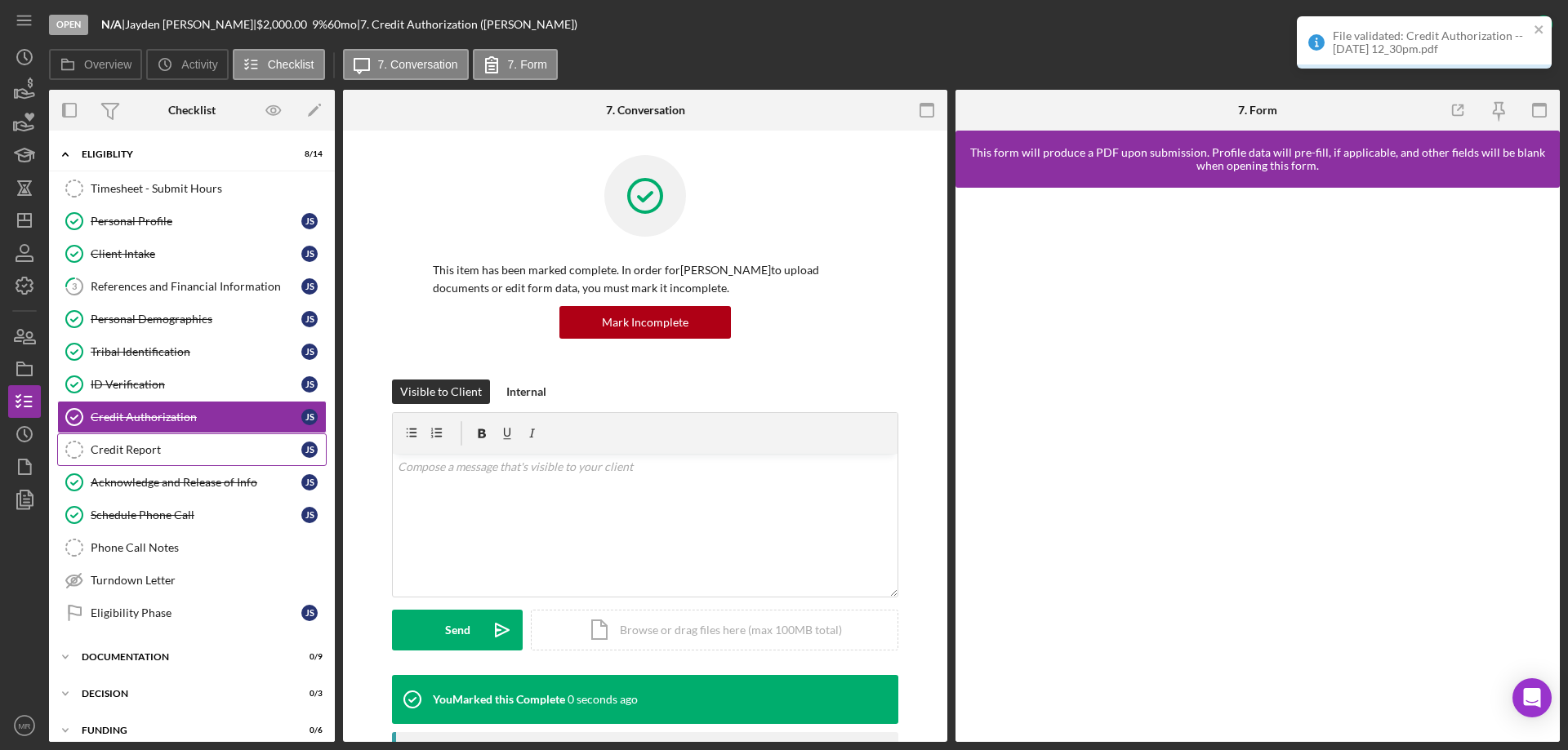
click at [133, 451] on div "Credit Report" at bounding box center [196, 450] width 210 height 13
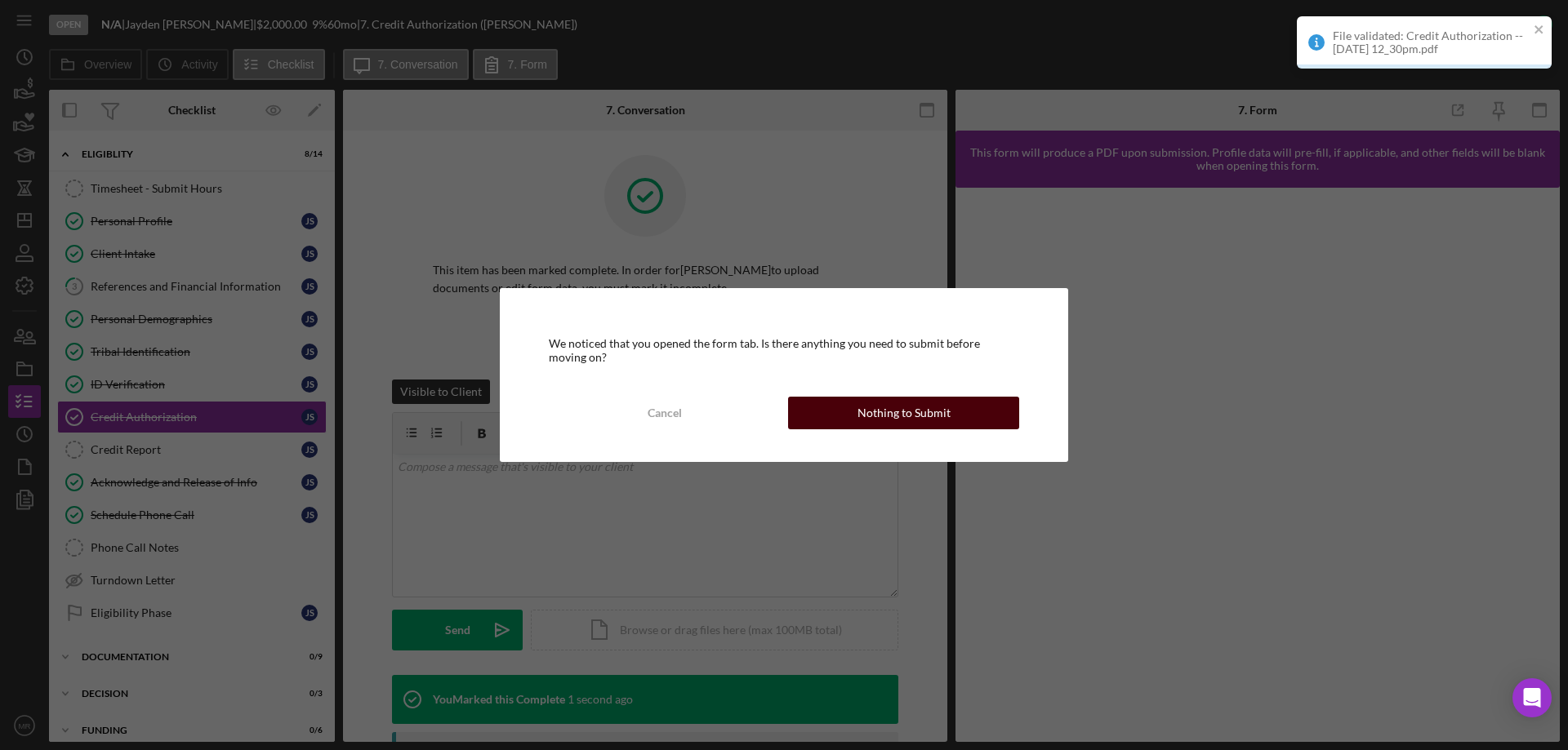
click at [1005, 412] on button "Nothing to Submit" at bounding box center [903, 414] width 231 height 33
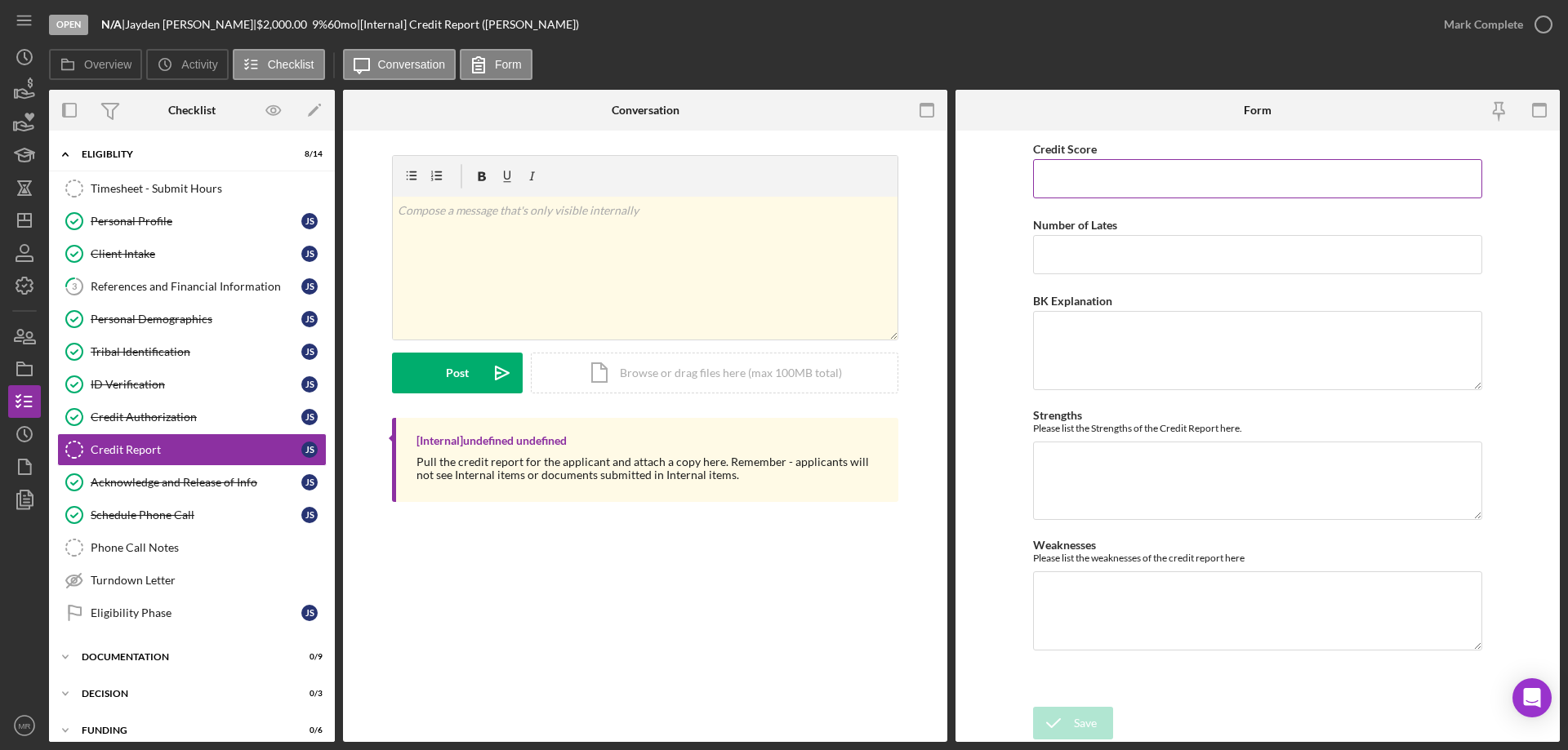
drag, startPoint x: 1050, startPoint y: 157, endPoint x: 1077, endPoint y: 171, distance: 30.4
click at [1056, 163] on div "Credit Score" at bounding box center [1257, 169] width 449 height 60
drag, startPoint x: 1107, startPoint y: 165, endPoint x: 1125, endPoint y: 189, distance: 30.0
click at [1112, 175] on input "Credit Score" at bounding box center [1257, 178] width 449 height 39
type input "486"
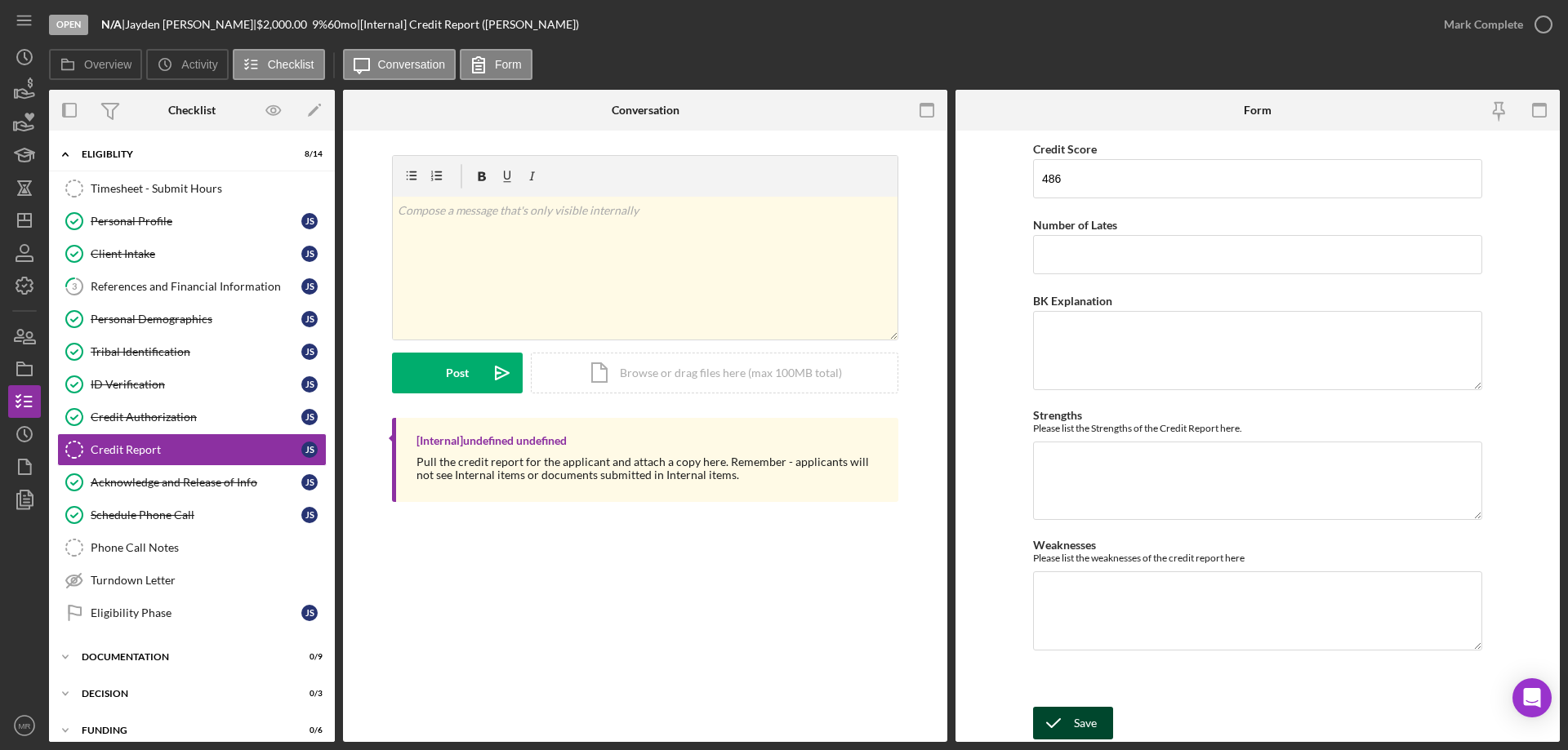
click at [1076, 729] on div "Save" at bounding box center [1085, 724] width 23 height 33
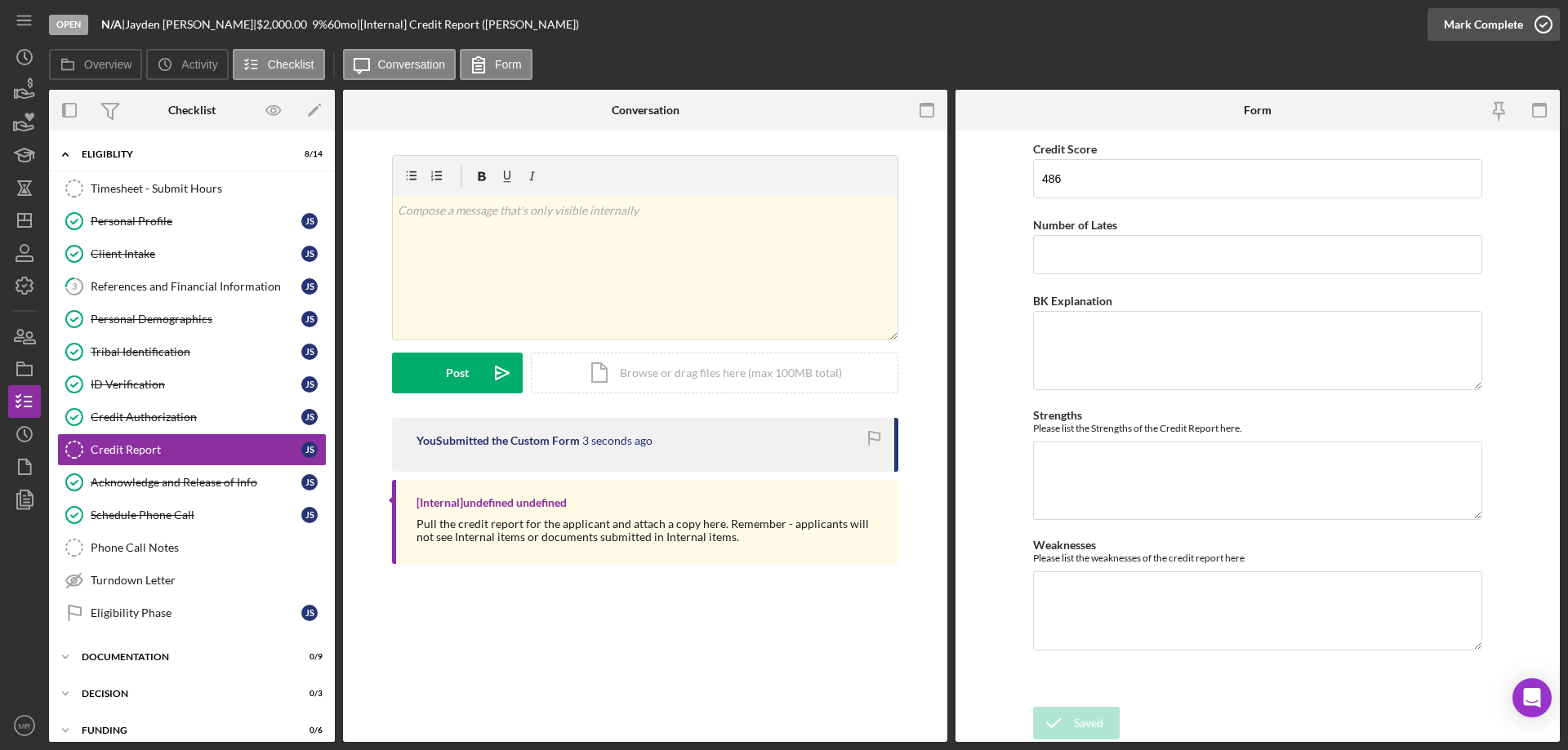
click at [1545, 27] on icon "button" at bounding box center [1543, 24] width 41 height 41
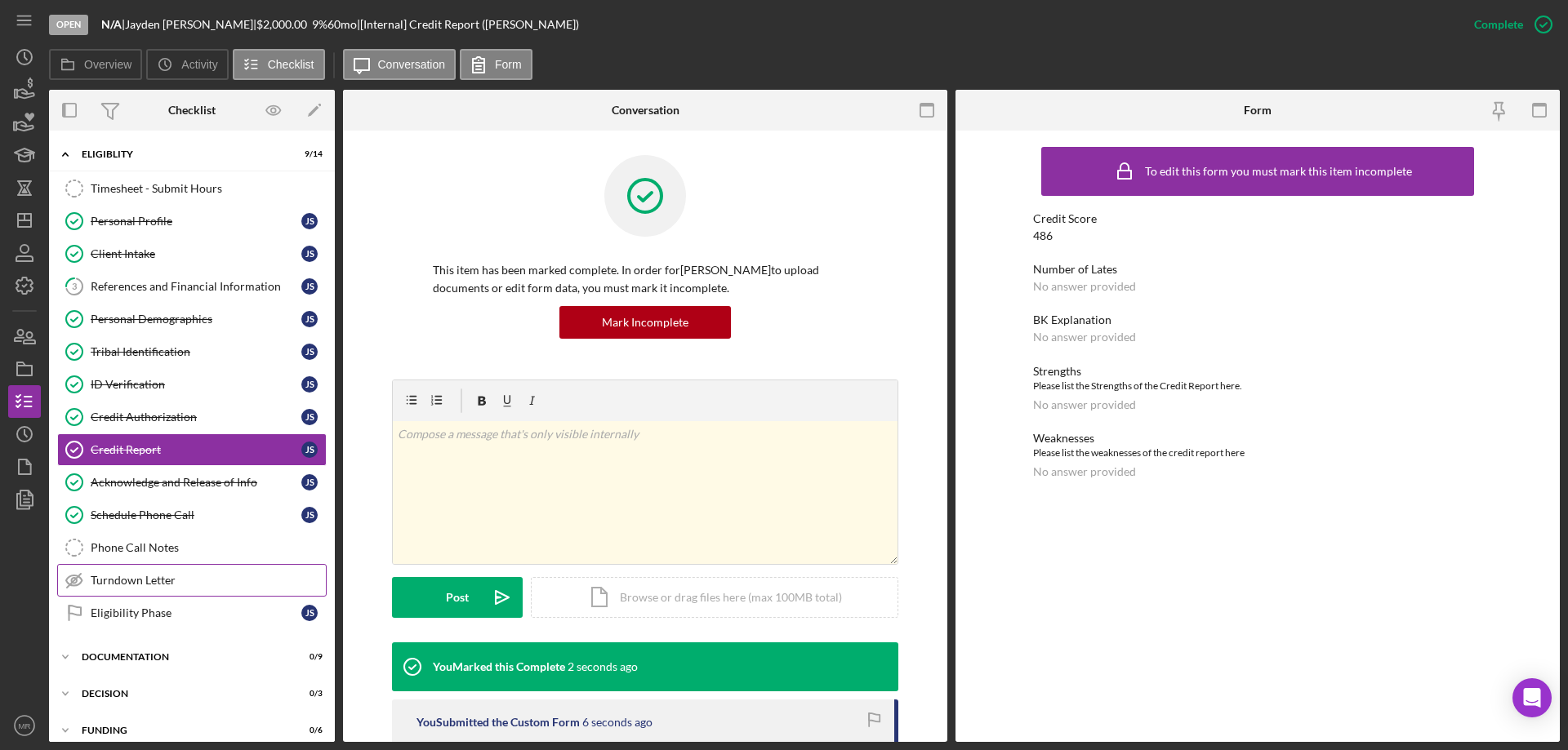
click at [120, 574] on div "Turndown Letter" at bounding box center [208, 579] width 235 height 13
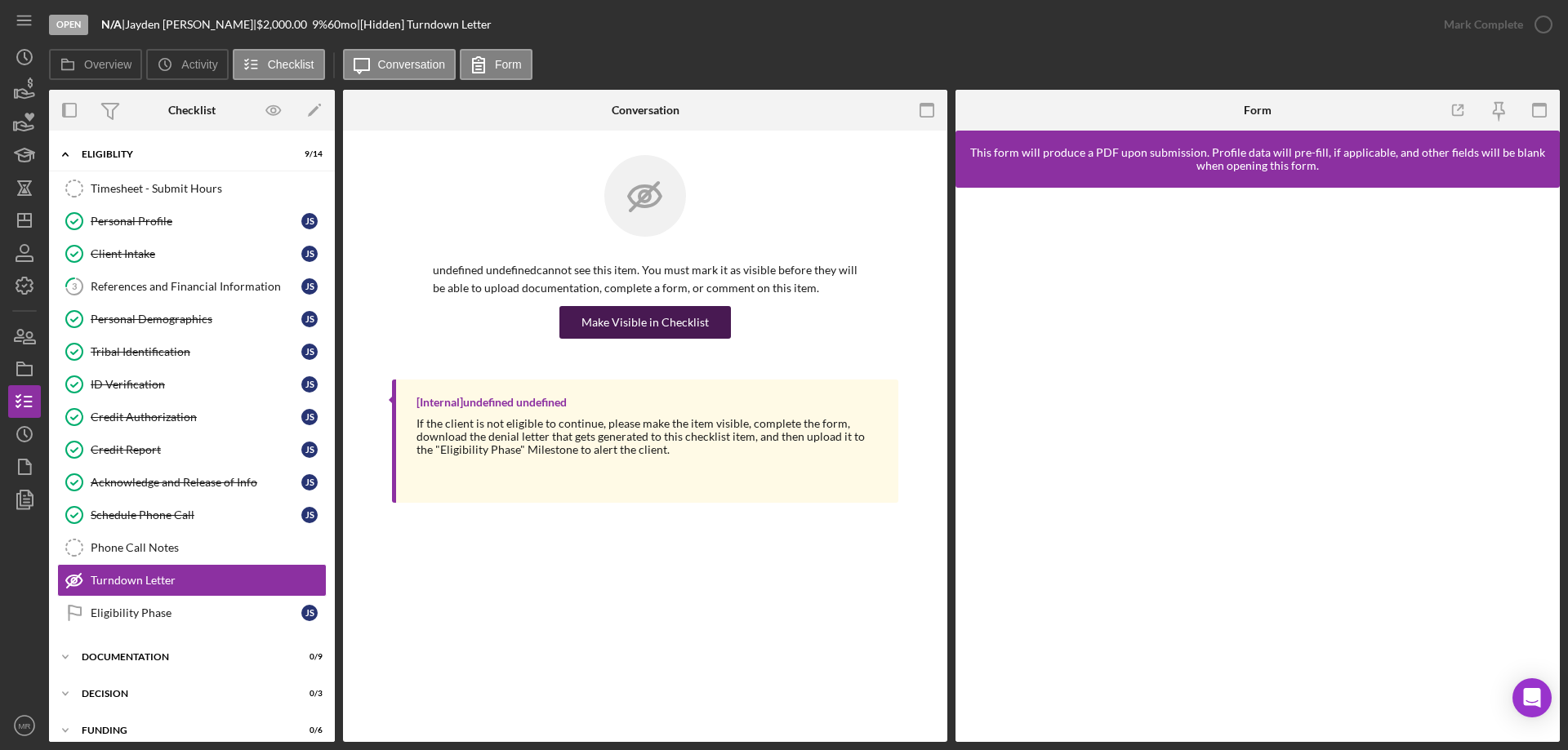
click at [656, 314] on div "Make Visible in Checklist" at bounding box center [644, 323] width 127 height 33
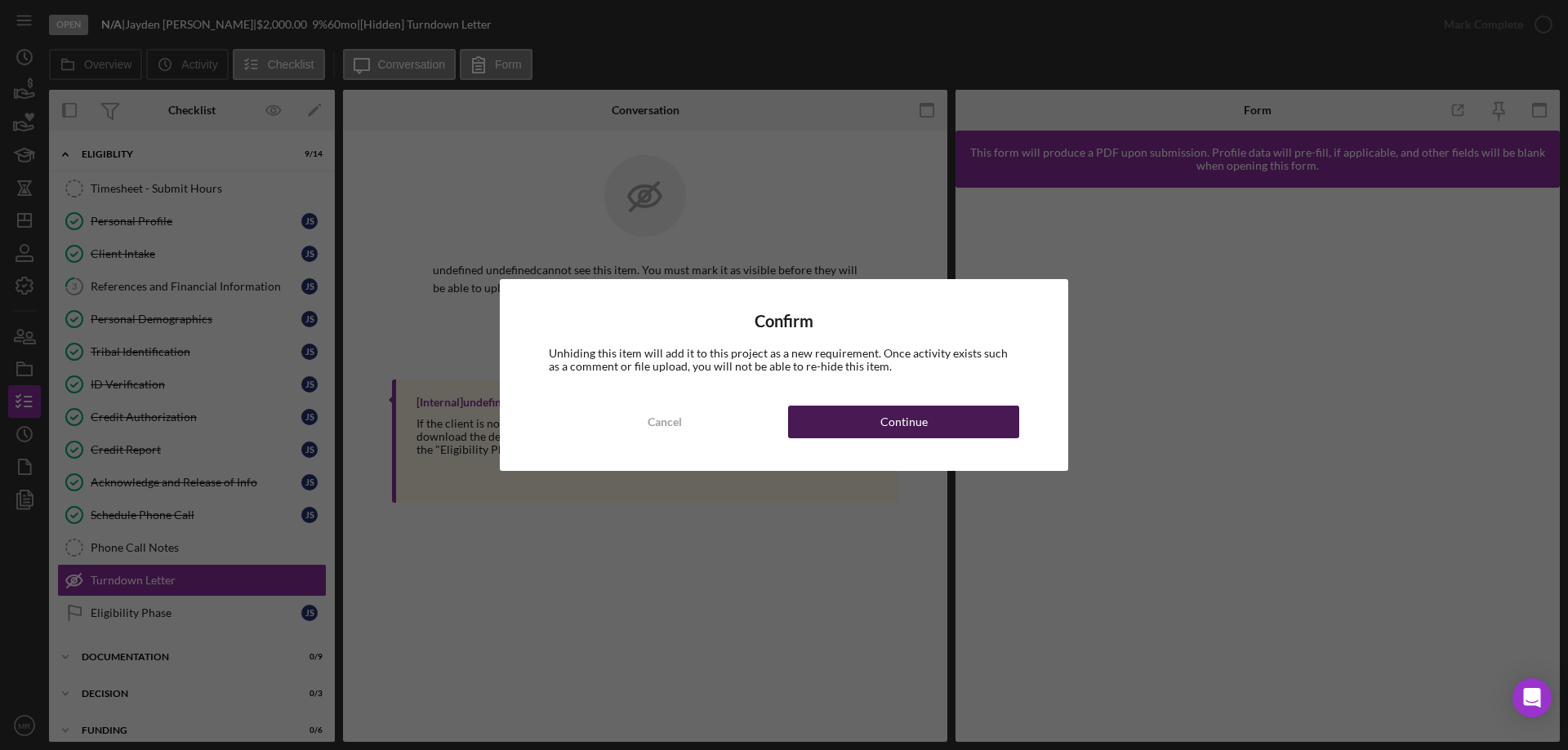
click at [943, 417] on button "Continue" at bounding box center [903, 422] width 231 height 33
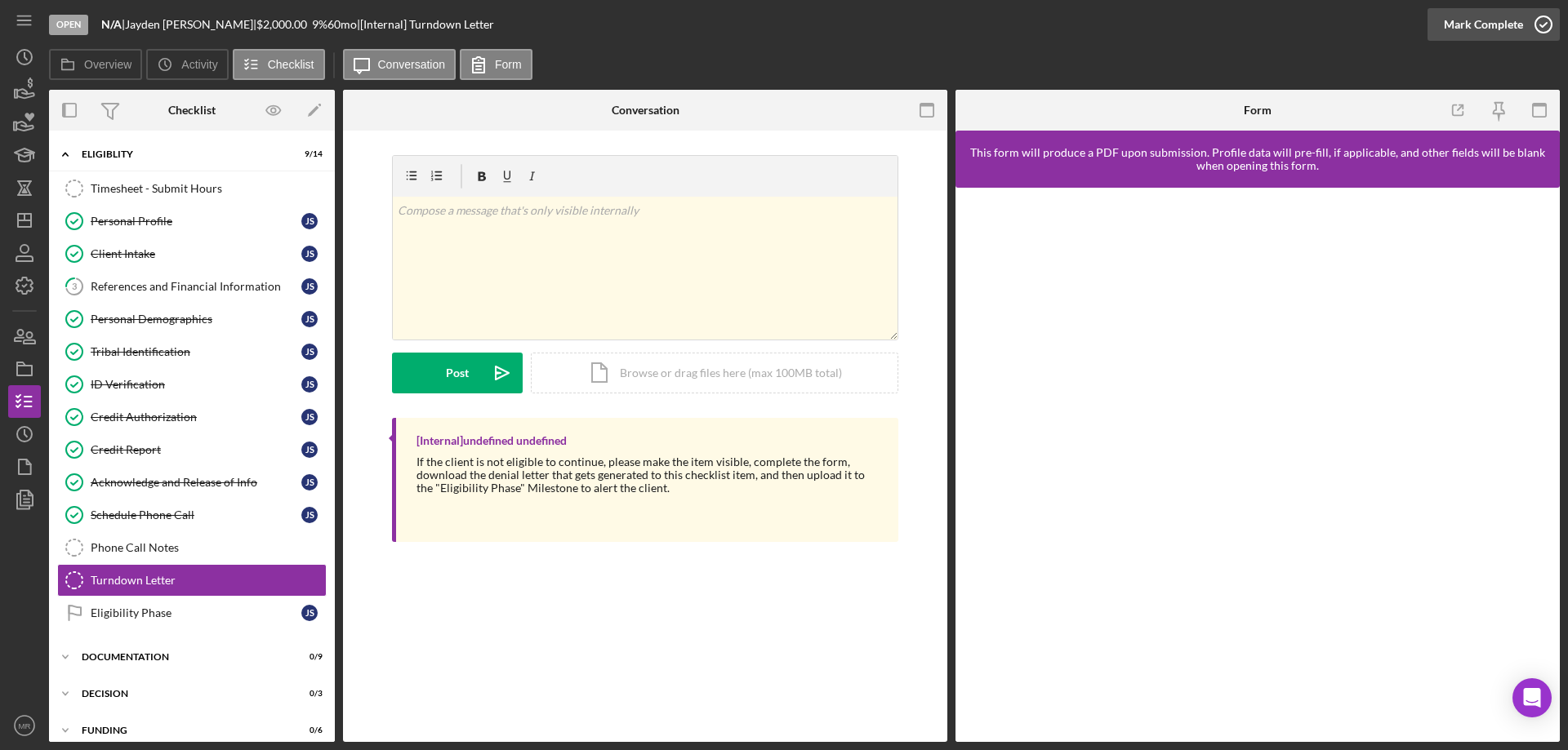
click at [1545, 16] on icon "button" at bounding box center [1543, 24] width 41 height 41
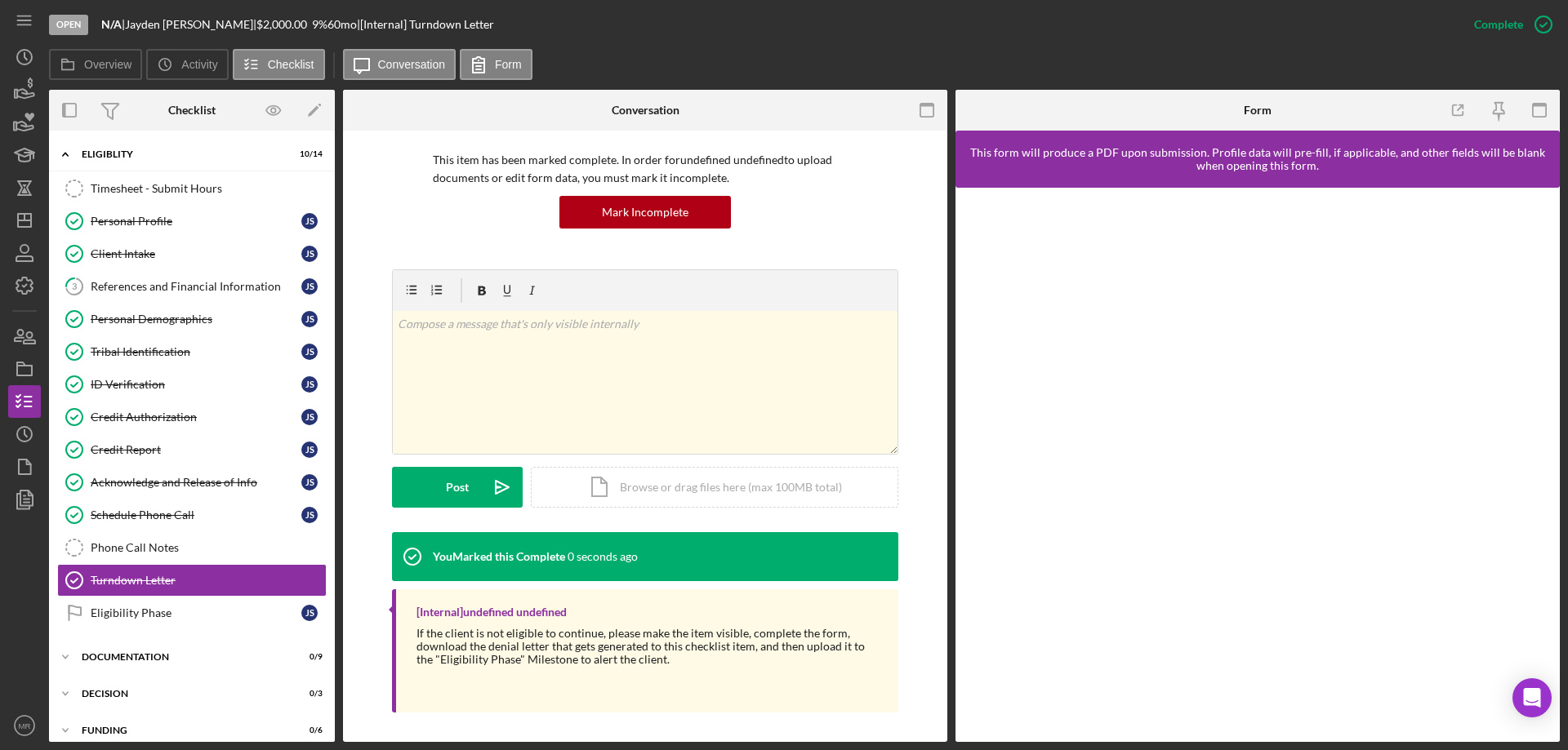
scroll to position [113, 0]
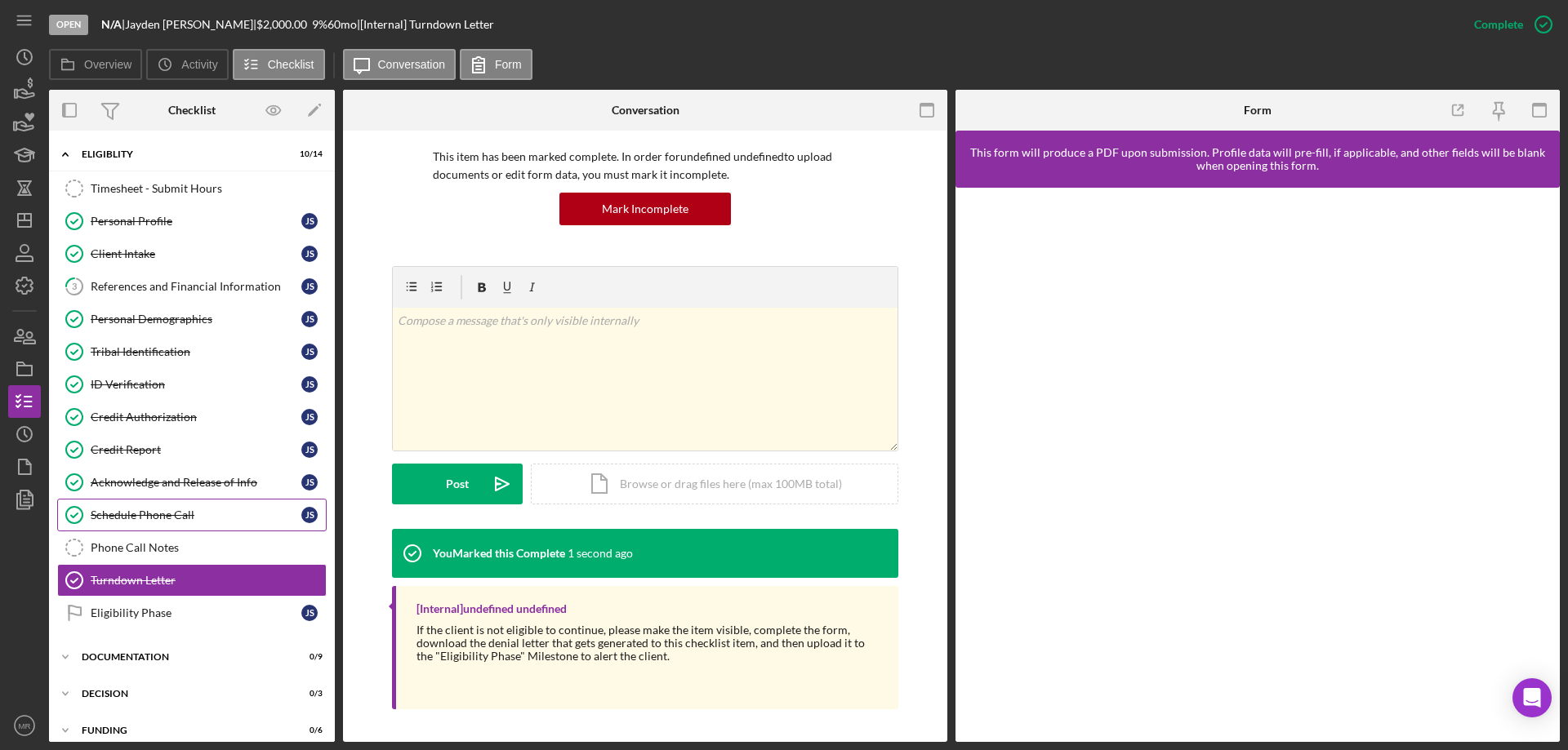
click at [162, 514] on div "Schedule Phone Call" at bounding box center [196, 515] width 210 height 13
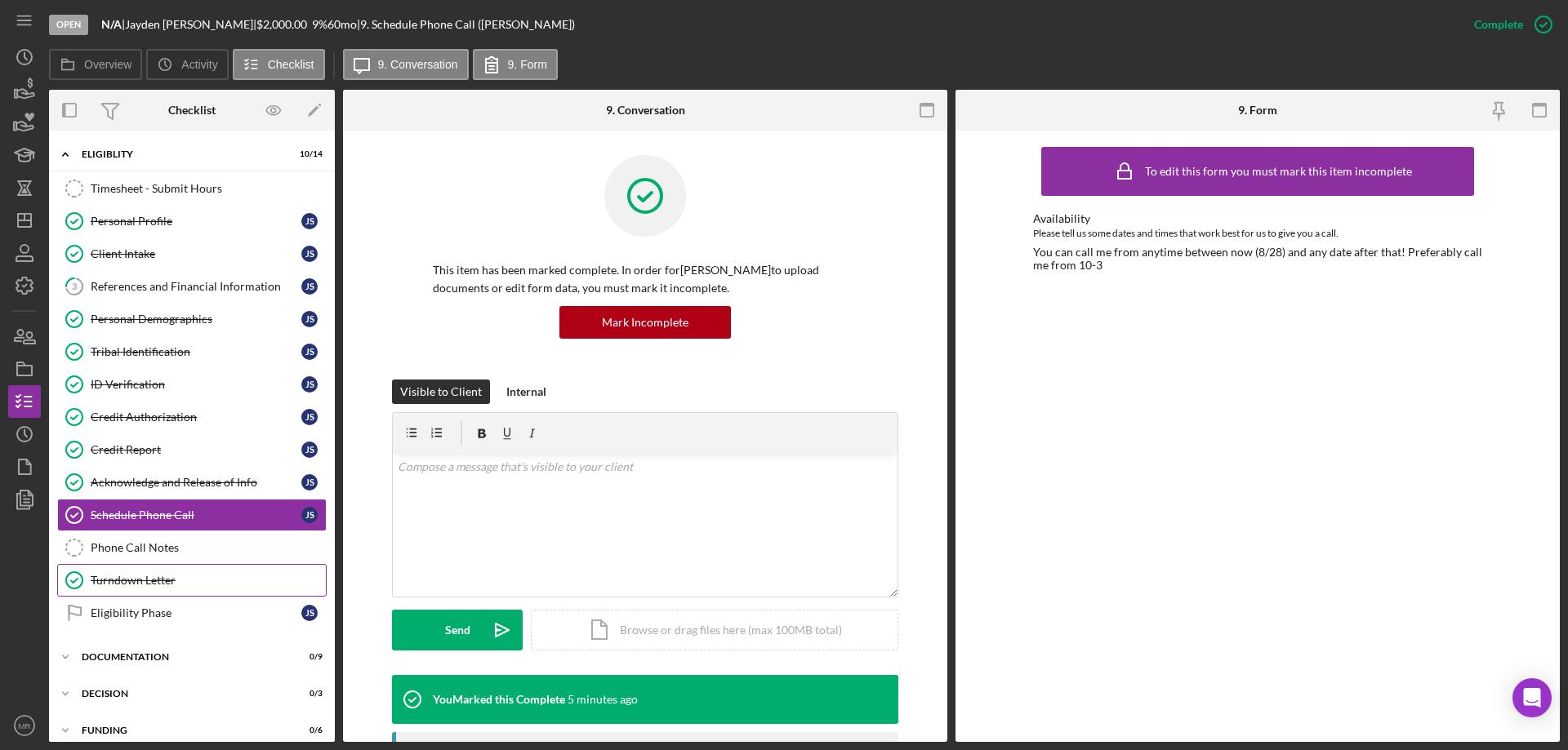
click at [127, 576] on div "Turndown Letter" at bounding box center [208, 579] width 235 height 13
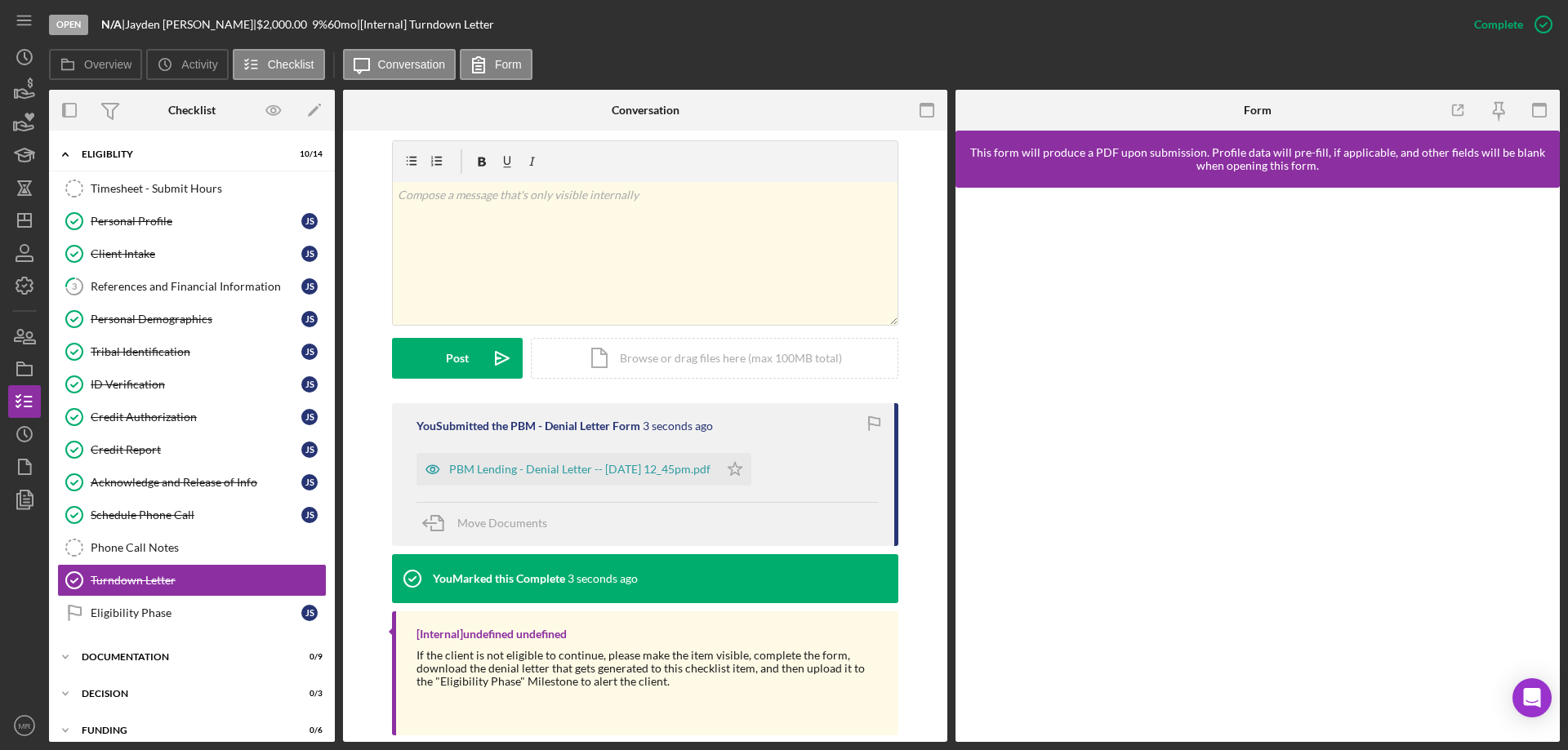
scroll to position [245, 0]
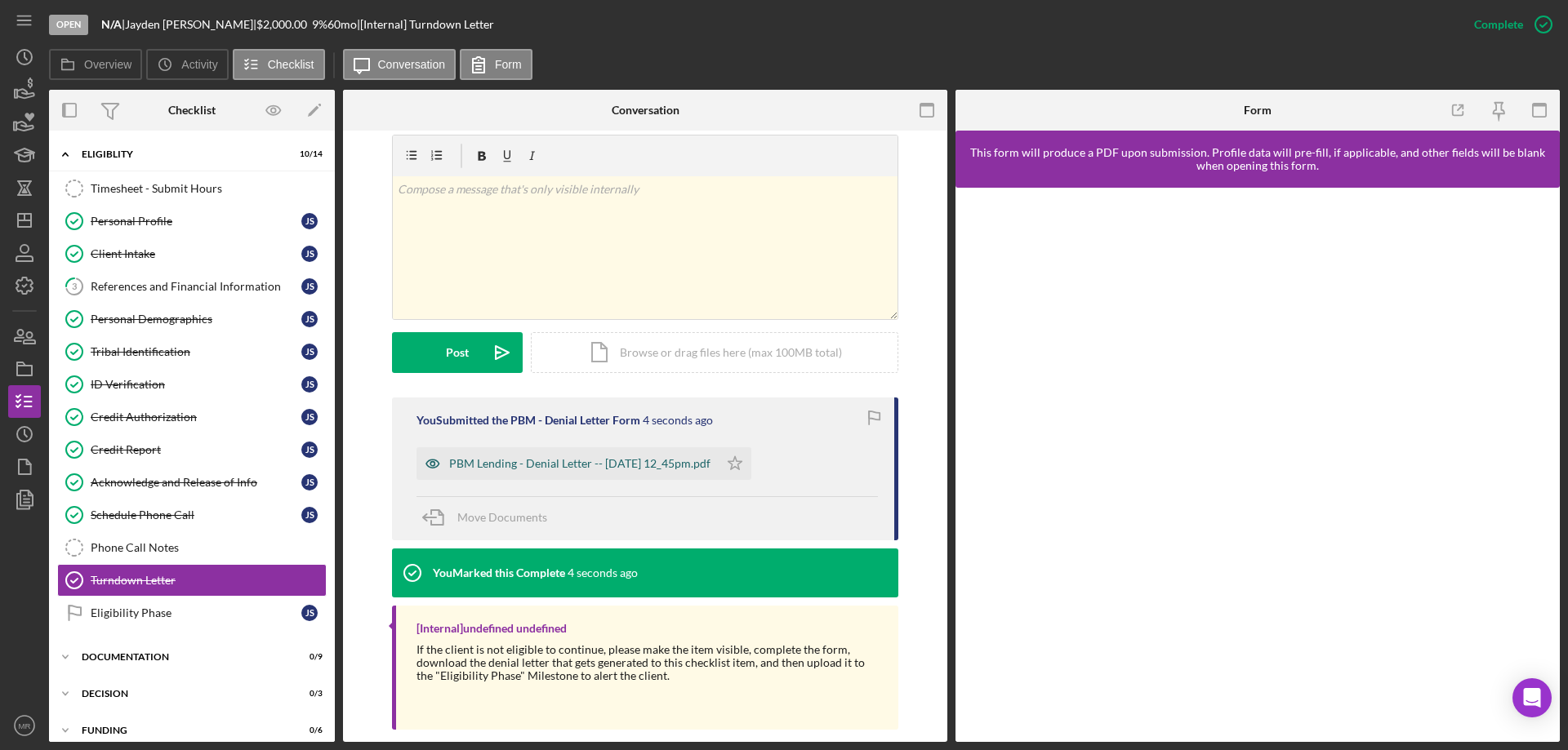
click at [591, 460] on div "PBM Lending - Denial Letter -- [DATE] 12_45pm.pdf" at bounding box center [580, 463] width 262 height 13
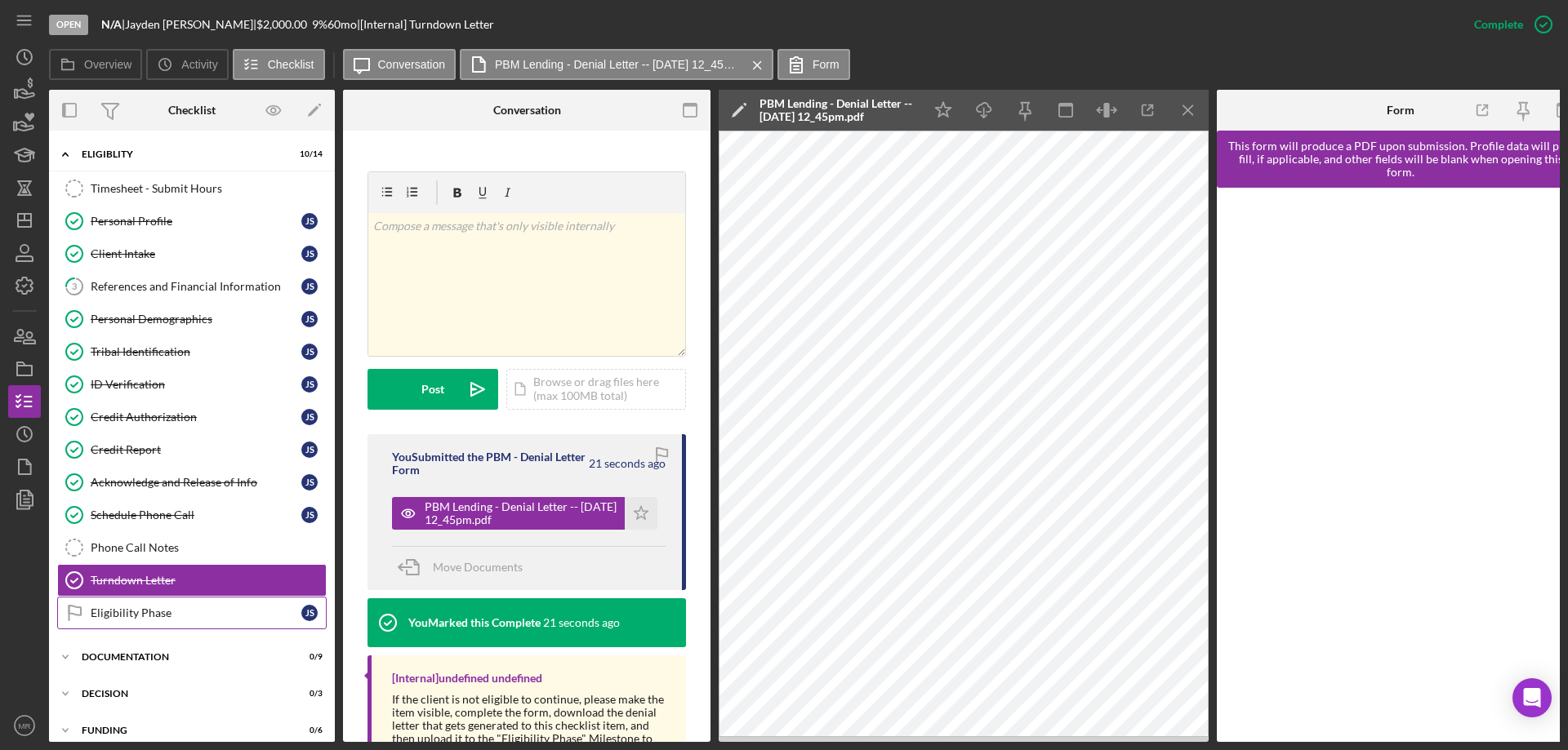
click at [146, 613] on div "Eligibility Phase" at bounding box center [196, 612] width 210 height 13
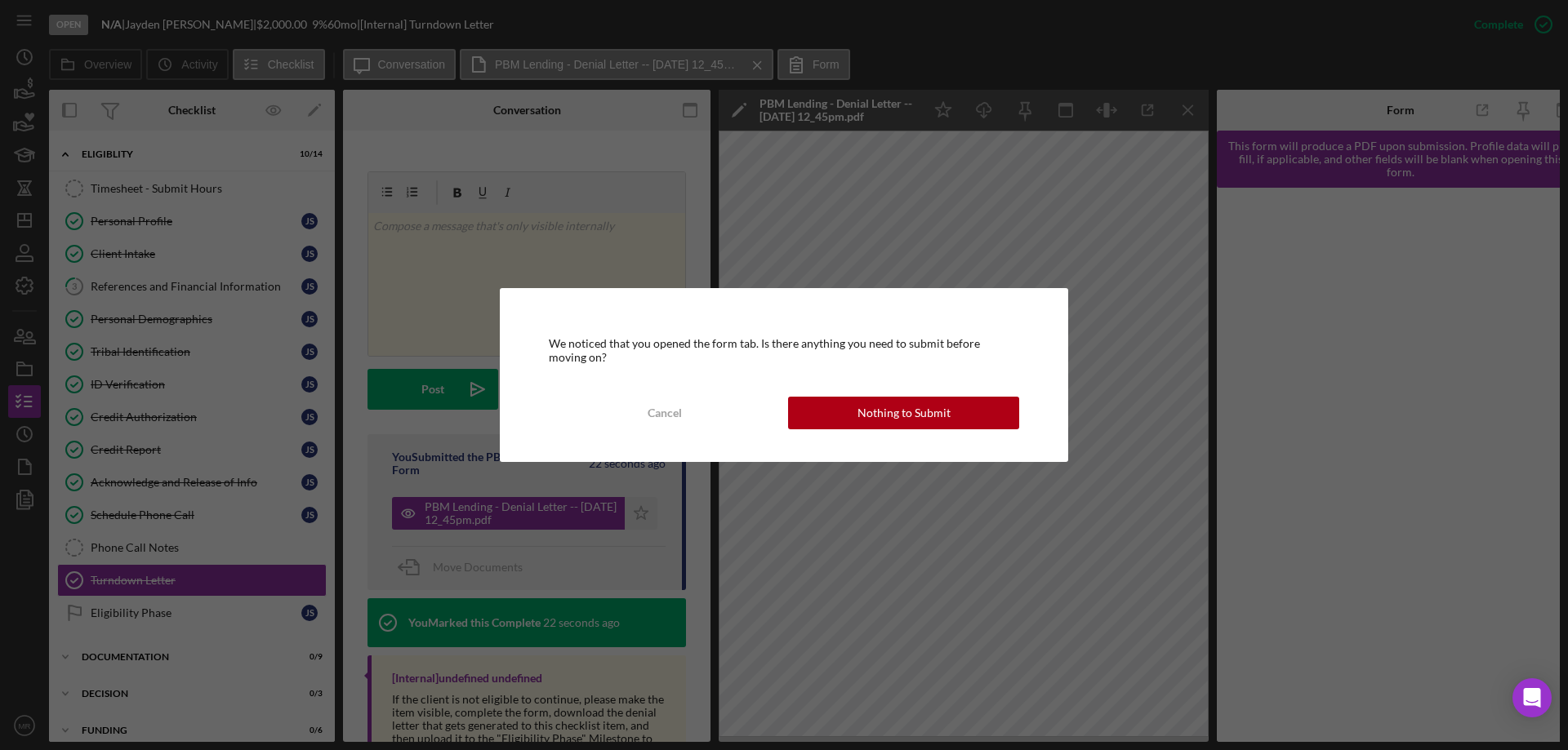
drag, startPoint x: 897, startPoint y: 397, endPoint x: 973, endPoint y: 413, distance: 77.7
click at [902, 397] on div "Nothing to Submit" at bounding box center [904, 414] width 93 height 33
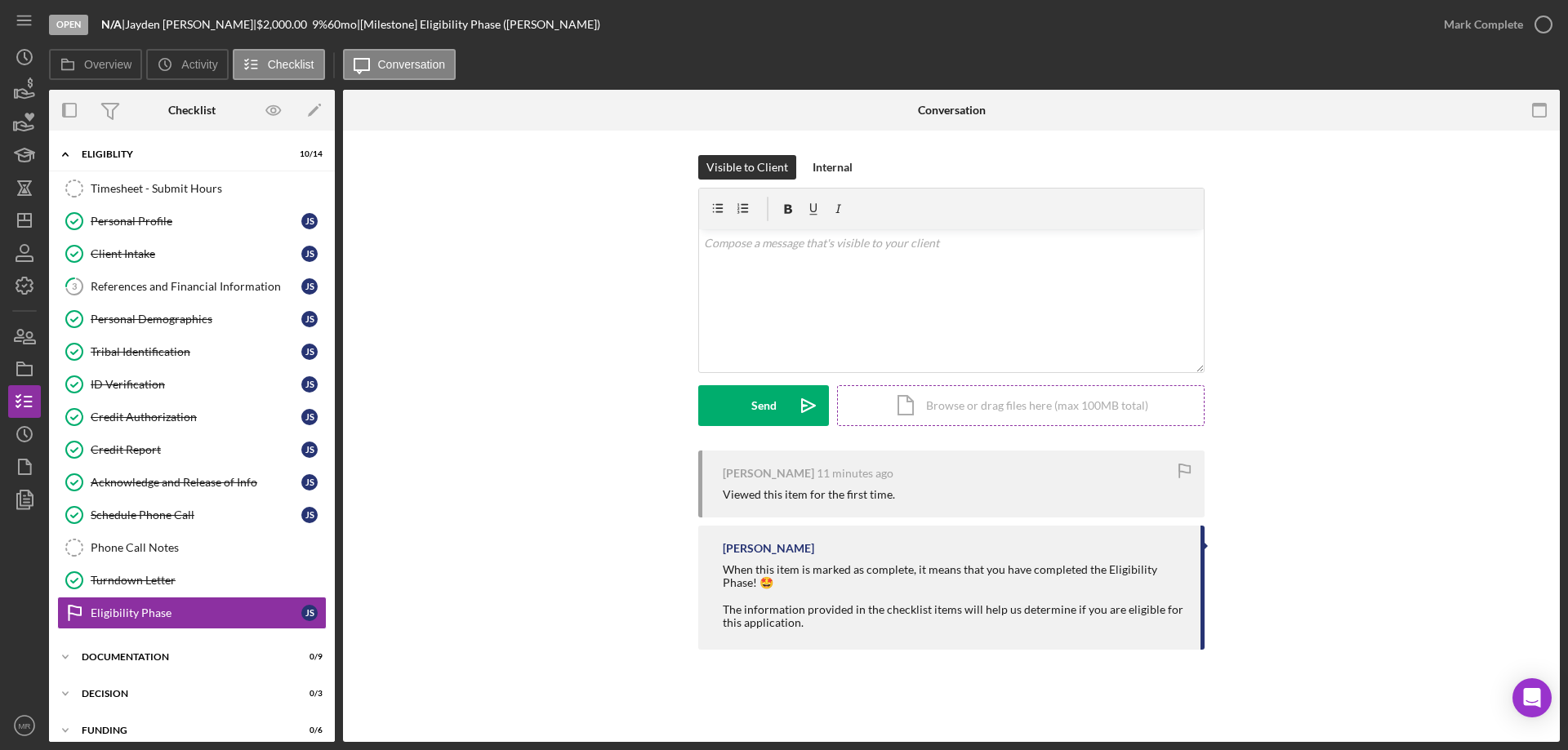
click at [909, 404] on div "Icon/Document Browse or drag files here (max 100MB total) Tap to choose files o…" at bounding box center [1020, 406] width 367 height 41
click at [815, 267] on div "v Color teal Color pink Remove color Add row above Add row below Add column bef…" at bounding box center [951, 269] width 505 height 80
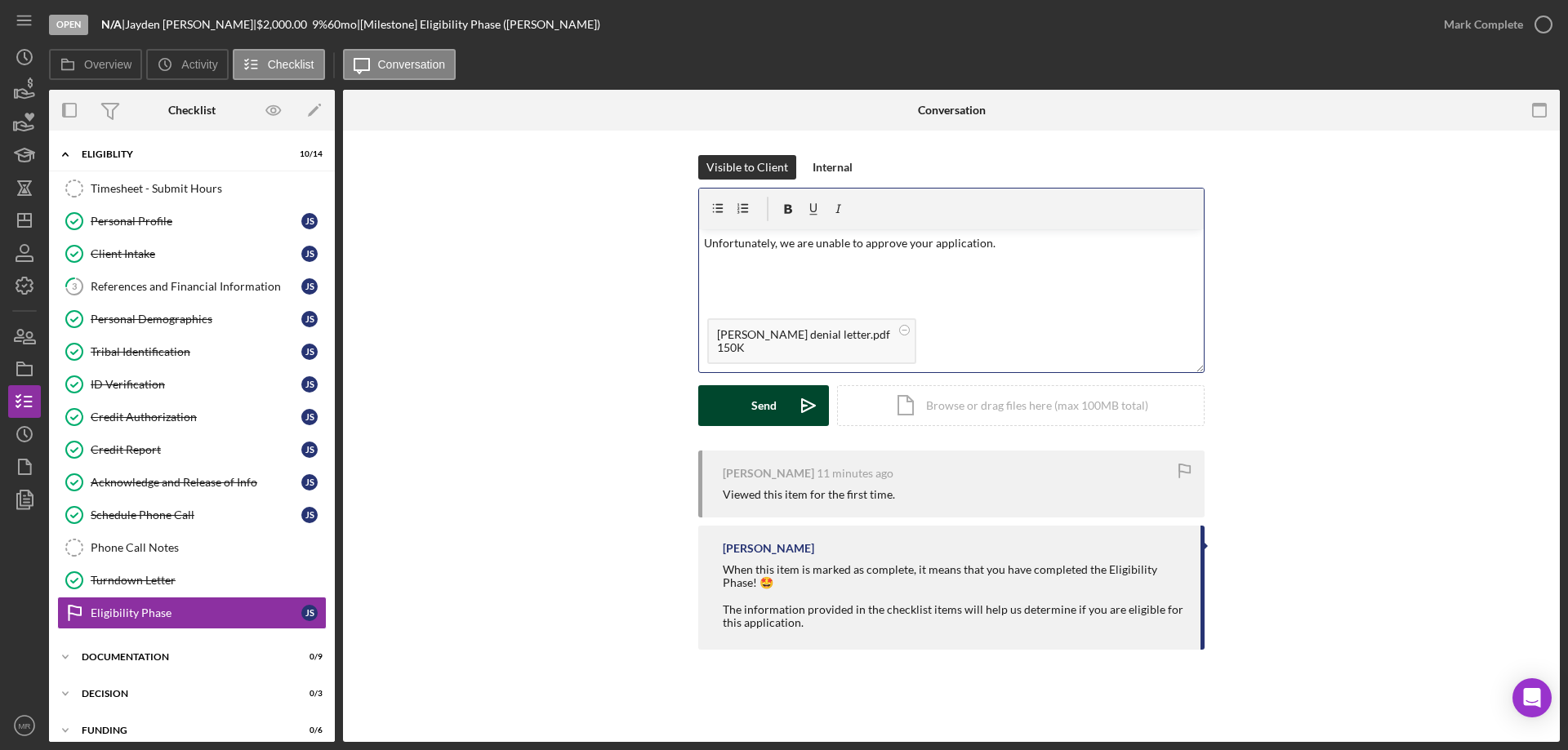
click at [750, 414] on button "Send Icon/icon-invite-send" at bounding box center [763, 406] width 131 height 41
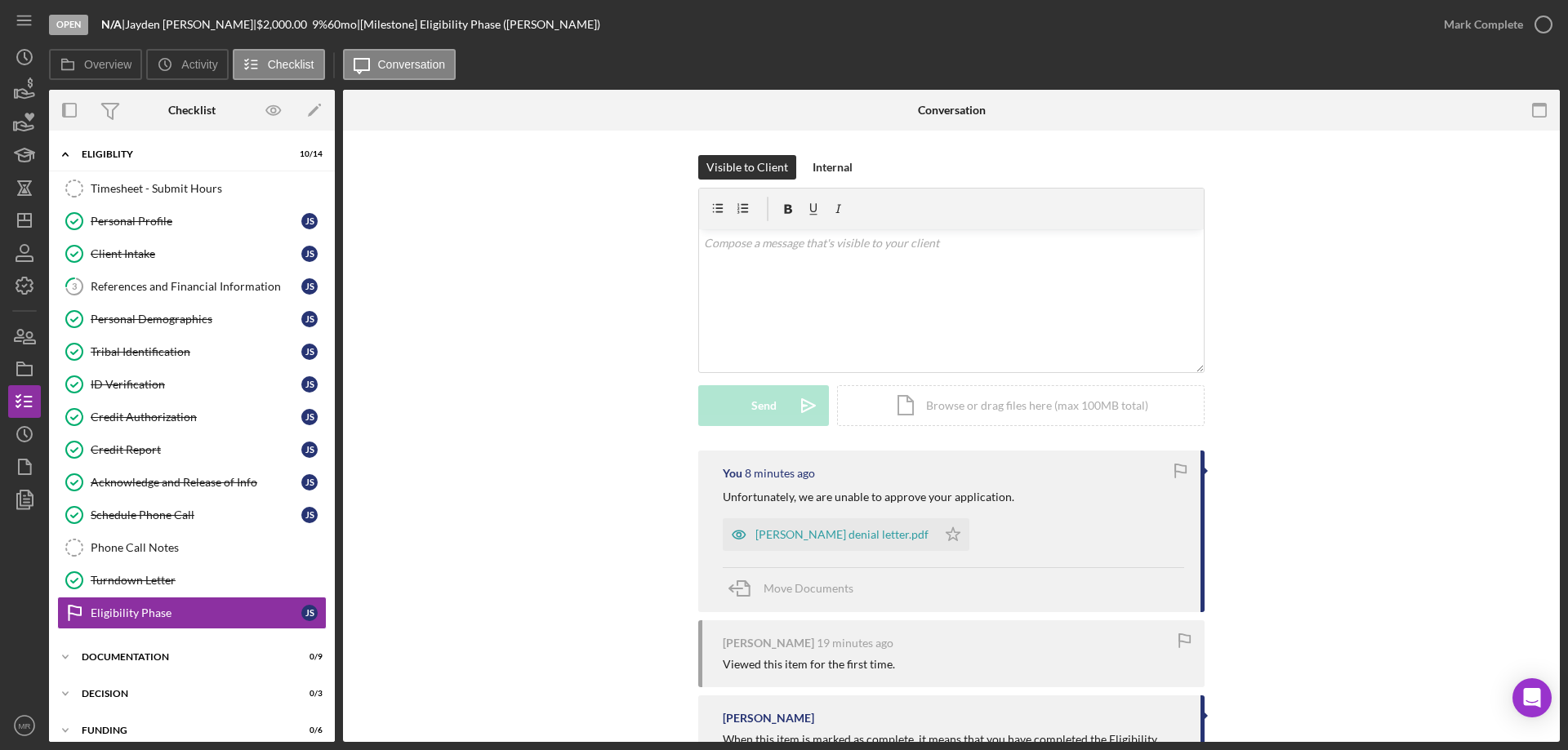
click at [478, 419] on div "Visible to Client Internal v Color teal Color pink Remove color Add row above A…" at bounding box center [951, 302] width 1168 height 296
click at [24, 223] on icon "Icon/Dashboard" at bounding box center [24, 220] width 41 height 41
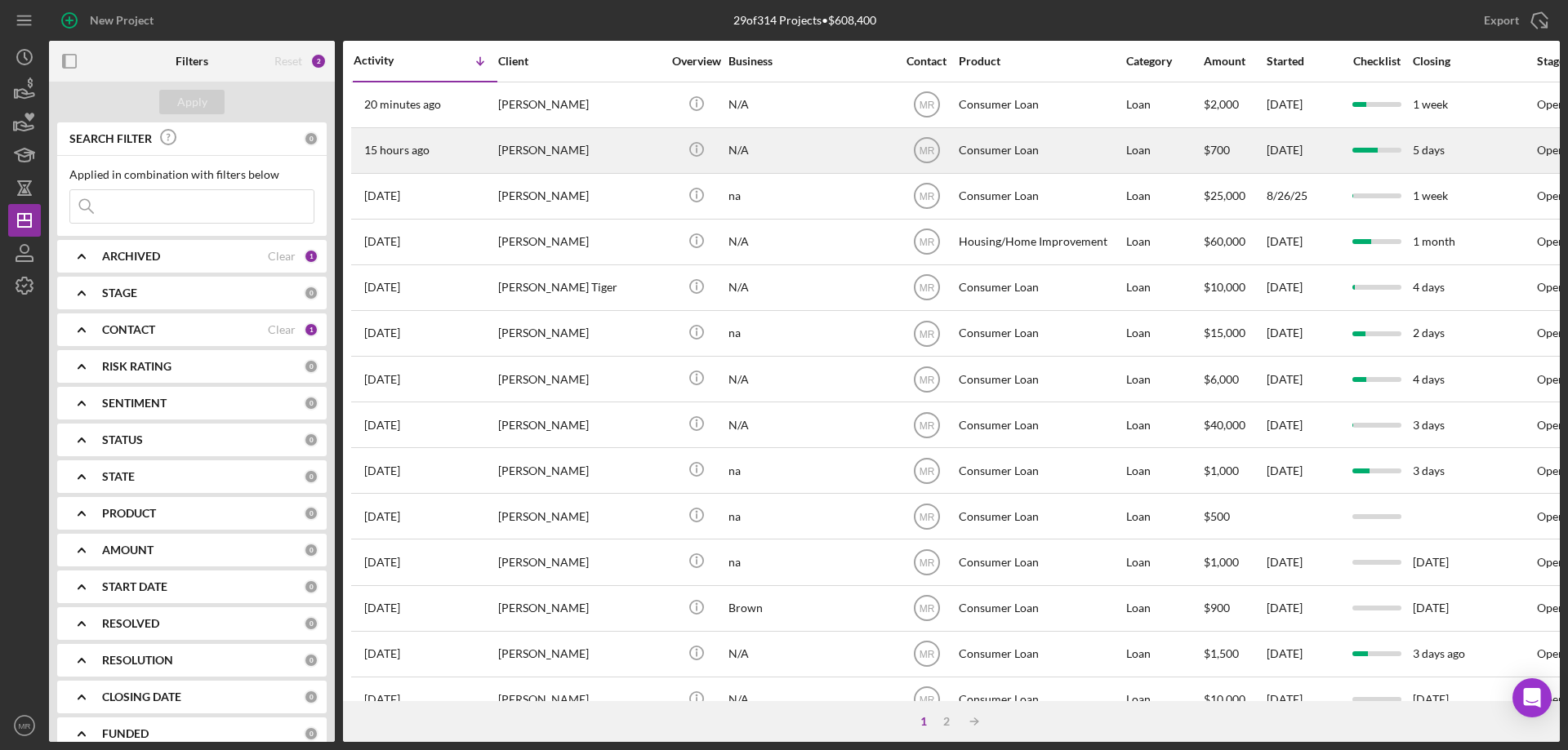
click at [865, 153] on div "N/A" at bounding box center [810, 150] width 164 height 44
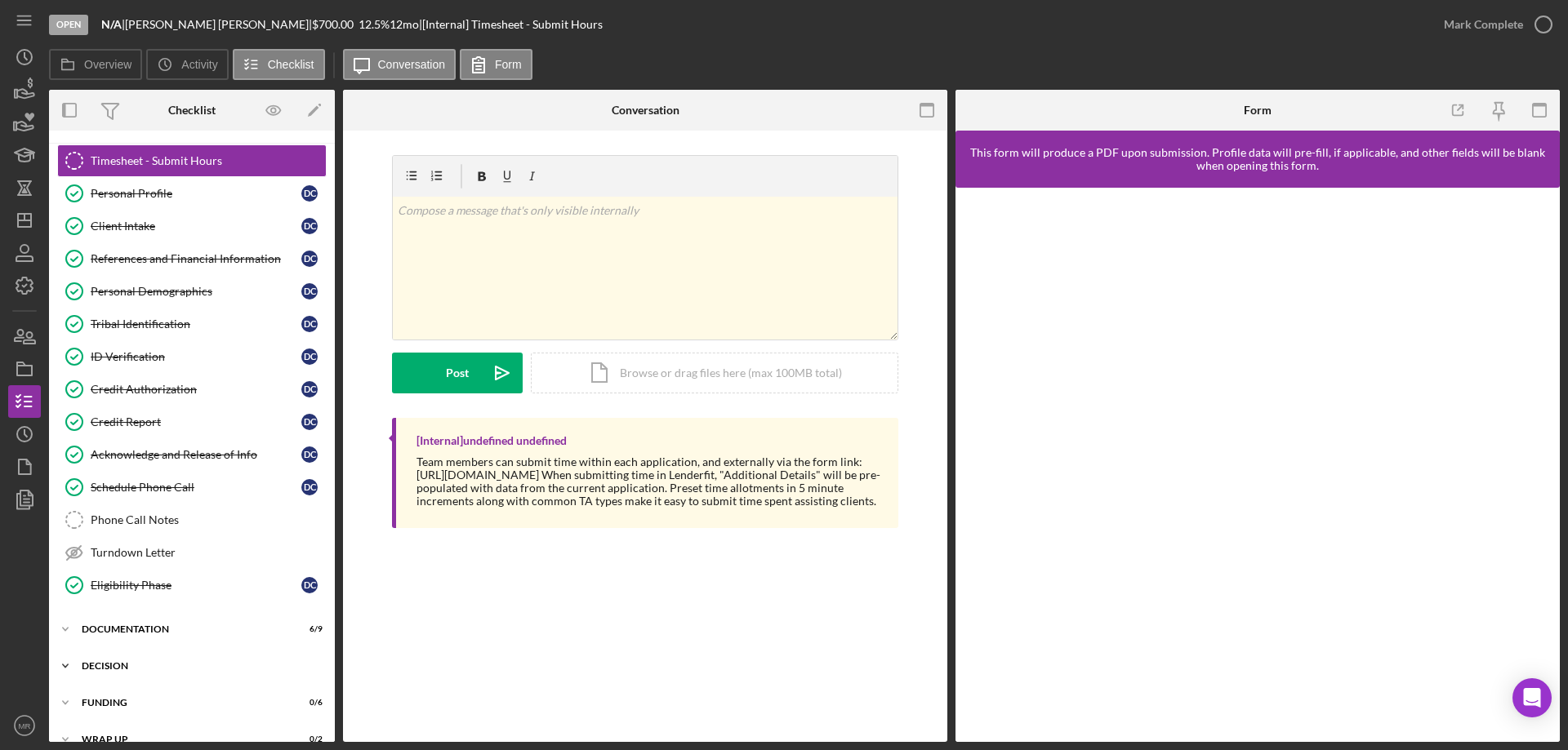
scroll to position [50, 0]
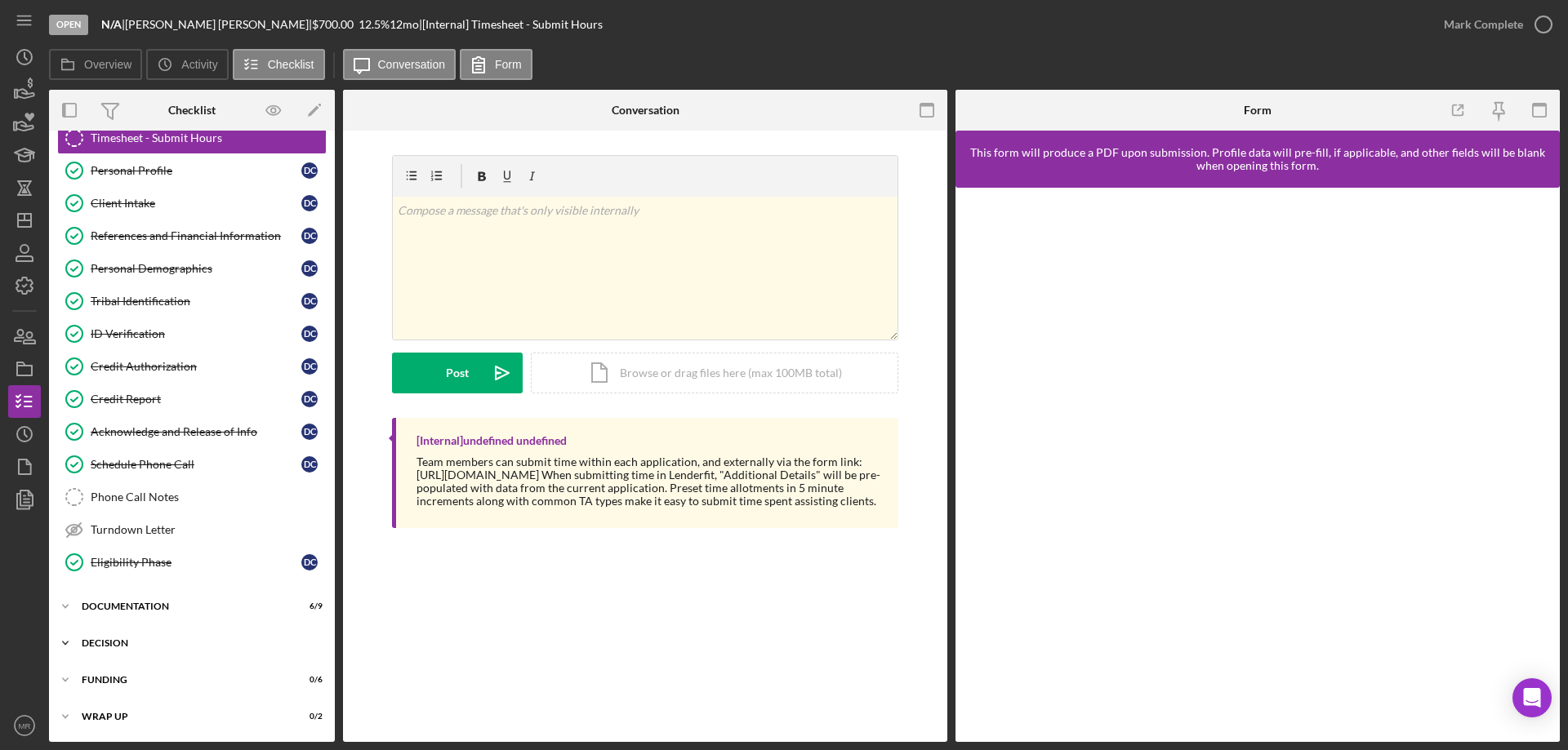
click at [103, 640] on div "Decision" at bounding box center [198, 643] width 233 height 10
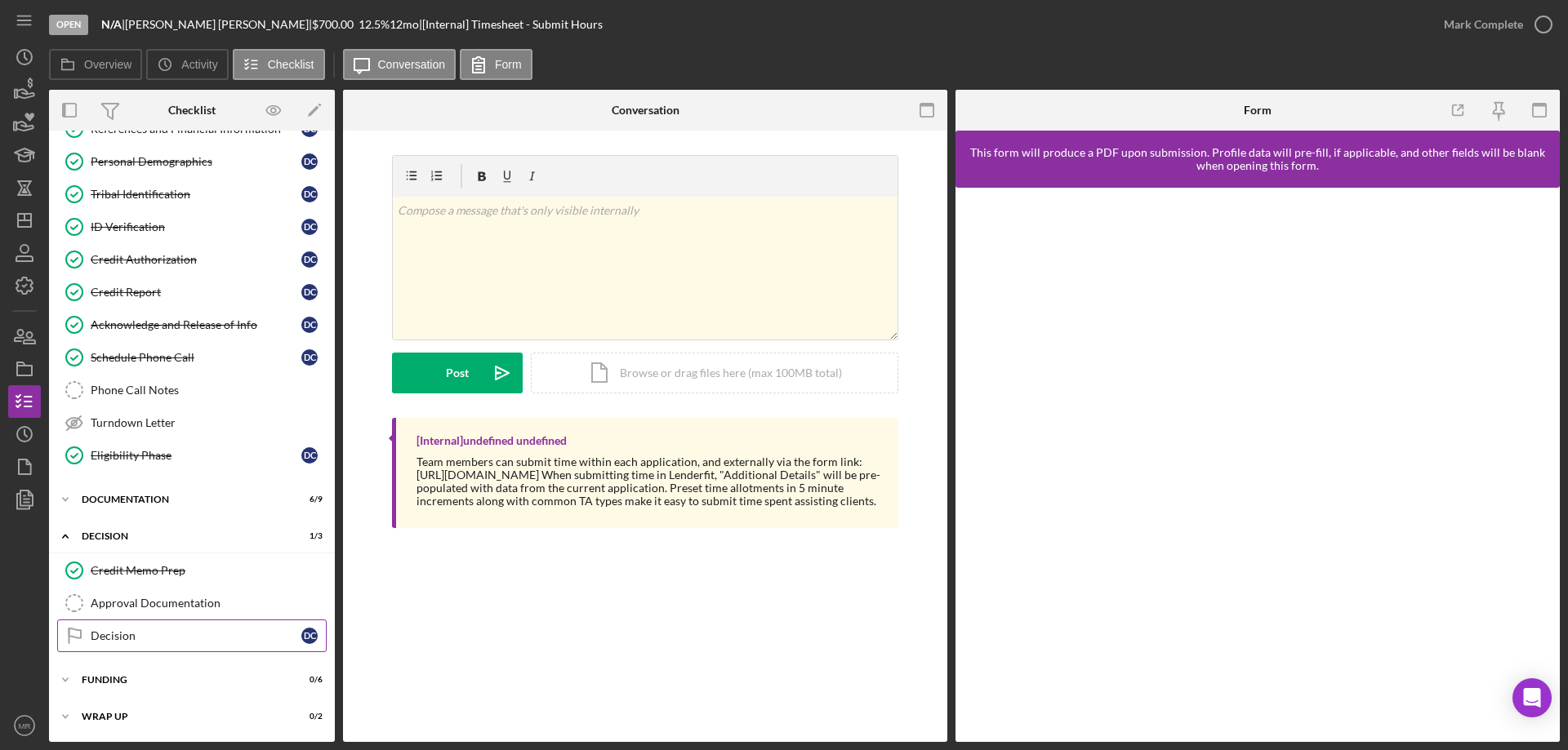
click at [147, 636] on div "Decision" at bounding box center [196, 636] width 210 height 13
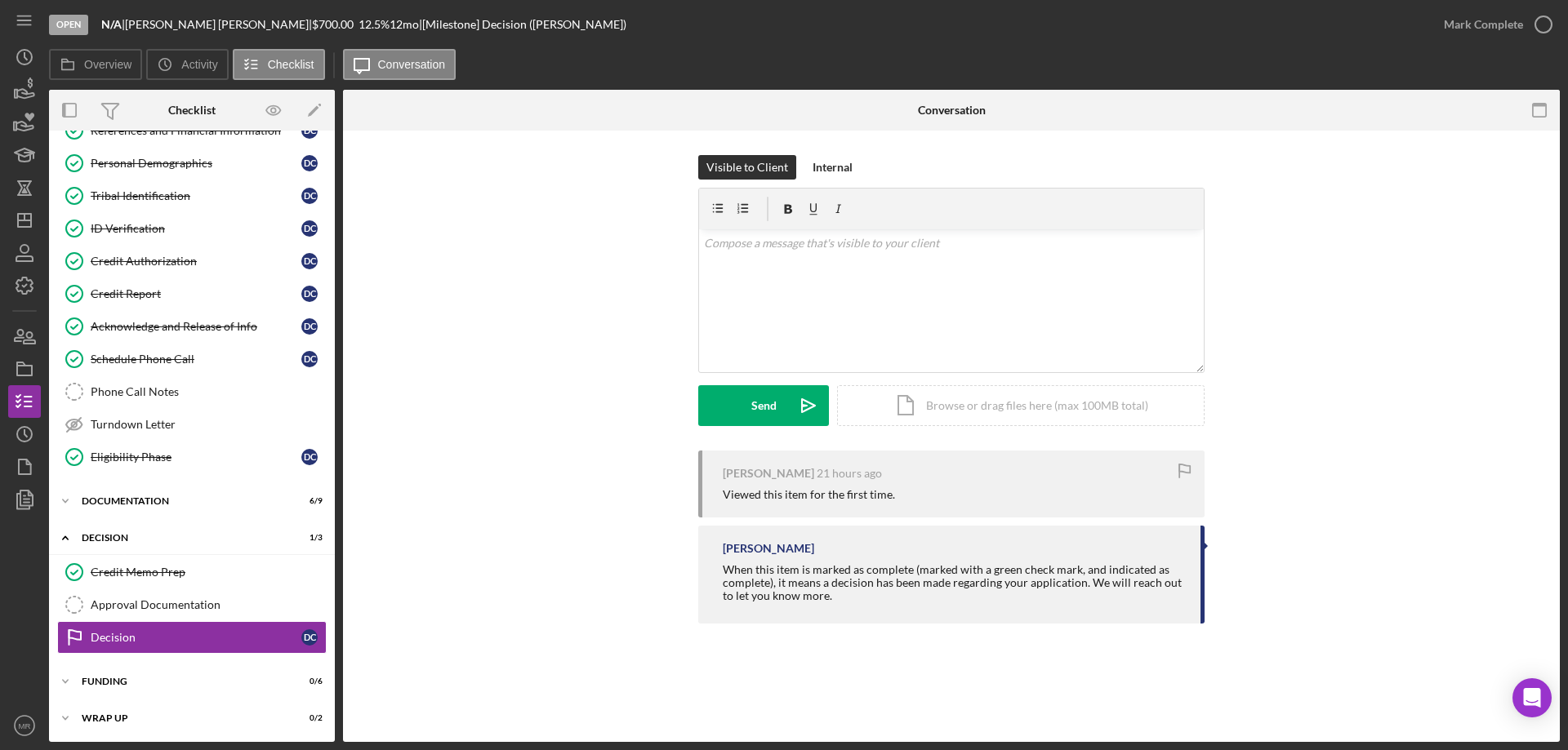
scroll to position [158, 0]
click at [807, 231] on div "v Color teal Color pink Remove color Add row above Add row below Add column bef…" at bounding box center [951, 300] width 505 height 142
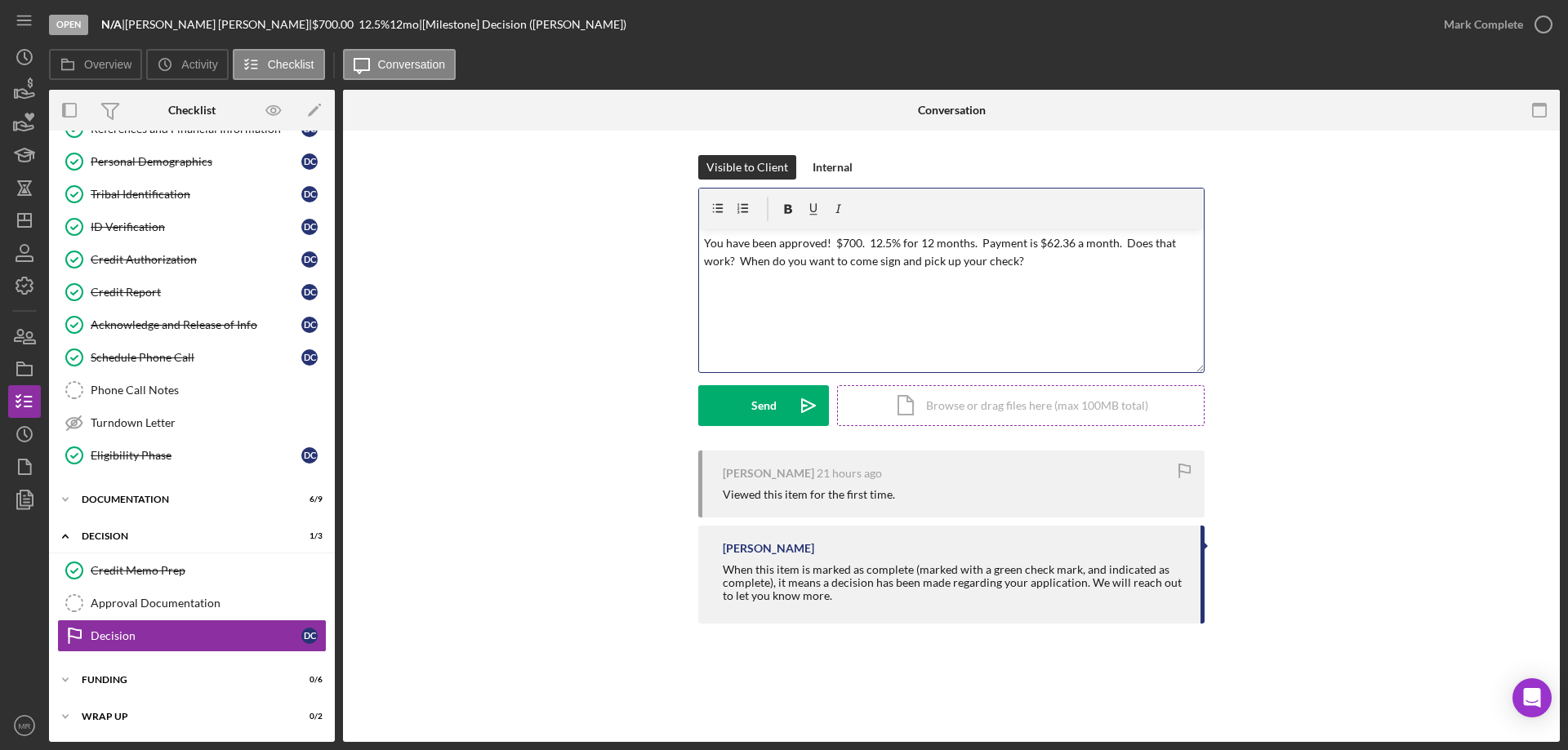
drag, startPoint x: 782, startPoint y: 394, endPoint x: 921, endPoint y: 400, distance: 139.1
click at [781, 394] on button "Send Icon/icon-invite-send" at bounding box center [763, 406] width 131 height 41
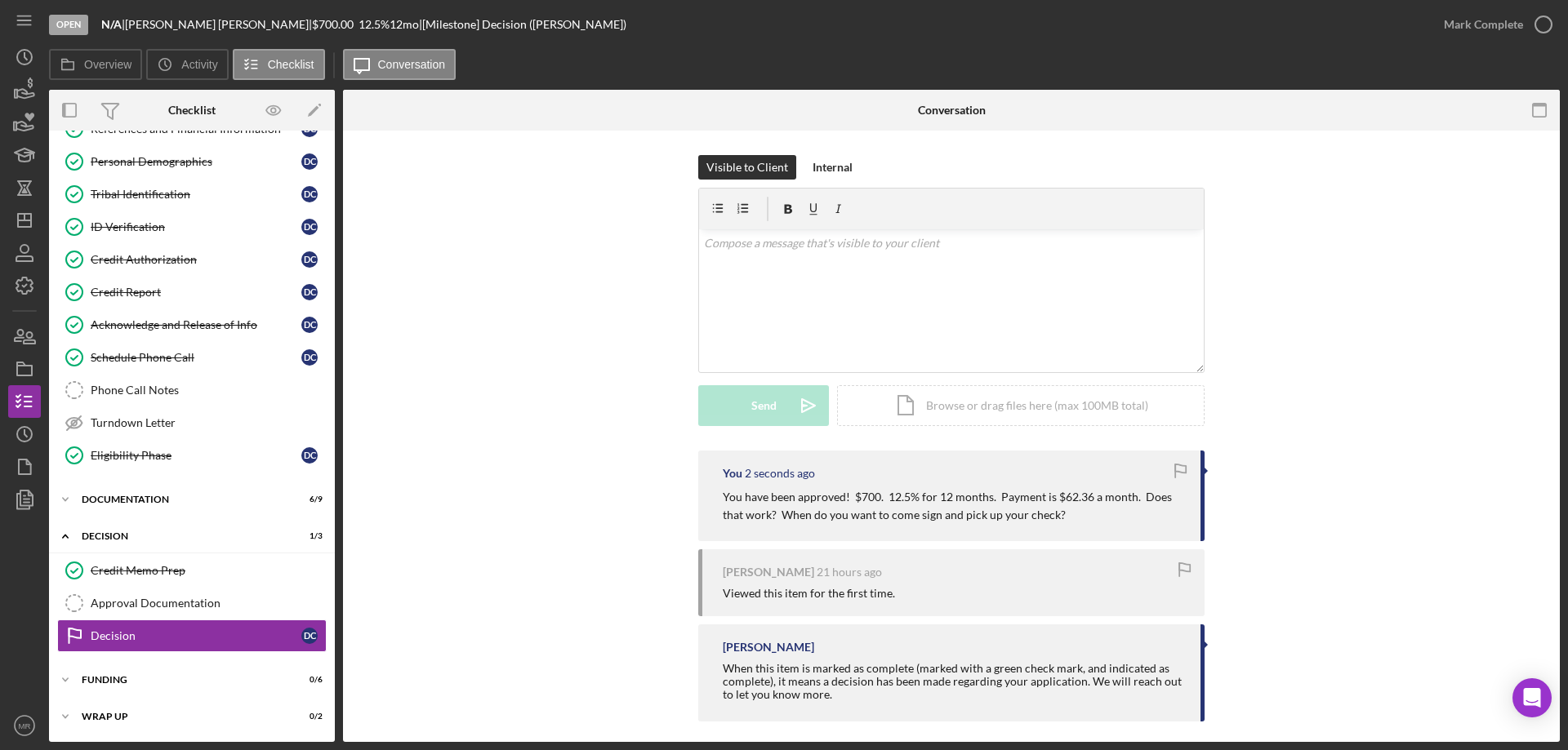
drag, startPoint x: 1546, startPoint y: 8, endPoint x: 1559, endPoint y: 13, distance: 13.9
click at [1547, 7] on div "Mark Complete" at bounding box center [1493, 24] width 133 height 49
click at [1546, 20] on icon "button" at bounding box center [1543, 24] width 41 height 41
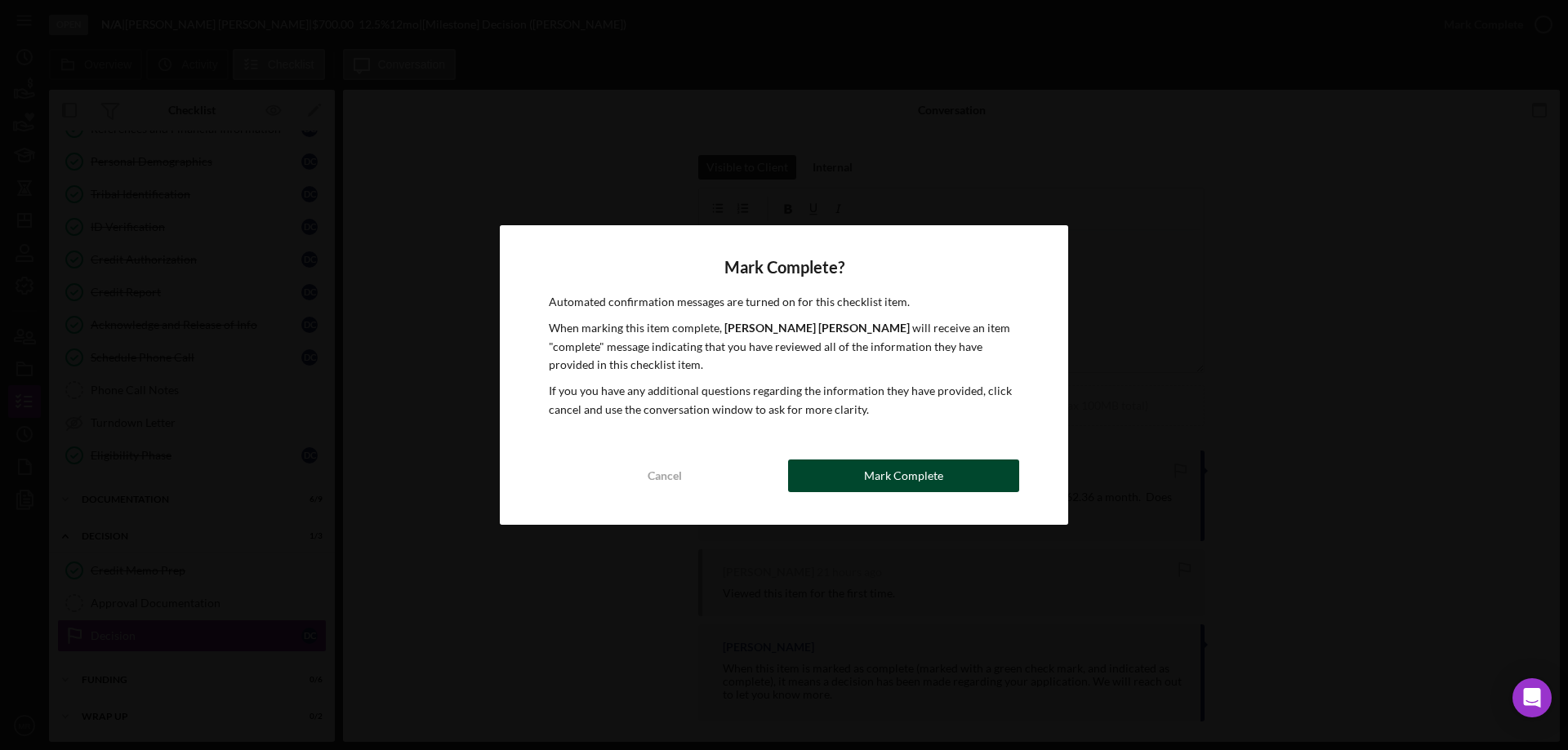
click at [917, 480] on div "Mark Complete" at bounding box center [903, 476] width 79 height 33
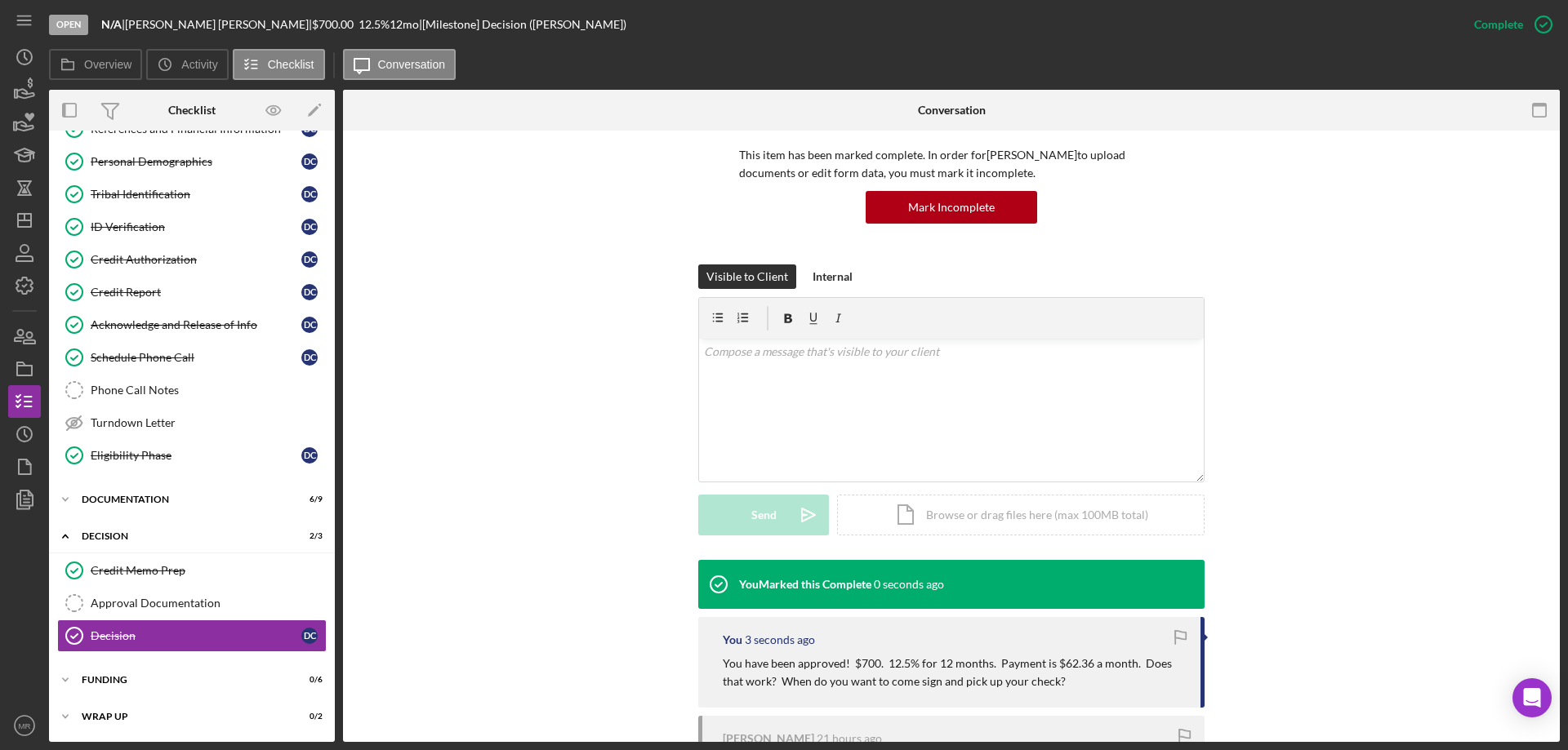
scroll to position [294, 0]
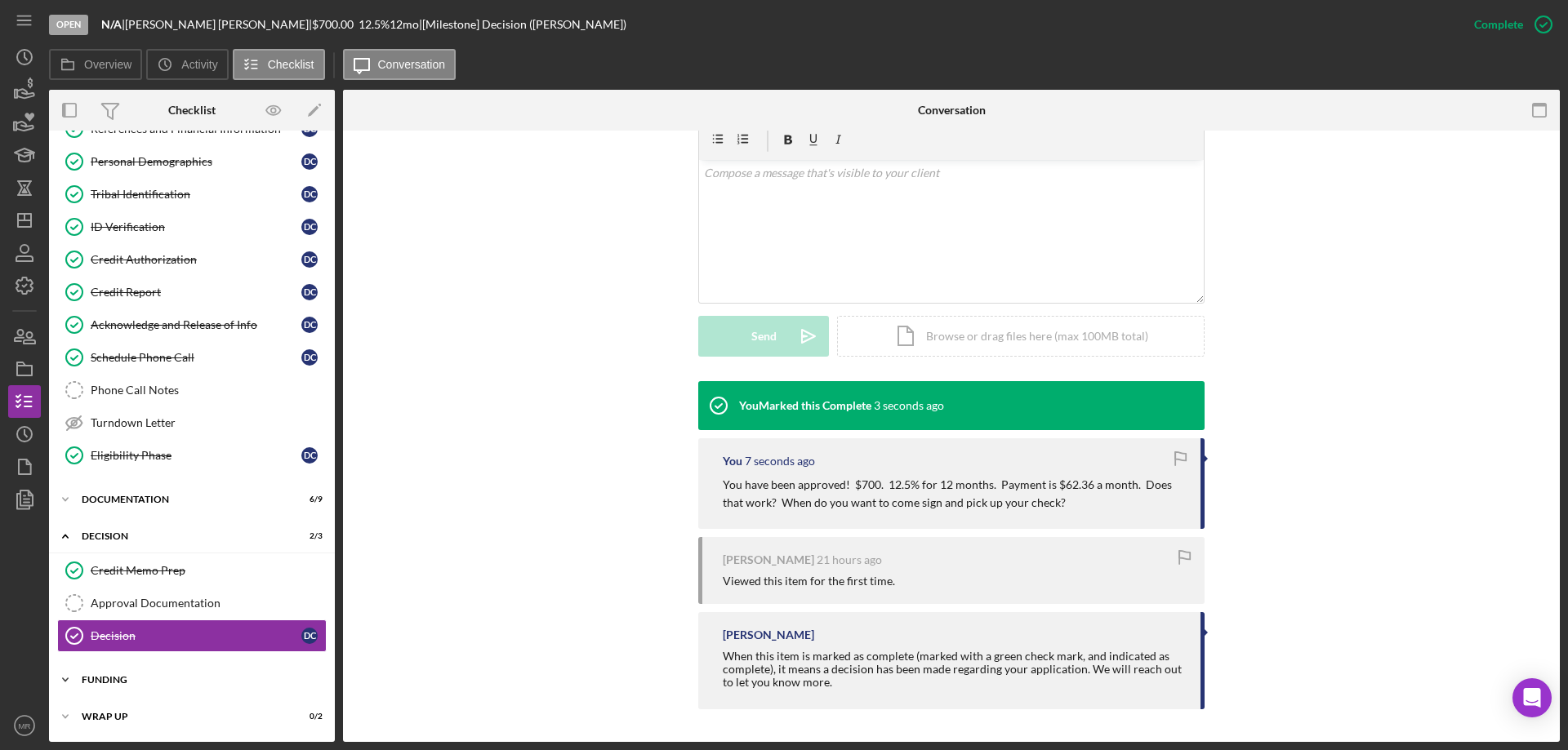
click at [99, 678] on div "Funding" at bounding box center [198, 680] width 233 height 10
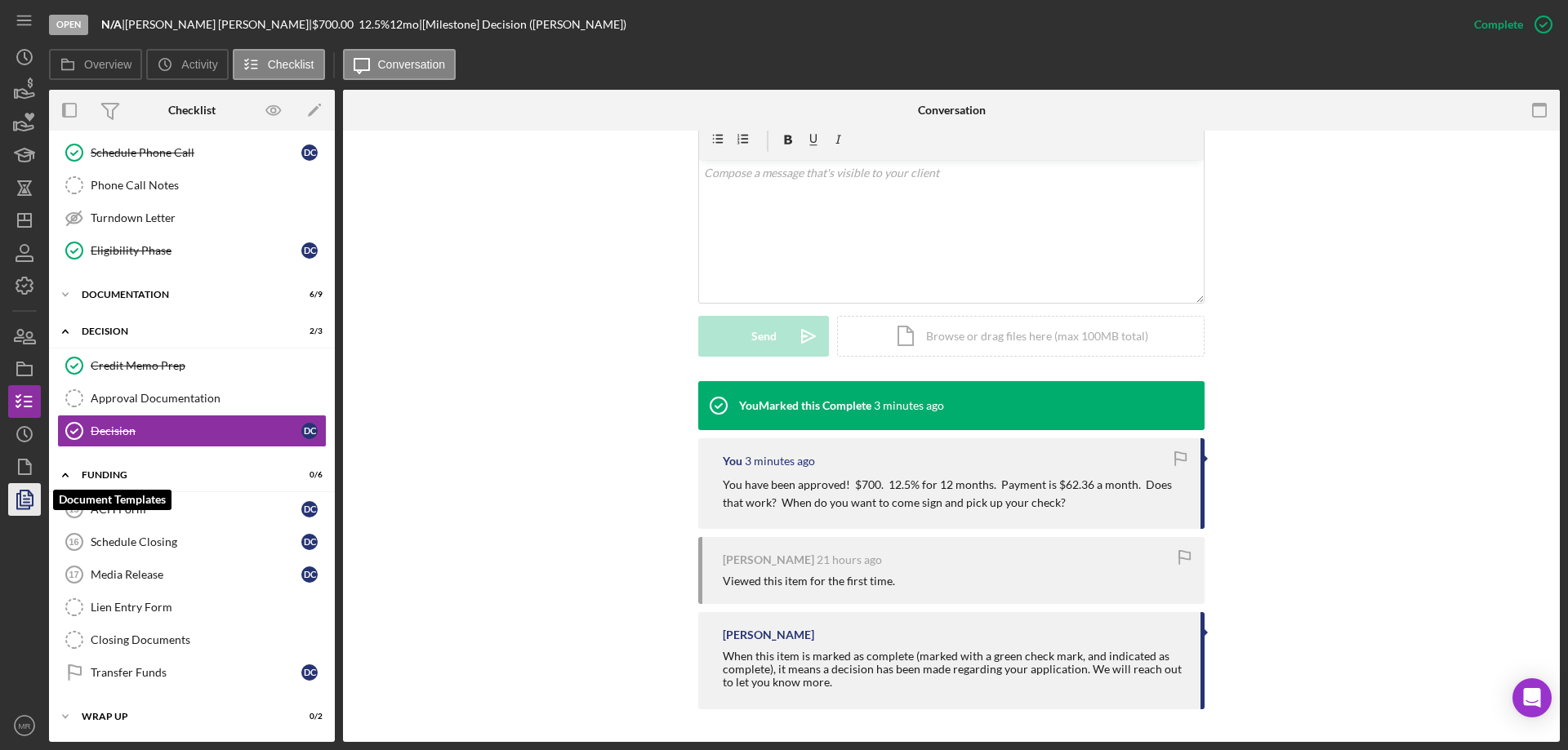
click at [20, 499] on polygon "button" at bounding box center [26, 497] width 13 height 15
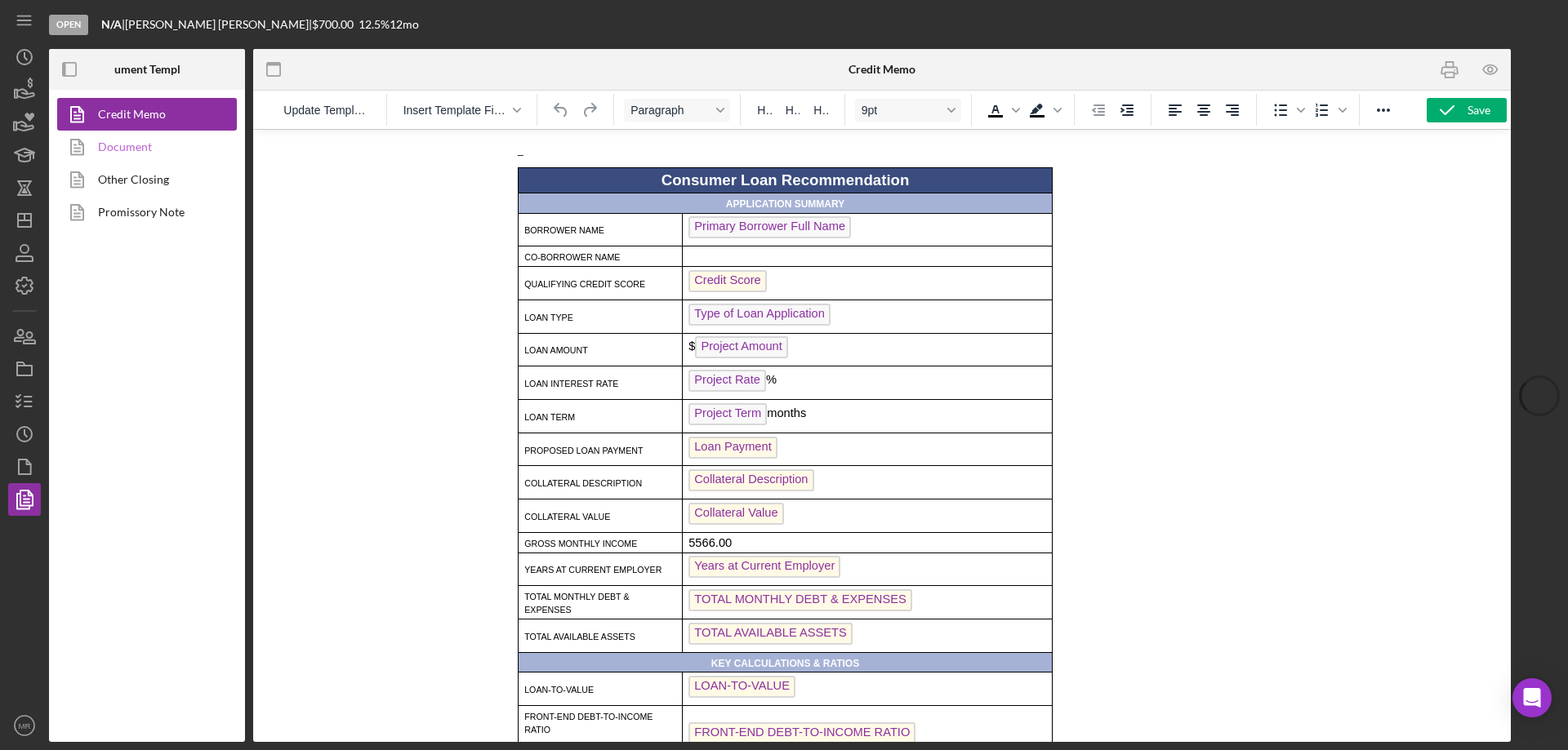
click at [127, 149] on link "Document" at bounding box center [142, 147] width 172 height 33
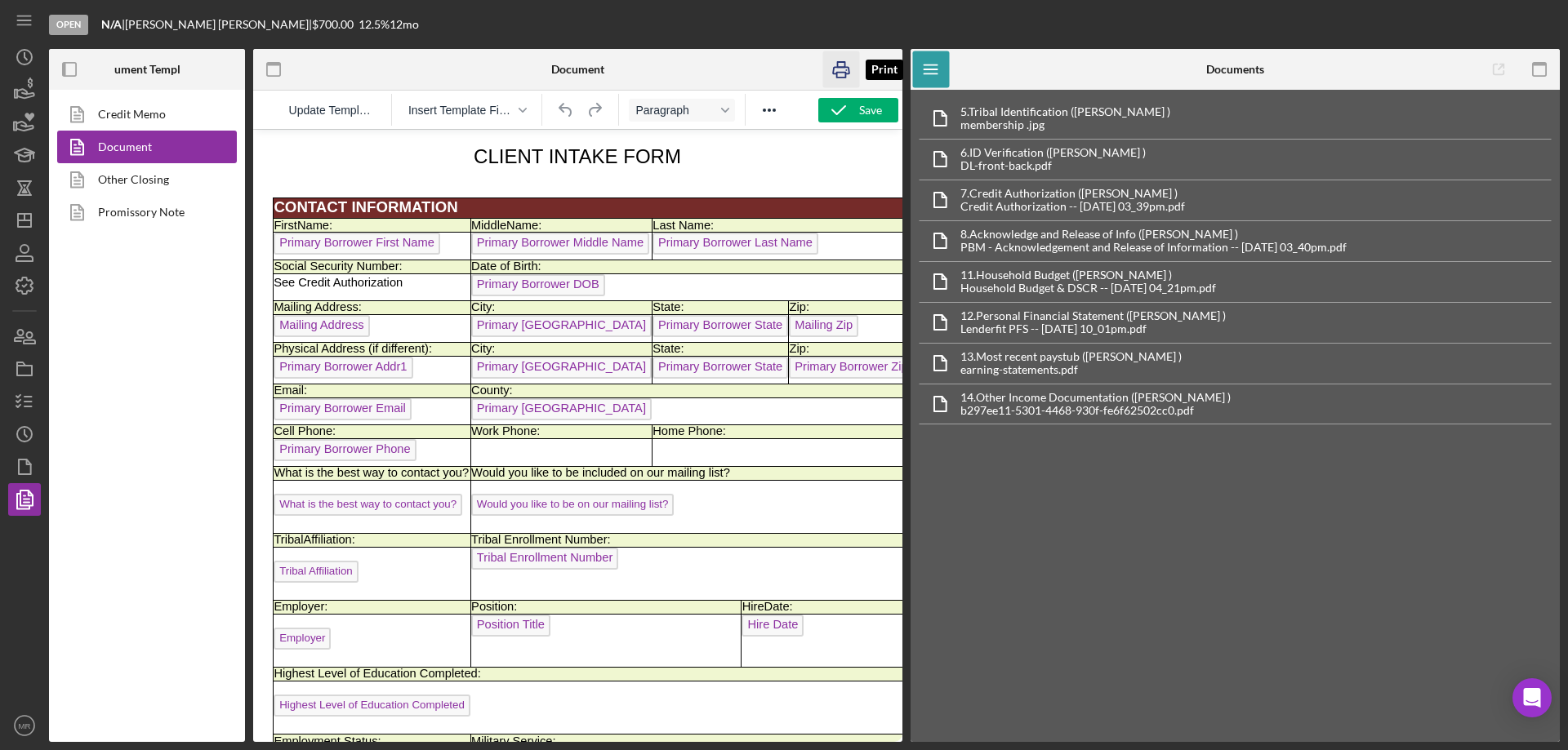
drag, startPoint x: 827, startPoint y: 66, endPoint x: 604, endPoint y: 93, distance: 224.6
click at [827, 66] on icon "button" at bounding box center [841, 70] width 37 height 37
click at [122, 210] on link "Promissory Note" at bounding box center [142, 212] width 172 height 33
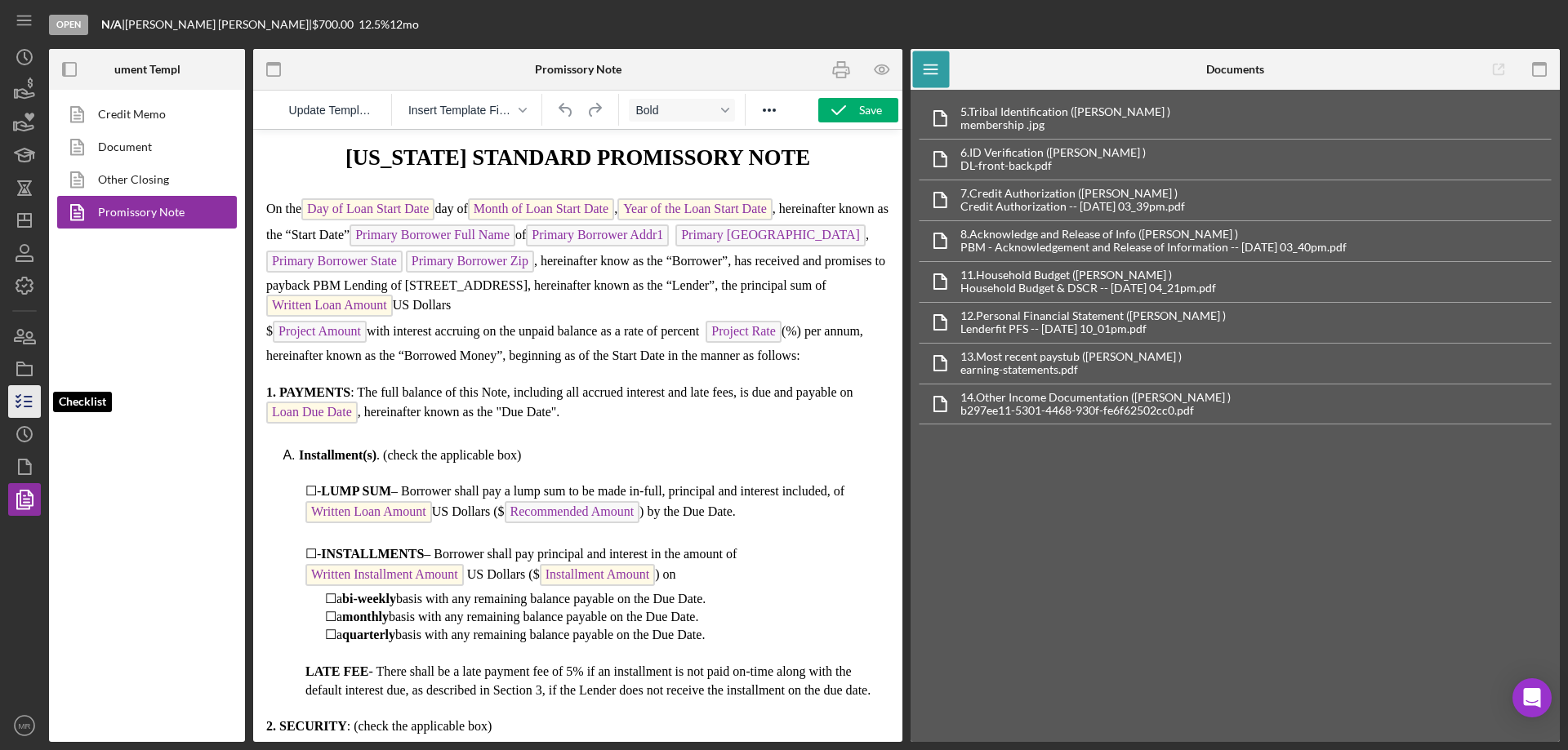
click at [22, 397] on icon "button" at bounding box center [24, 402] width 41 height 41
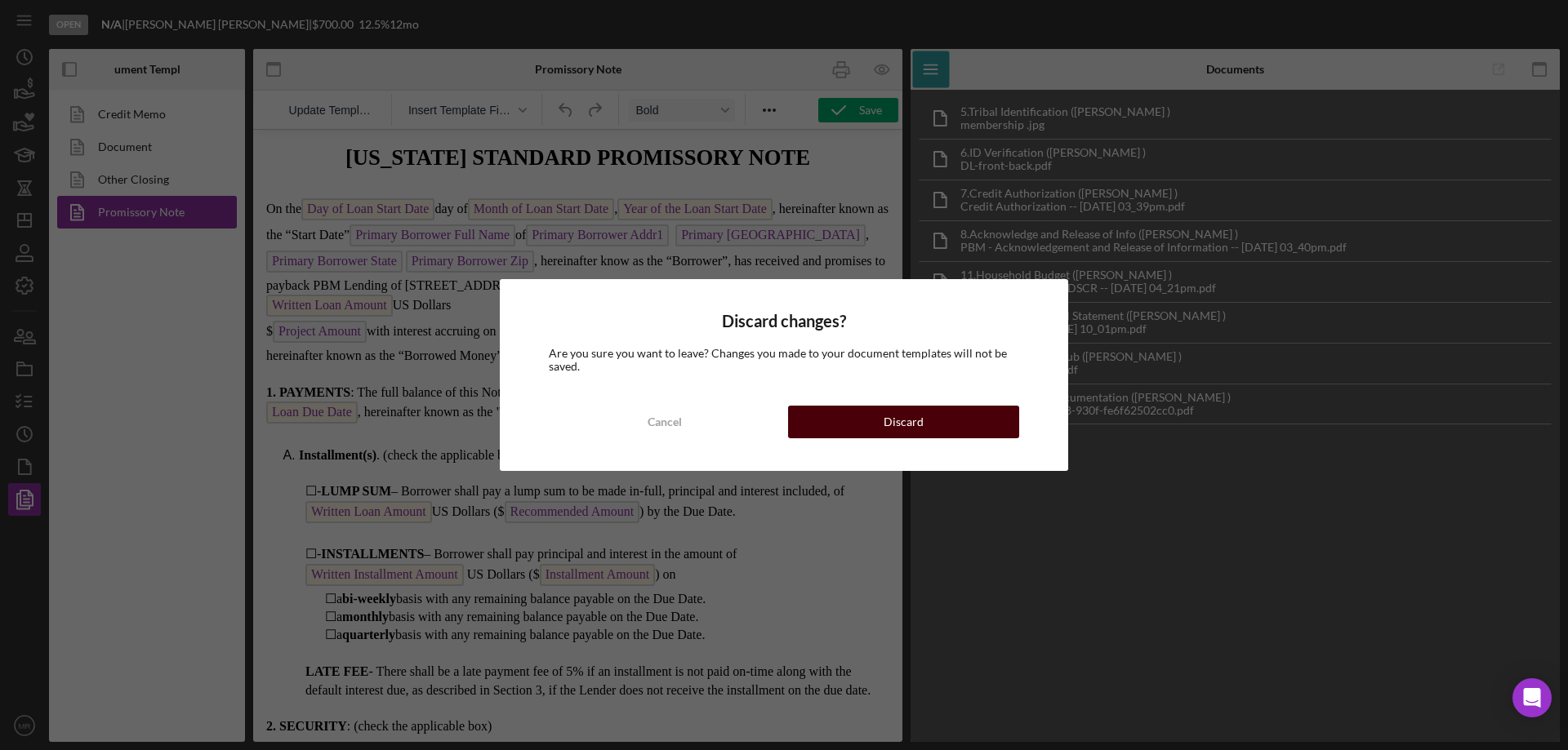
click at [957, 423] on button "Discard" at bounding box center [903, 422] width 231 height 33
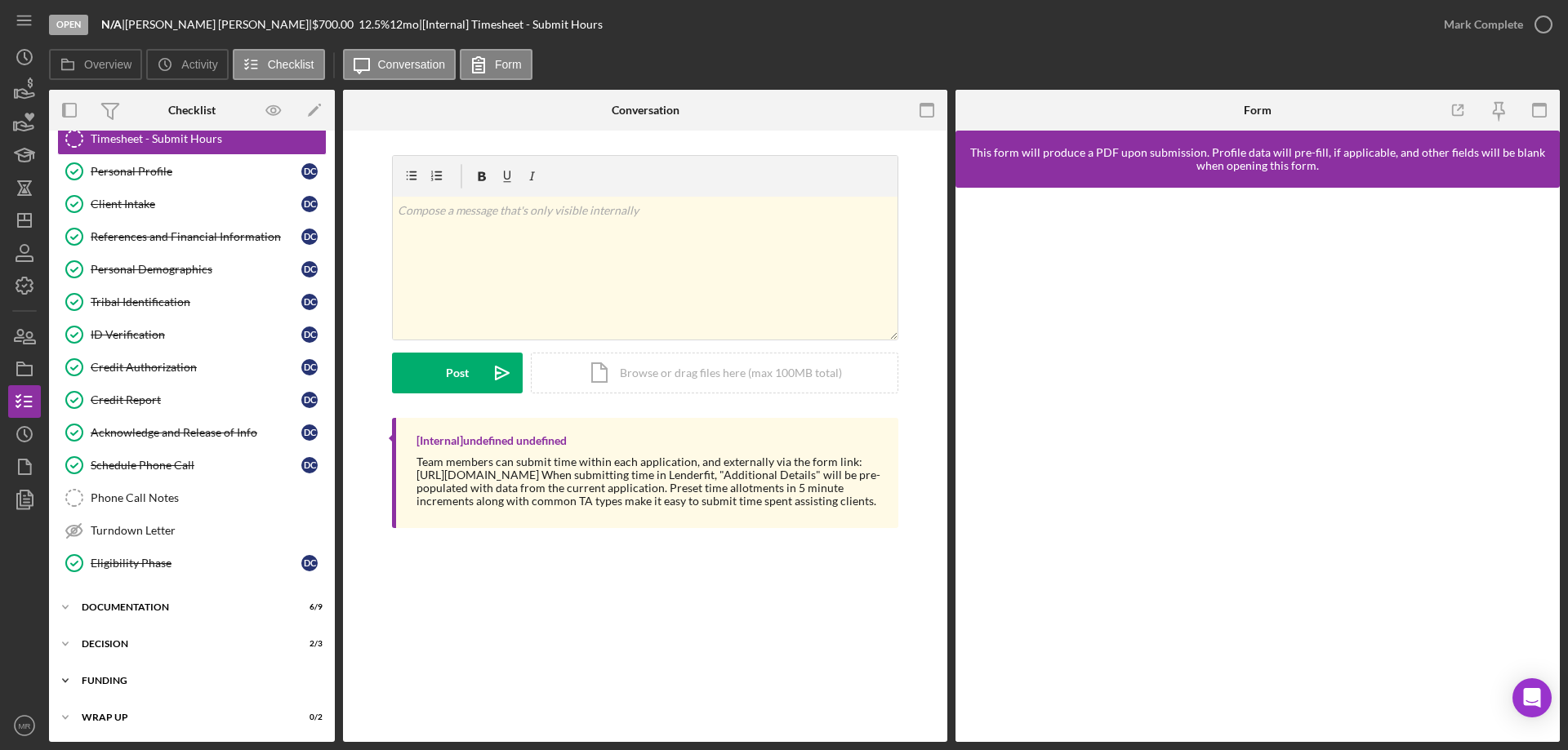
scroll to position [50, 0]
click at [106, 680] on div "Funding" at bounding box center [198, 680] width 233 height 10
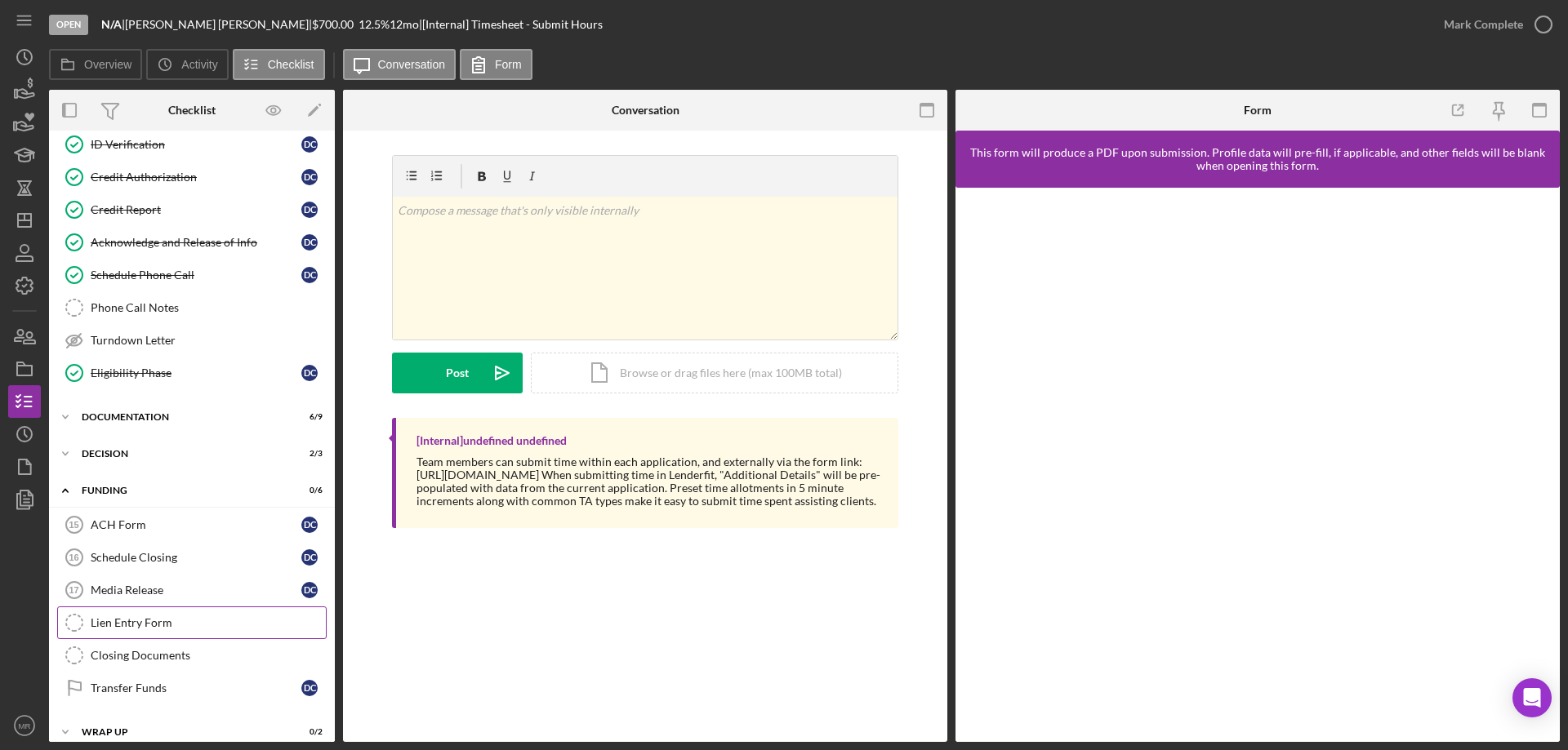
scroll to position [256, 0]
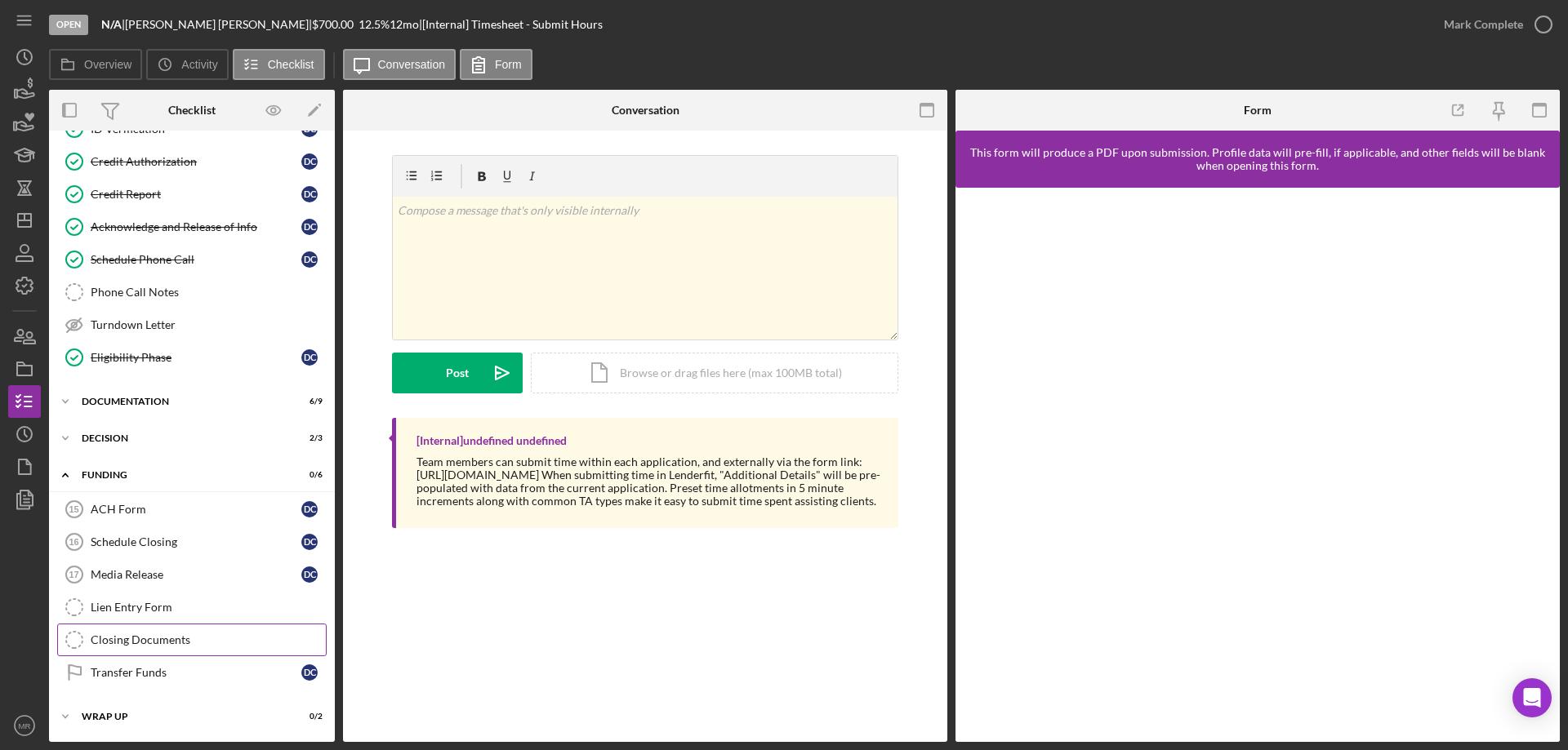
click at [124, 634] on div "Closing Documents" at bounding box center [208, 640] width 235 height 13
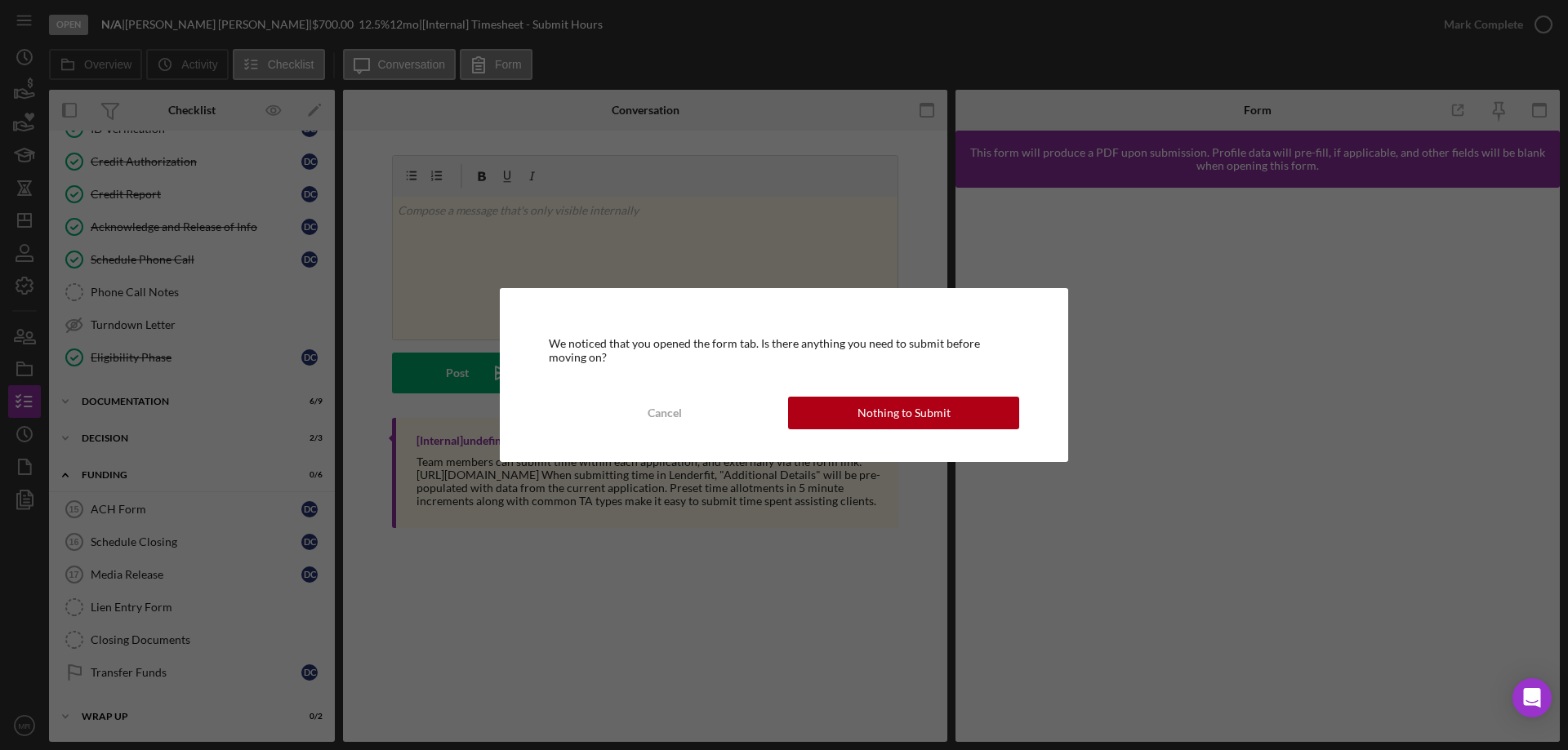
click at [936, 413] on div "Nothing to Submit" at bounding box center [904, 414] width 93 height 33
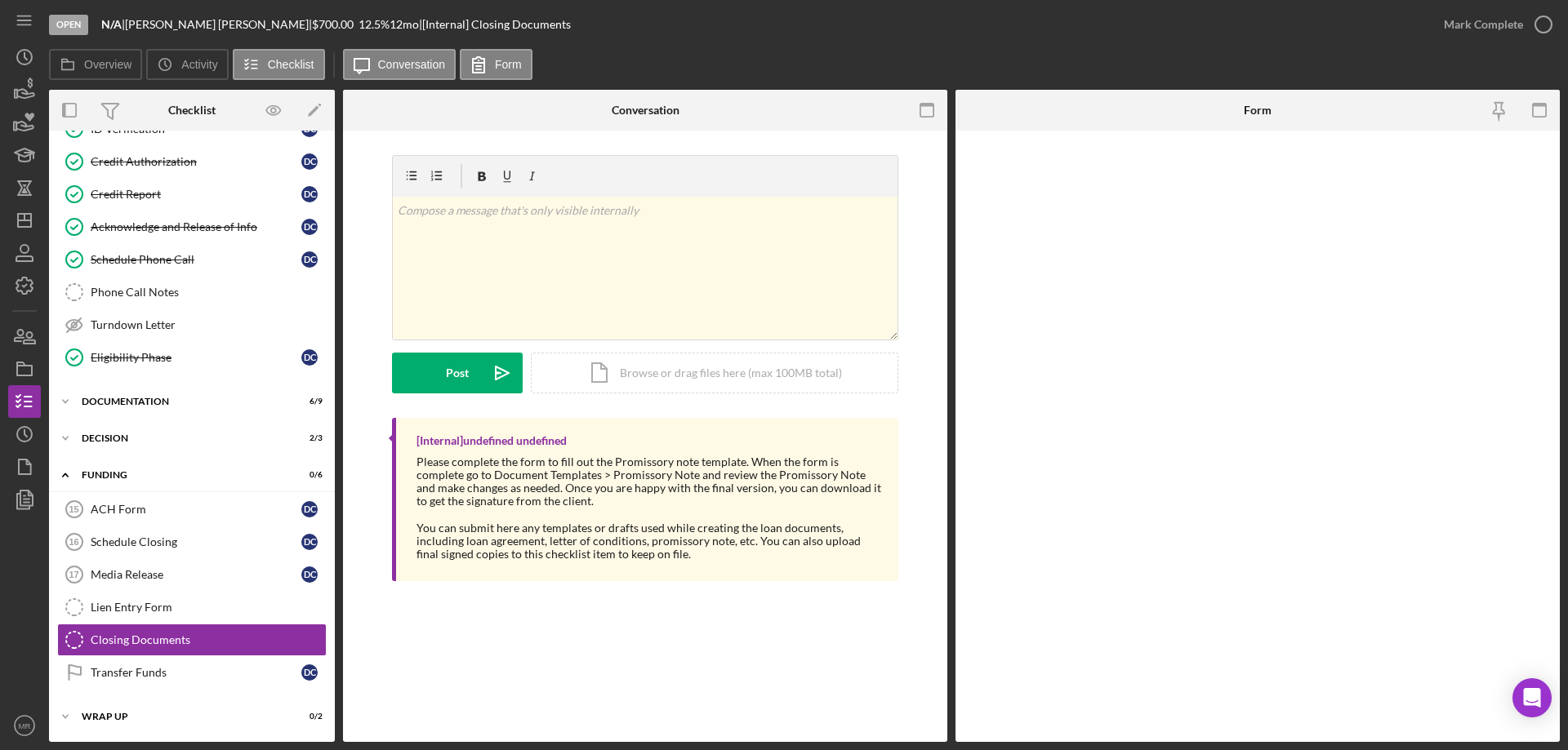
scroll to position [256, 0]
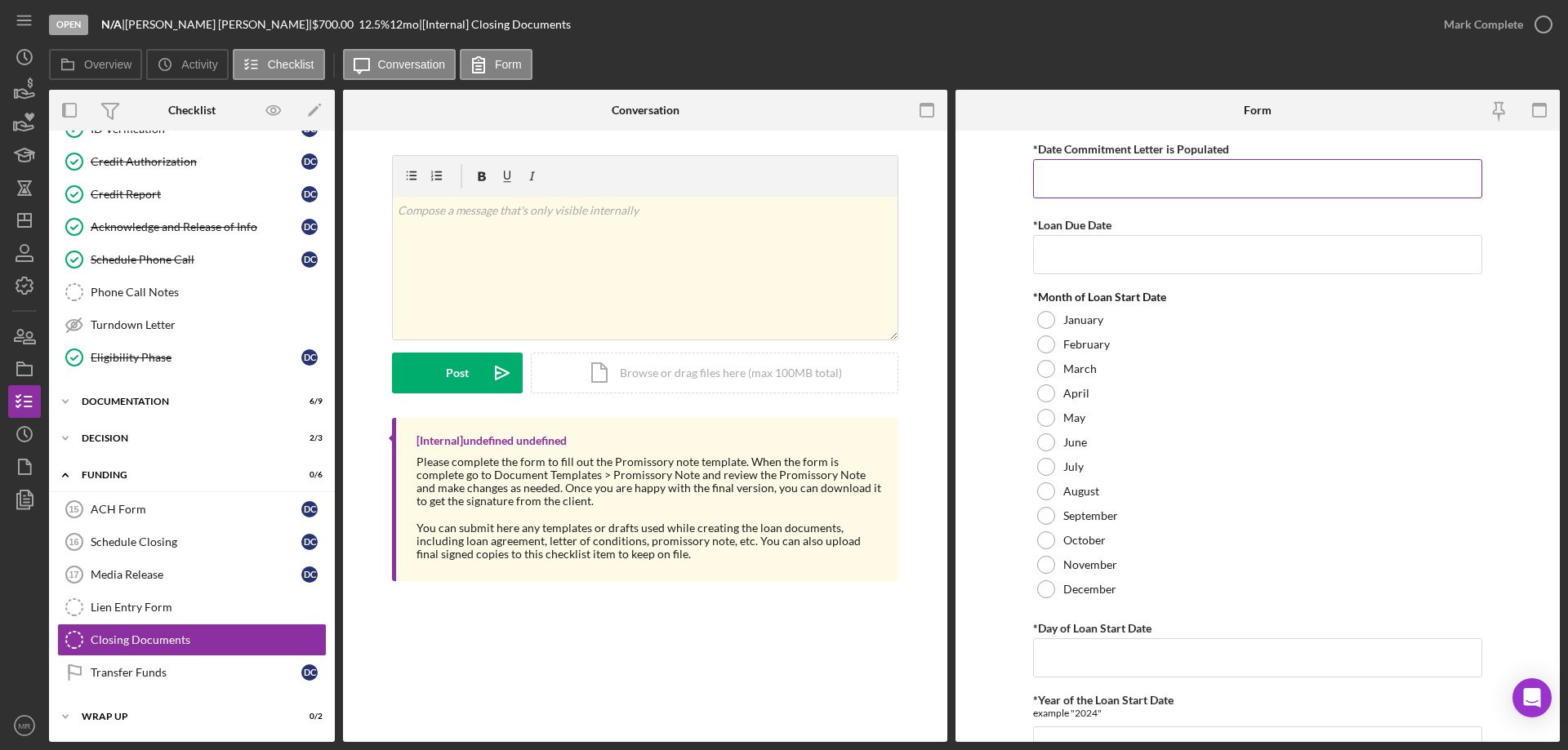
drag, startPoint x: 1097, startPoint y: 178, endPoint x: 1406, endPoint y: 205, distance: 310.2
click at [1098, 179] on input "*Date Commitment Letter is Populated" at bounding box center [1257, 178] width 449 height 39
type input "[DATE]"
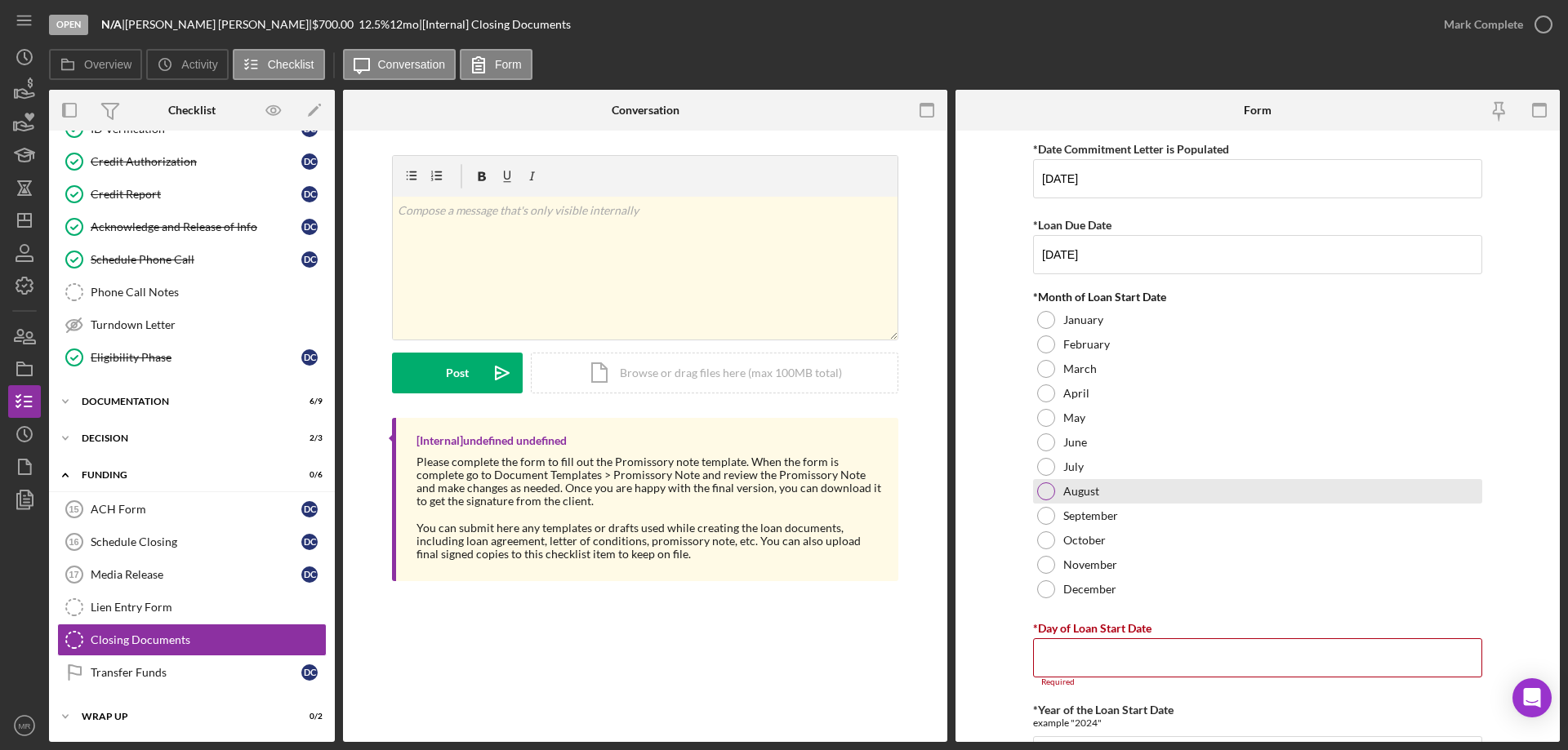
click at [1042, 489] on div at bounding box center [1046, 491] width 18 height 18
click at [1057, 656] on input "*Day of Loan Start Date" at bounding box center [1257, 658] width 449 height 39
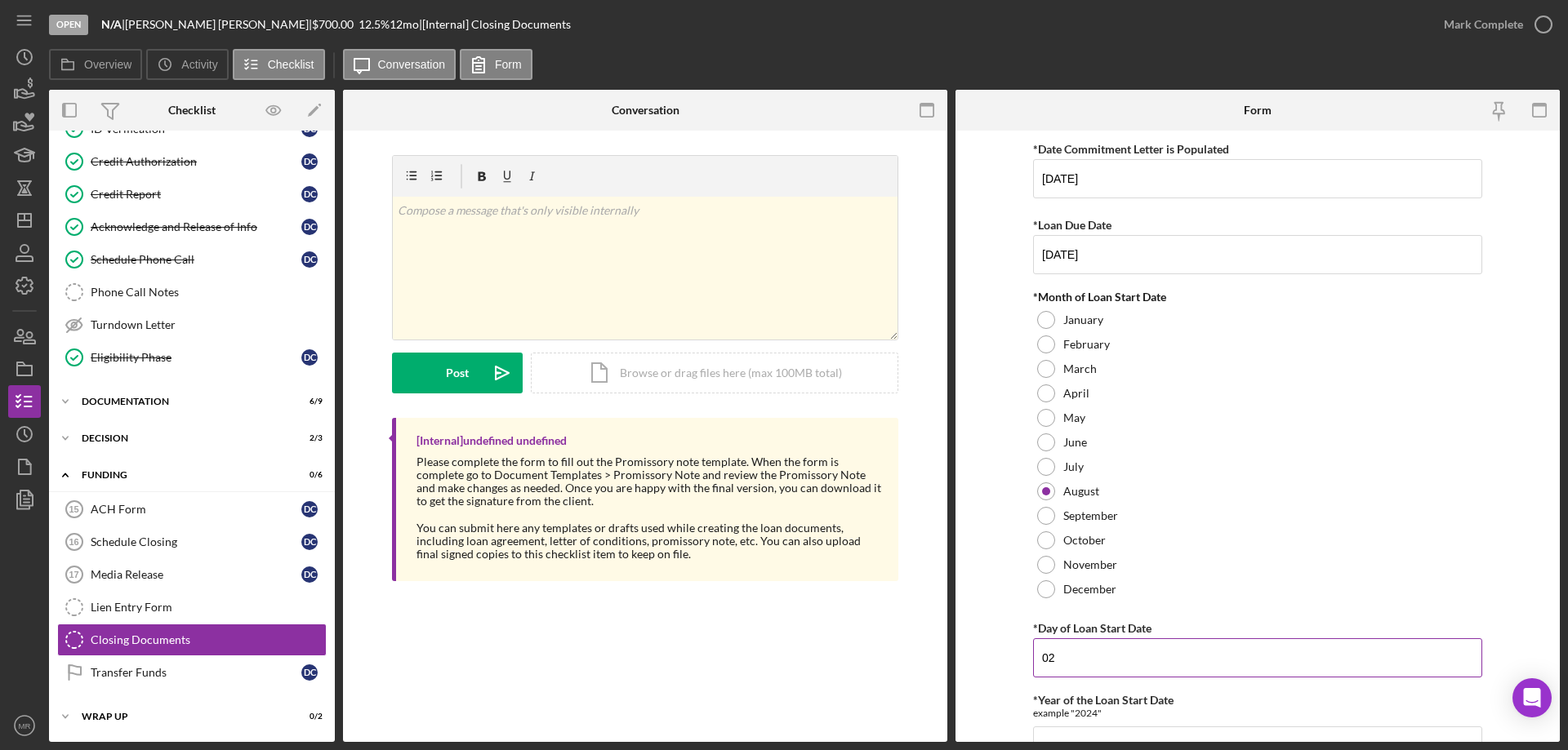
type input "0"
type input "8"
type input "28th"
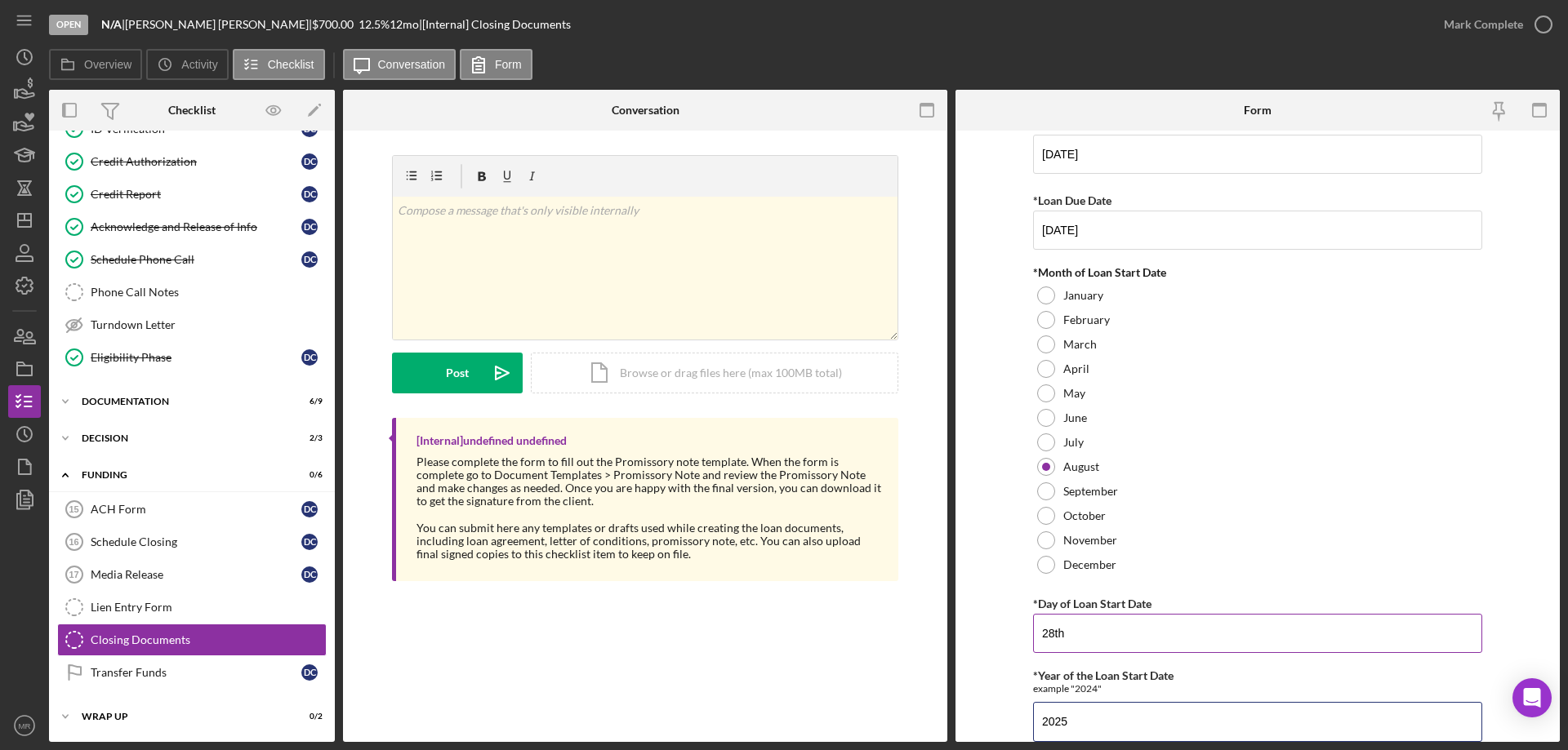
type input "2025"
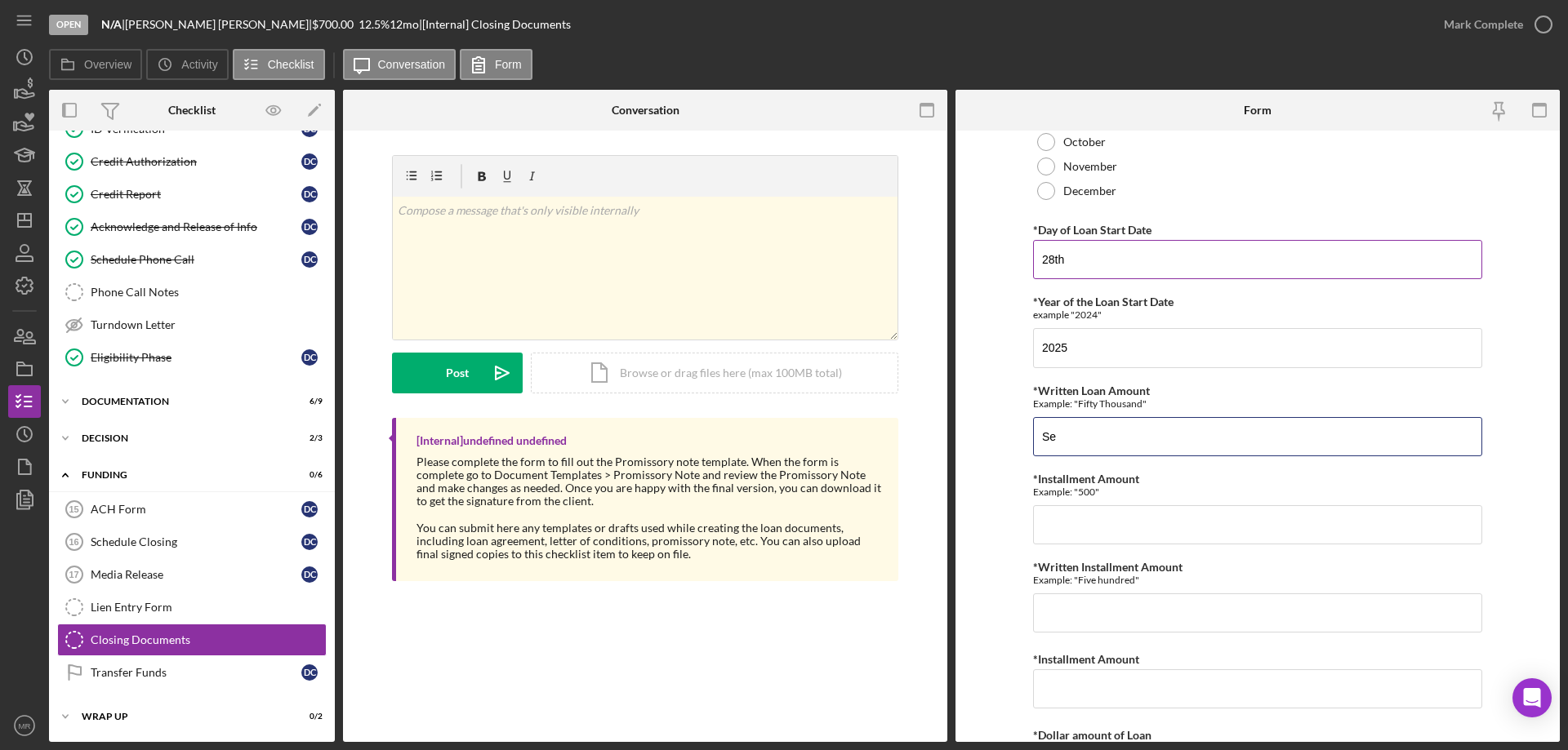
type input "S"
type input "seven hundred"
type input "62.36"
type input "sixty two and 36/100"
type input "$62.36"
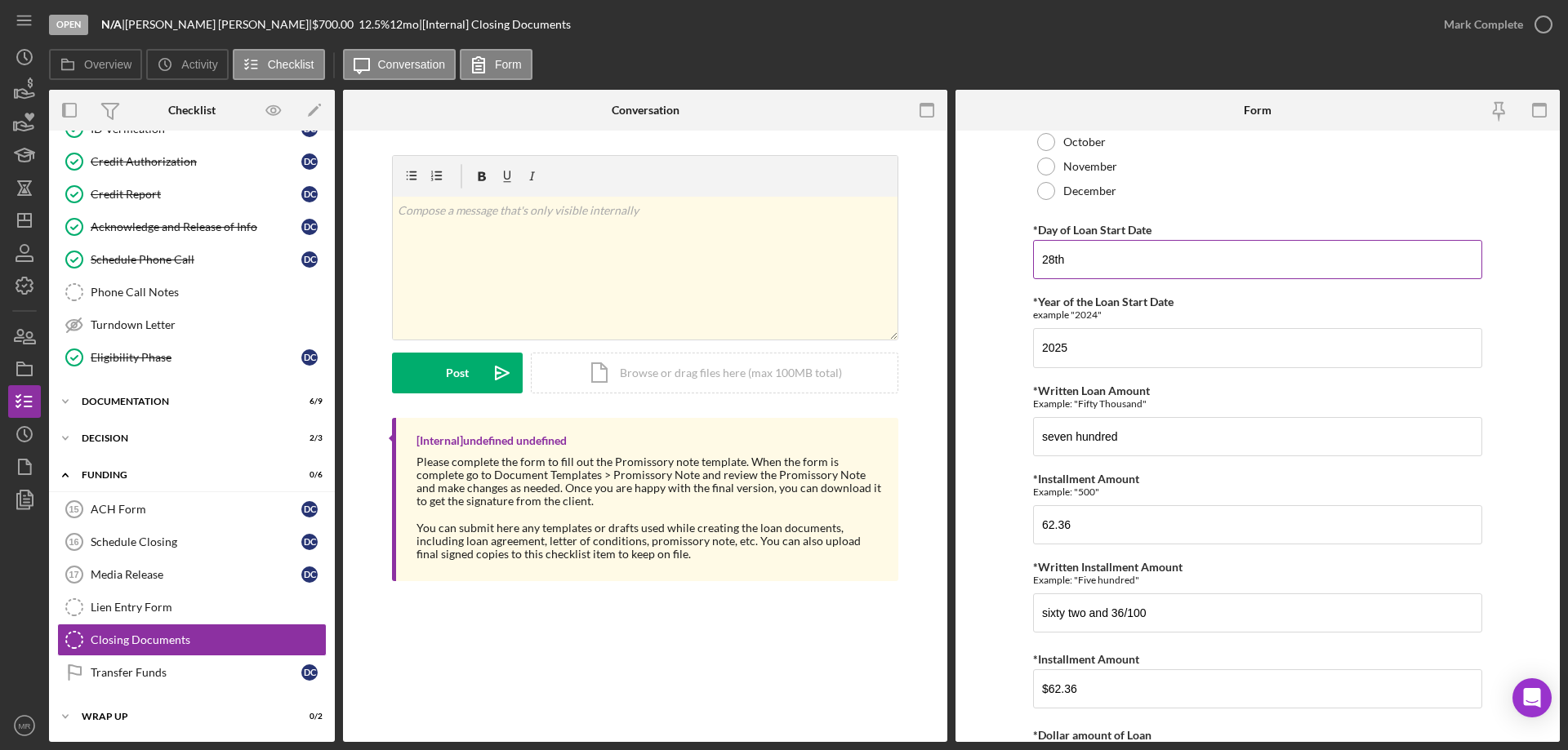
scroll to position [501, 0]
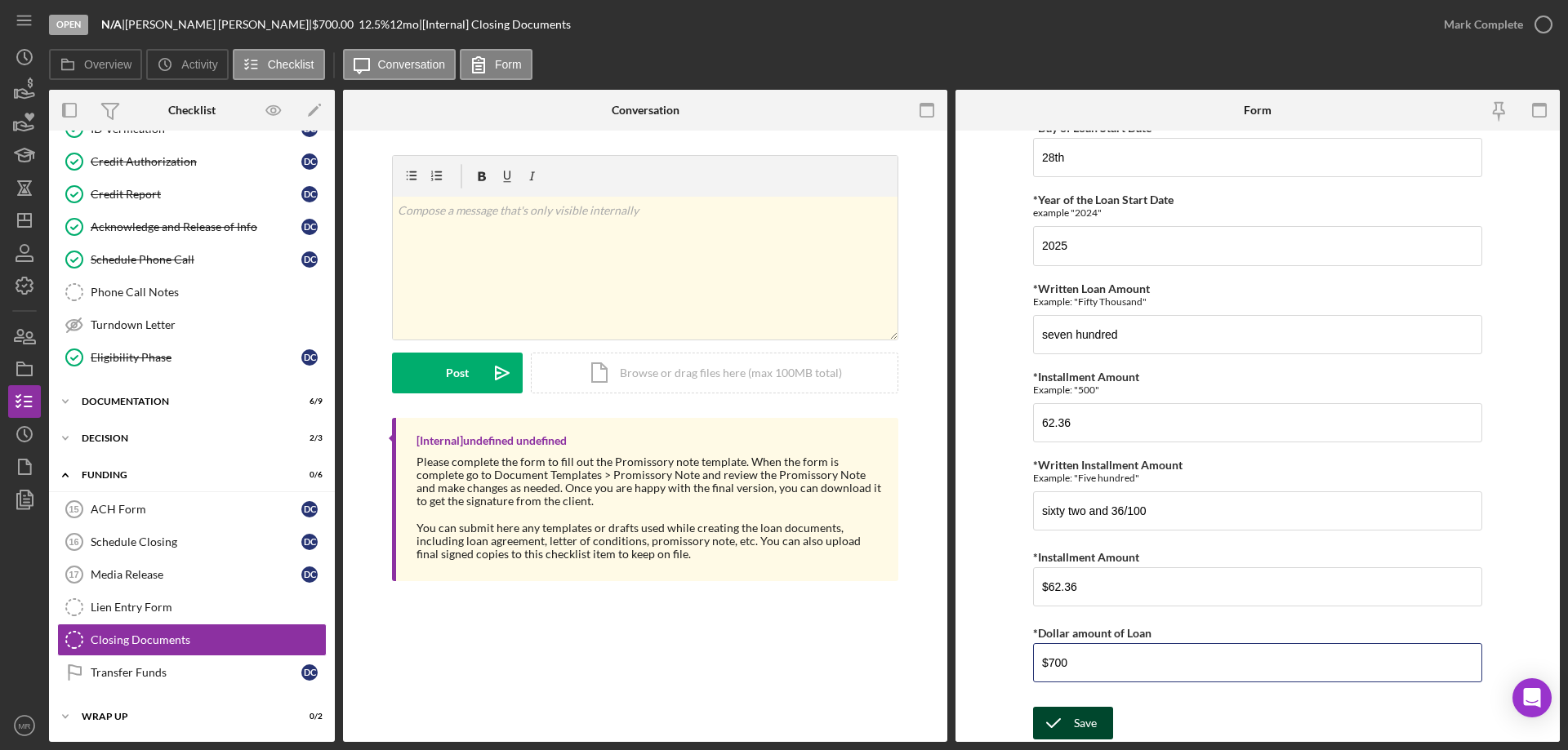
type input "$700"
click at [1071, 721] on button "Save" at bounding box center [1073, 724] width 80 height 33
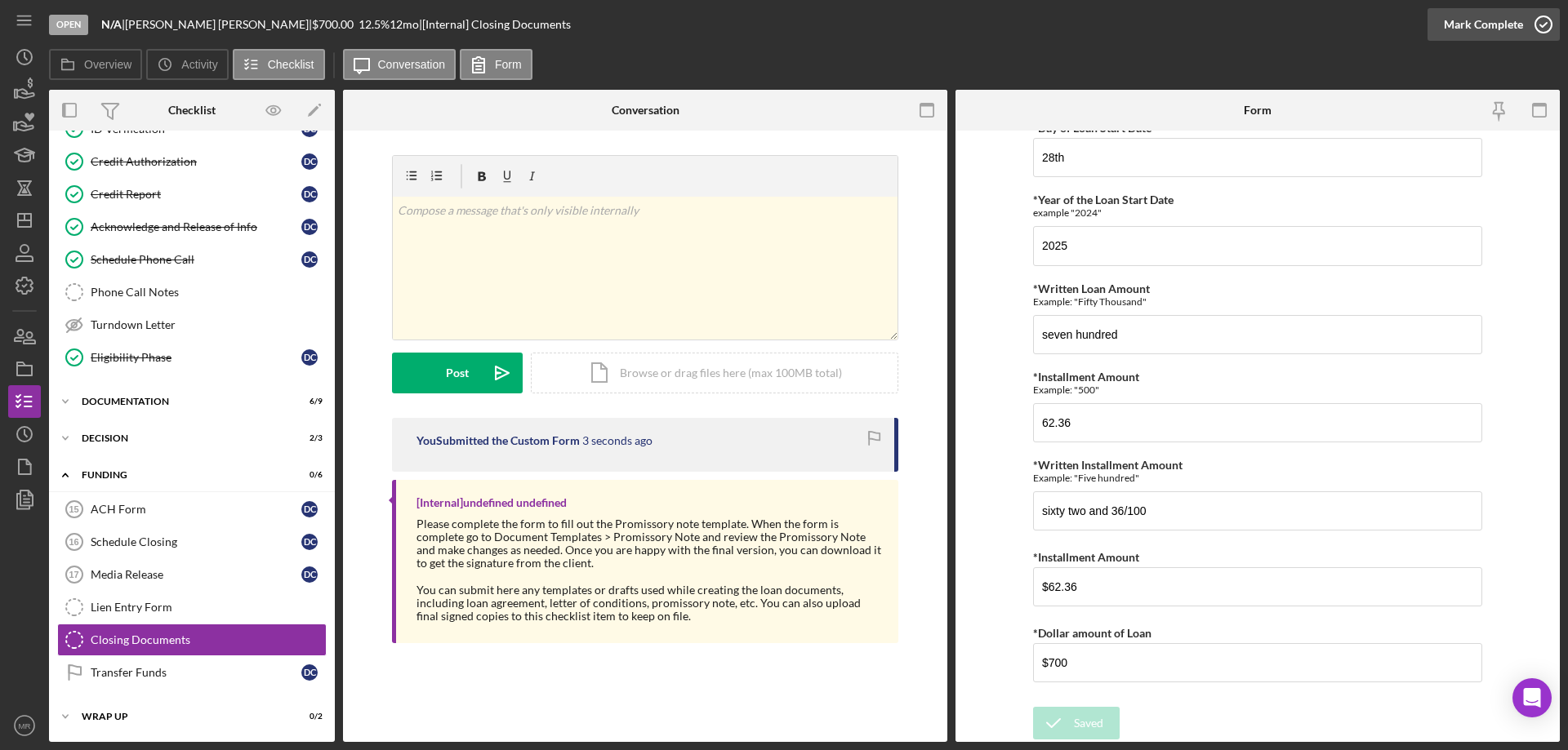
click at [1548, 11] on icon "button" at bounding box center [1543, 24] width 41 height 41
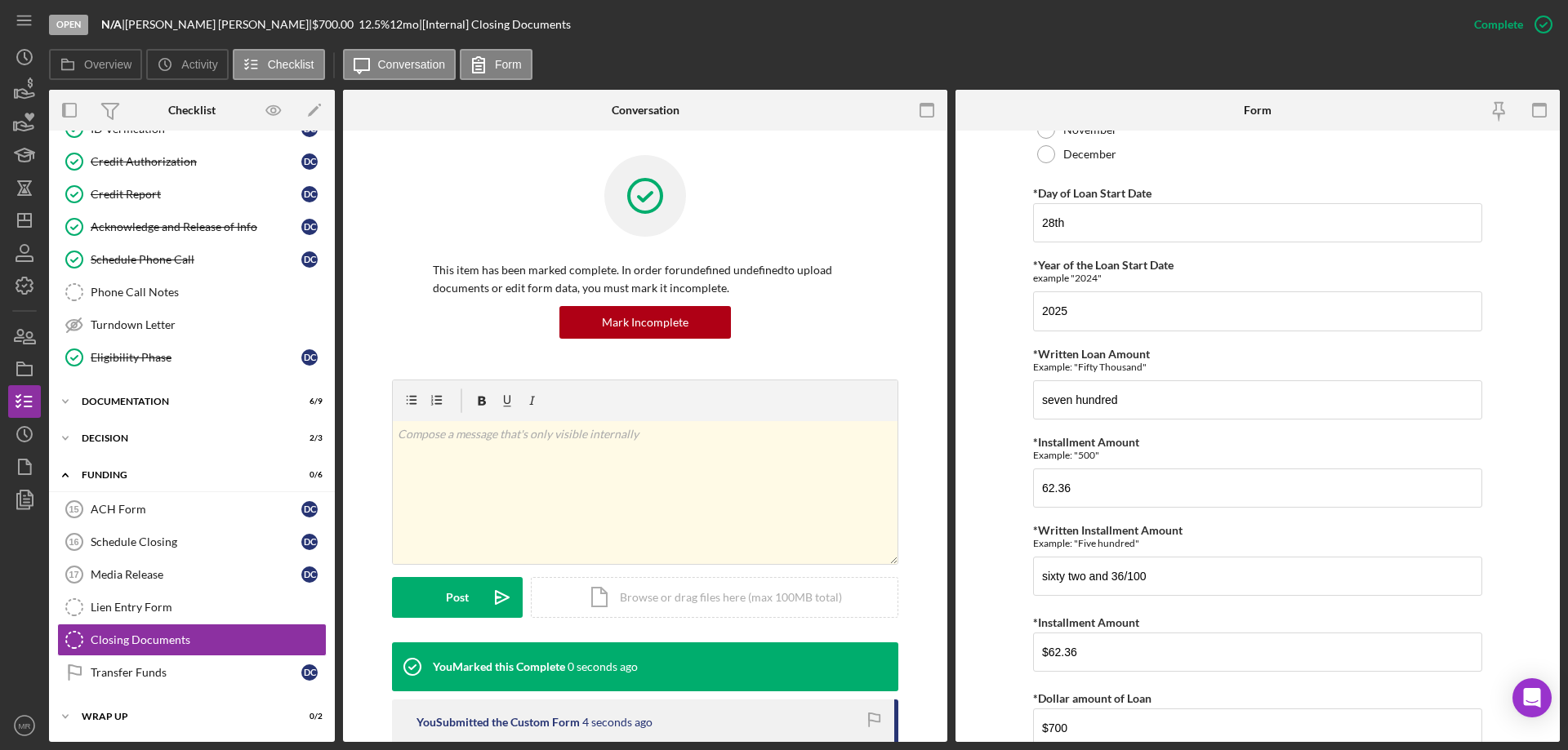
scroll to position [566, 0]
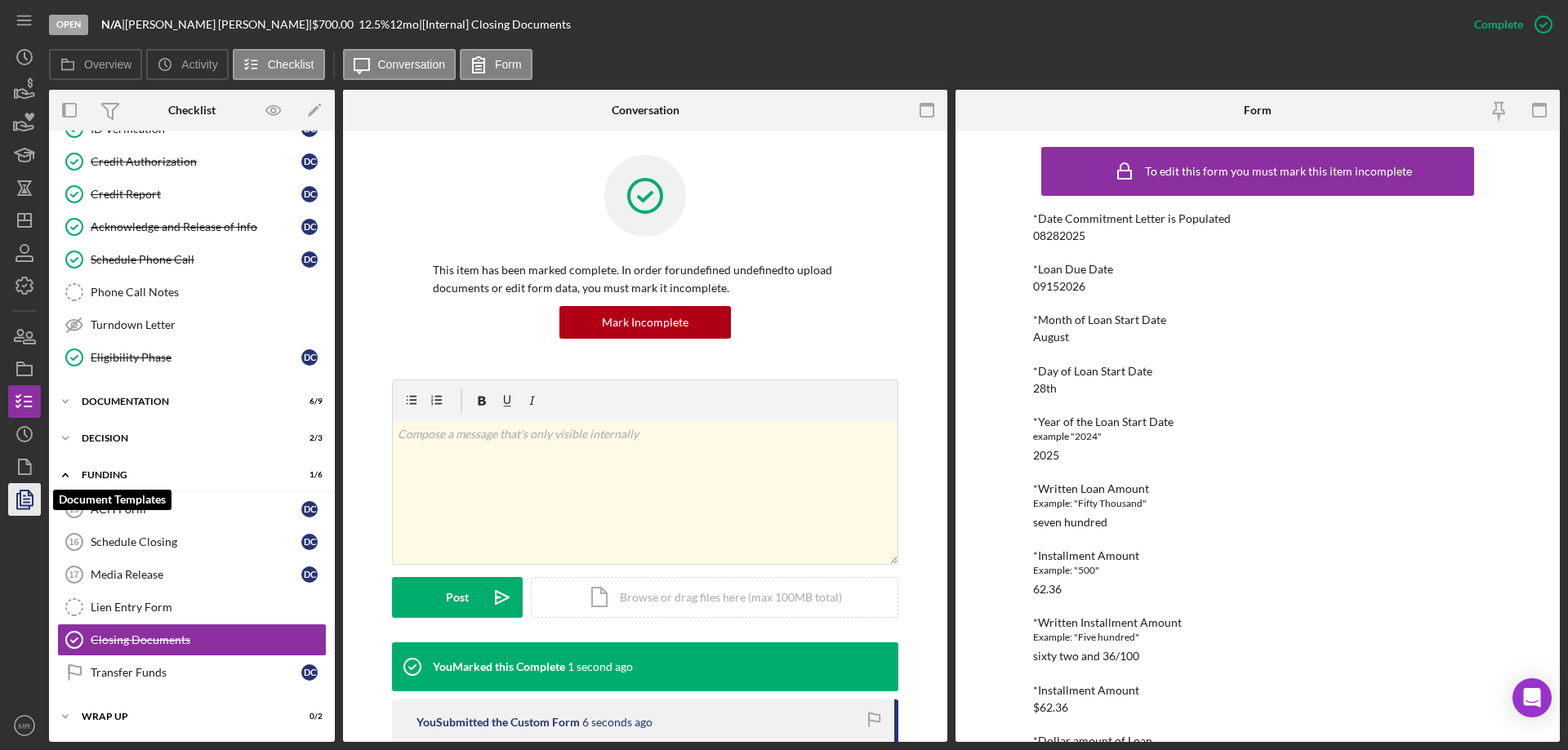
click at [28, 500] on icon "button" at bounding box center [26, 499] width 6 height 7
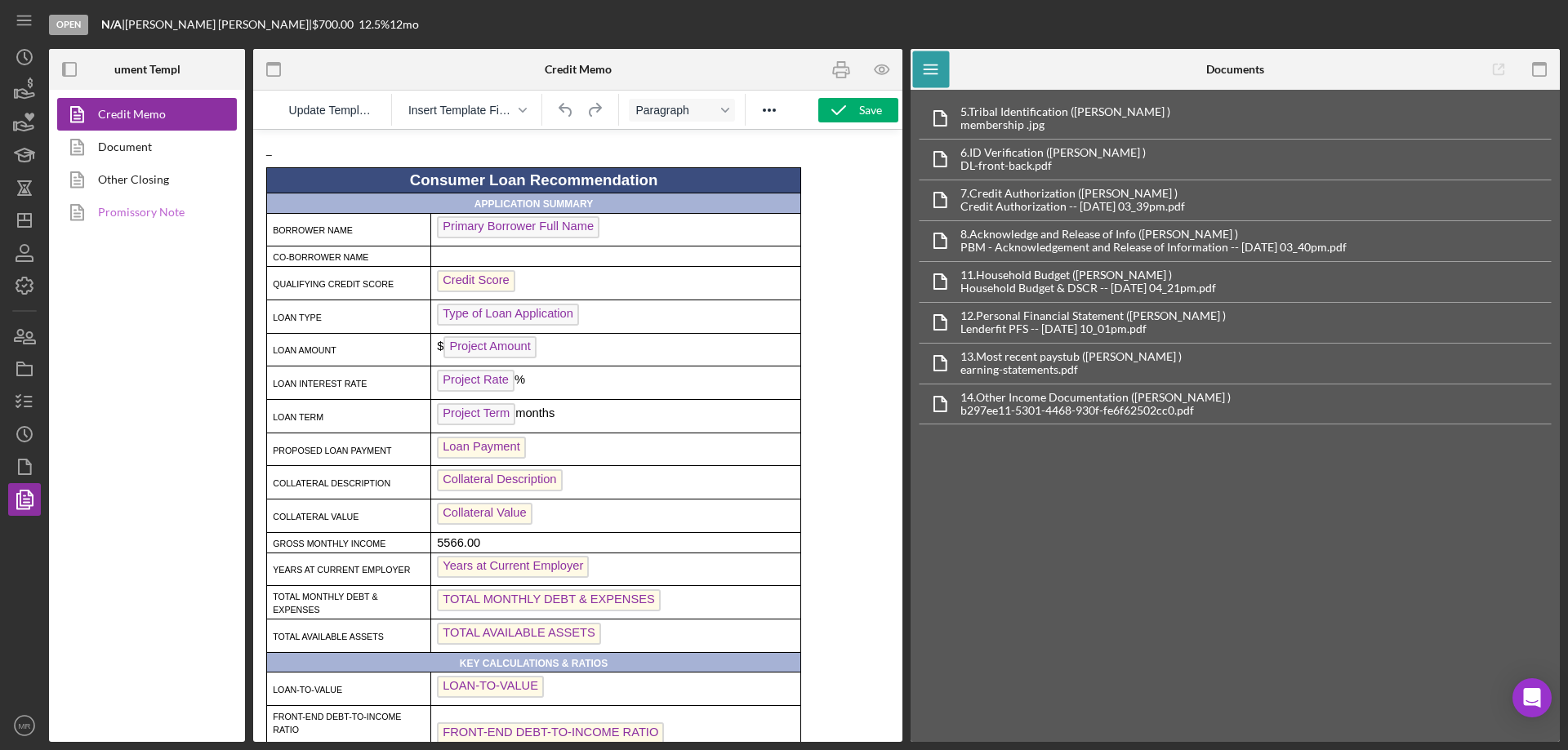
click at [116, 212] on link "Promissory Note" at bounding box center [142, 212] width 172 height 33
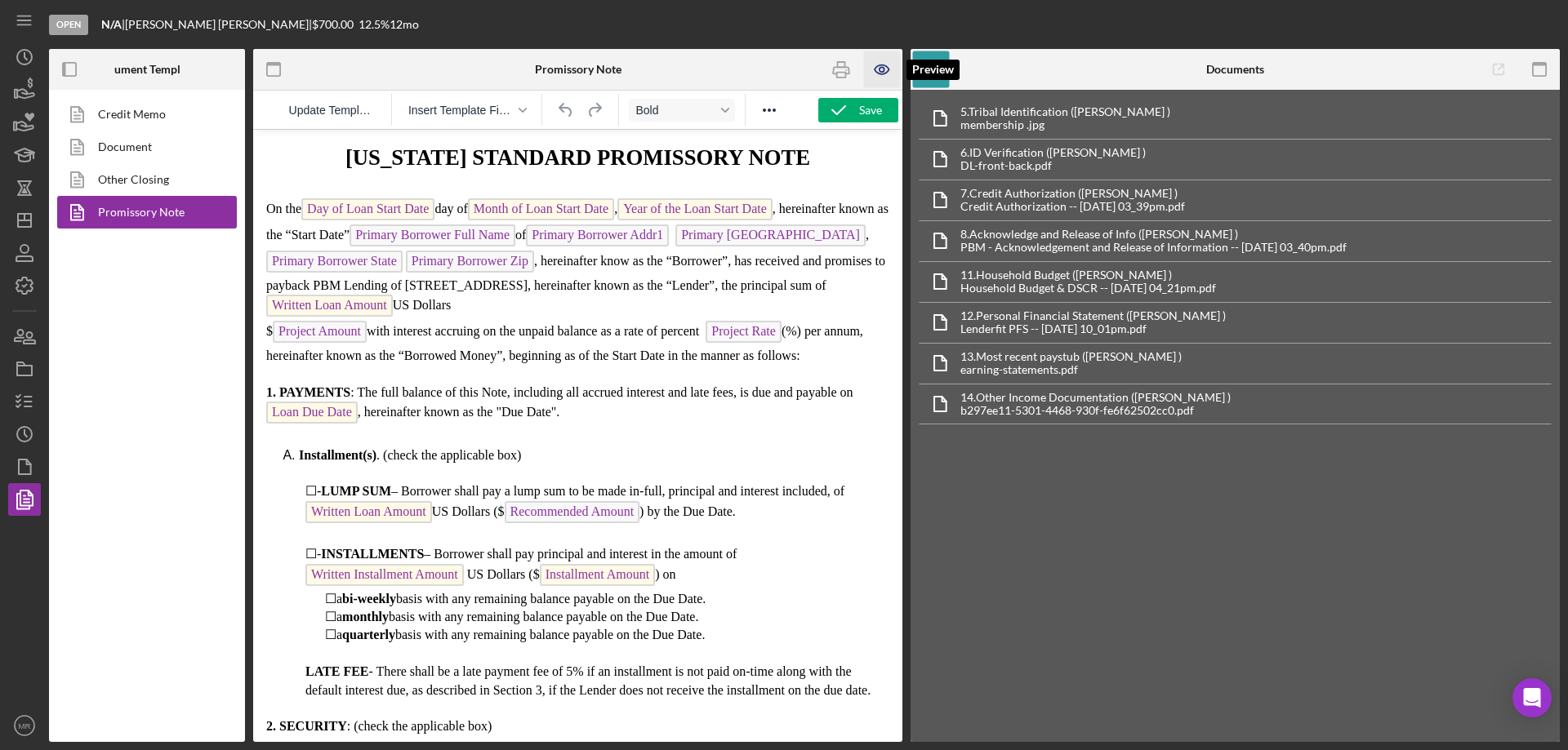
click at [875, 69] on icon "button" at bounding box center [881, 69] width 14 height 9
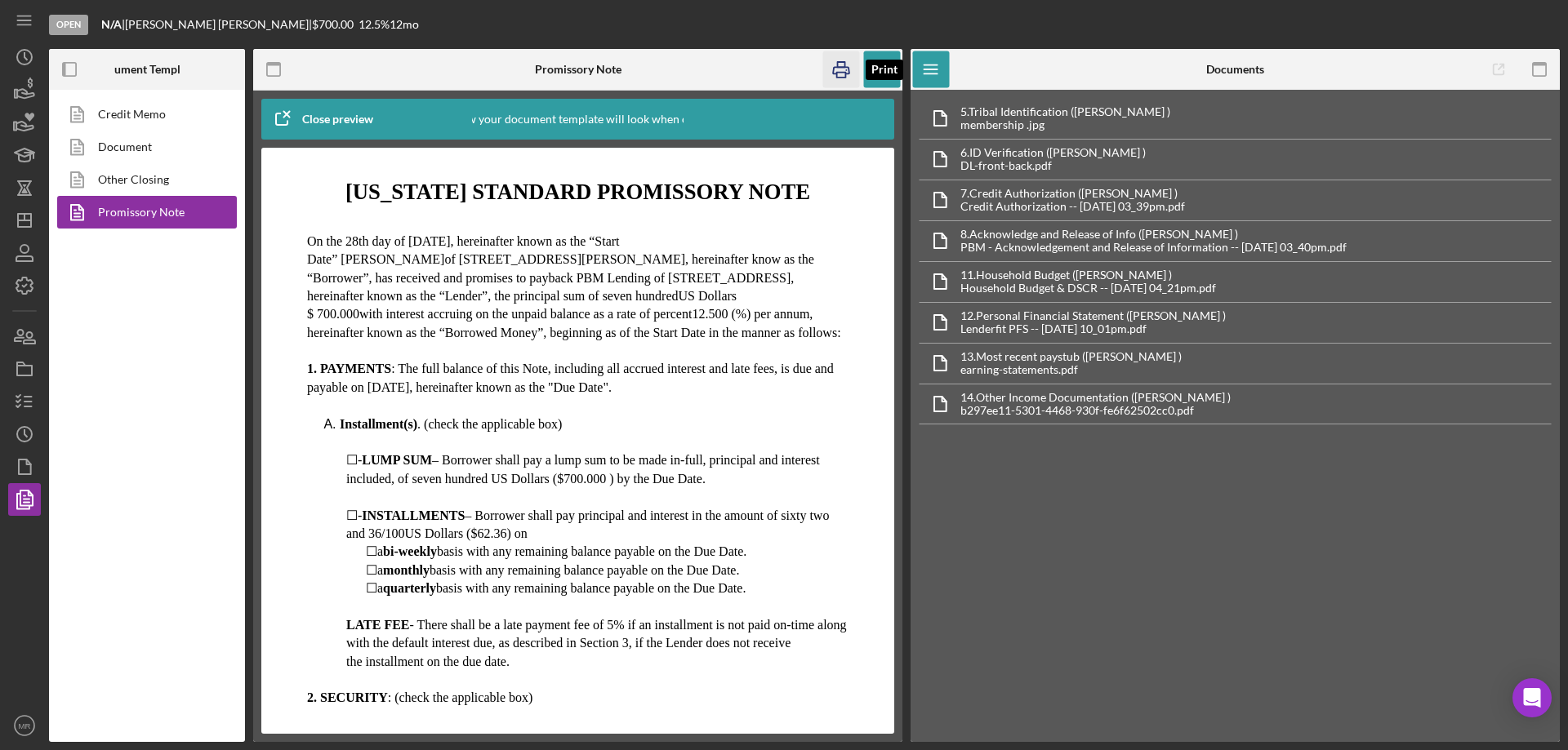
click at [843, 69] on icon "button" at bounding box center [841, 70] width 37 height 37
click at [18, 432] on circle "button" at bounding box center [24, 434] width 15 height 15
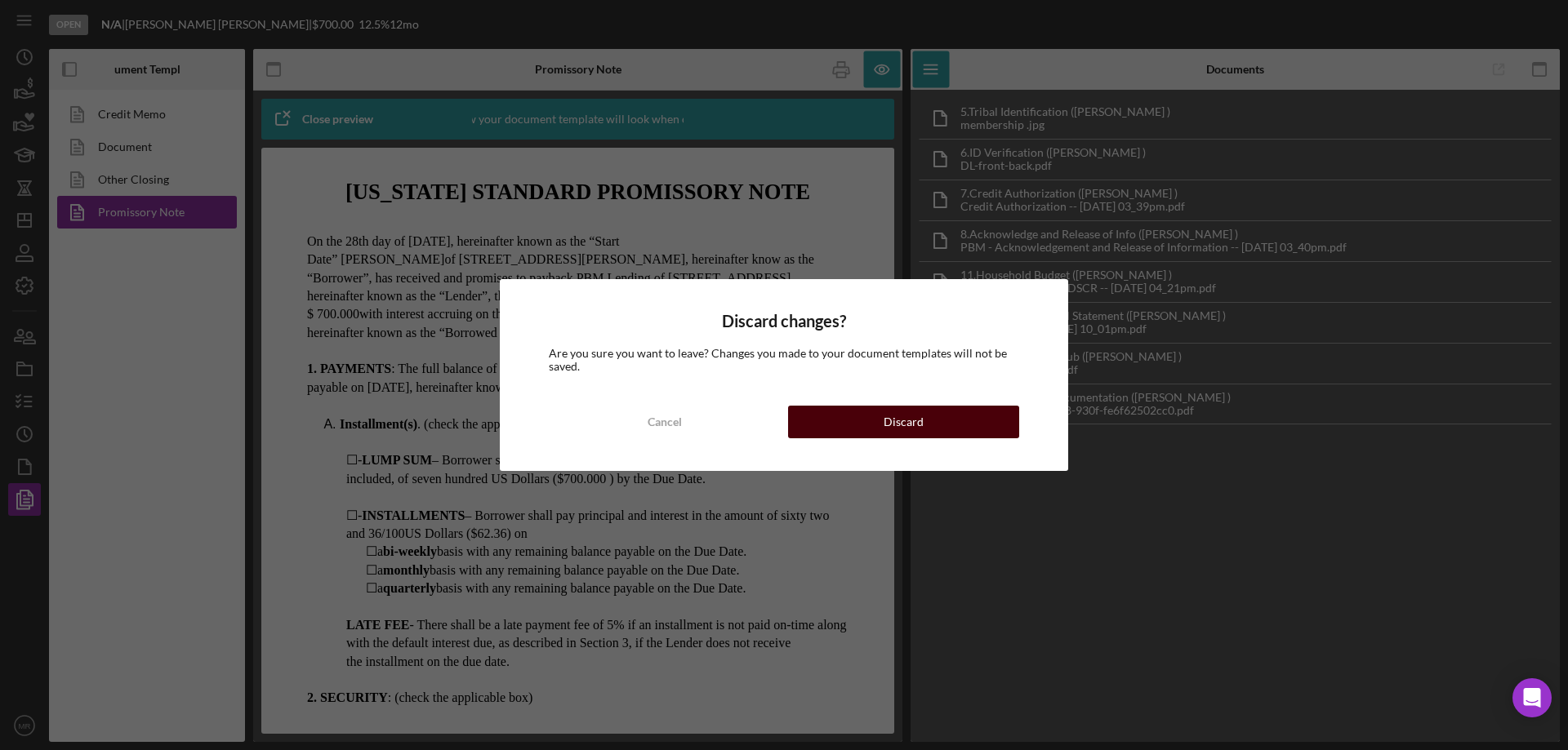
click at [907, 421] on div "Discard" at bounding box center [903, 422] width 40 height 33
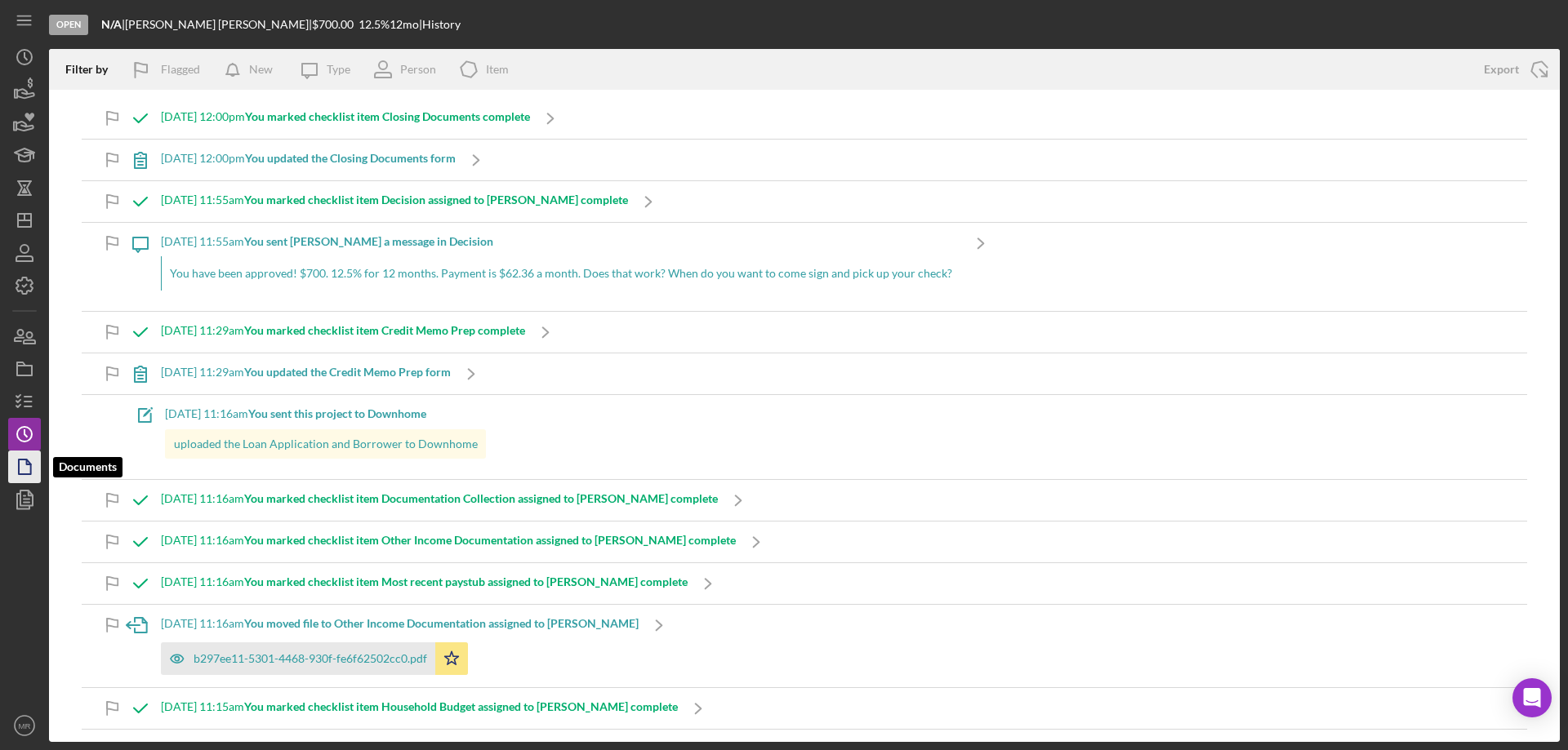
click at [19, 462] on polygon "button" at bounding box center [24, 466] width 13 height 15
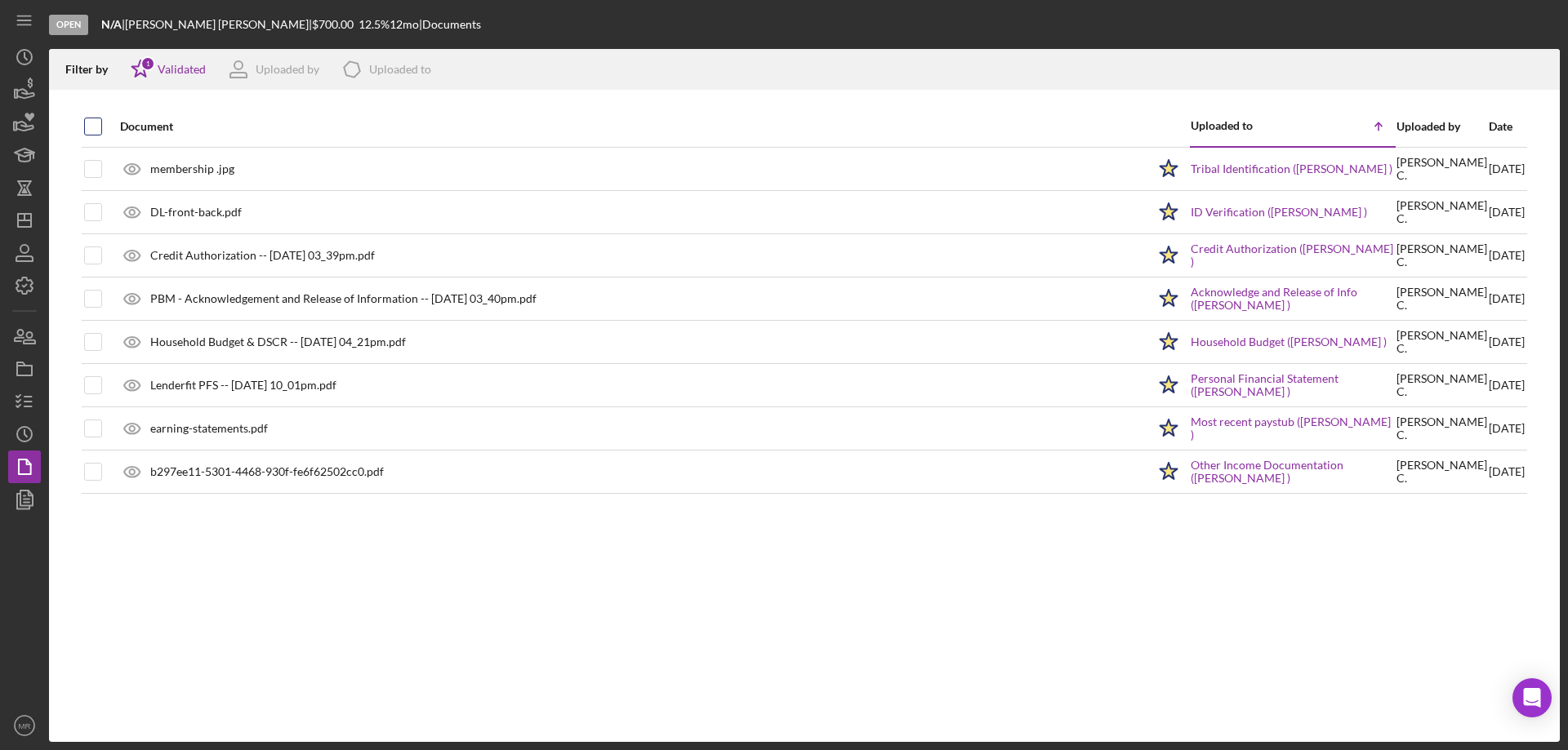
click at [93, 118] on input "checkbox" at bounding box center [93, 126] width 16 height 16
checkbox input "true"
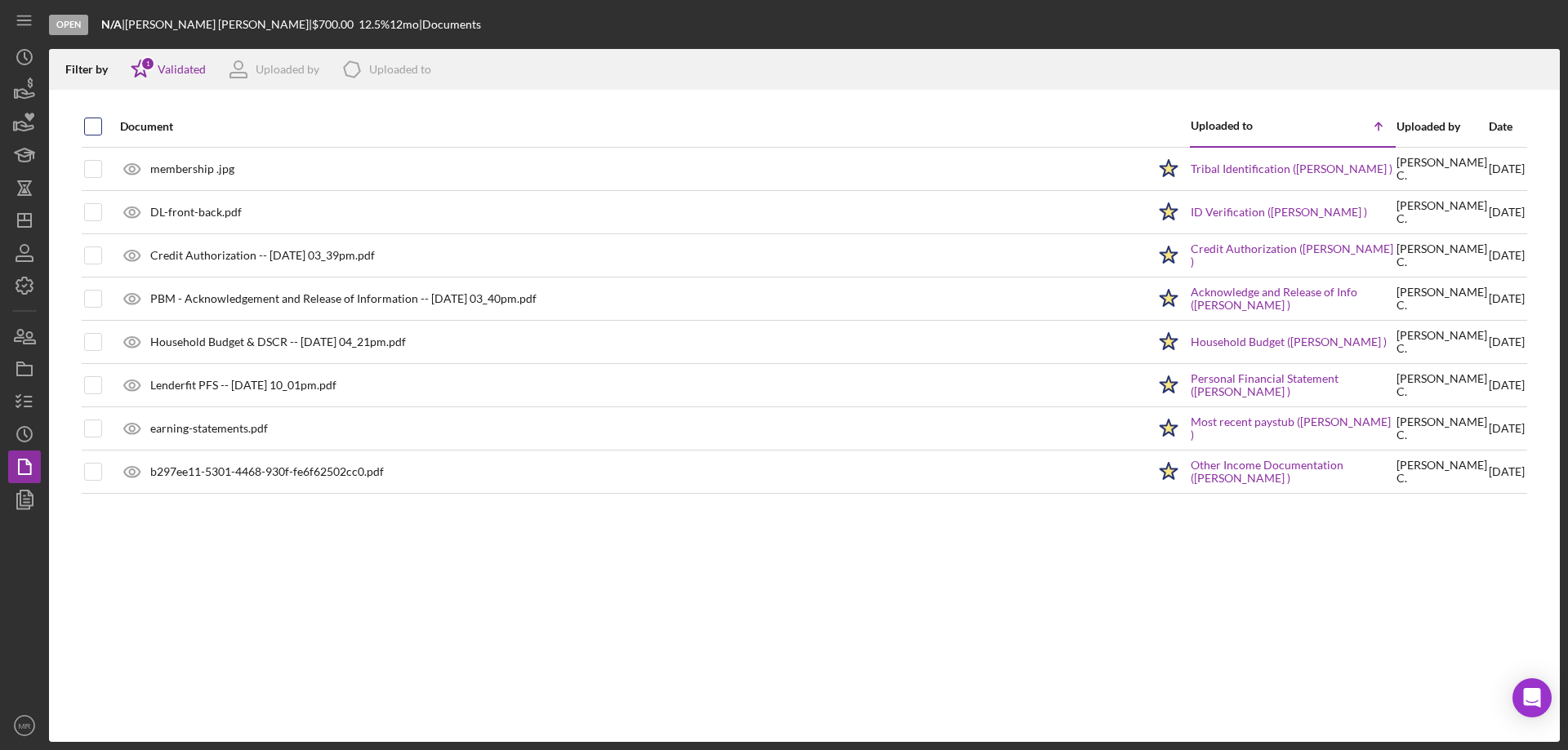
checkbox input "true"
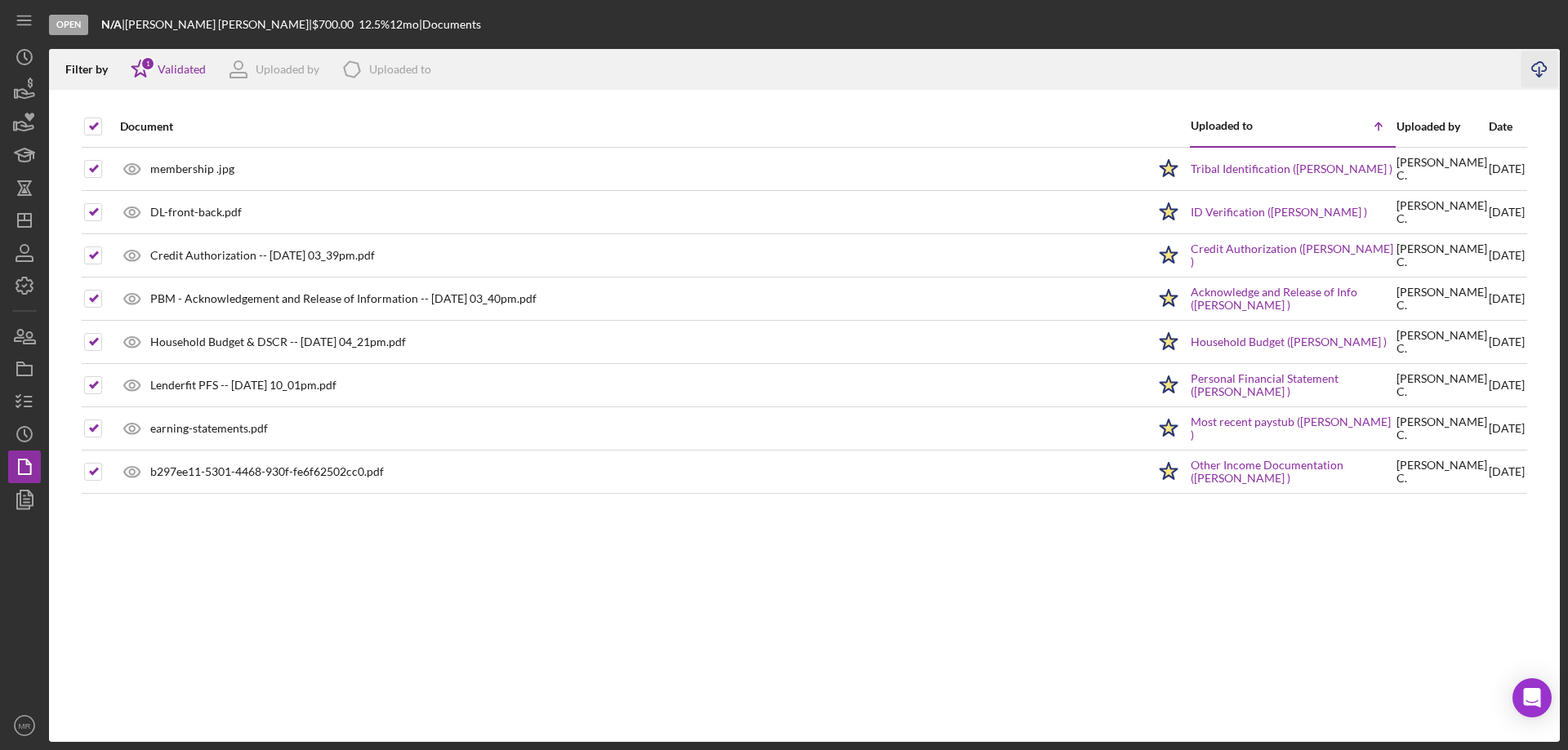
click at [1530, 74] on icon "Icon/Download" at bounding box center [1540, 70] width 37 height 37
drag, startPoint x: 929, startPoint y: 636, endPoint x: 1074, endPoint y: 521, distance: 185.1
click at [929, 636] on div "Document Uploaded to Icon/Table Sort Arrow Uploaded by Date membership .jpg Ico…" at bounding box center [804, 424] width 1511 height 636
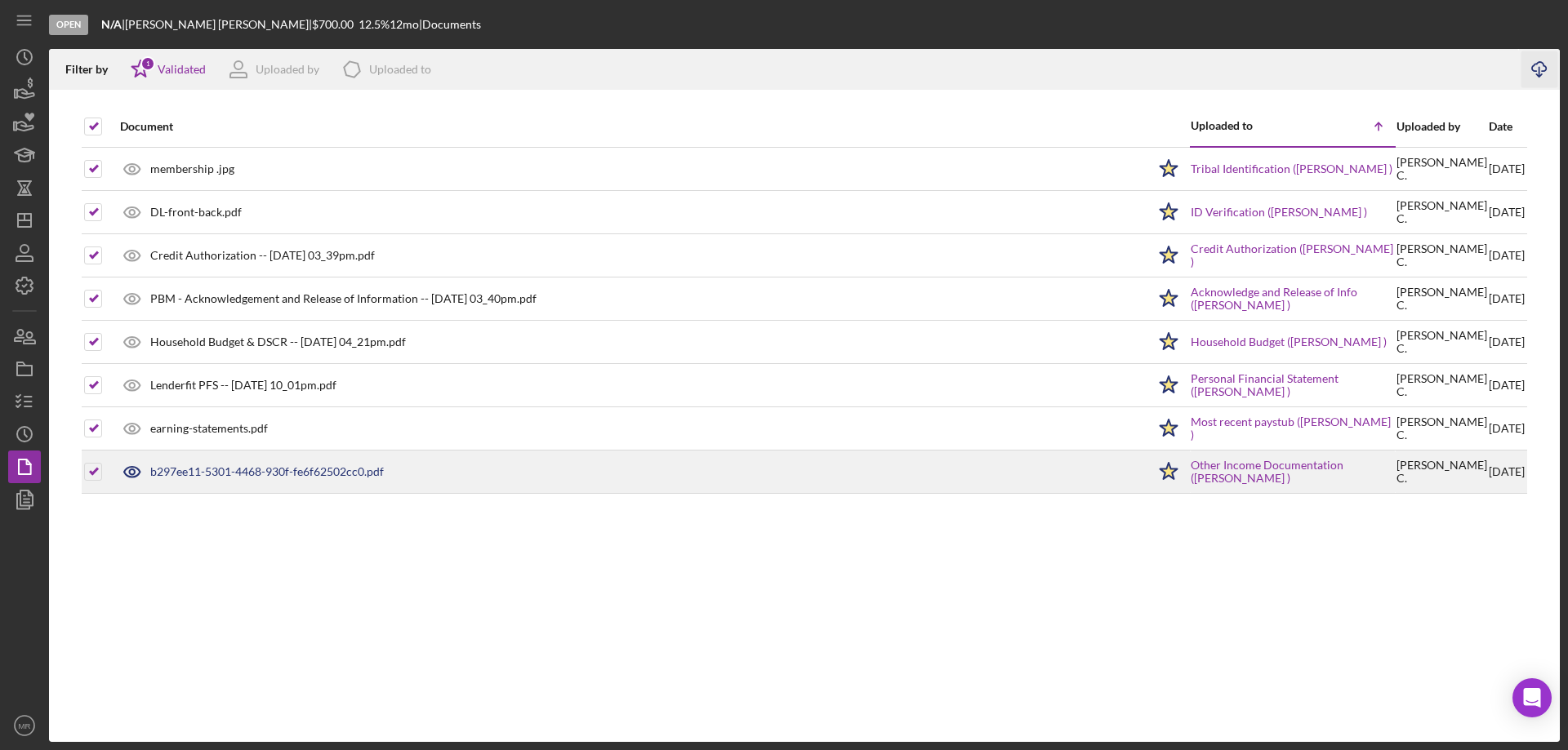
drag, startPoint x: 629, startPoint y: 638, endPoint x: 695, endPoint y: 464, distance: 186.1
click at [629, 639] on div "Document Uploaded to Icon/Table Sort Arrow Uploaded by Date membership .jpg Ico…" at bounding box center [804, 424] width 1511 height 636
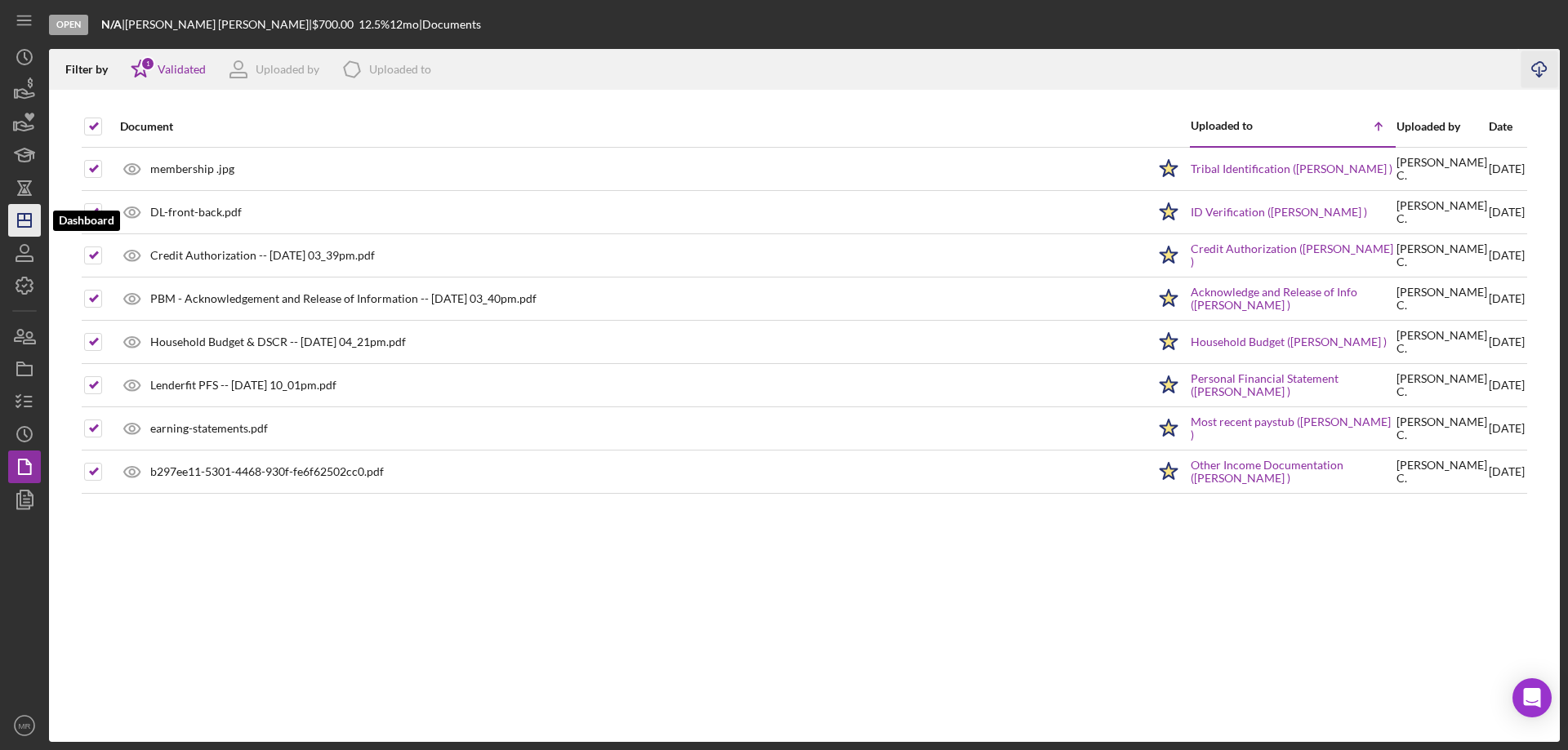
click at [23, 224] on icon "Icon/Dashboard" at bounding box center [24, 220] width 41 height 41
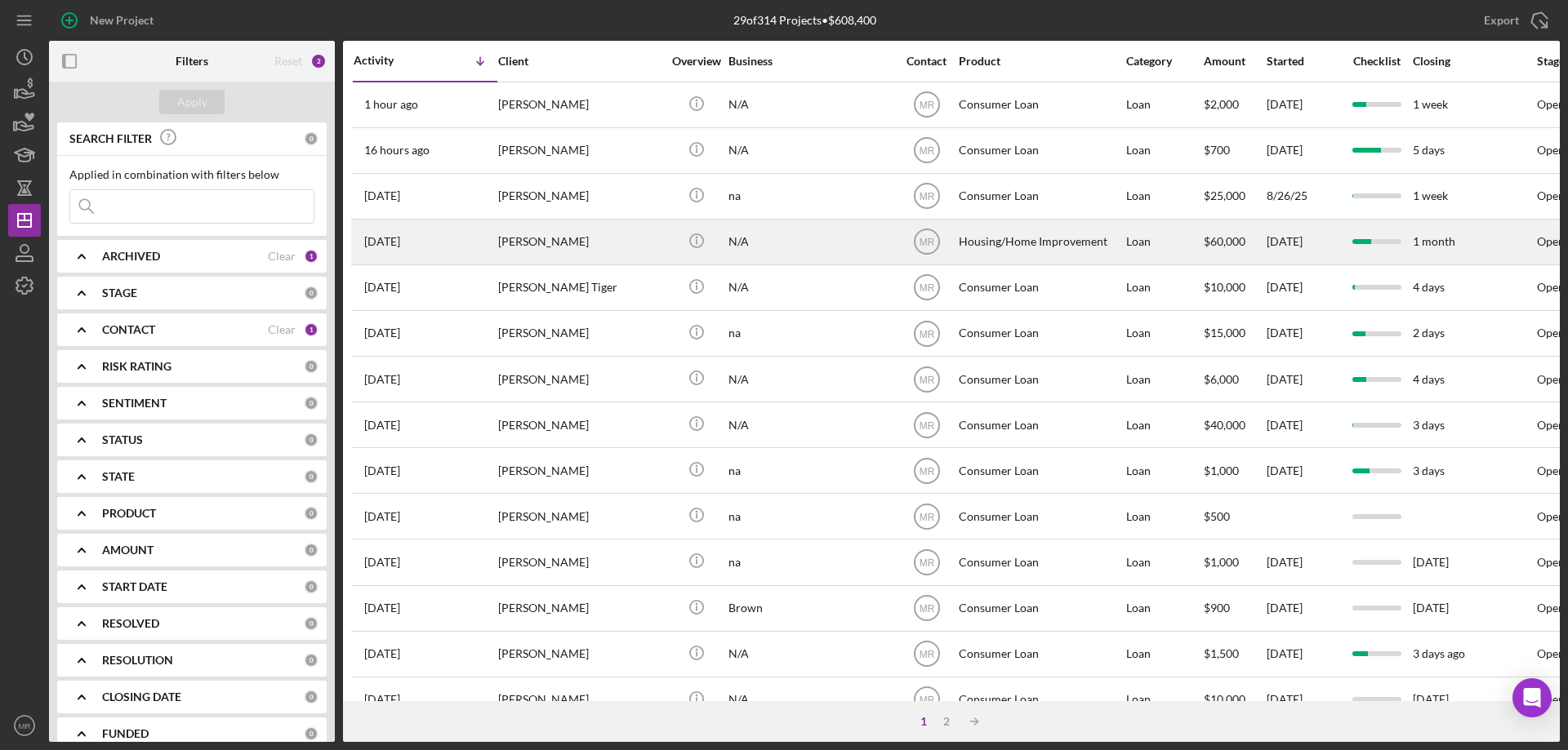
click at [821, 243] on div "N/A" at bounding box center [810, 242] width 164 height 44
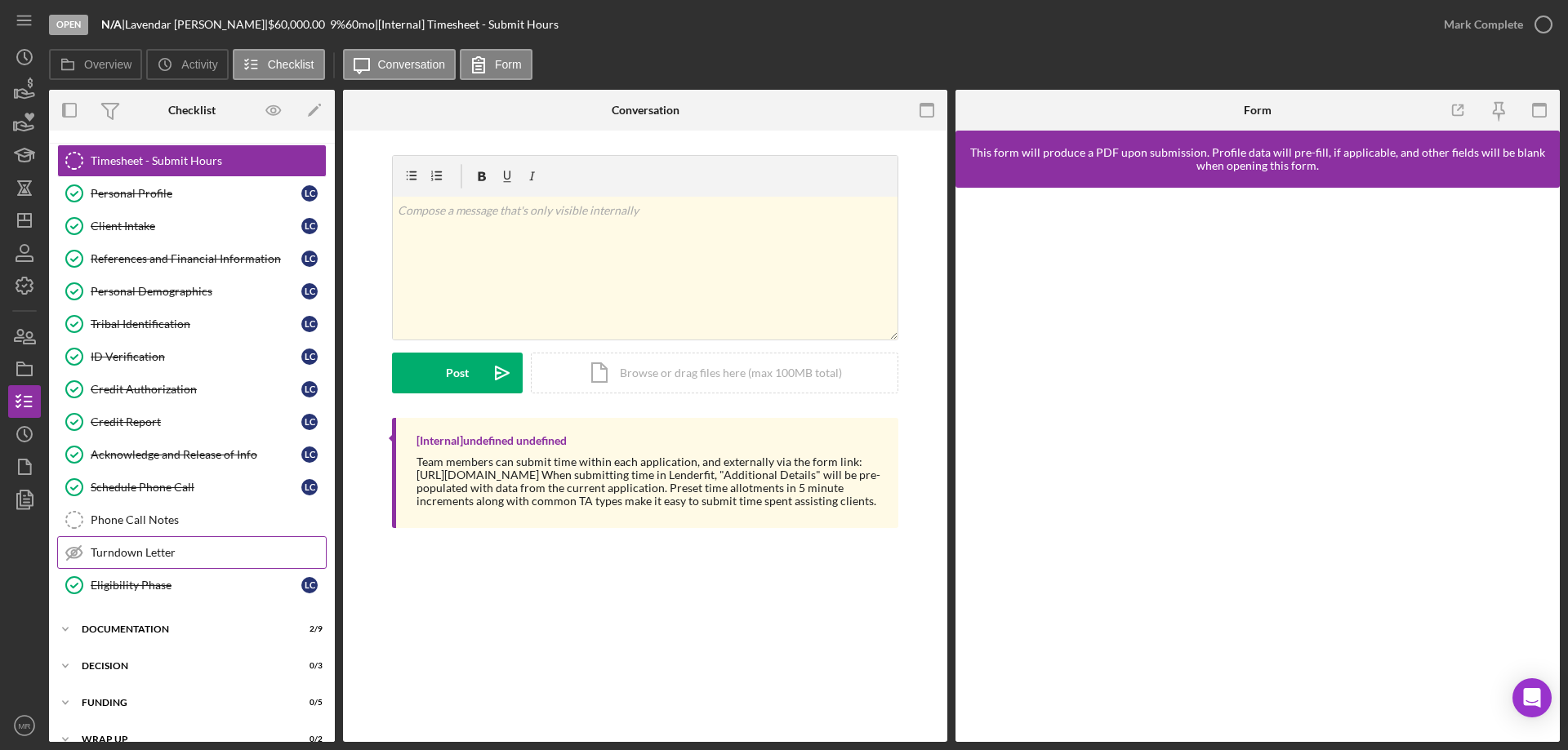
scroll to position [50, 0]
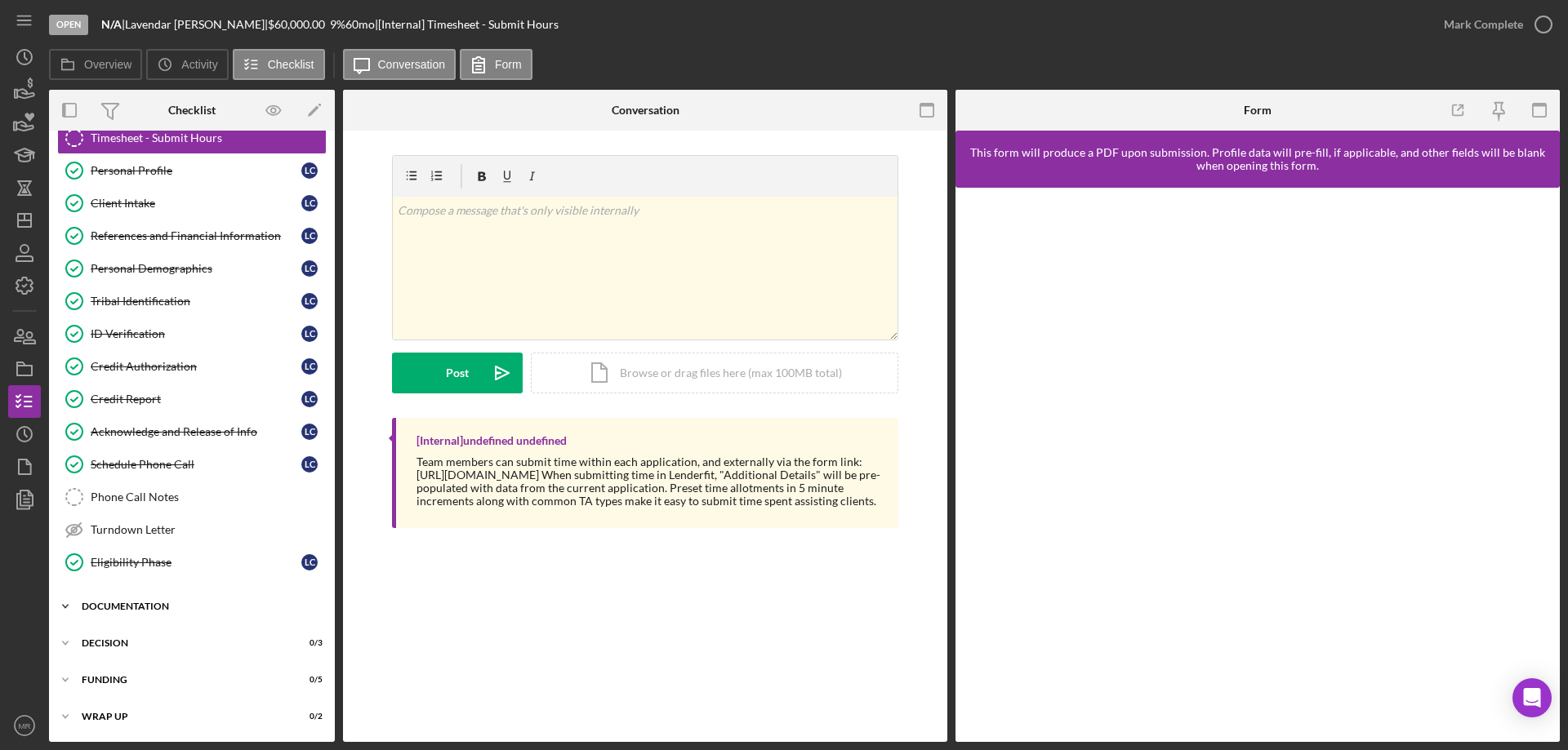
click at [158, 606] on div "Documentation" at bounding box center [198, 607] width 233 height 10
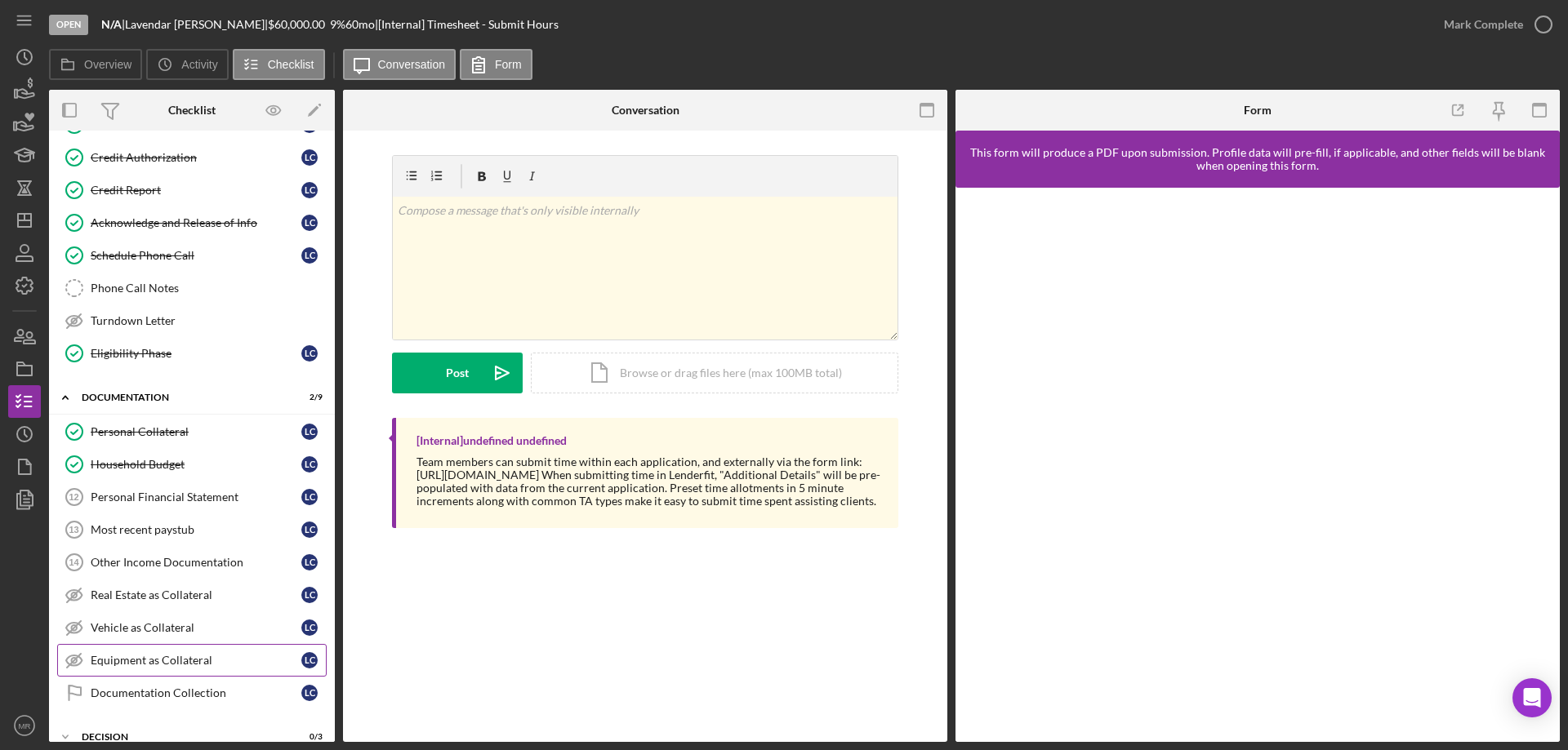
scroll to position [296, 0]
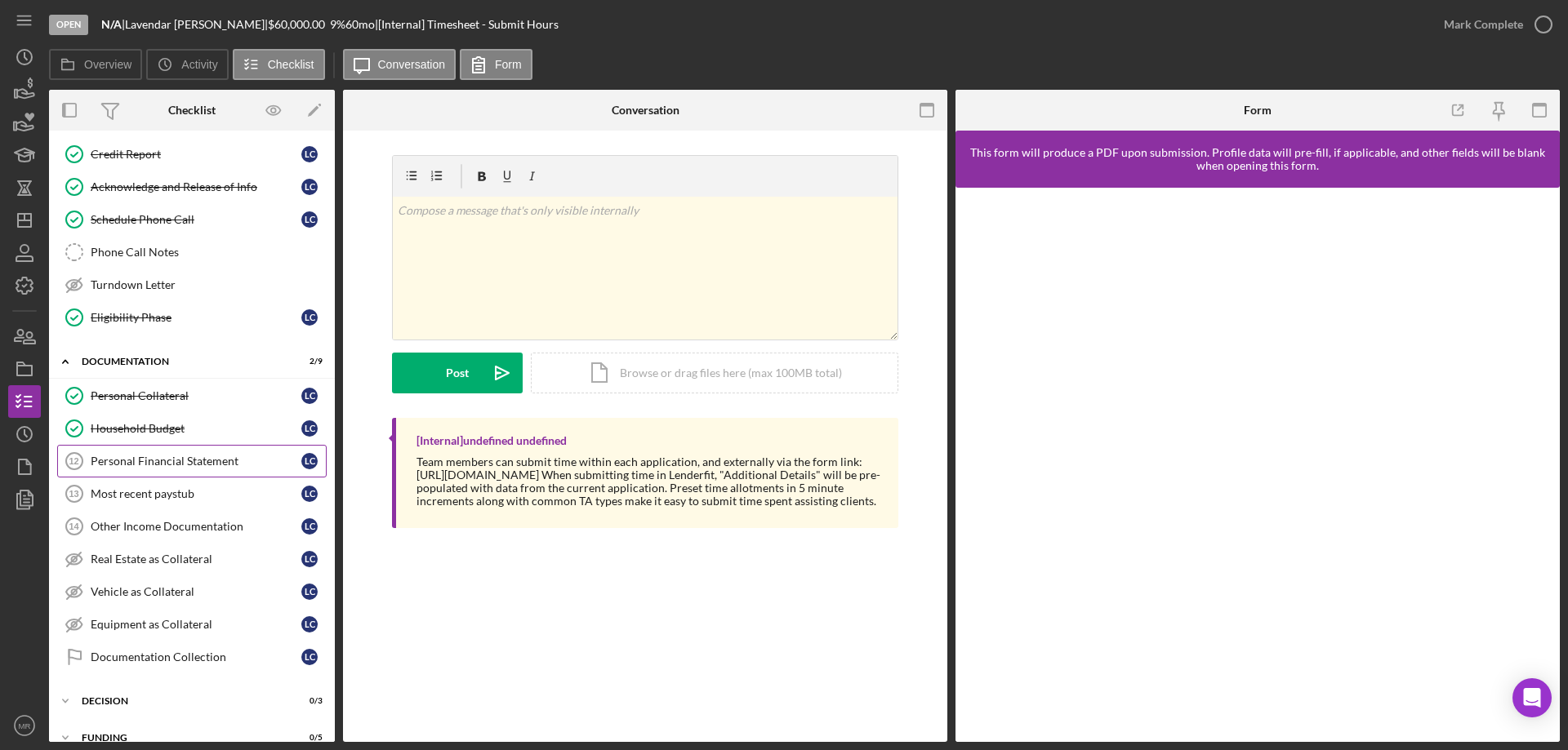
click at [153, 459] on div "Personal Financial Statement" at bounding box center [196, 460] width 210 height 13
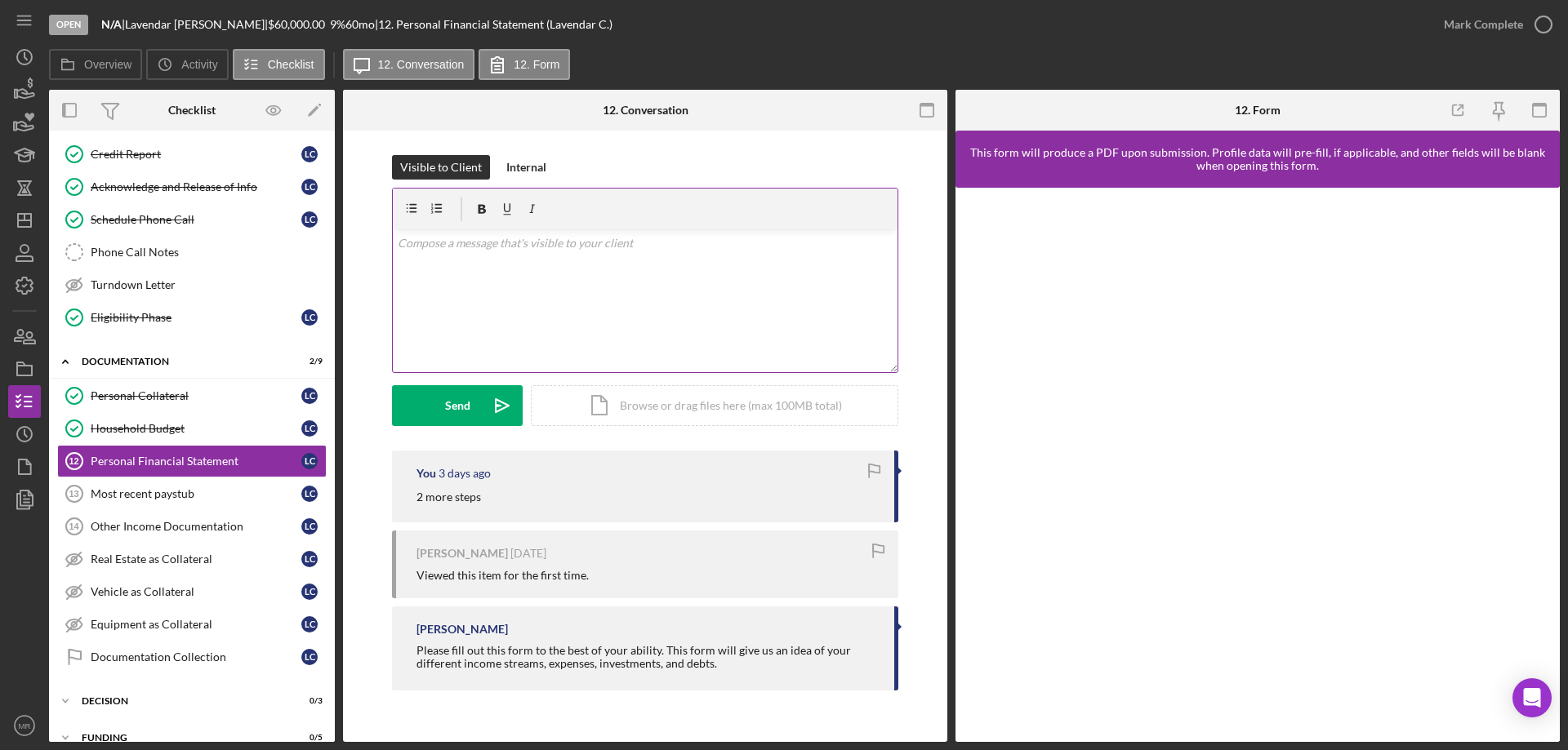
click at [646, 309] on div "v Color teal Color pink Remove color Add row above Add row below Add column bef…" at bounding box center [644, 300] width 505 height 142
click at [20, 218] on icon "Icon/Dashboard" at bounding box center [24, 220] width 41 height 41
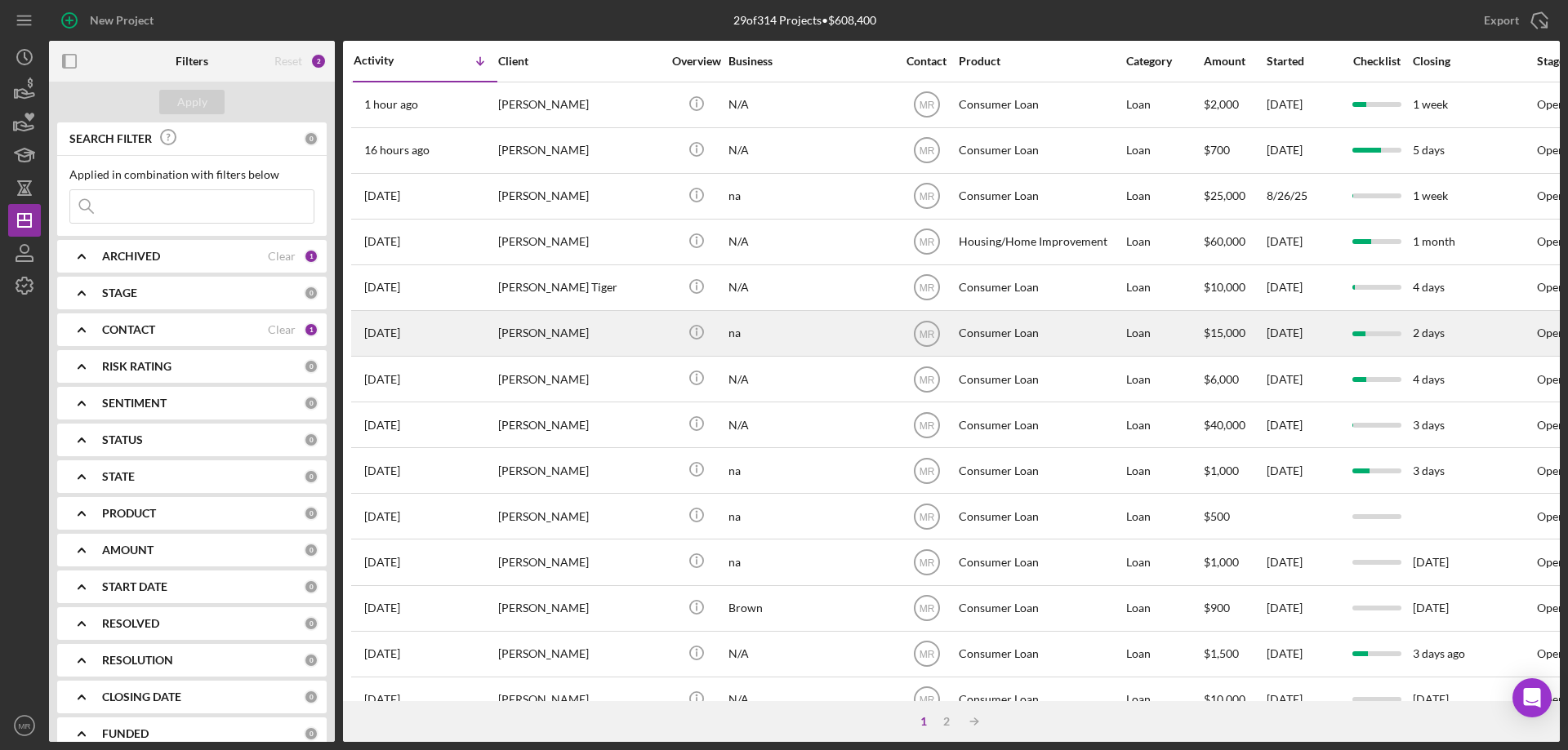
click at [631, 331] on div "[PERSON_NAME]" at bounding box center [580, 333] width 164 height 44
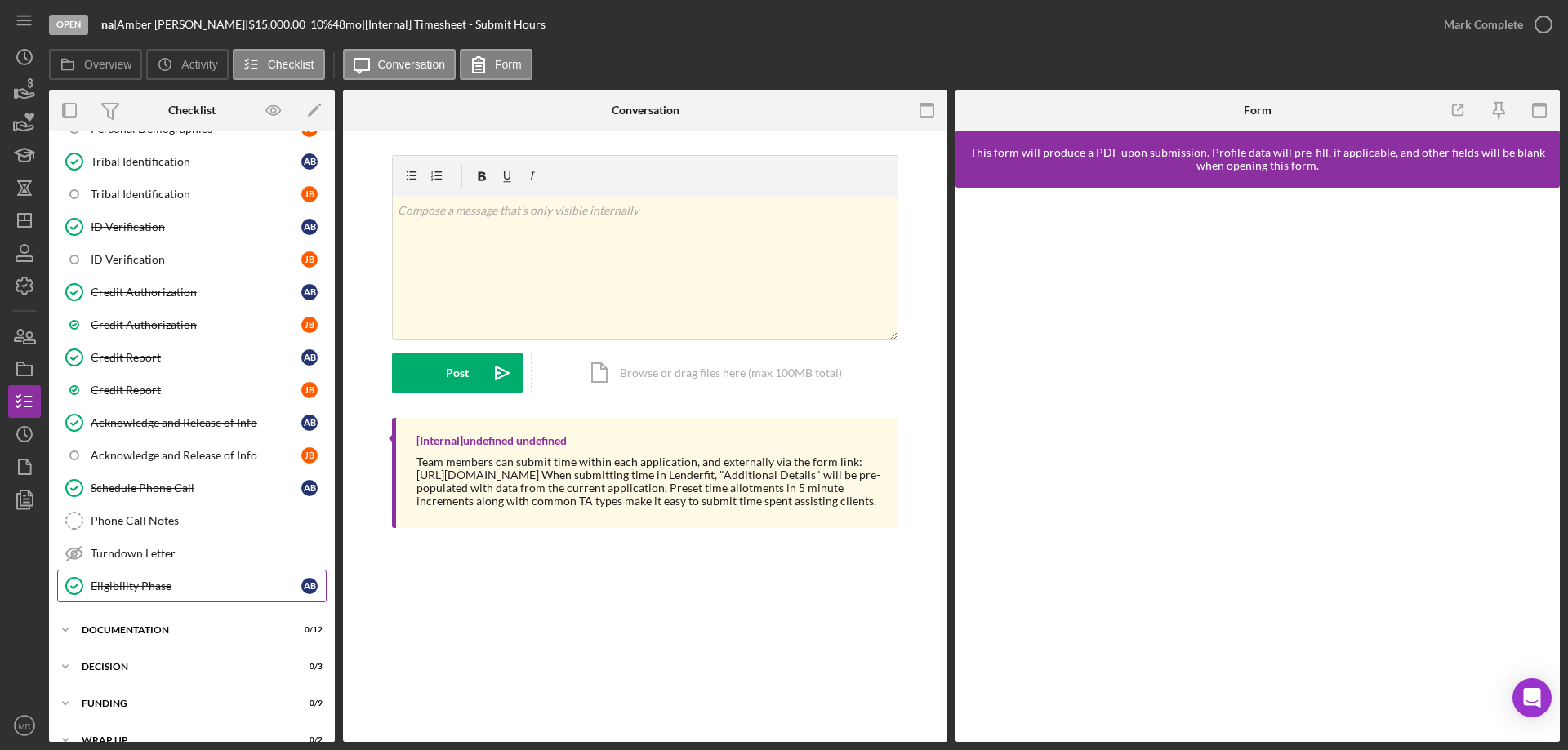
scroll to position [327, 0]
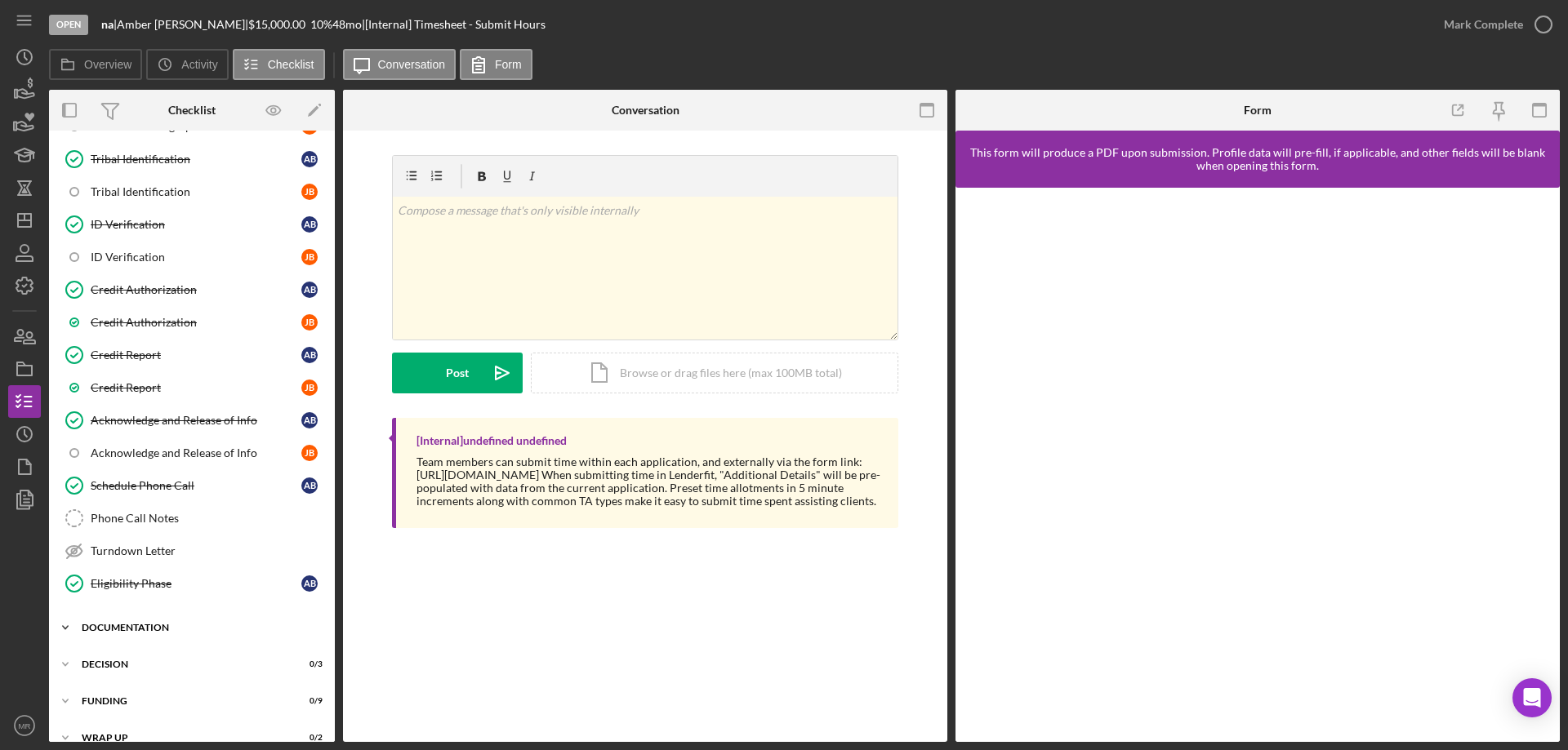
click at [138, 619] on div "Icon/Expander Documentation 0 / 12" at bounding box center [192, 628] width 286 height 33
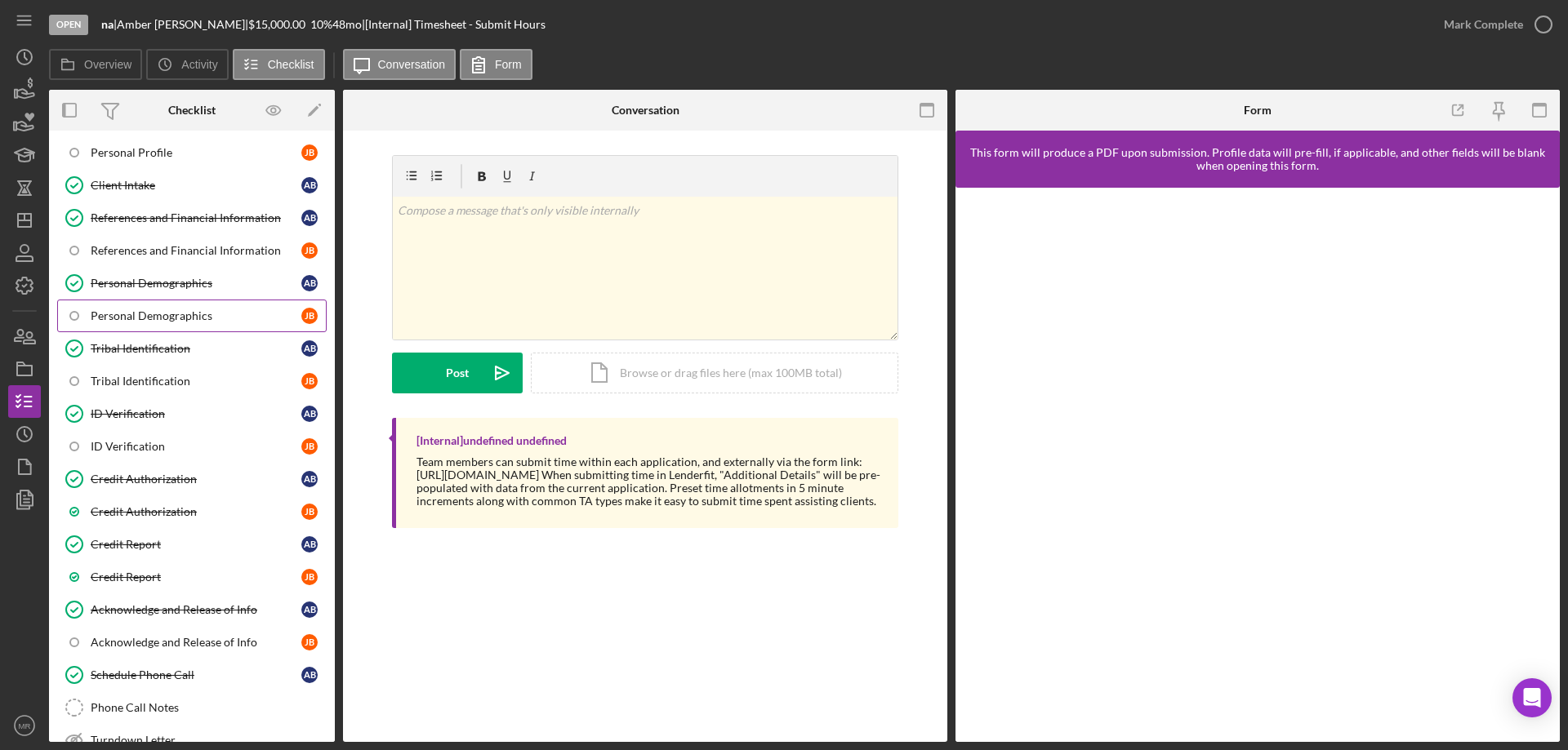
scroll to position [0, 0]
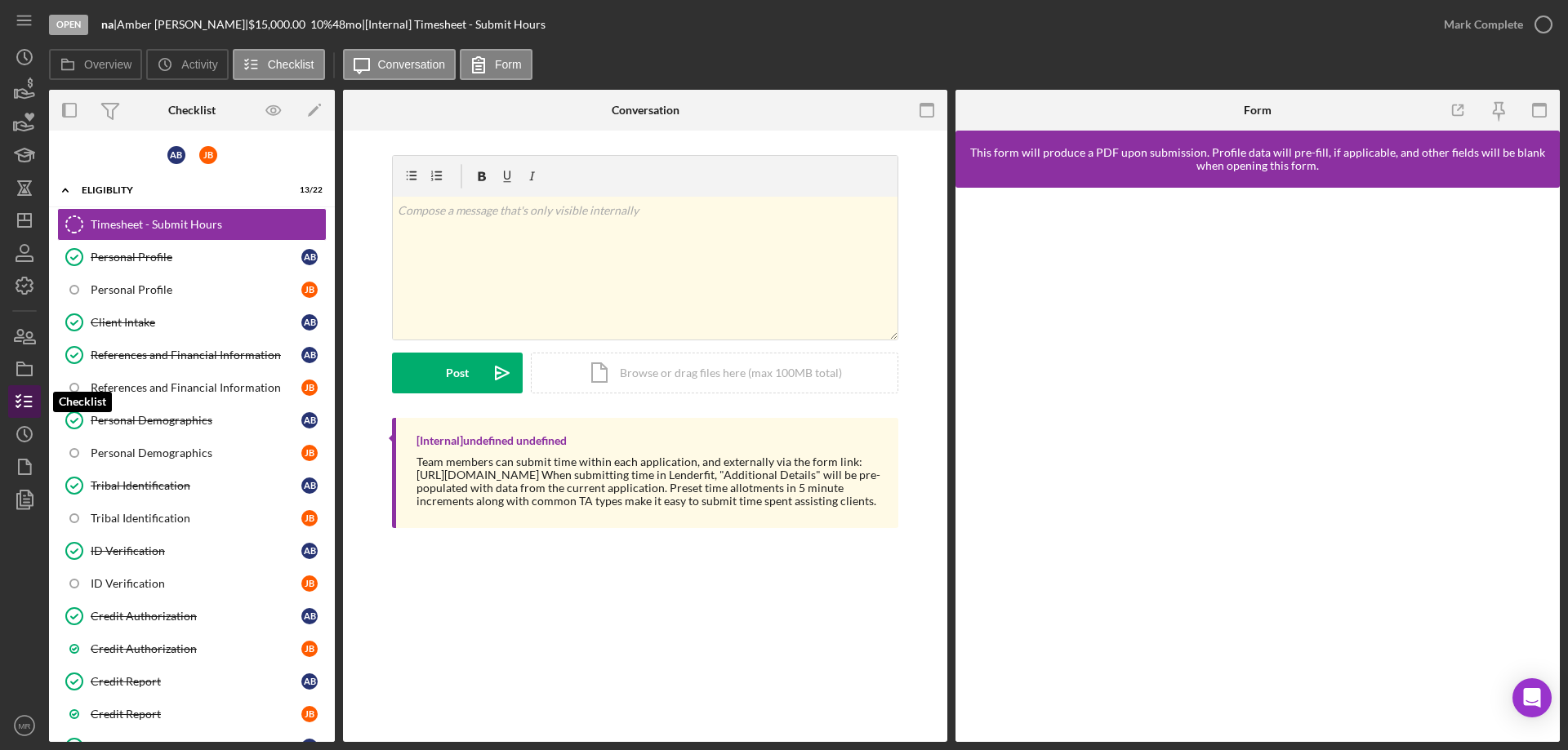
click at [19, 393] on icon "button" at bounding box center [24, 402] width 41 height 41
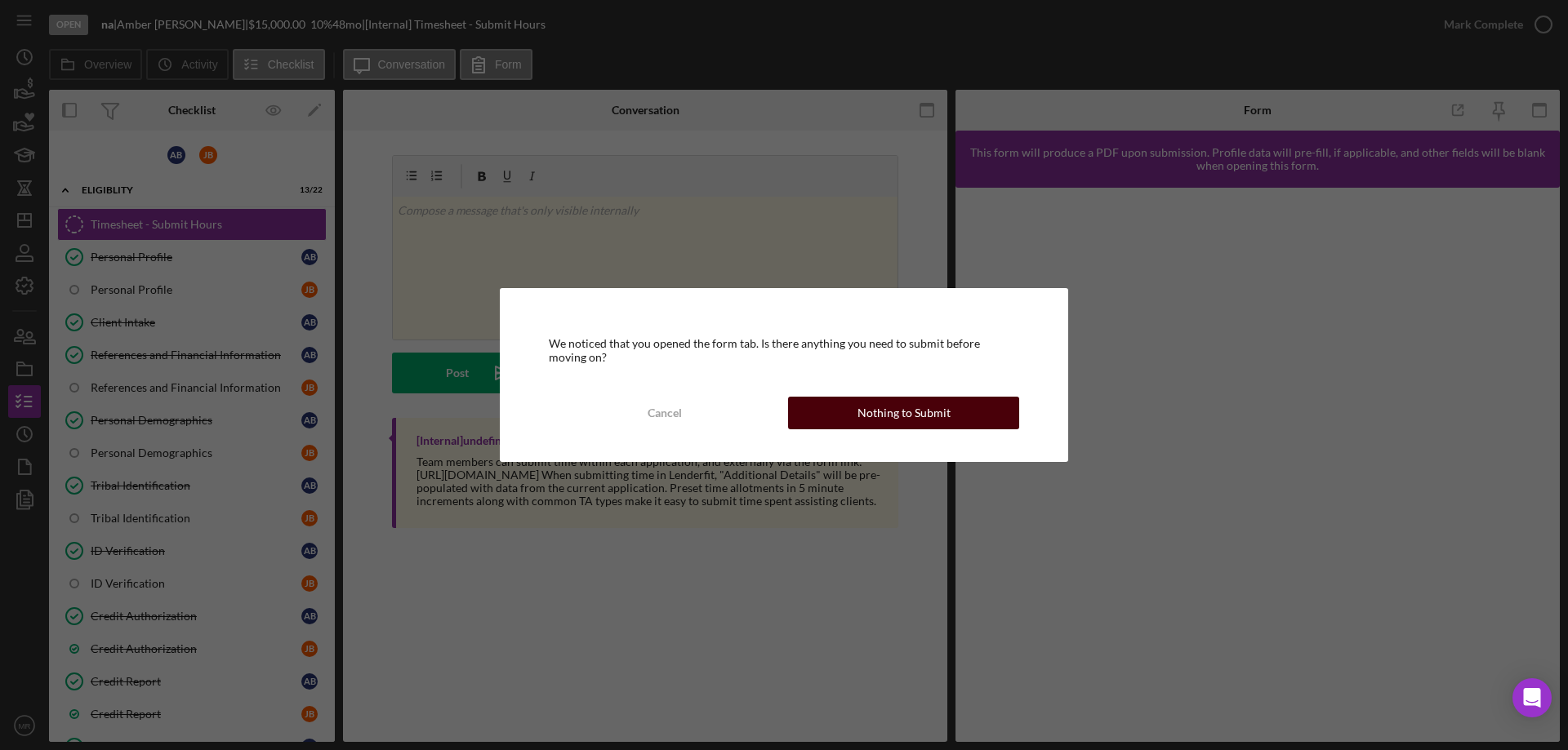
click at [885, 416] on div "Nothing to Submit" at bounding box center [904, 414] width 93 height 33
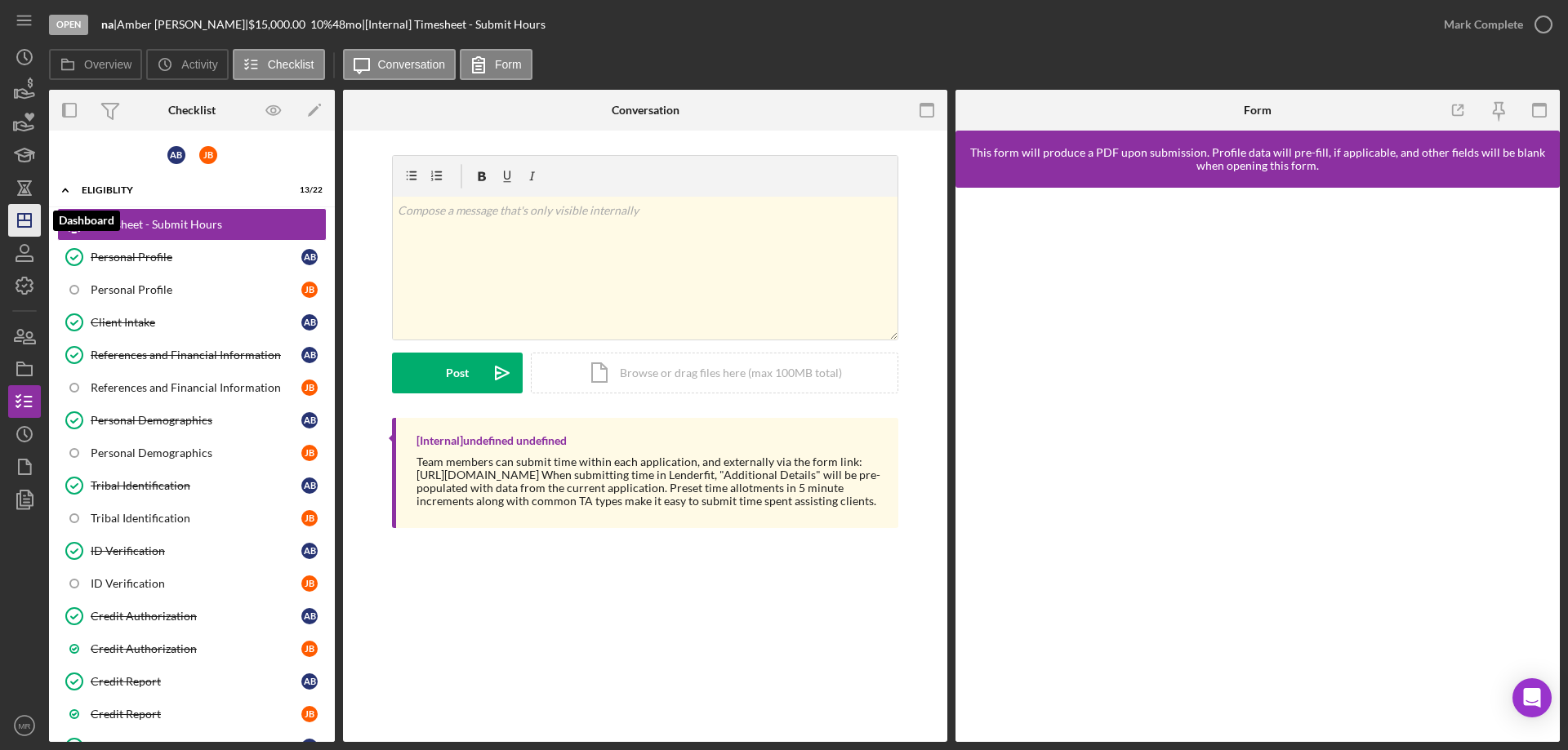
click at [22, 221] on line "button" at bounding box center [24, 221] width 13 height 0
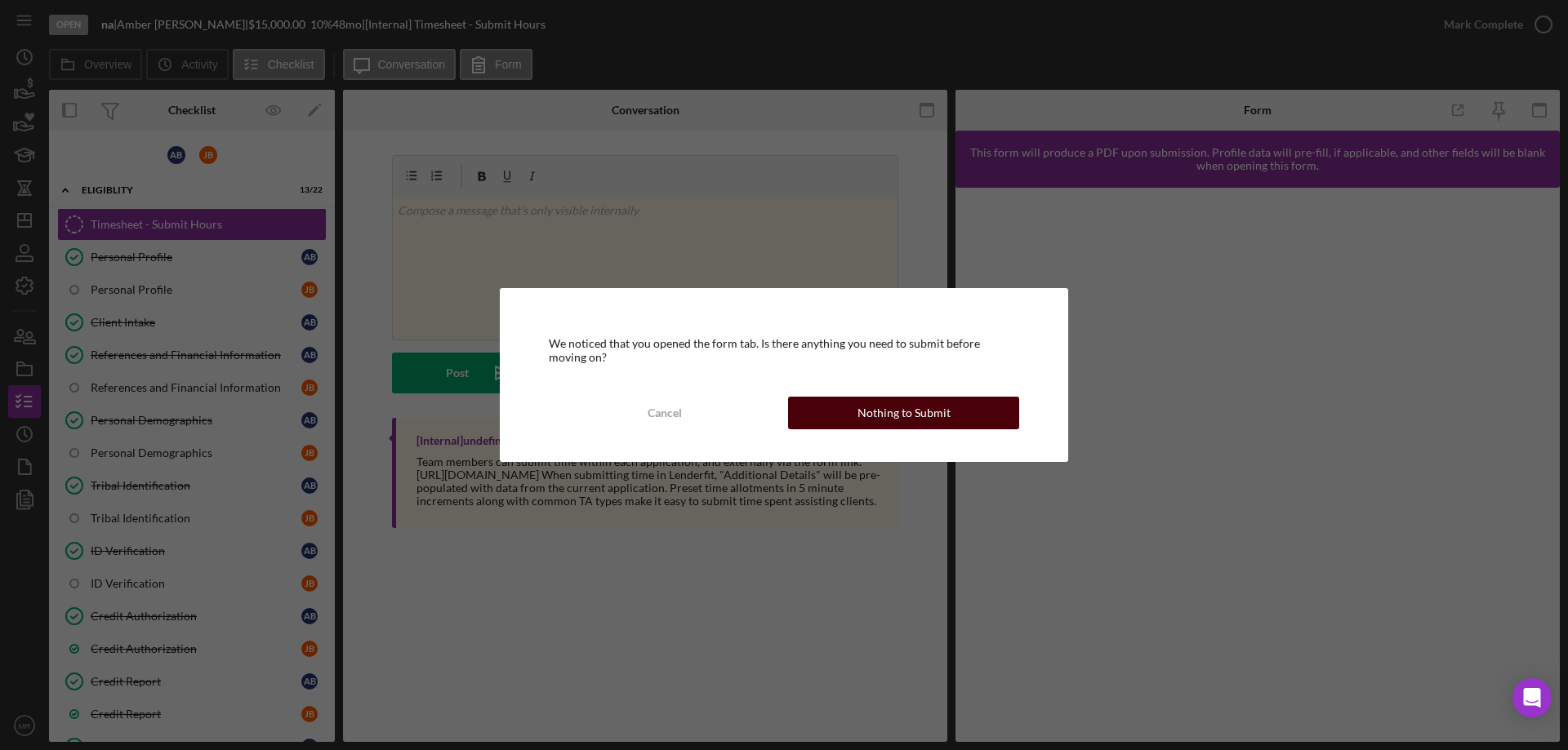
click at [957, 417] on button "Nothing to Submit" at bounding box center [903, 414] width 231 height 33
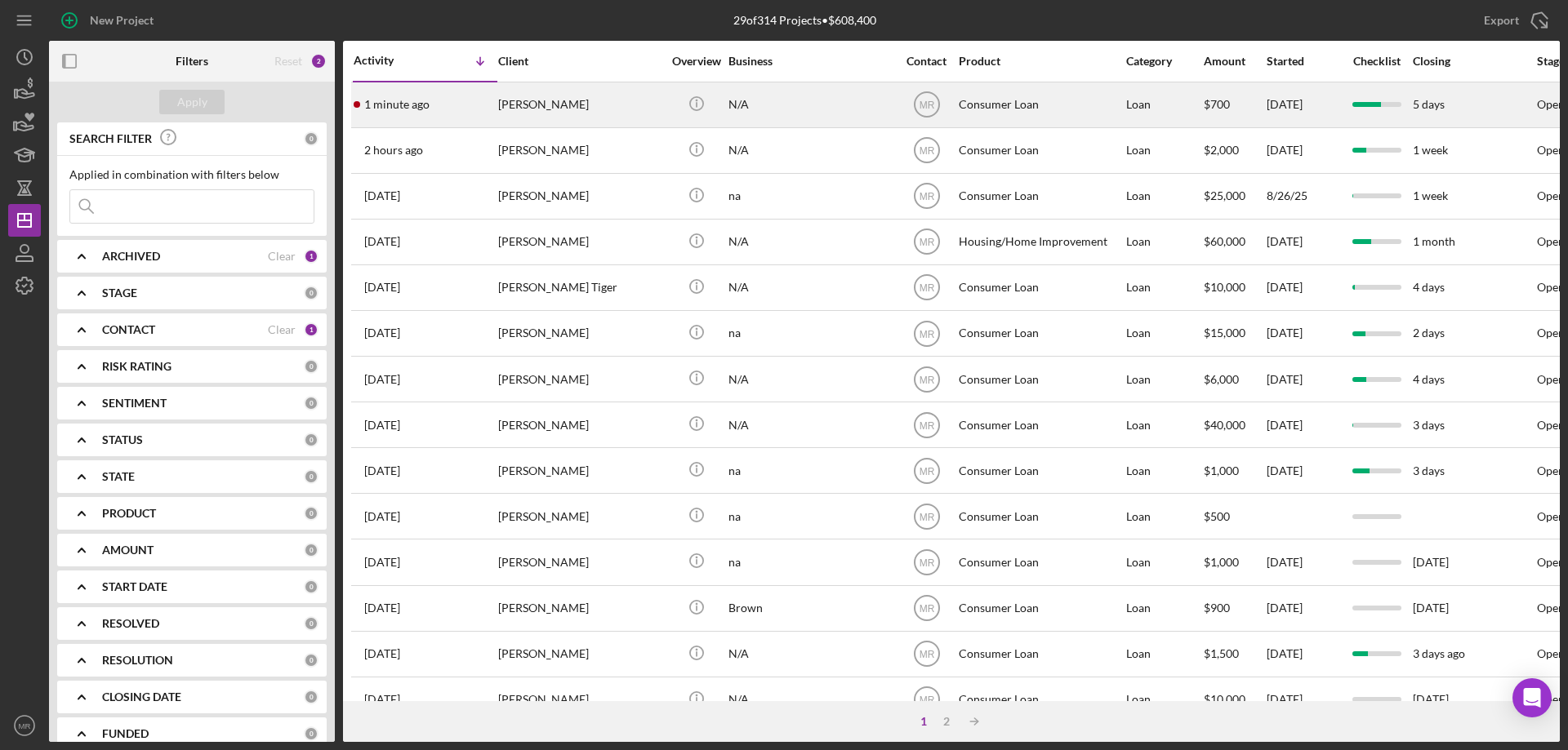
click at [594, 104] on div "[PERSON_NAME]" at bounding box center [580, 105] width 164 height 44
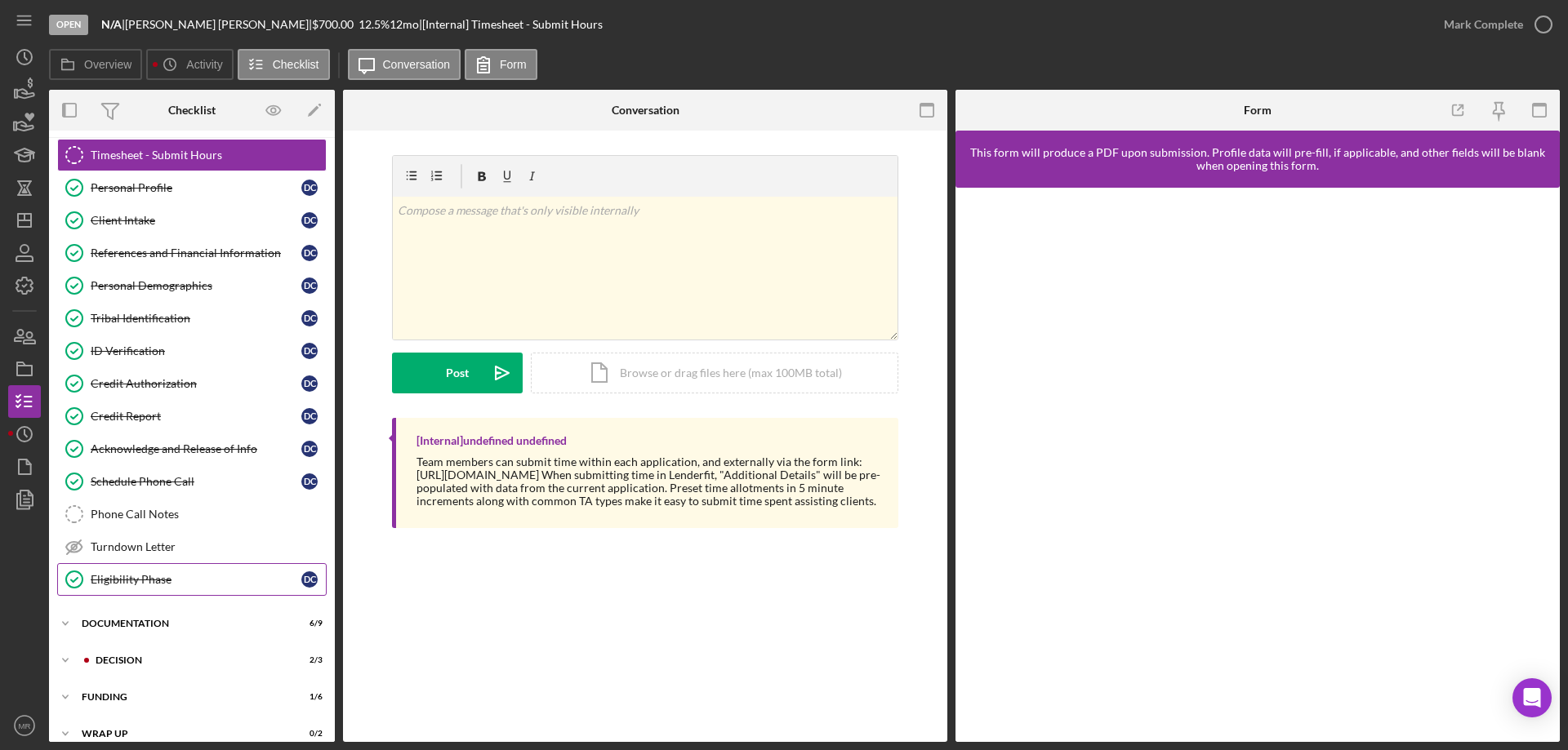
scroll to position [50, 0]
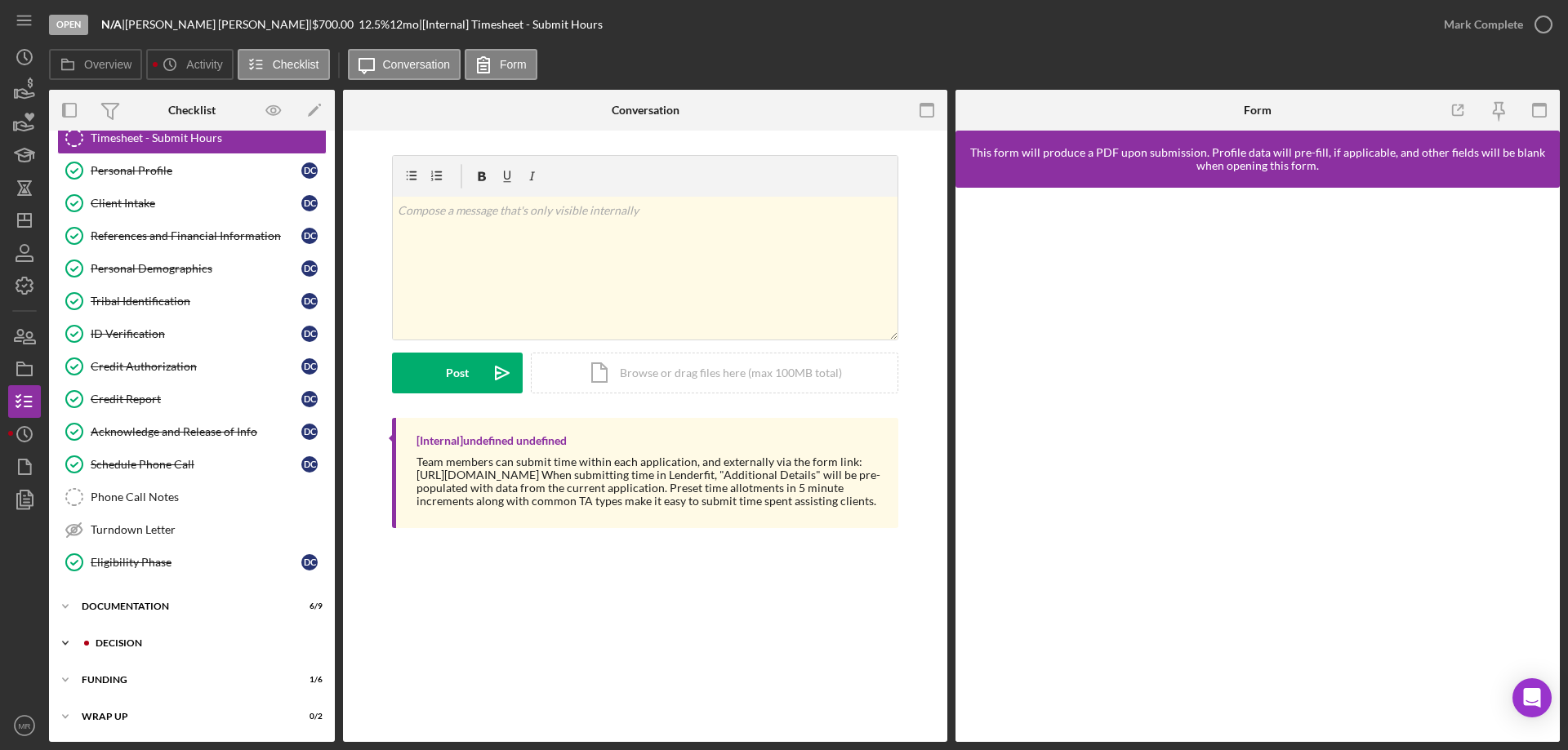
click at [117, 642] on div "Decision" at bounding box center [205, 643] width 219 height 10
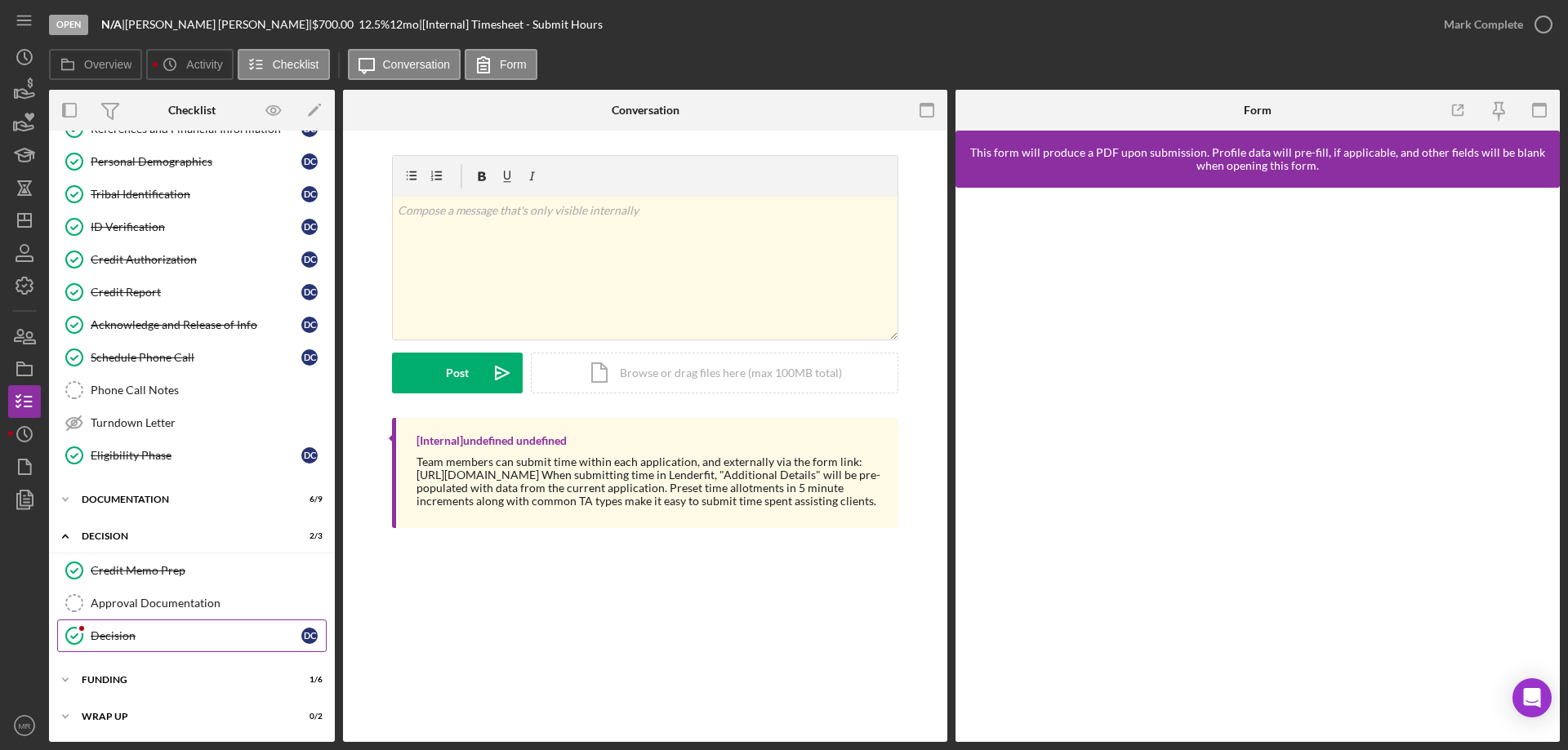
click at [149, 641] on div "Decision" at bounding box center [196, 636] width 210 height 13
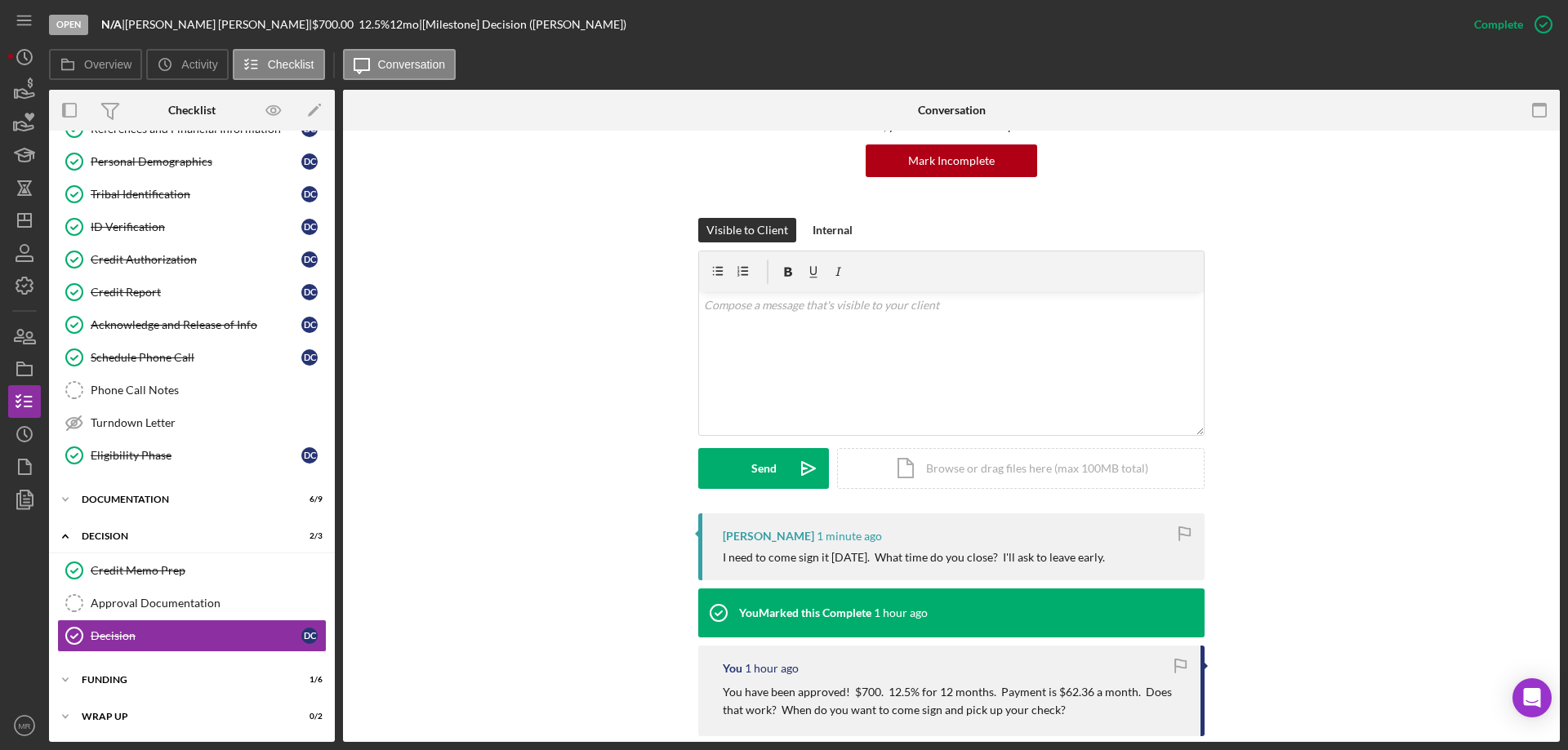
scroll to position [164, 0]
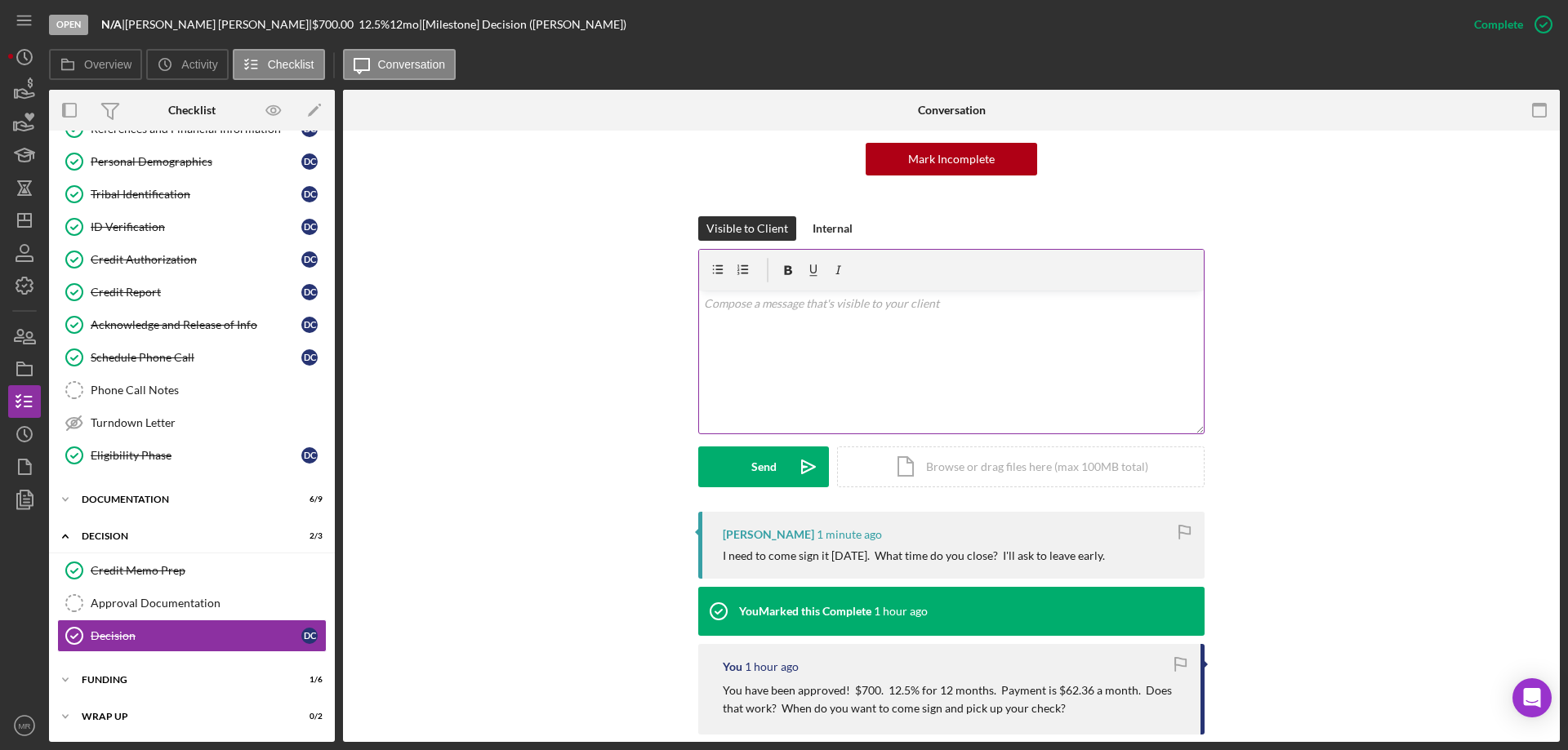
click at [791, 319] on div "v Color teal Color pink Remove color Add row above Add row below Add column bef…" at bounding box center [951, 361] width 505 height 142
drag, startPoint x: 754, startPoint y: 464, endPoint x: 1423, endPoint y: 468, distance: 669.0
click at [755, 464] on div "Send" at bounding box center [764, 467] width 25 height 41
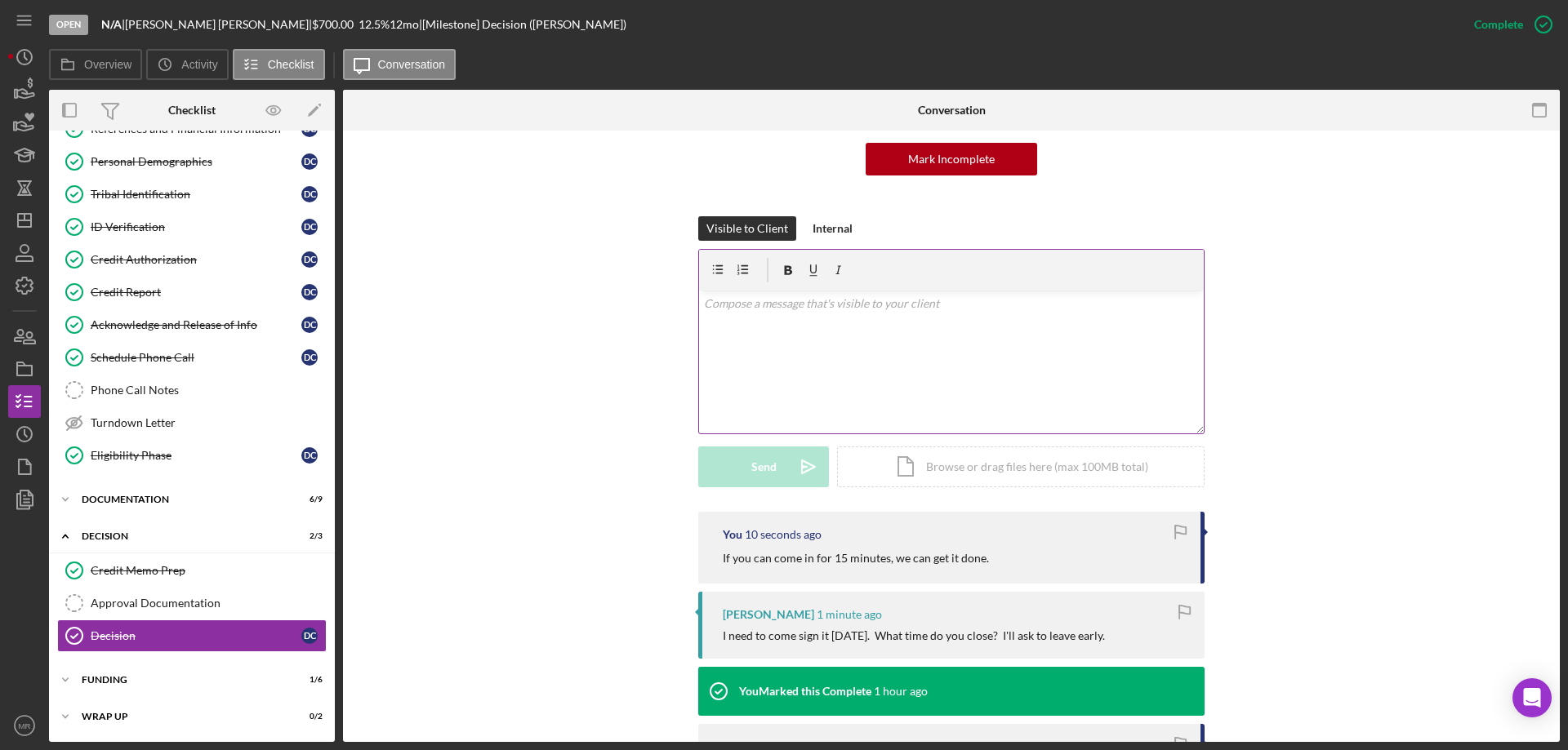
click at [800, 345] on div "v Color teal Color pink Remove color Add row above Add row below Add column bef…" at bounding box center [951, 361] width 505 height 142
drag, startPoint x: 758, startPoint y: 470, endPoint x: 1106, endPoint y: 457, distance: 348.2
click at [759, 470] on div "Send" at bounding box center [764, 467] width 25 height 41
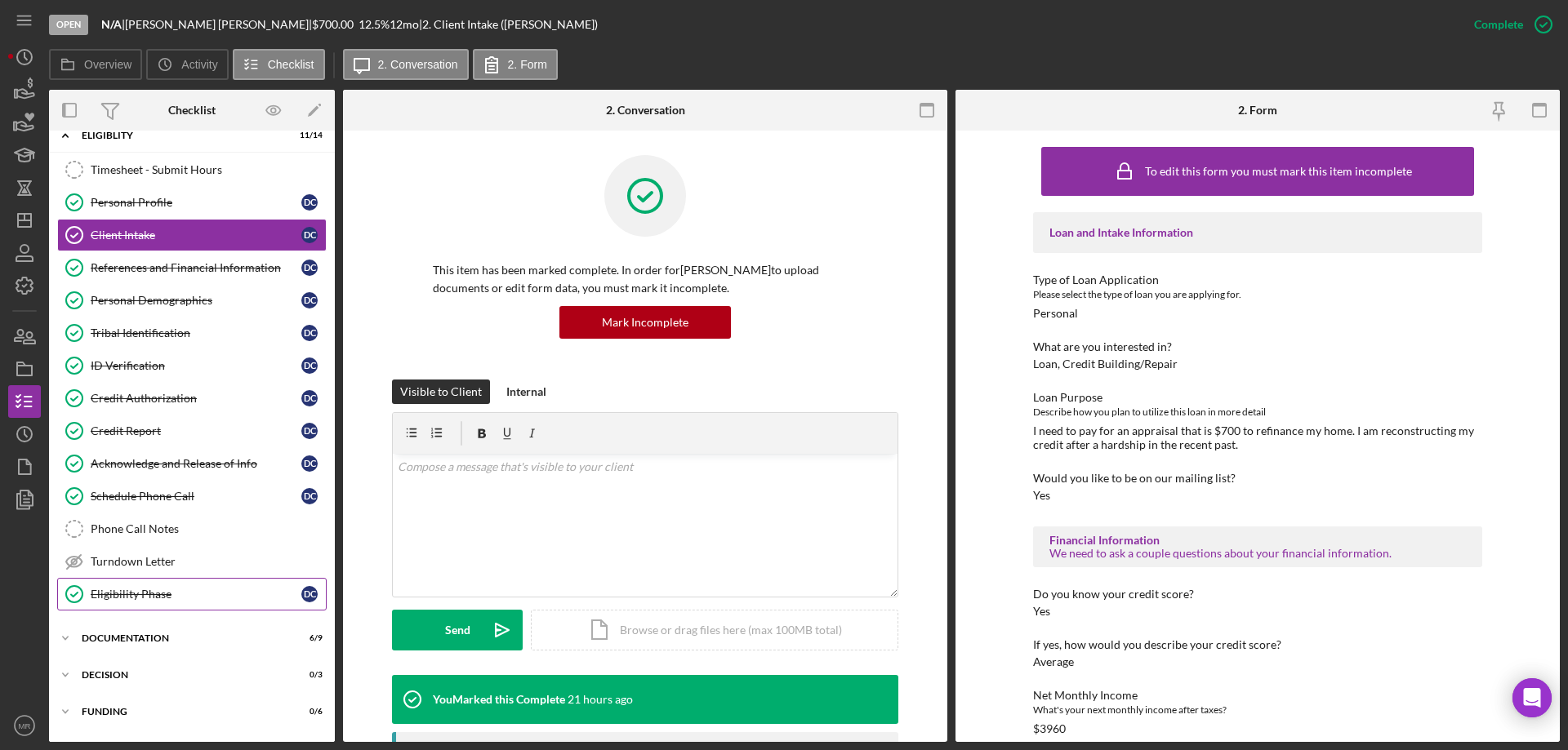
scroll to position [50, 0]
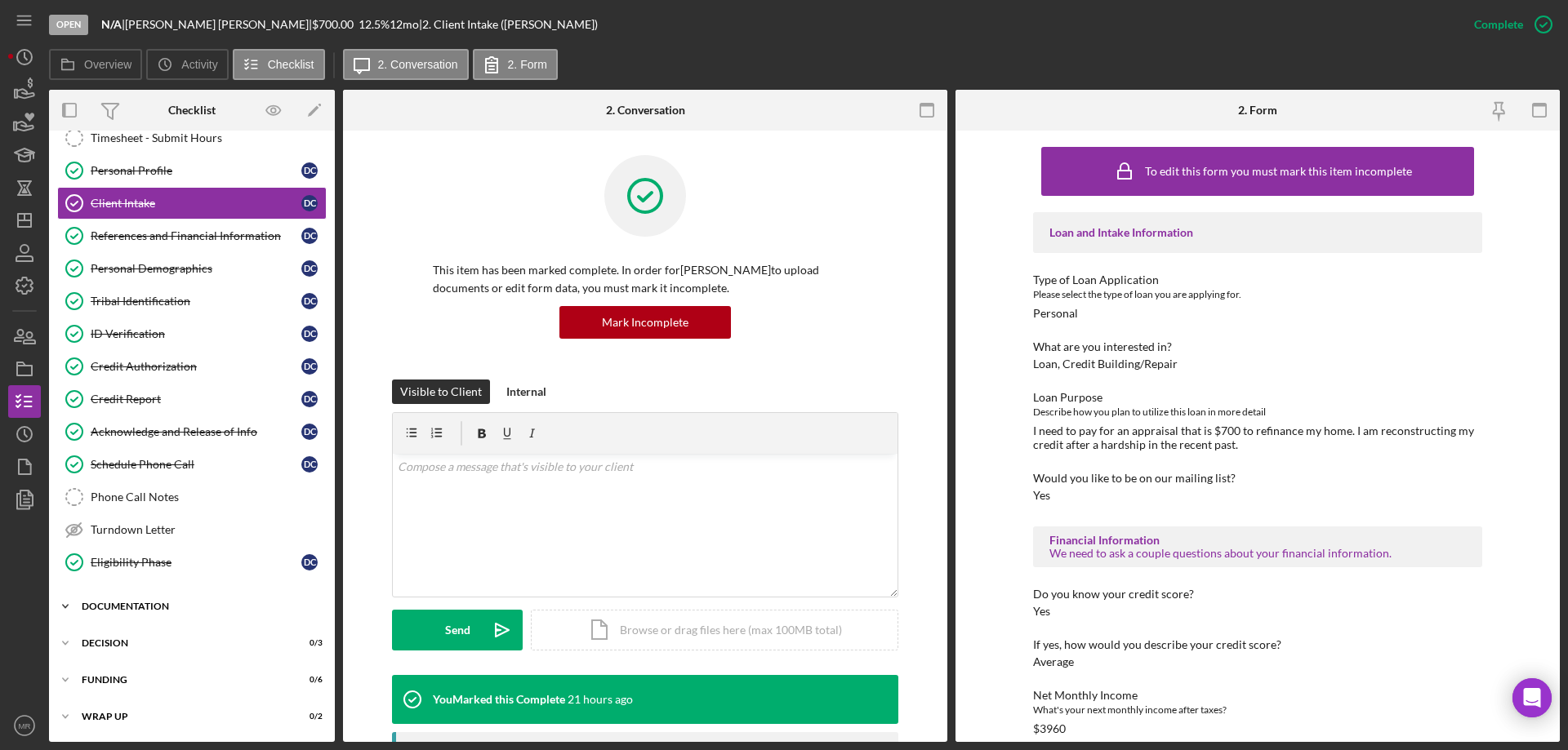
click at [111, 614] on div "Icon/Expander Documentation 6 / 9" at bounding box center [192, 607] width 286 height 33
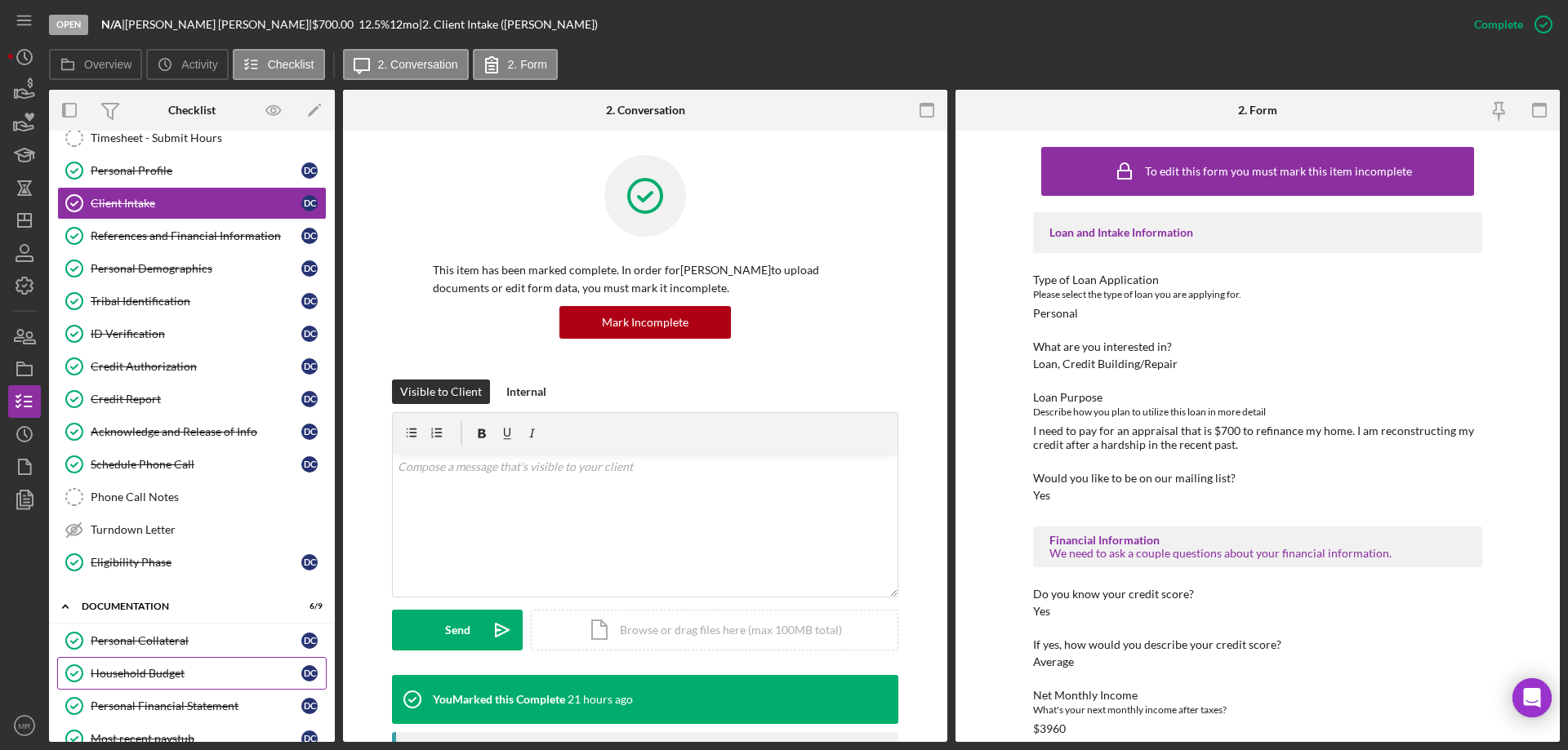
click at [131, 668] on div "Household Budget" at bounding box center [196, 672] width 210 height 13
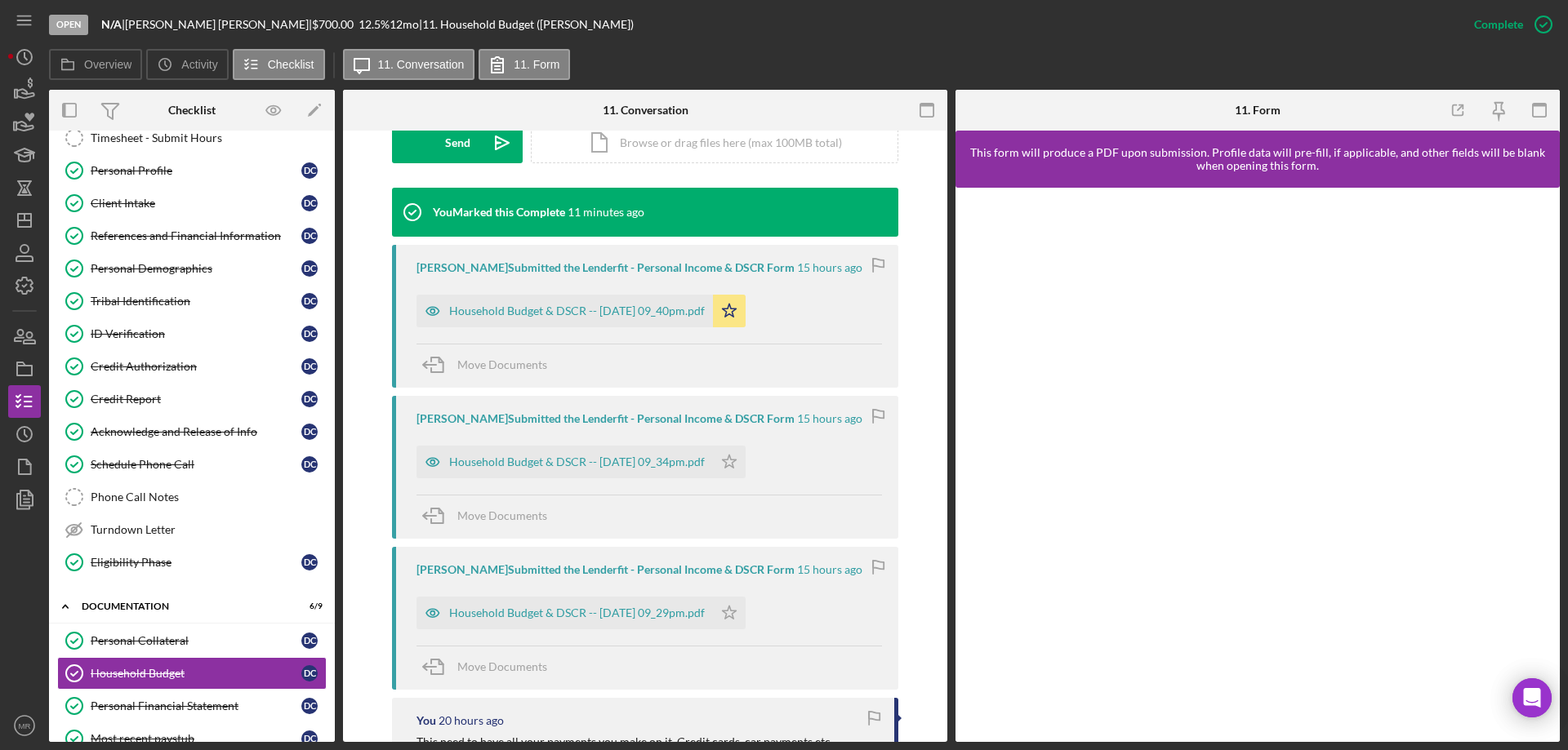
scroll to position [490, 0]
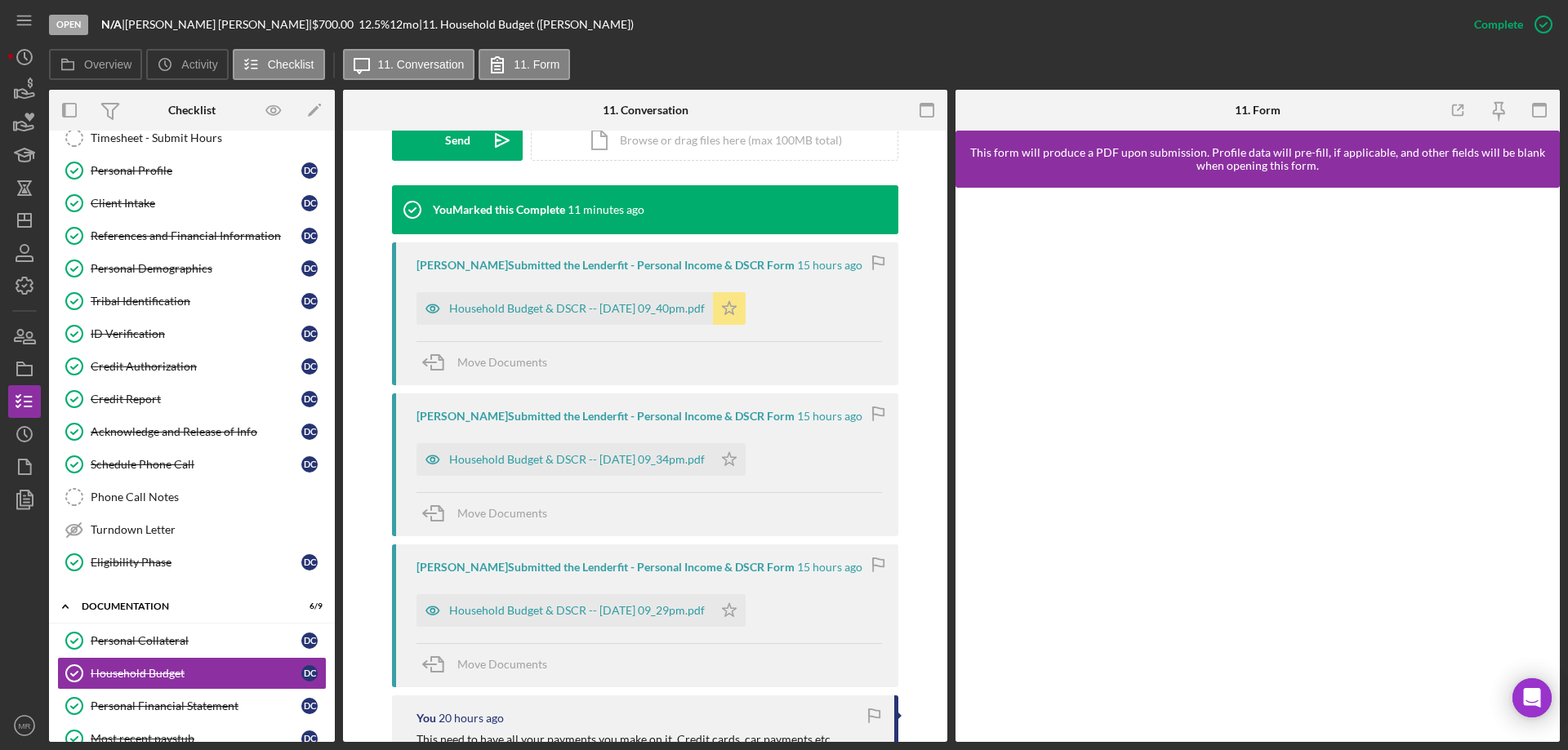
click at [745, 304] on icon "Icon/Star" at bounding box center [730, 309] width 33 height 33
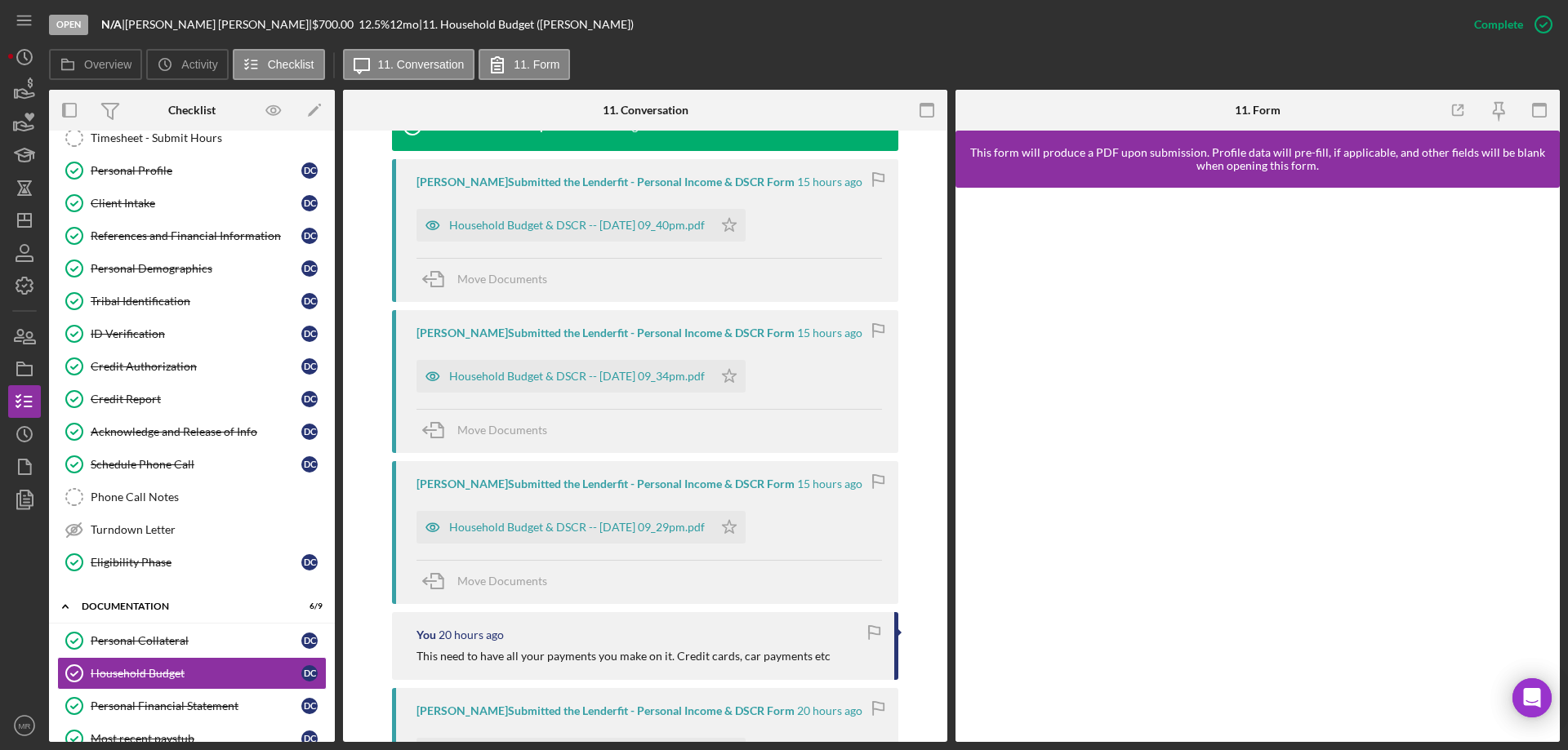
scroll to position [817, 0]
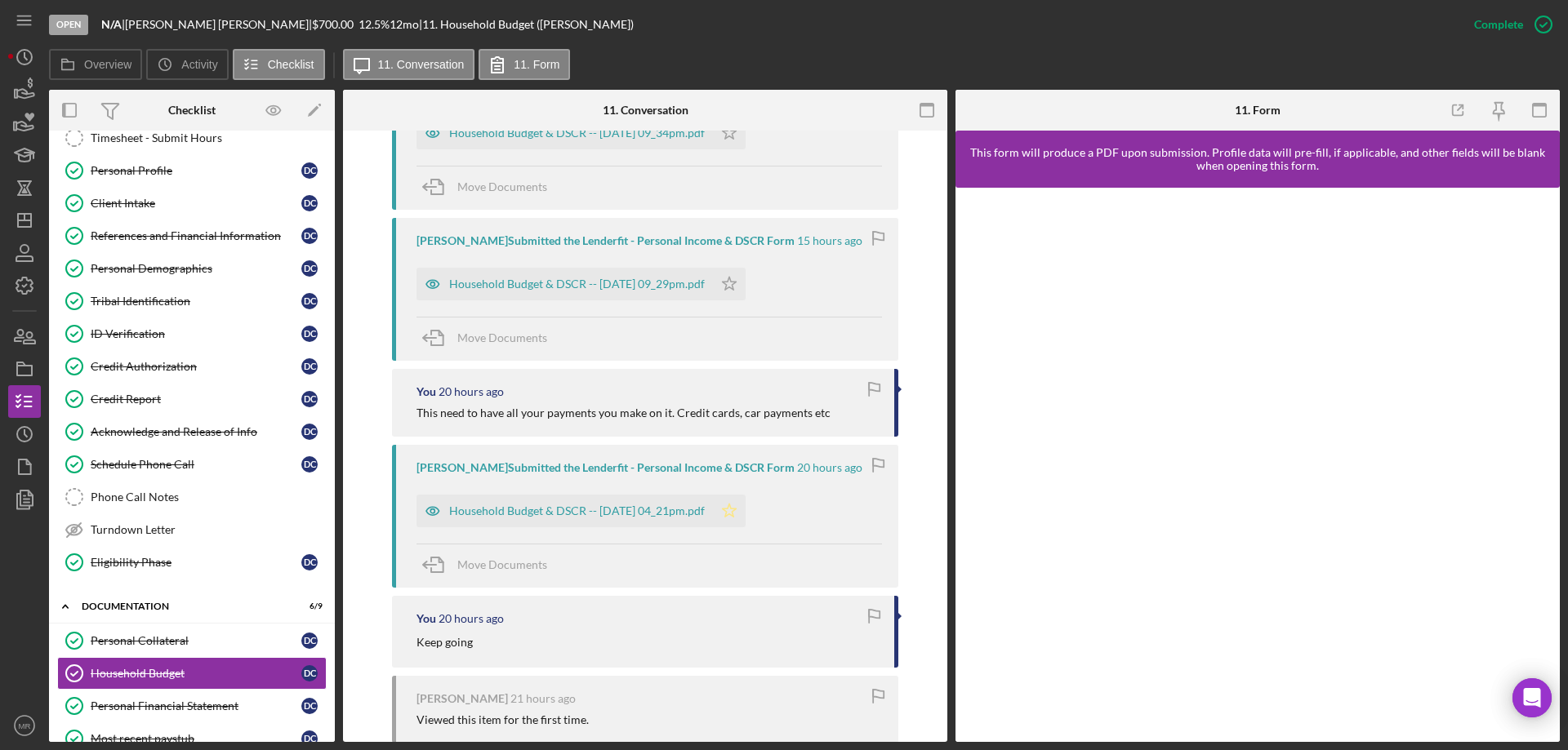
click at [745, 511] on icon "Icon/Star" at bounding box center [730, 512] width 33 height 33
click at [621, 513] on div "Household Budget & DSCR -- [DATE] 04_21pm.pdf" at bounding box center [577, 511] width 256 height 13
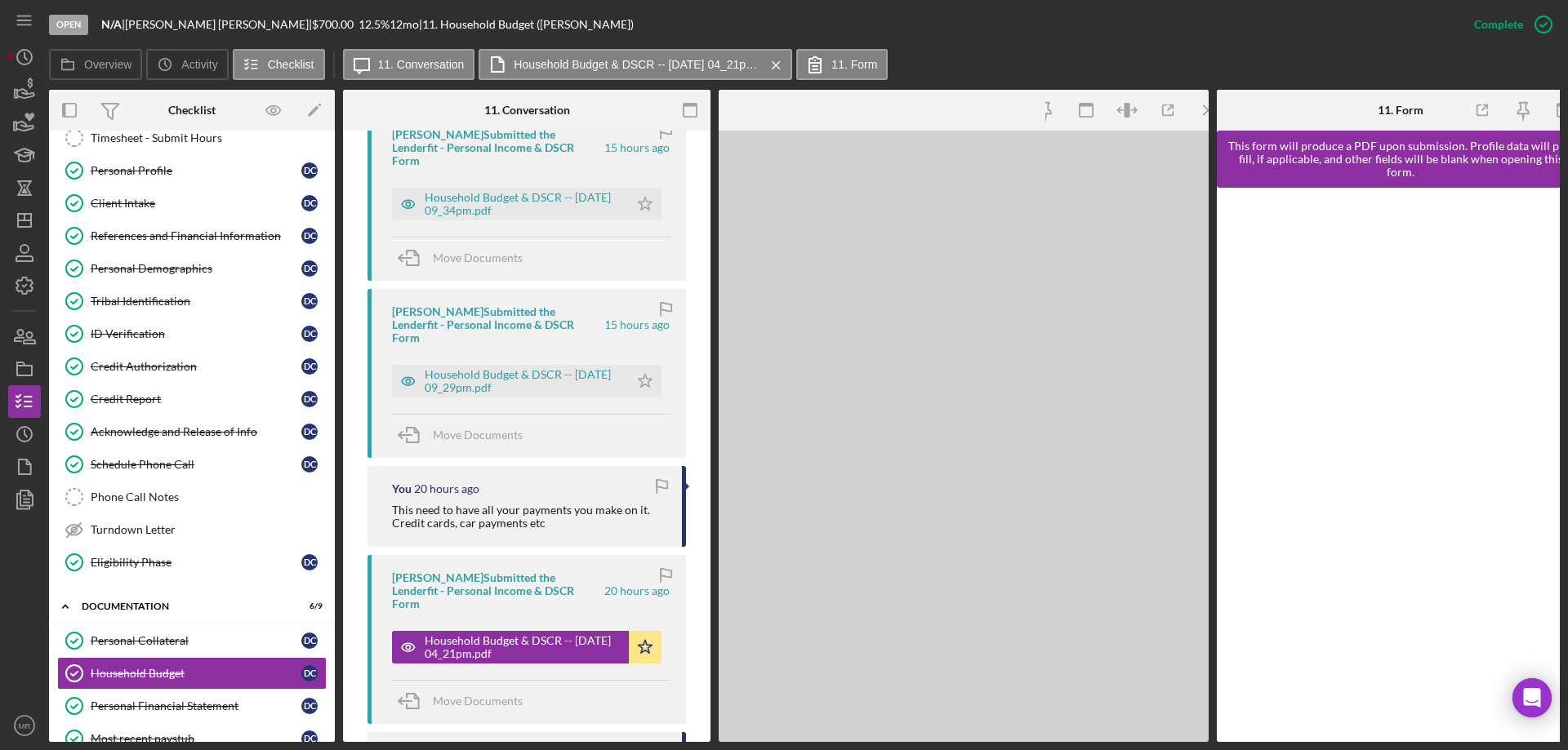
scroll to position [861, 0]
